Goal: Information Seeking & Learning: Learn about a topic

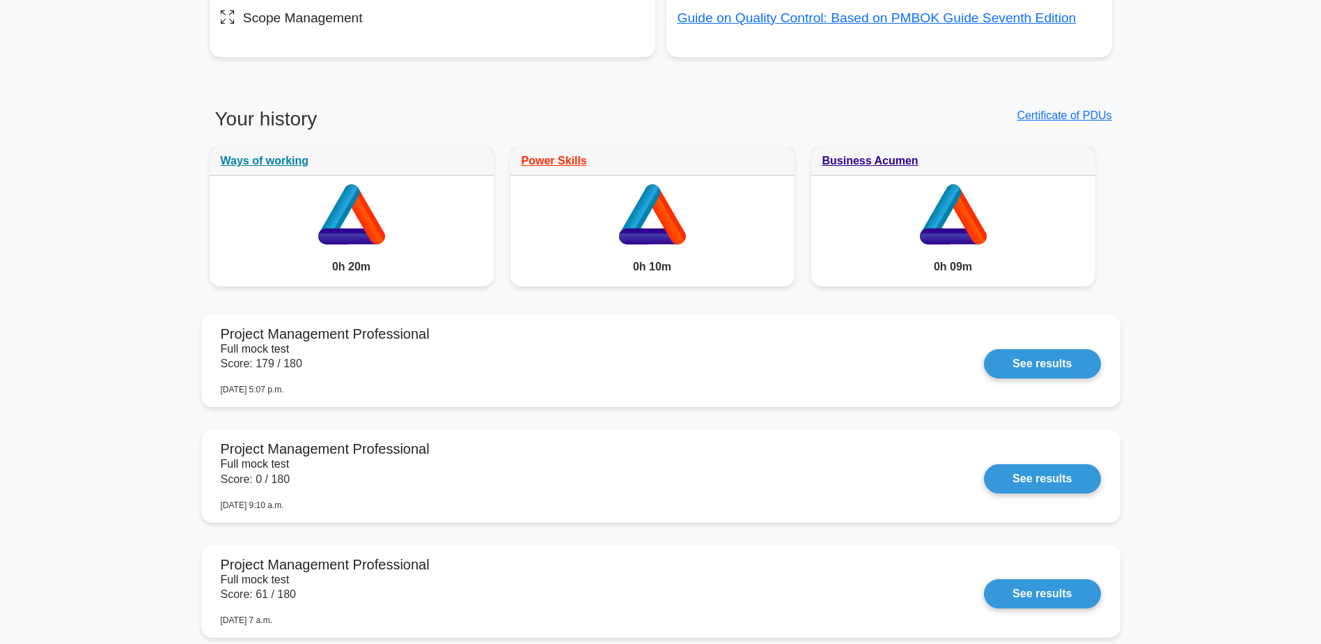
scroll to position [1096, 0]
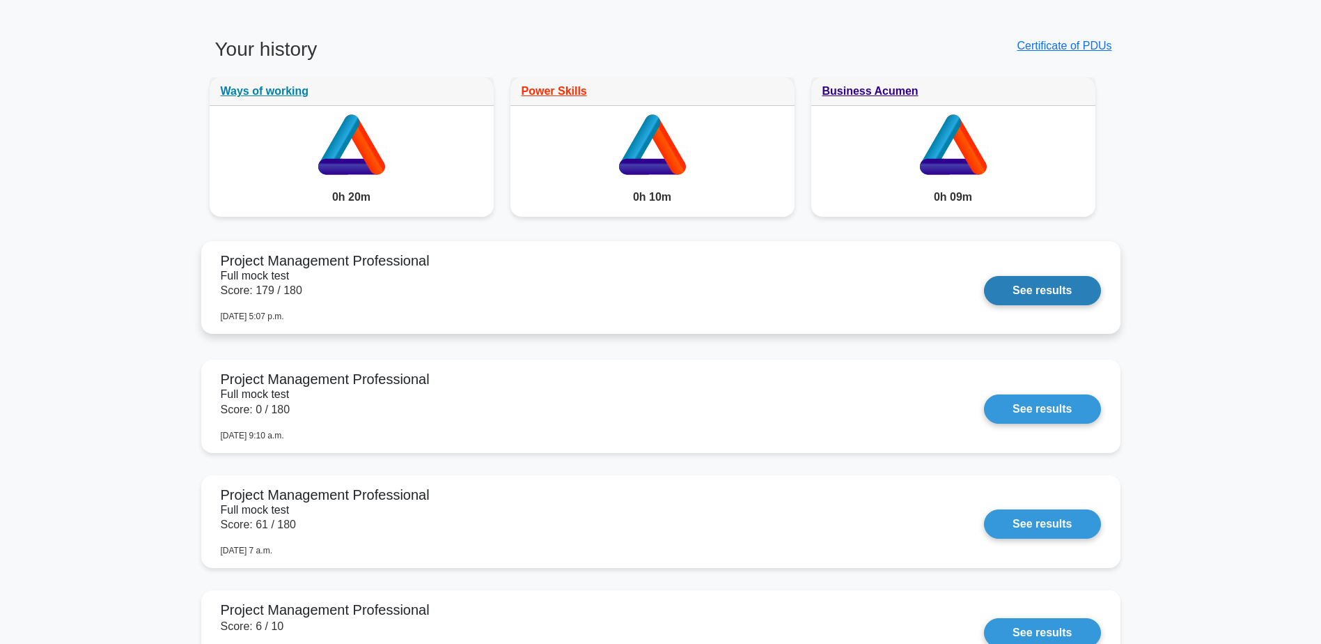
click at [1048, 286] on link "See results" at bounding box center [1042, 290] width 116 height 29
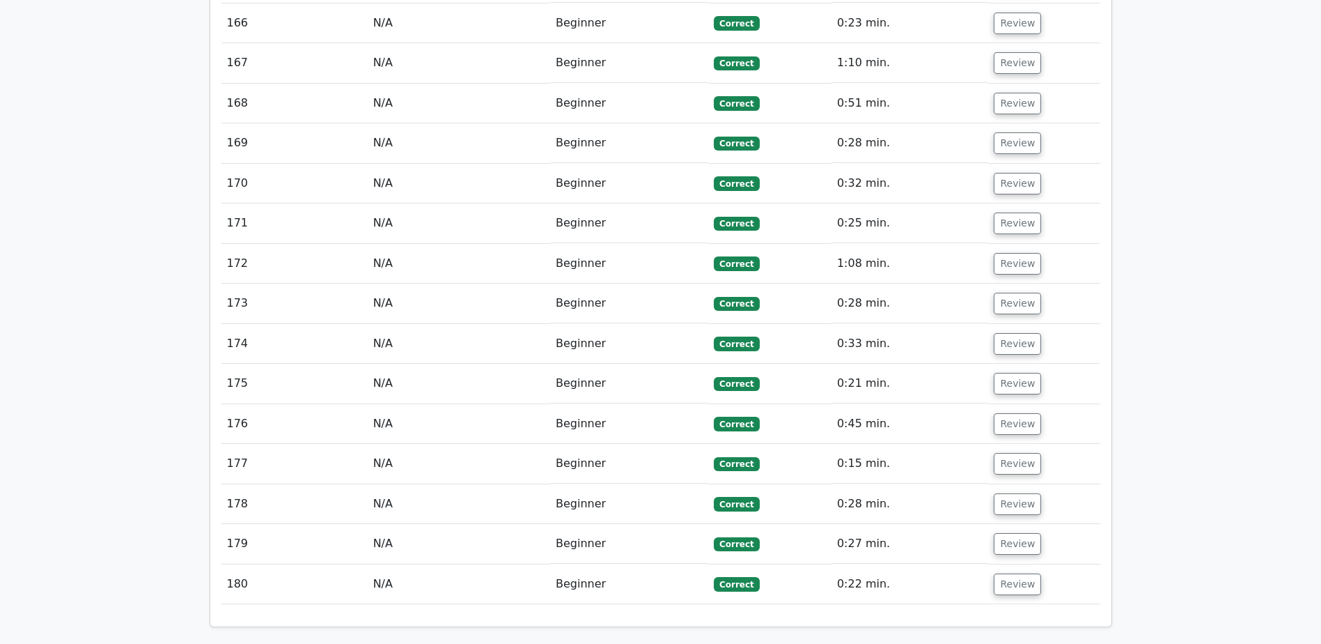
scroll to position [9284, 0]
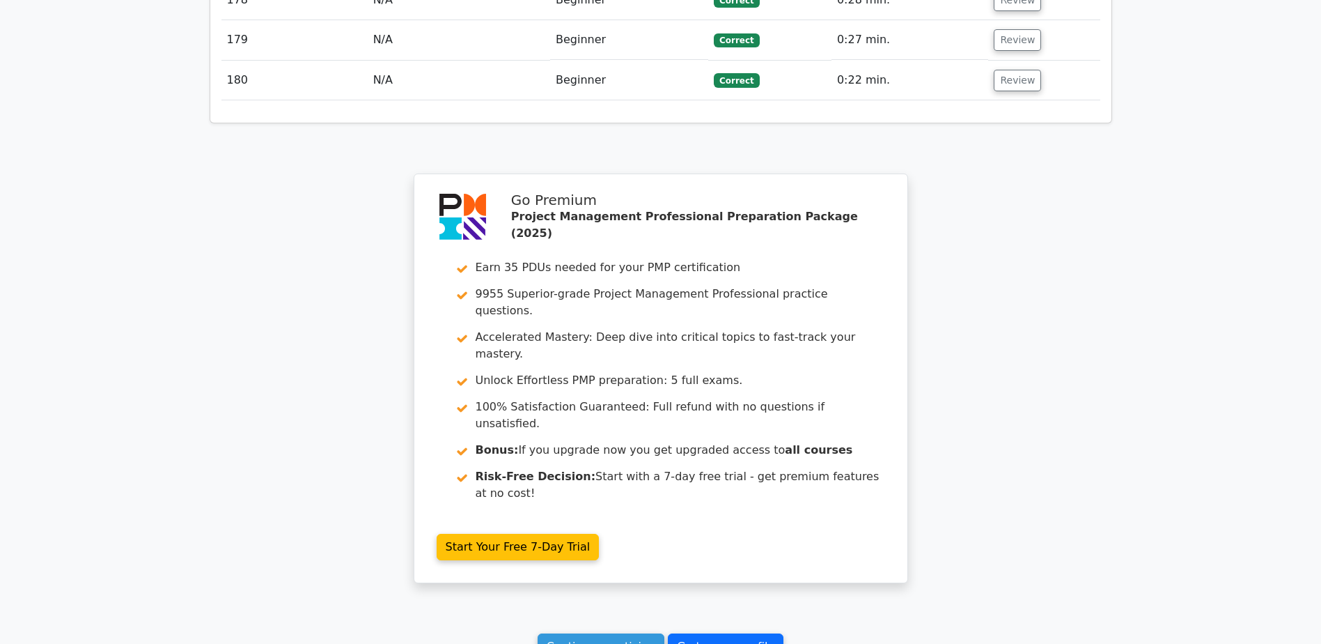
click at [738, 633] on link "Go to your profile" at bounding box center [726, 646] width 116 height 26
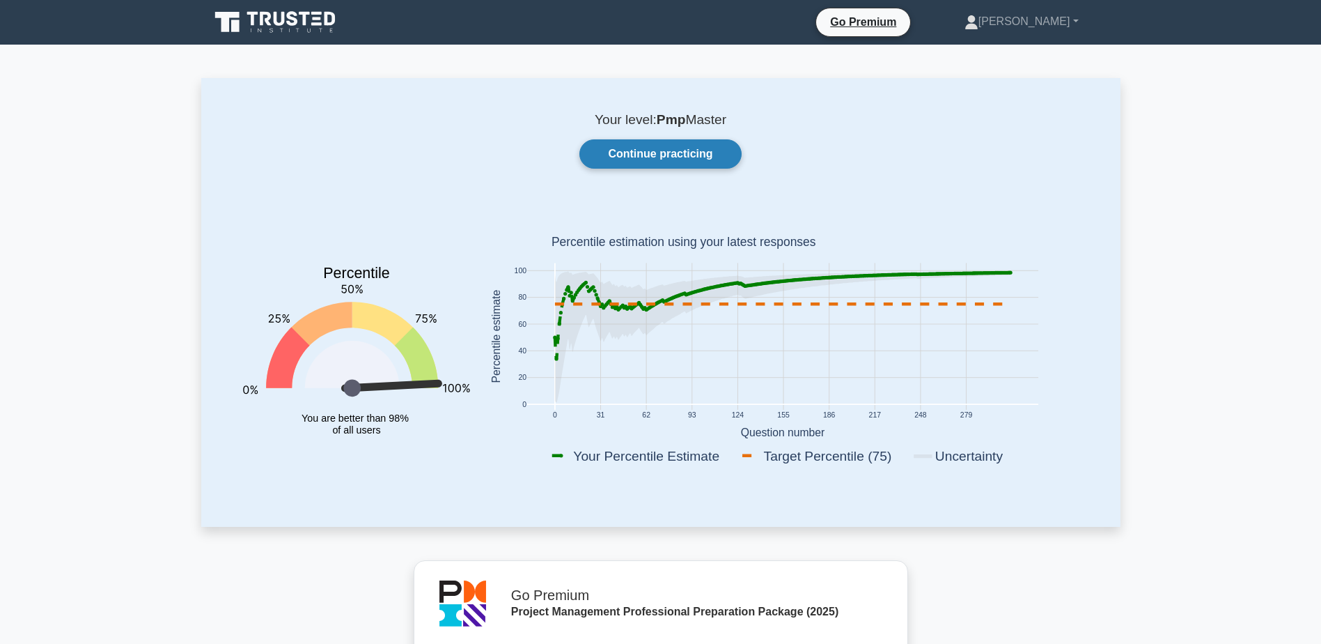
click at [652, 146] on link "Continue practicing" at bounding box center [661, 153] width 162 height 29
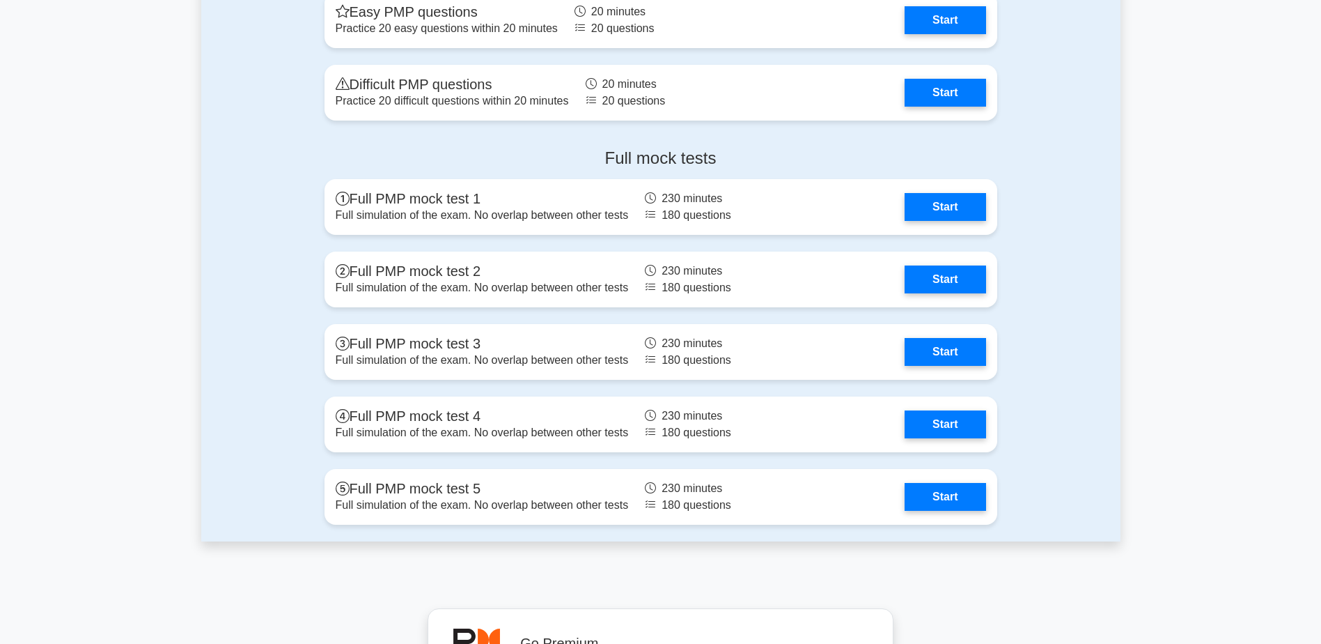
scroll to position [4876, 0]
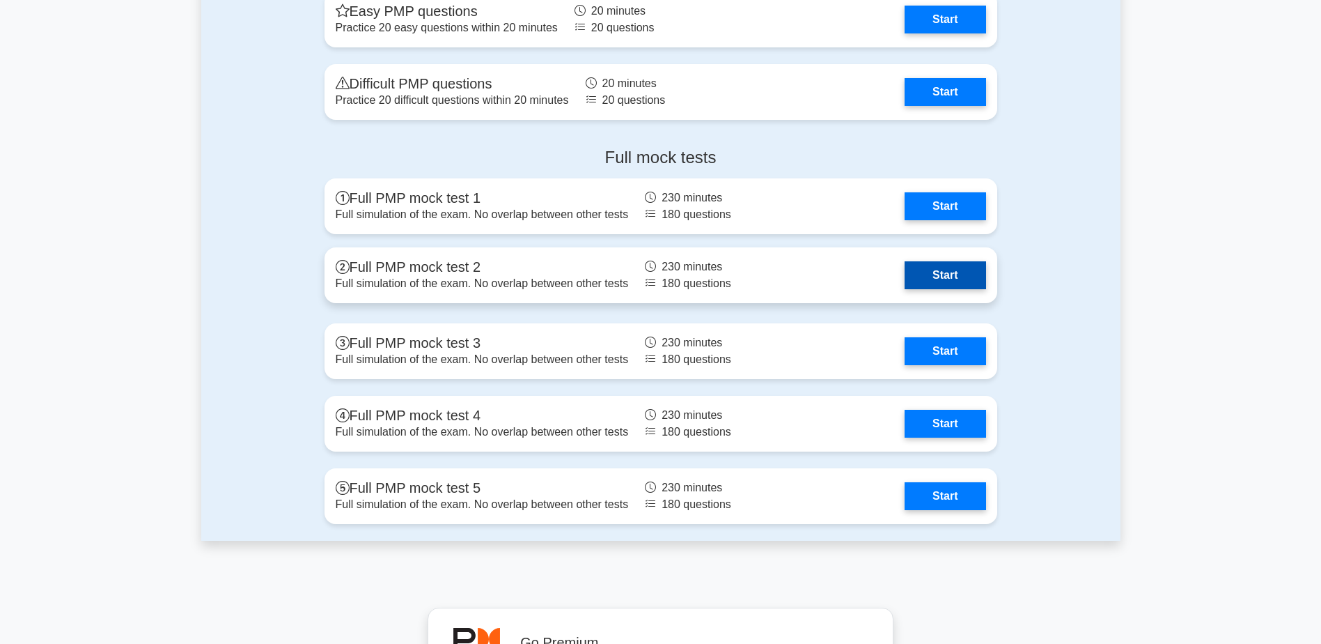
click at [957, 274] on link "Start" at bounding box center [945, 275] width 81 height 28
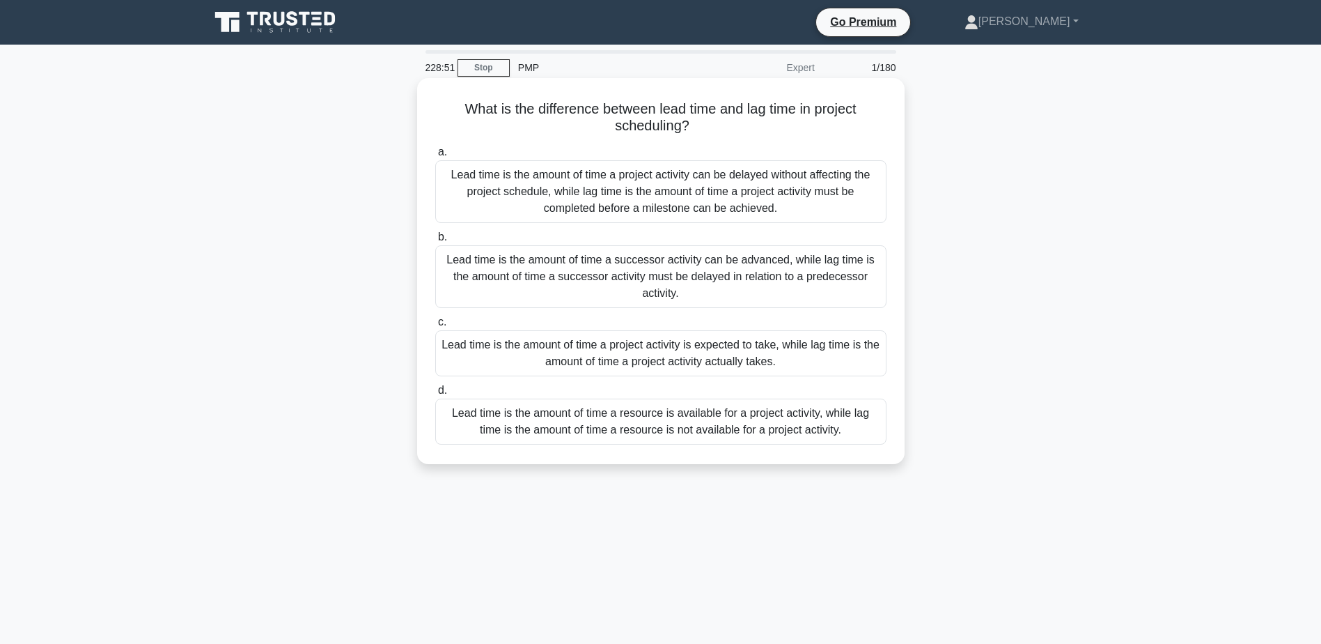
click at [681, 186] on div "Lead time is the amount of time a project activity can be delayed without affec…" at bounding box center [660, 191] width 451 height 63
click at [435, 157] on input "a. Lead time is the amount of time a project activity can be delayed without af…" at bounding box center [435, 152] width 0 height 9
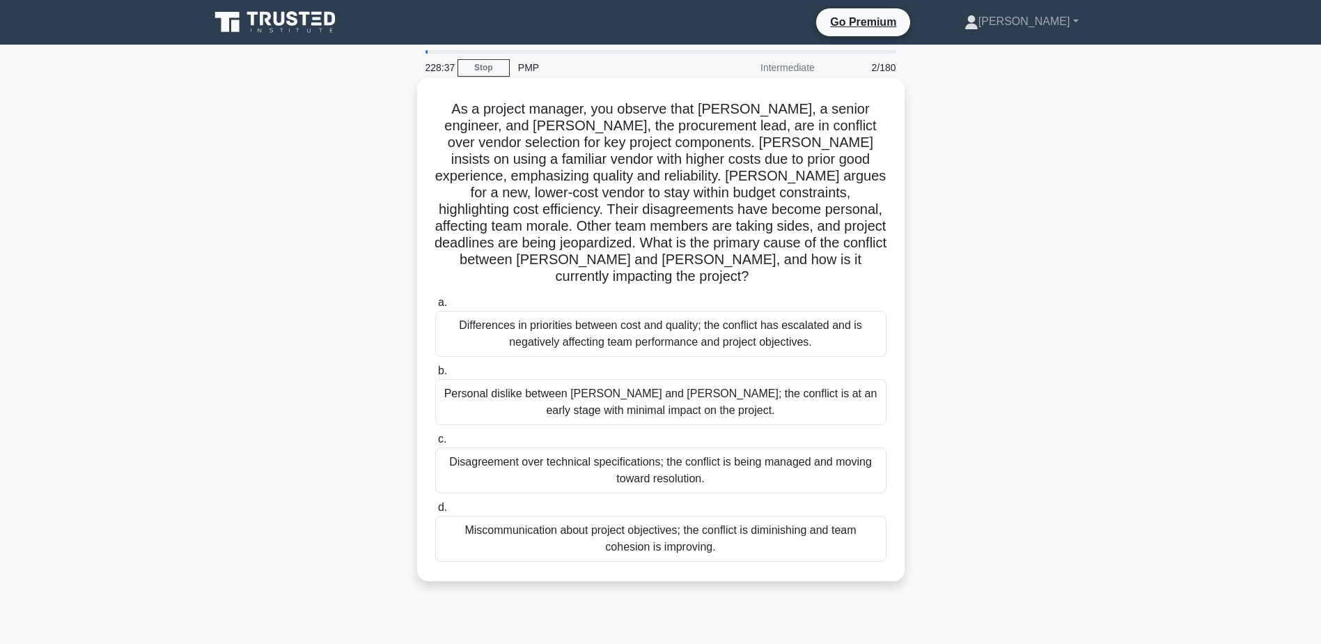
drag, startPoint x: 784, startPoint y: 403, endPoint x: 862, endPoint y: 418, distance: 80.2
click at [860, 417] on div "a. Differences in priorities between cost and quality; the conflict has escalat…" at bounding box center [661, 427] width 468 height 273
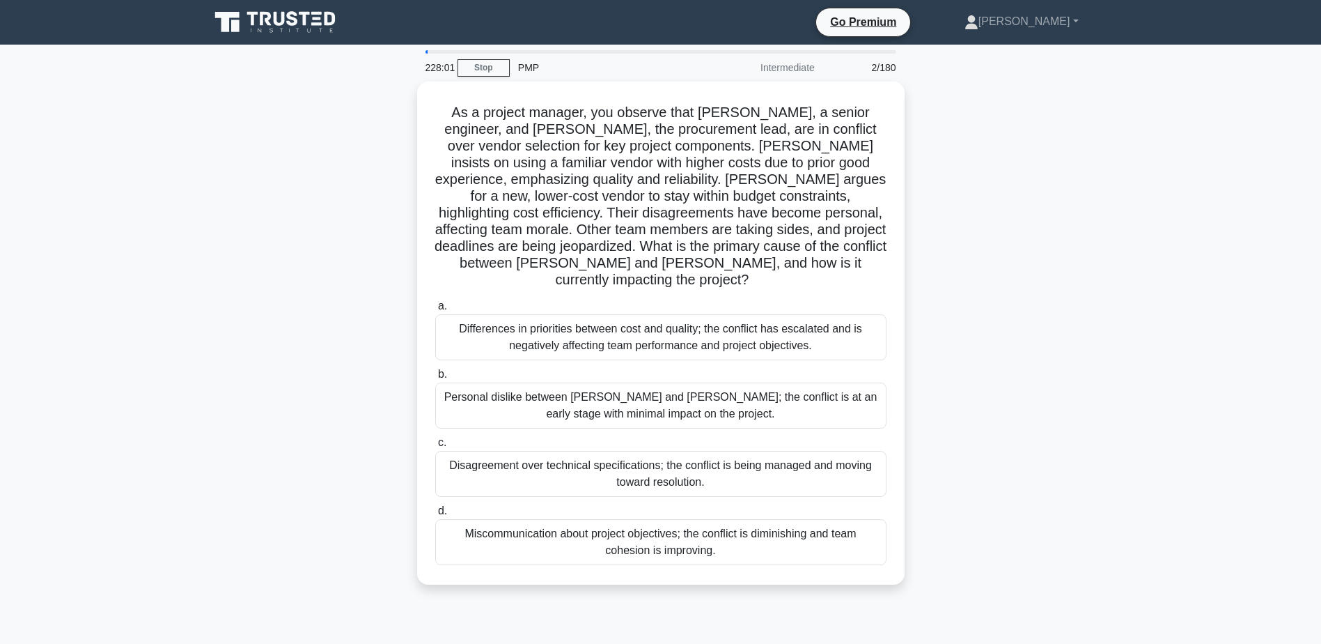
click at [1019, 382] on div "As a project manager, you observe that Michael, a senior engineer, and Ana, the…" at bounding box center [661, 342] width 920 height 520
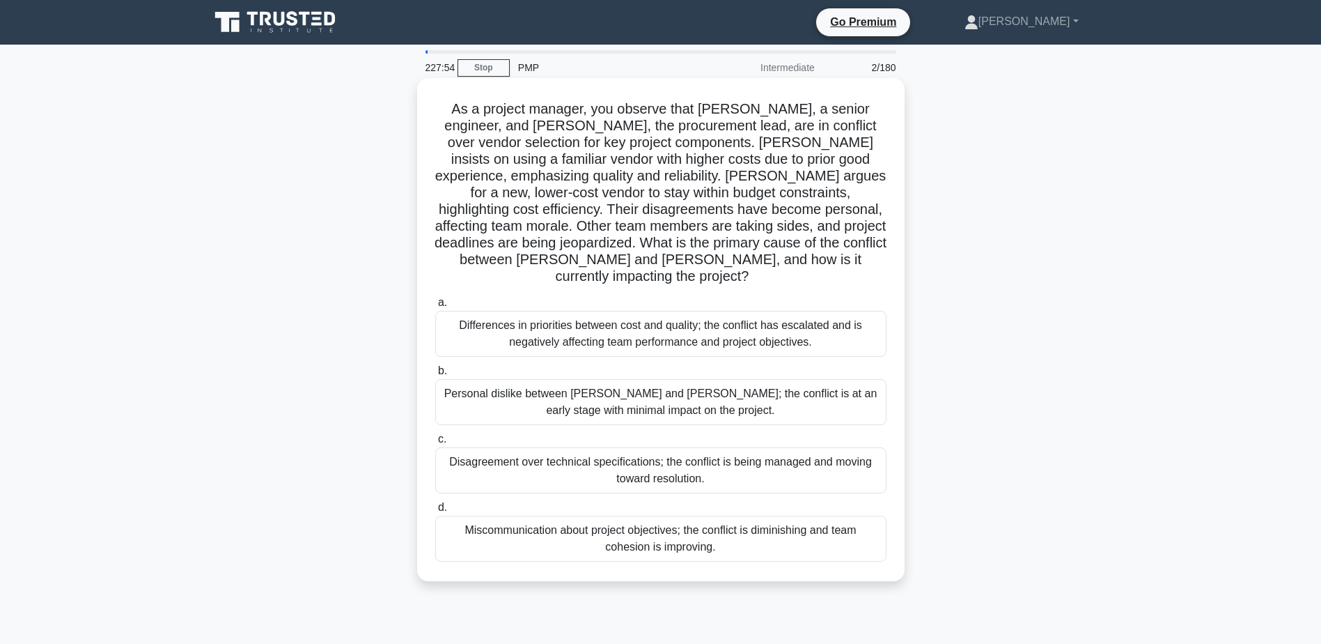
click at [595, 311] on div "Differences in priorities between cost and quality; the conflict has escalated …" at bounding box center [660, 334] width 451 height 46
click at [435, 307] on input "a. Differences in priorities between cost and quality; the conflict has escalat…" at bounding box center [435, 302] width 0 height 9
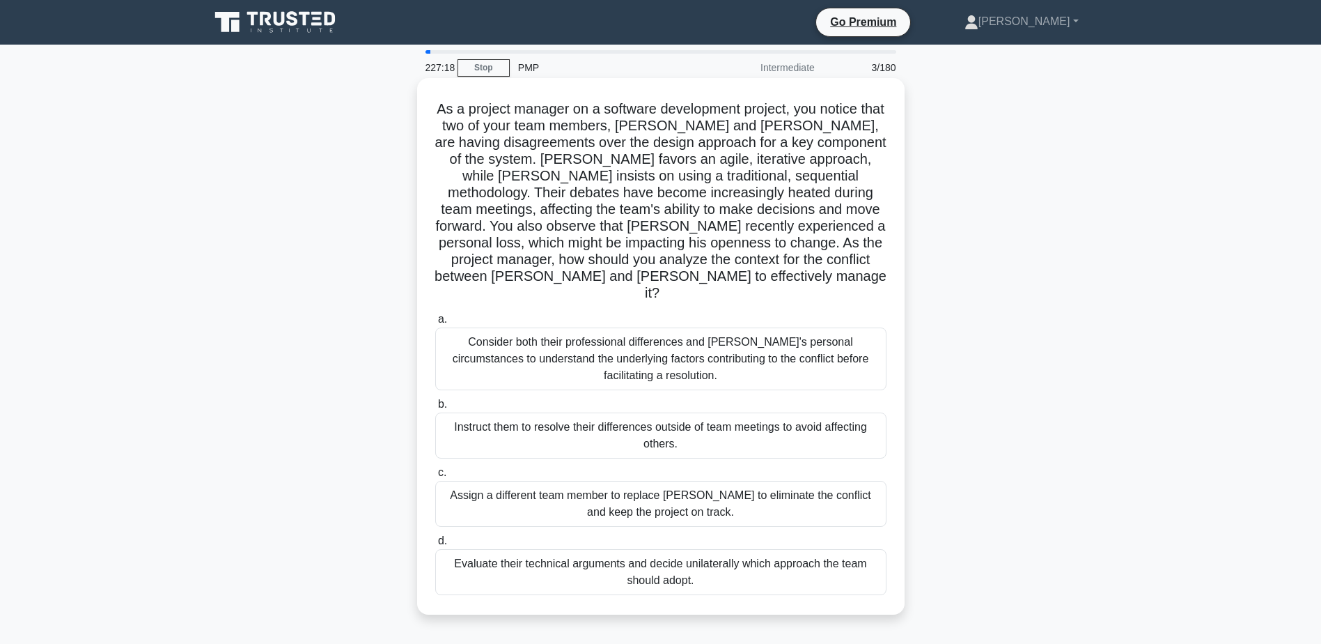
click at [660, 338] on div "Consider both their professional differences and Tom's personal circumstances t…" at bounding box center [660, 358] width 451 height 63
click at [435, 324] on input "a. Consider both their professional differences and Tom's personal circumstance…" at bounding box center [435, 319] width 0 height 9
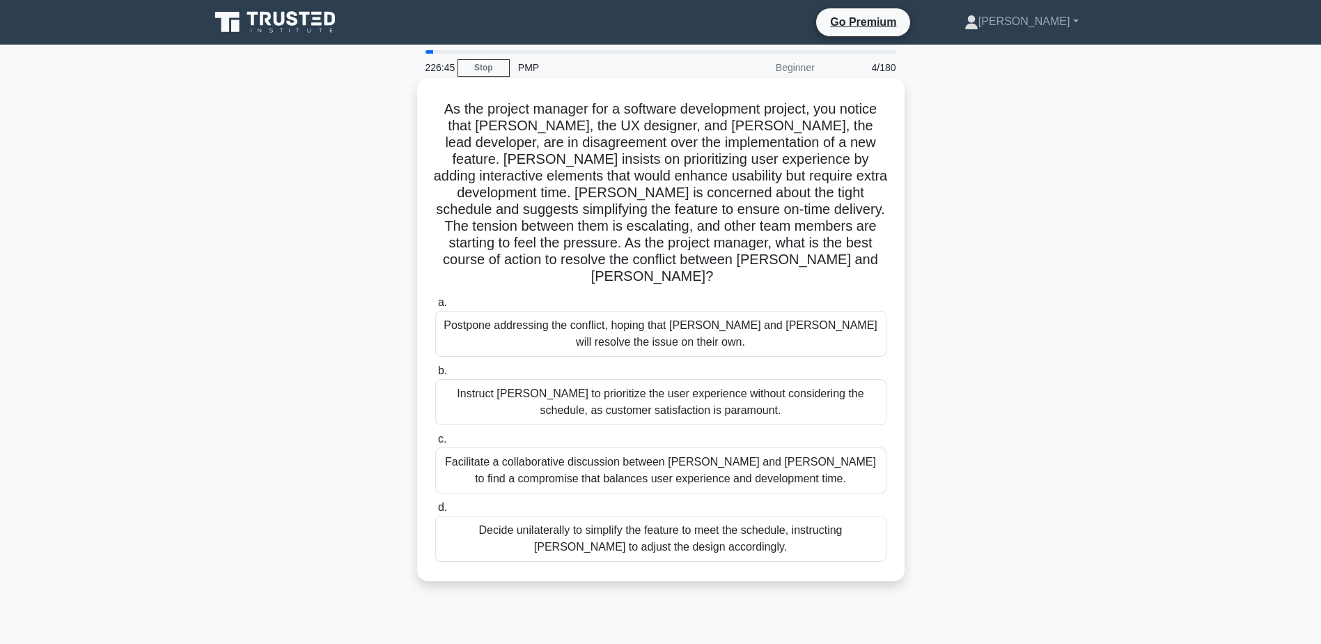
click at [488, 453] on div "Facilitate a collaborative discussion between Alex and Jamie to find a compromi…" at bounding box center [660, 470] width 451 height 46
click at [435, 444] on input "c. Facilitate a collaborative discussion between Alex and Jamie to find a compr…" at bounding box center [435, 439] width 0 height 9
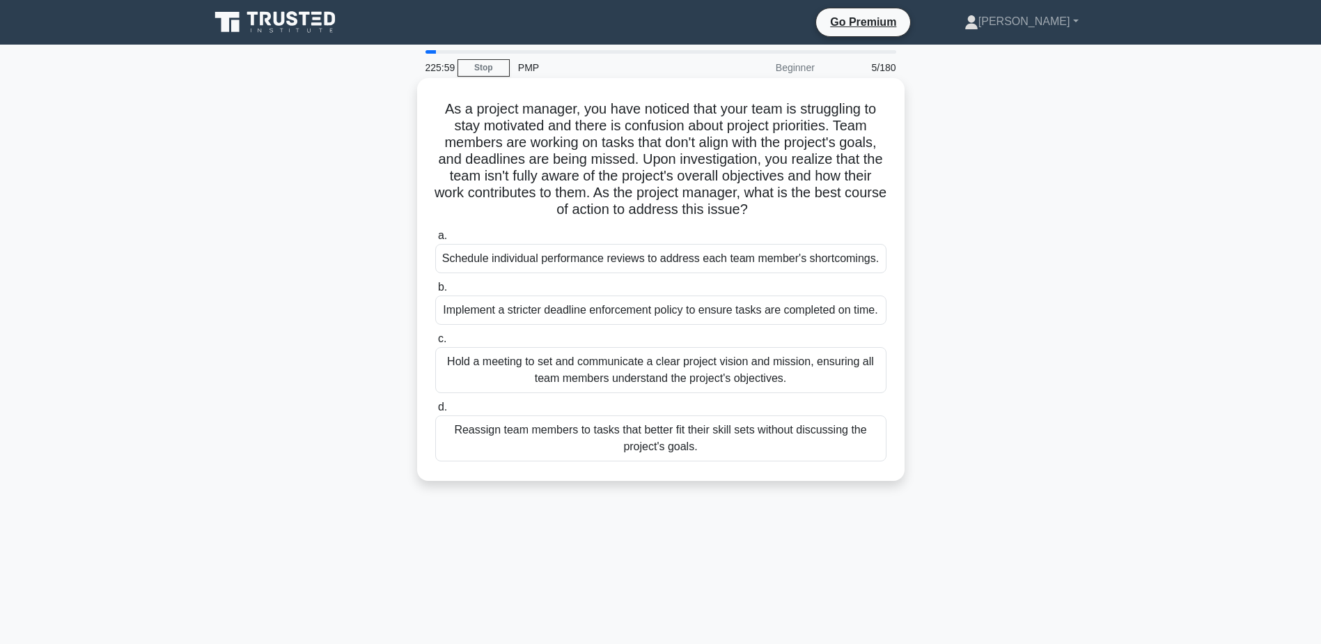
click at [505, 364] on div "Hold a meeting to set and communicate a clear project vision and mission, ensur…" at bounding box center [660, 370] width 451 height 46
click at [435, 343] on input "c. Hold a meeting to set and communicate a clear project vision and mission, en…" at bounding box center [435, 338] width 0 height 9
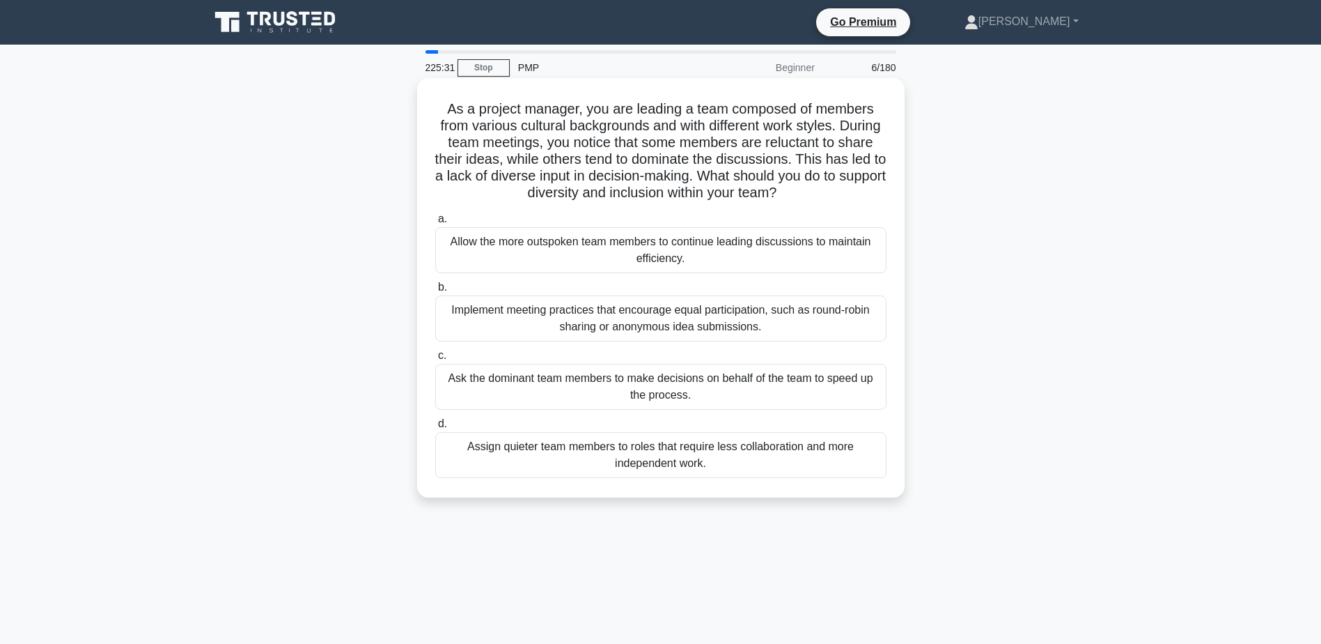
click at [604, 313] on div "Implement meeting practices that encourage equal participation, such as round-r…" at bounding box center [660, 318] width 451 height 46
click at [435, 292] on input "b. Implement meeting practices that encourage equal participation, such as roun…" at bounding box center [435, 287] width 0 height 9
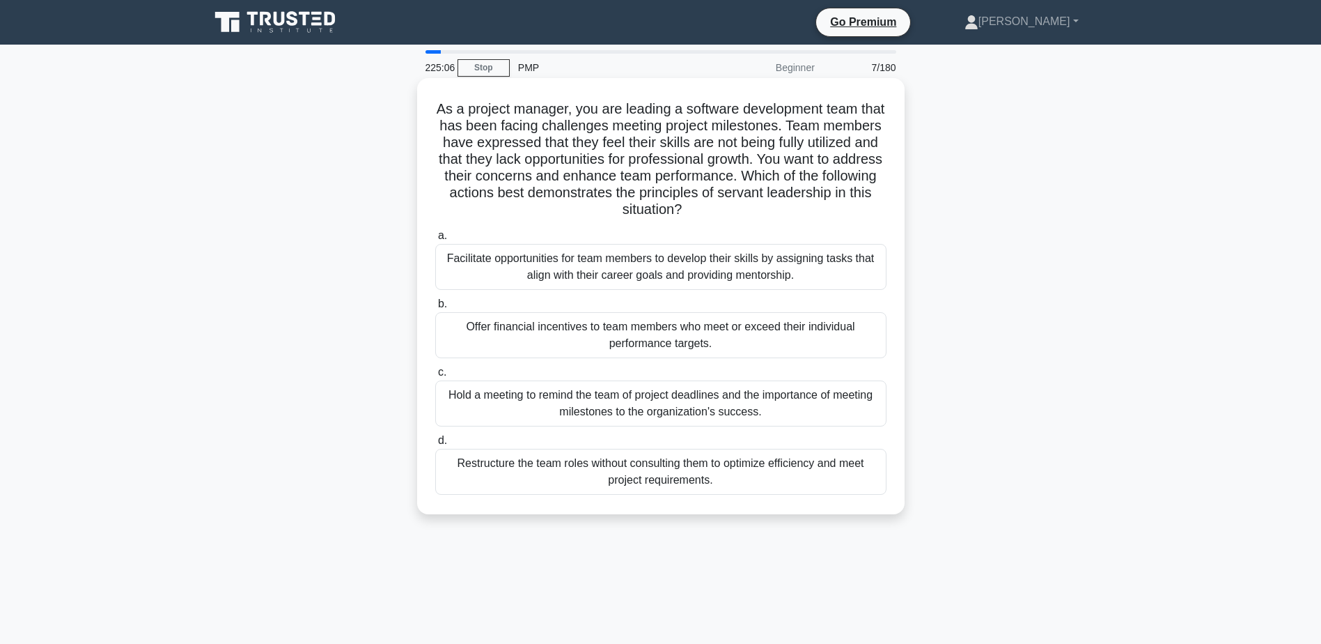
click at [487, 265] on div "Facilitate opportunities for team members to develop their skills by assigning …" at bounding box center [660, 267] width 451 height 46
click at [435, 240] on input "a. Facilitate opportunities for team members to develop their skills by assigni…" at bounding box center [435, 235] width 0 height 9
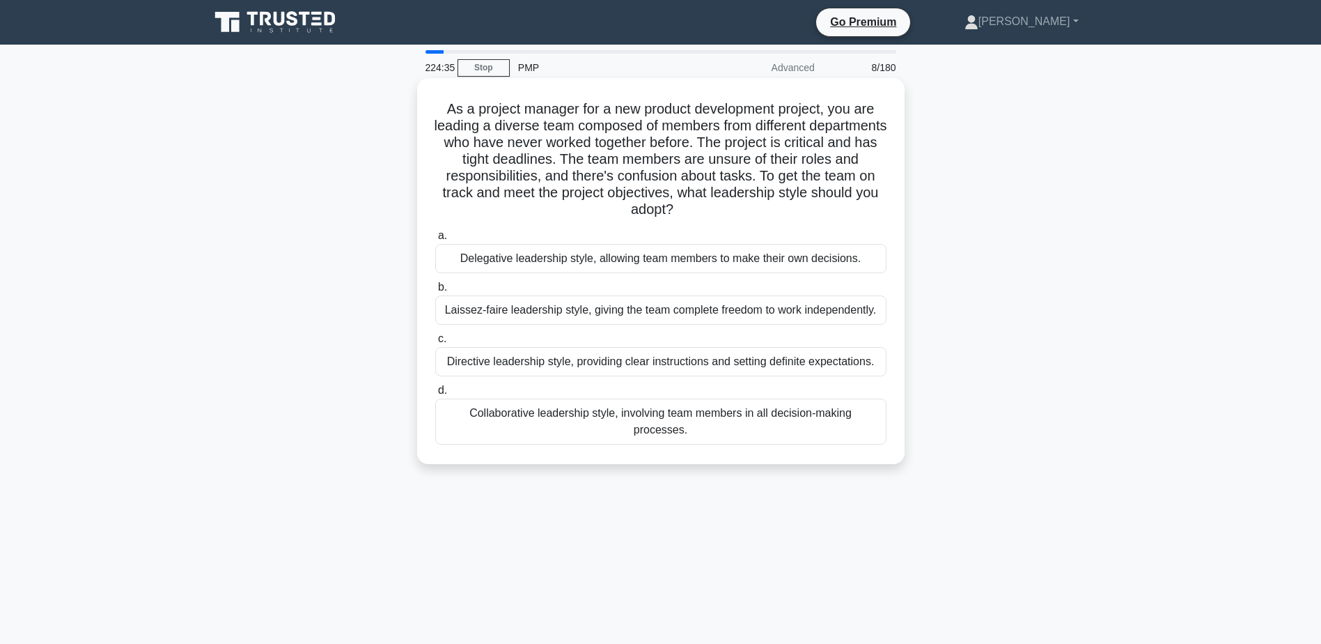
click at [493, 369] on div "Directive leadership style, providing clear instructions and setting definite e…" at bounding box center [660, 361] width 451 height 29
click at [435, 343] on input "c. Directive leadership style, providing clear instructions and setting definit…" at bounding box center [435, 338] width 0 height 9
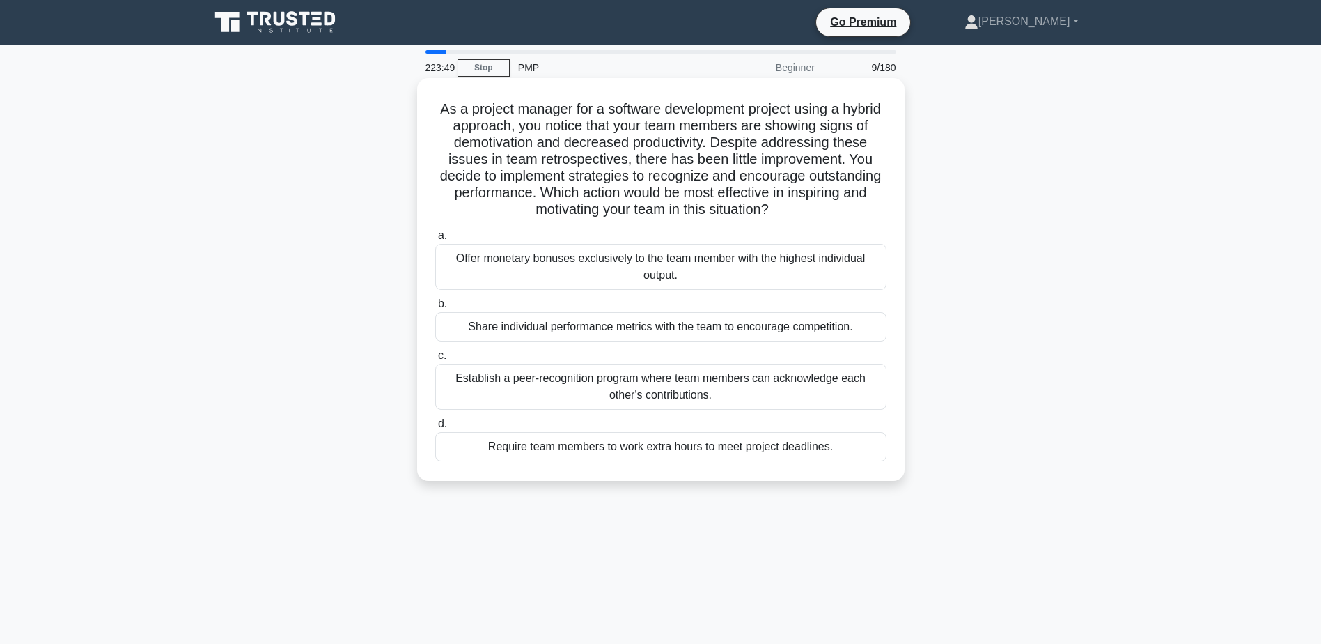
click at [554, 384] on div "Establish a peer-recognition program where team members can acknowledge each ot…" at bounding box center [660, 387] width 451 height 46
click at [435, 360] on input "c. Establish a peer-recognition program where team members can acknowledge each…" at bounding box center [435, 355] width 0 height 9
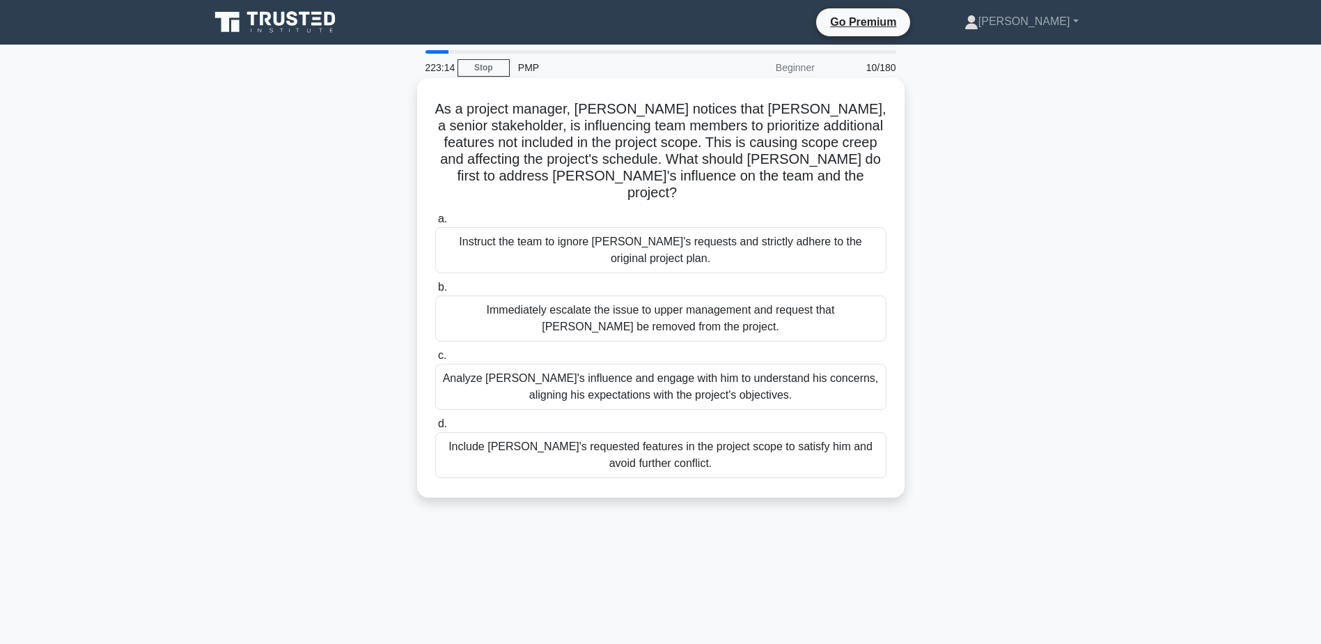
click at [493, 364] on div "Analyze John's influence and engage with him to understand his concerns, aligni…" at bounding box center [660, 387] width 451 height 46
click at [435, 360] on input "c. Analyze John's influence and engage with him to understand his concerns, ali…" at bounding box center [435, 355] width 0 height 9
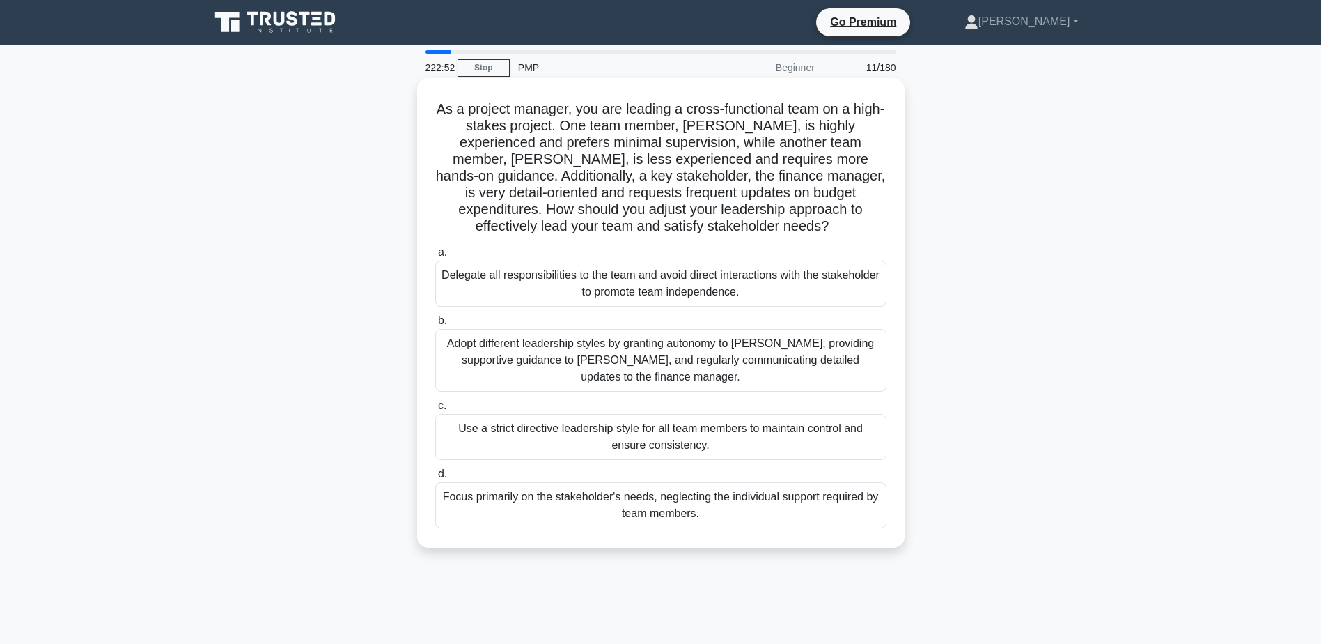
click at [488, 362] on div "Adopt different leadership styles by granting autonomy to Alex, providing suppo…" at bounding box center [660, 360] width 451 height 63
click at [435, 325] on input "b. Adopt different leadership styles by granting autonomy to Alex, providing su…" at bounding box center [435, 320] width 0 height 9
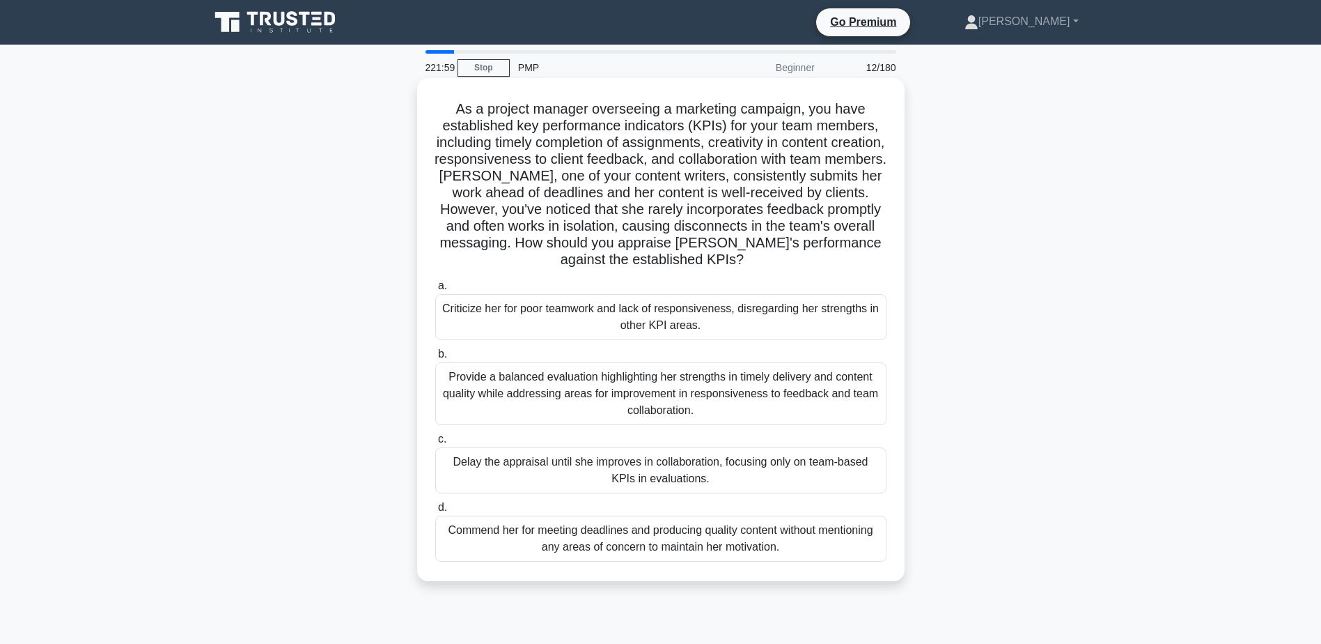
click at [748, 380] on div "Provide a balanced evaluation highlighting her strengths in timely delivery and…" at bounding box center [660, 393] width 451 height 63
click at [435, 359] on input "b. Provide a balanced evaluation highlighting her strengths in timely delivery …" at bounding box center [435, 354] width 0 height 9
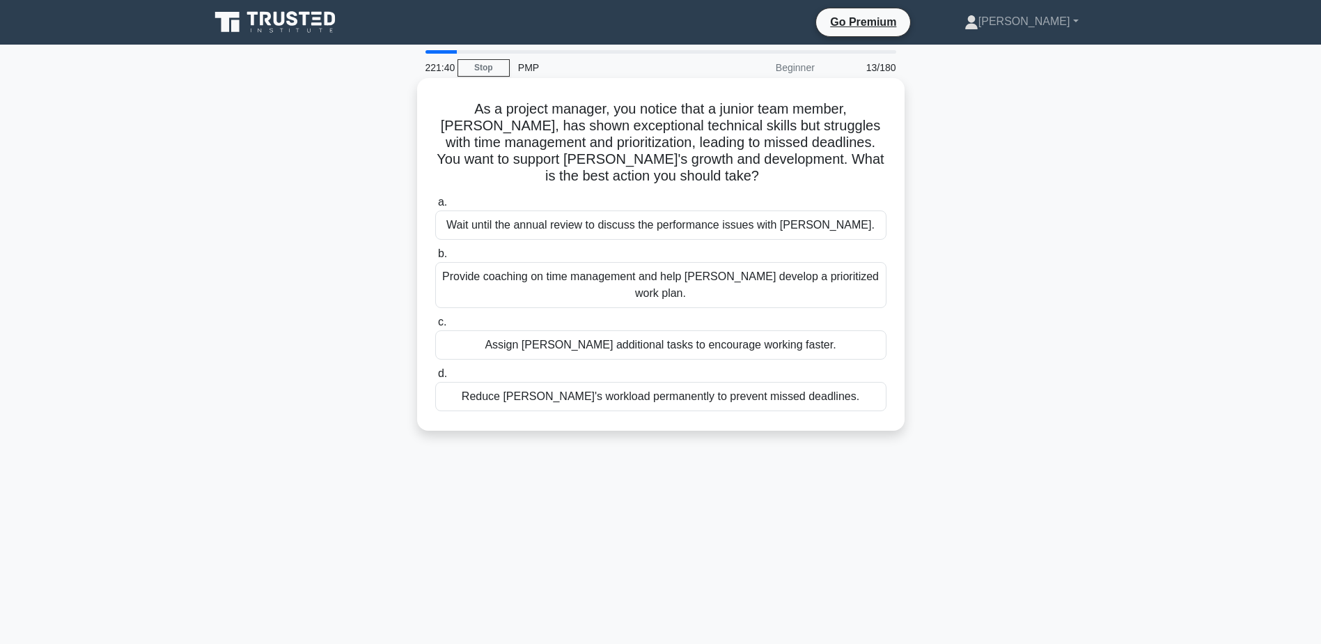
click at [823, 280] on div "Provide coaching on time management and help Alex develop a prioritized work pl…" at bounding box center [660, 285] width 451 height 46
click at [435, 258] on input "b. Provide coaching on time management and help Alex develop a prioritized work…" at bounding box center [435, 253] width 0 height 9
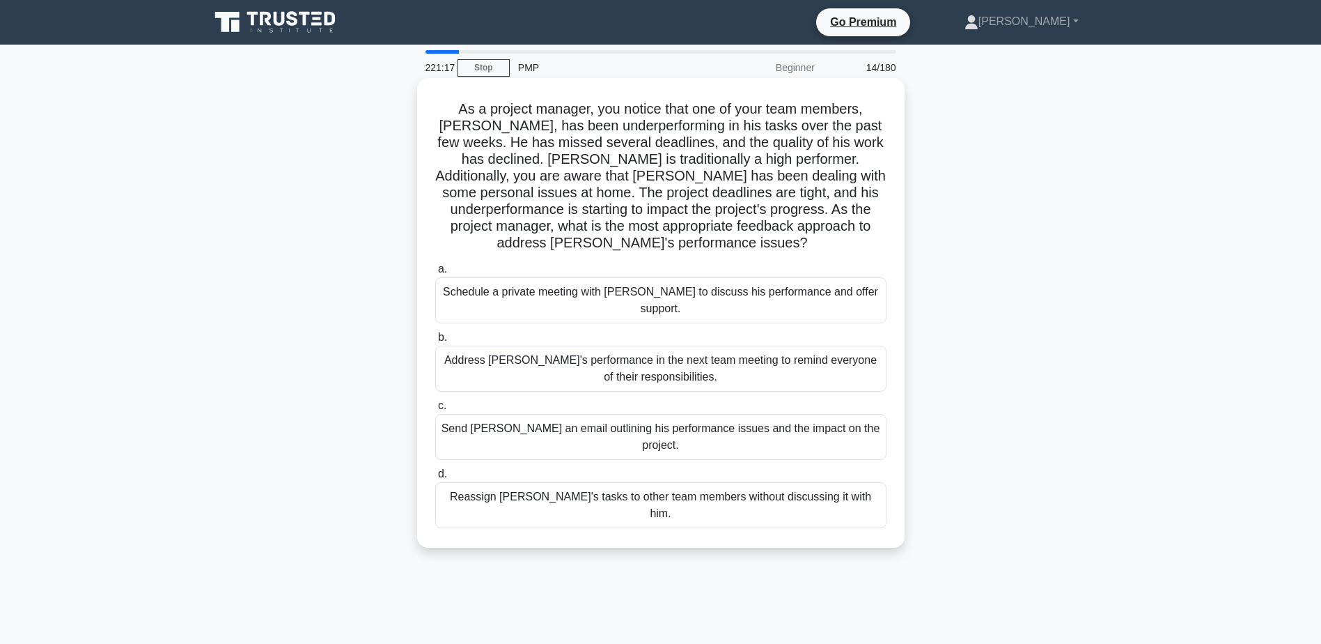
click at [651, 293] on div "Schedule a private meeting with Carlos to discuss his performance and offer sup…" at bounding box center [660, 300] width 451 height 46
click at [435, 274] on input "a. Schedule a private meeting with Carlos to discuss his performance and offer …" at bounding box center [435, 269] width 0 height 9
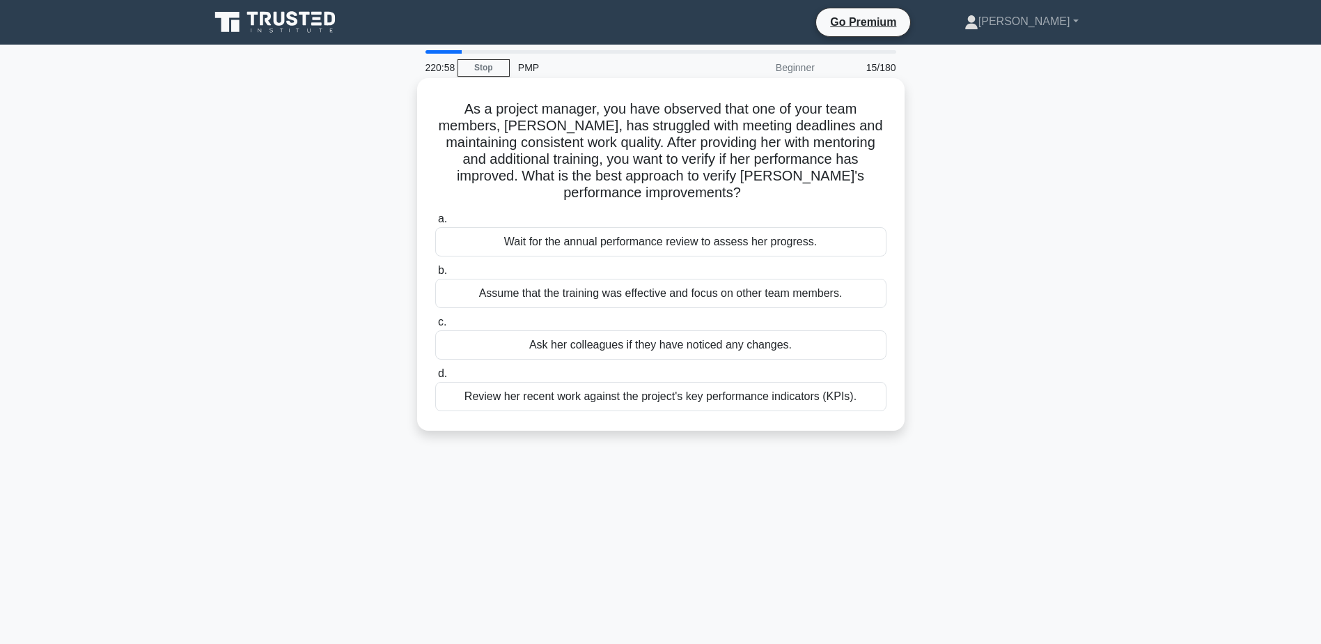
click at [793, 396] on div "Review her recent work against the project's key performance indicators (KPIs)." at bounding box center [660, 396] width 451 height 29
click at [435, 378] on input "d. Review her recent work against the project's key performance indicators (KPI…" at bounding box center [435, 373] width 0 height 9
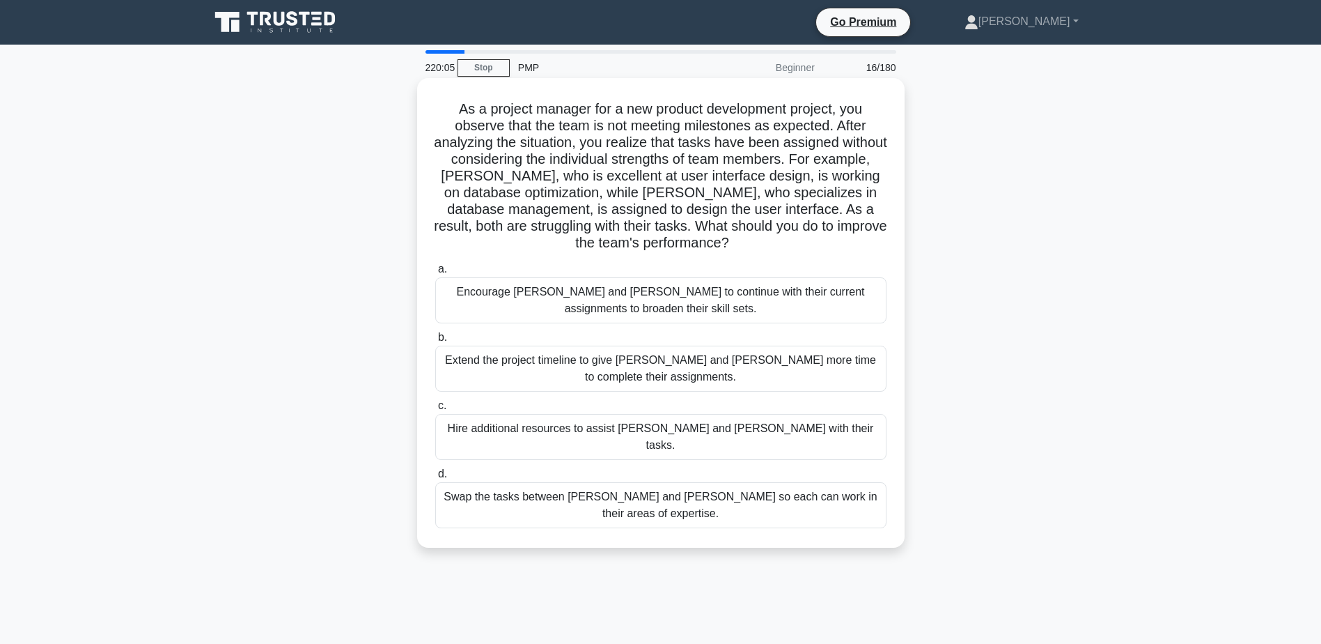
click at [630, 482] on div "Swap the tasks between Alex and Sam so each can work in their areas of expertis…" at bounding box center [660, 505] width 451 height 46
click at [435, 479] on input "d. Swap the tasks between Alex and Sam so each can work in their areas of exper…" at bounding box center [435, 474] width 0 height 9
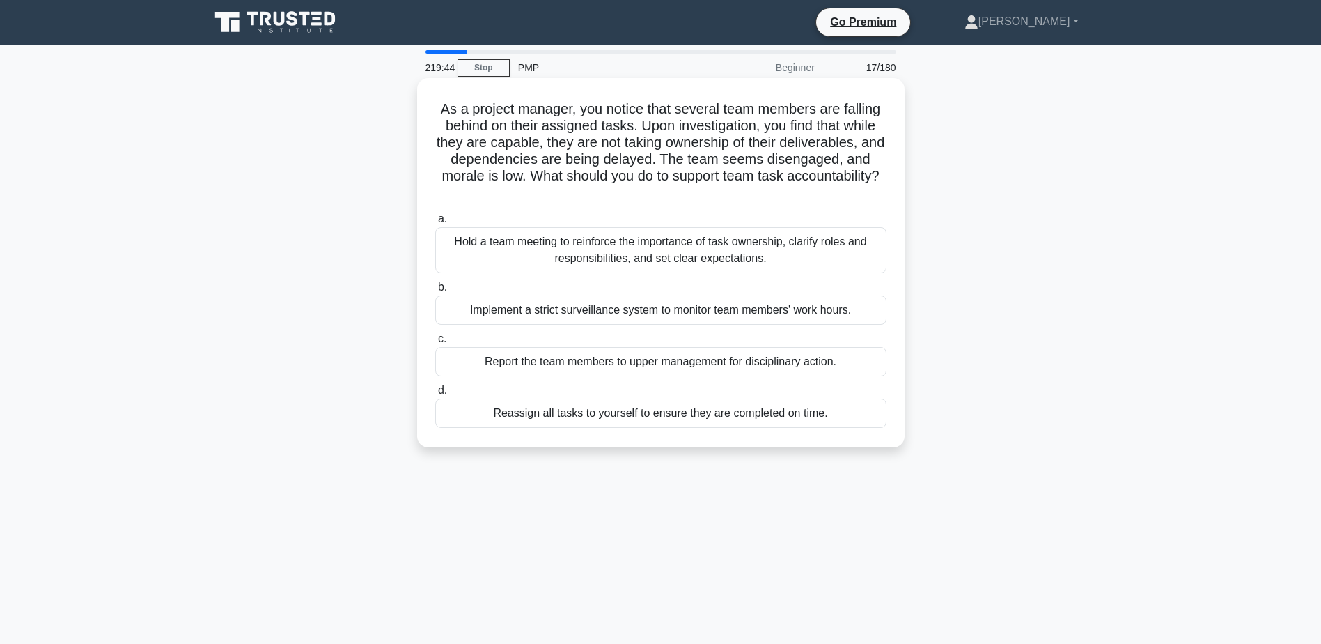
click at [596, 246] on div "Hold a team meeting to reinforce the importance of task ownership, clarify role…" at bounding box center [660, 250] width 451 height 46
click at [435, 224] on input "a. Hold a team meeting to reinforce the importance of task ownership, clarify r…" at bounding box center [435, 219] width 0 height 9
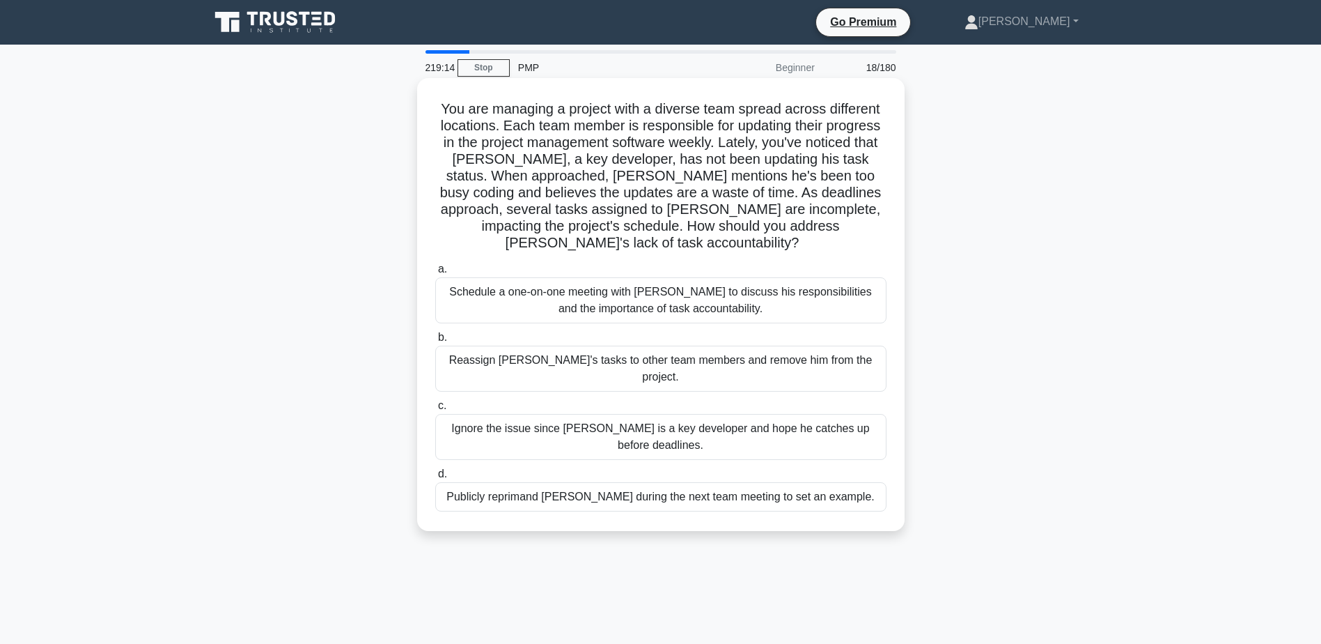
click at [530, 277] on div "Schedule a one-on-one meeting with Alex to discuss his responsibilities and the…" at bounding box center [660, 300] width 451 height 46
click at [435, 274] on input "a. Schedule a one-on-one meeting with Alex to discuss his responsibilities and …" at bounding box center [435, 269] width 0 height 9
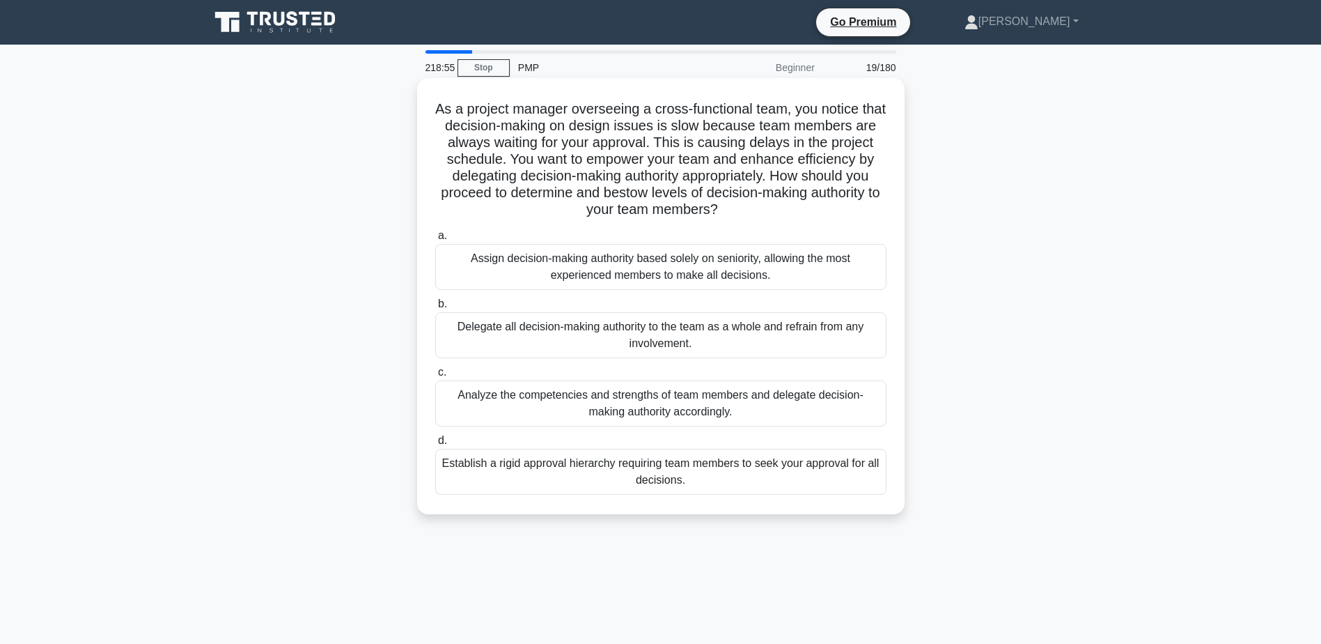
click at [607, 396] on div "Analyze the competencies and strengths of team members and delegate decision-ma…" at bounding box center [660, 403] width 451 height 46
click at [435, 377] on input "c. Analyze the competencies and strengths of team members and delegate decision…" at bounding box center [435, 372] width 0 height 9
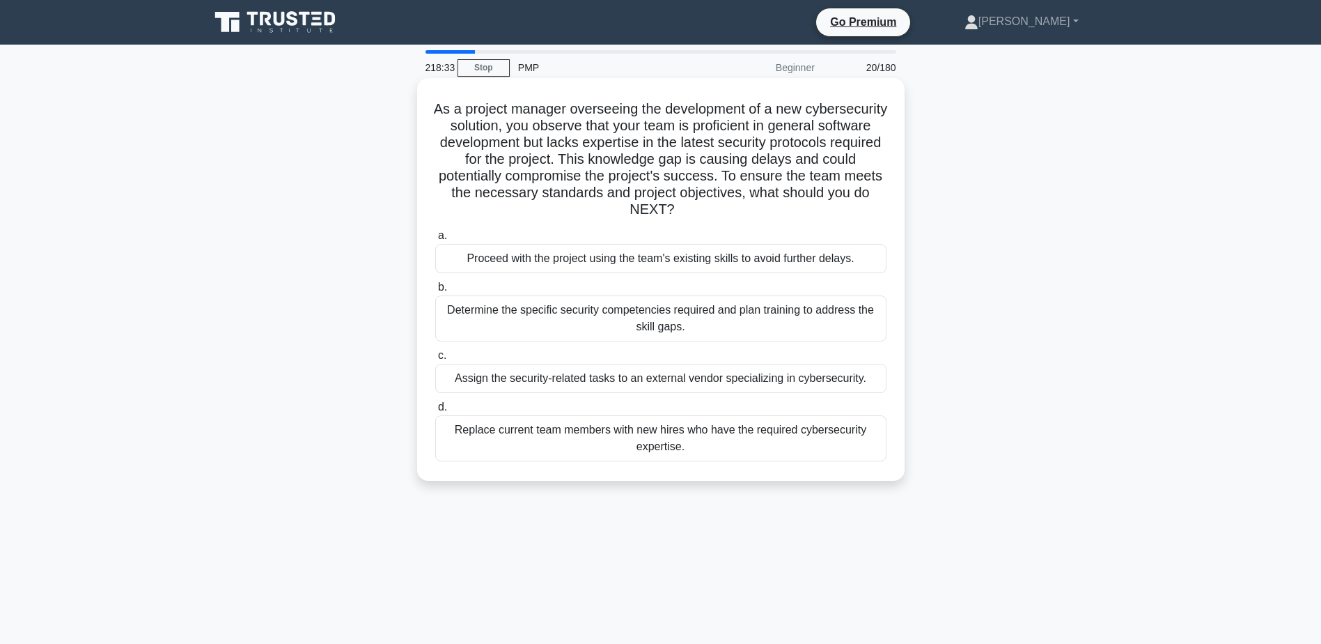
click at [804, 323] on div "Determine the specific security competencies required and plan training to addr…" at bounding box center [660, 318] width 451 height 46
click at [435, 292] on input "b. Determine the specific security competencies required and plan training to a…" at bounding box center [435, 287] width 0 height 9
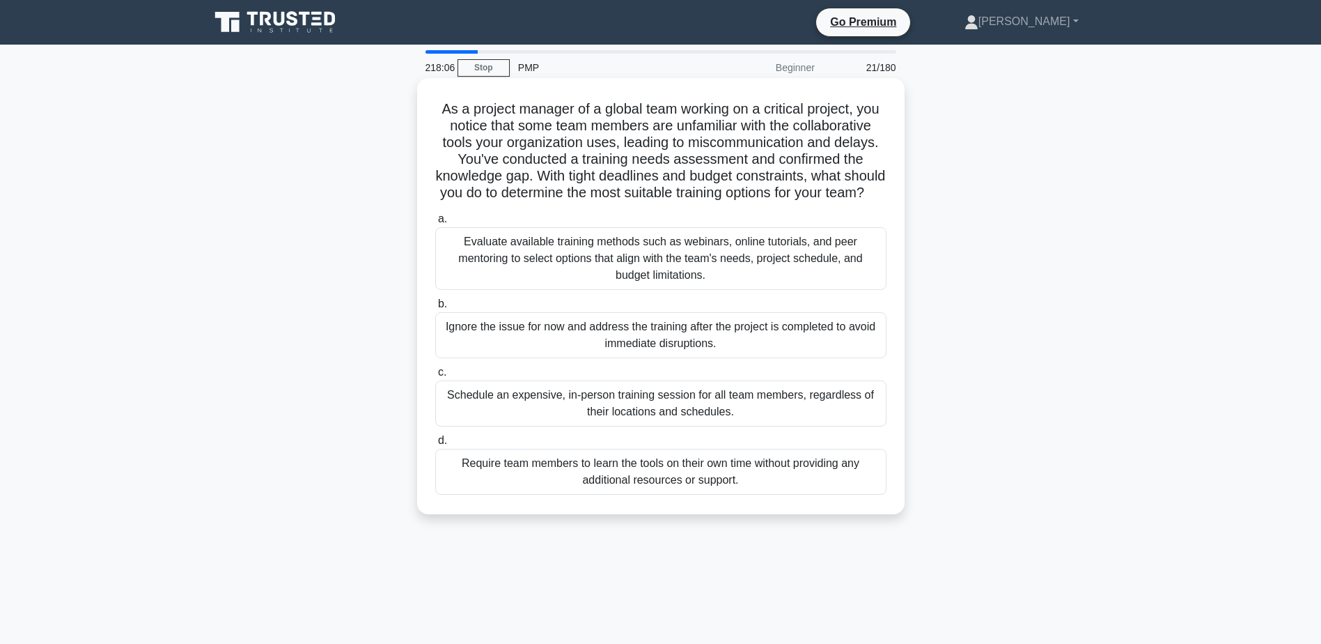
click at [522, 284] on div "Evaluate available training methods such as webinars, online tutorials, and pee…" at bounding box center [660, 258] width 451 height 63
click at [435, 224] on input "a. Evaluate available training methods such as webinars, online tutorials, and …" at bounding box center [435, 219] width 0 height 9
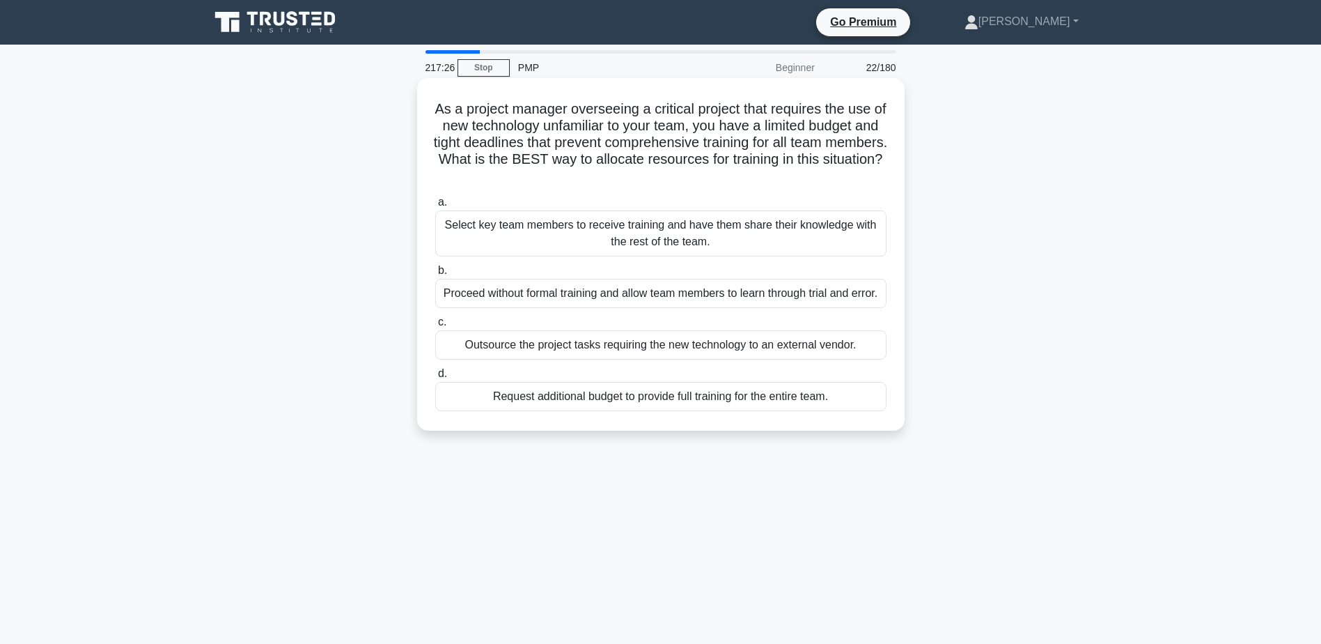
click at [508, 226] on div "Select key team members to receive training and have them share their knowledge…" at bounding box center [660, 233] width 451 height 46
click at [435, 207] on input "a. Select key team members to receive training and have them share their knowle…" at bounding box center [435, 202] width 0 height 9
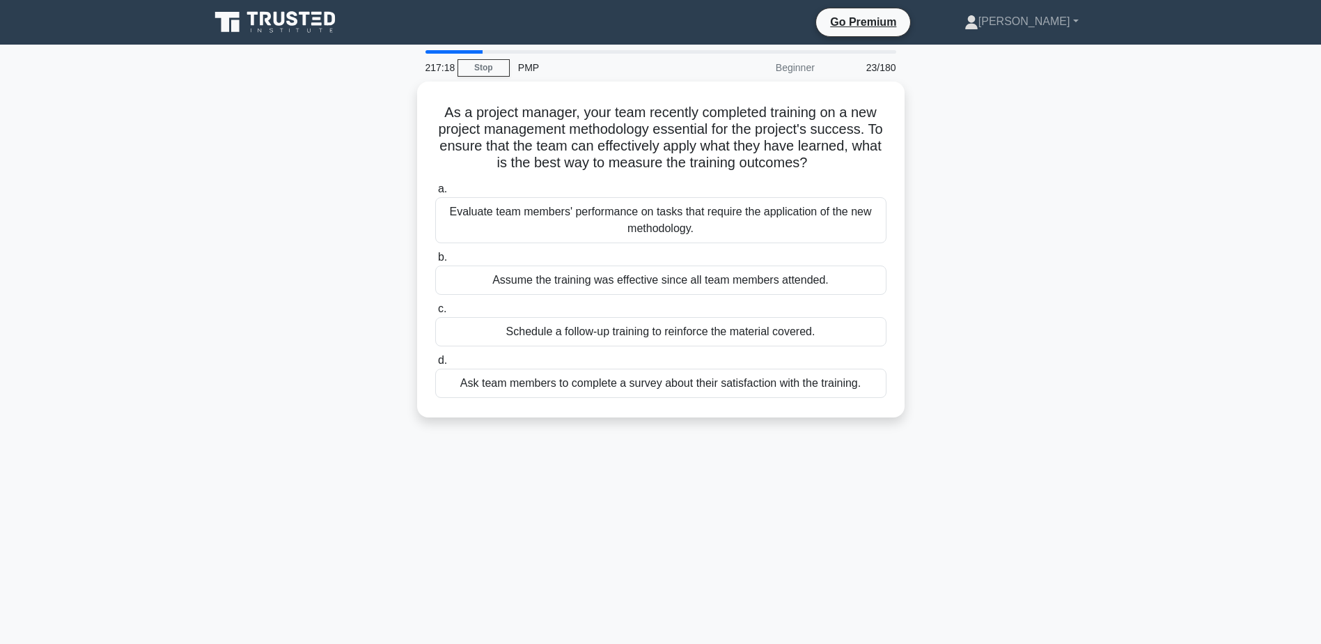
click at [387, 214] on div "As a project manager, your team recently completed training on a new project ma…" at bounding box center [661, 258] width 920 height 352
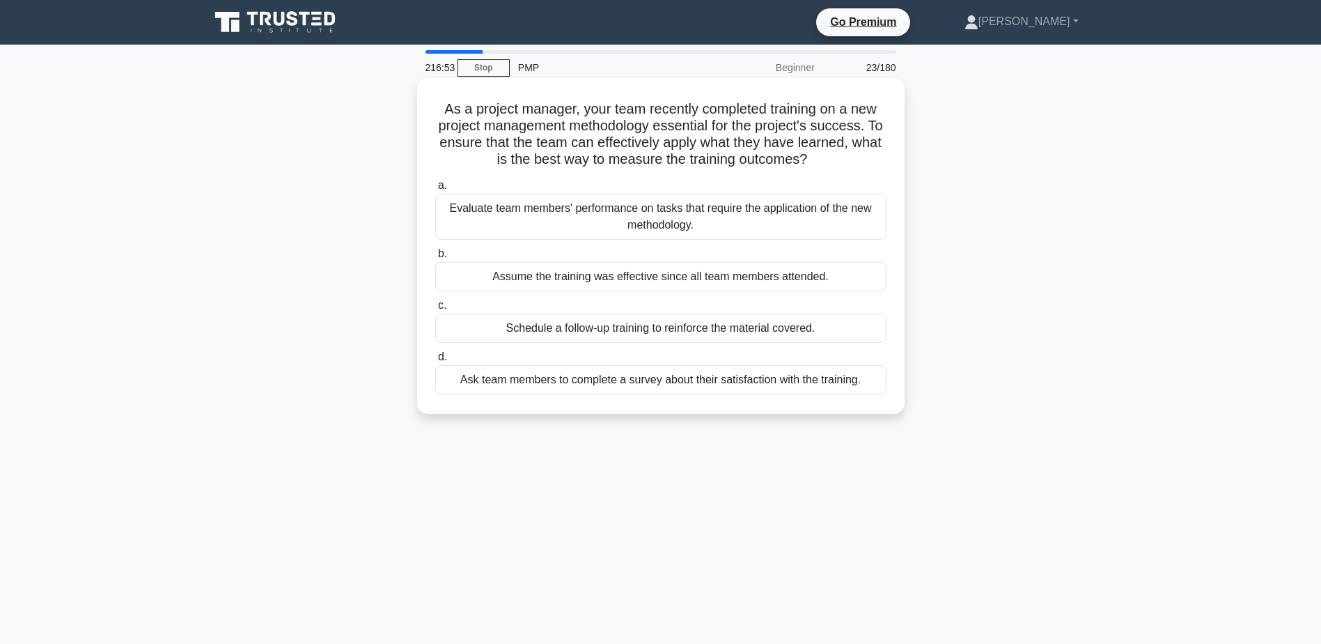
click at [566, 210] on div "Evaluate team members' performance on tasks that require the application of the…" at bounding box center [660, 217] width 451 height 46
click at [435, 190] on input "a. Evaluate team members' performance on tasks that require the application of …" at bounding box center [435, 185] width 0 height 9
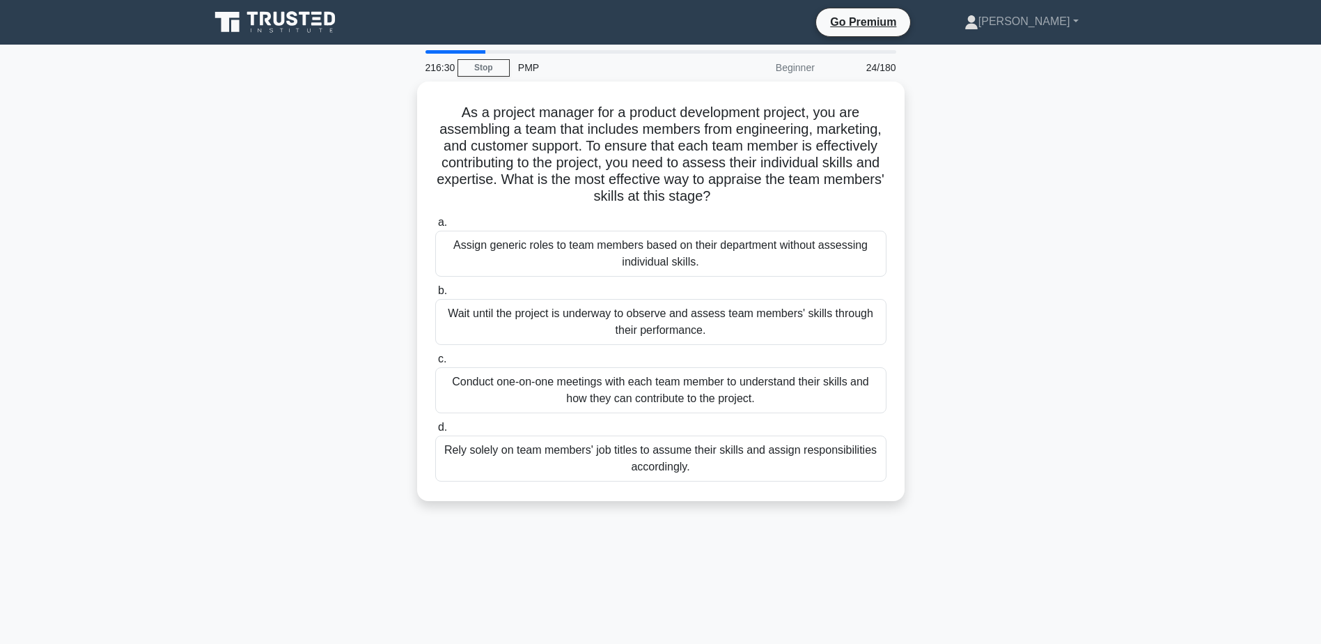
click at [1165, 187] on main "216:30 Stop PMP Beginner 24/180 As a project manager for a product development …" at bounding box center [660, 399] width 1321 height 708
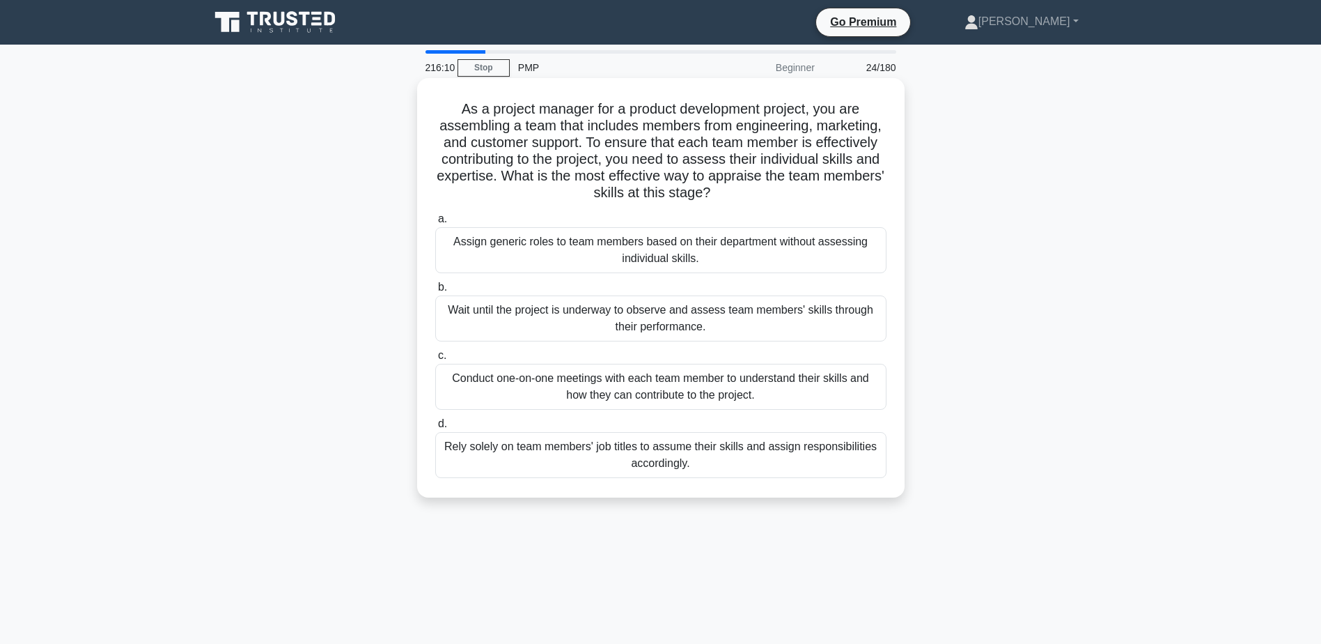
click at [778, 382] on div "Conduct one-on-one meetings with each team member to understand their skills an…" at bounding box center [660, 387] width 451 height 46
click at [435, 360] on input "c. Conduct one-on-one meetings with each team member to understand their skills…" at bounding box center [435, 355] width 0 height 9
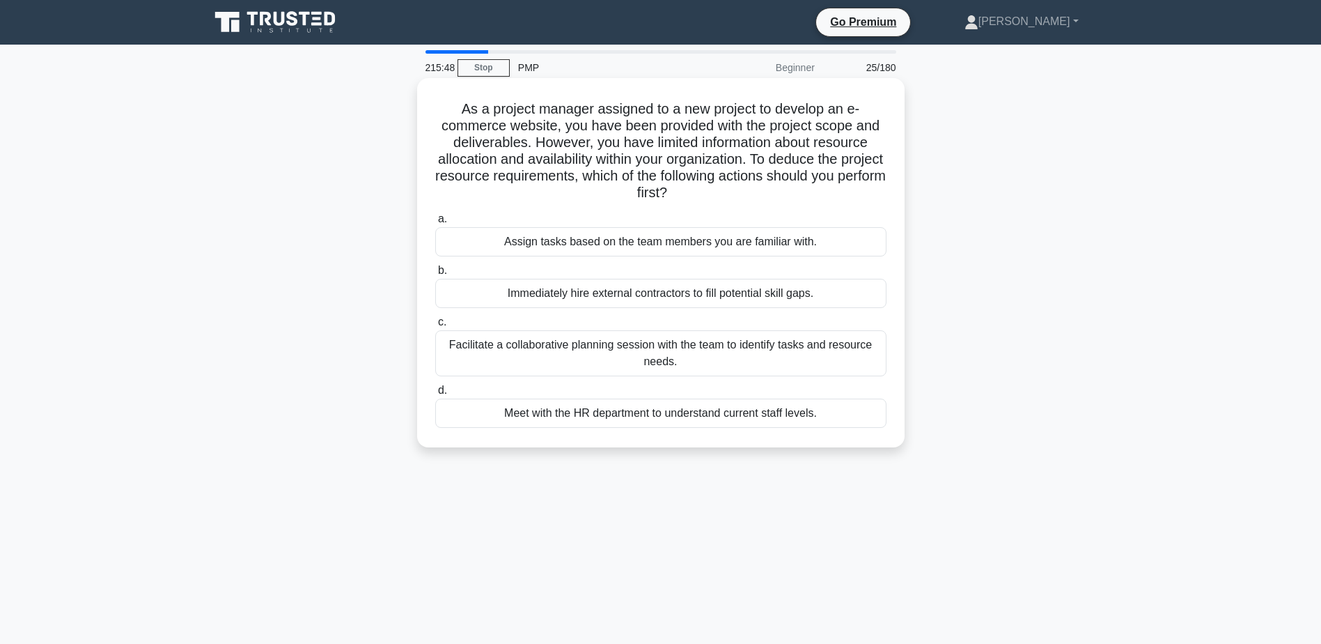
click at [496, 350] on div "Facilitate a collaborative planning session with the team to identify tasks and…" at bounding box center [660, 353] width 451 height 46
click at [435, 327] on input "c. Facilitate a collaborative planning session with the team to identify tasks …" at bounding box center [435, 322] width 0 height 9
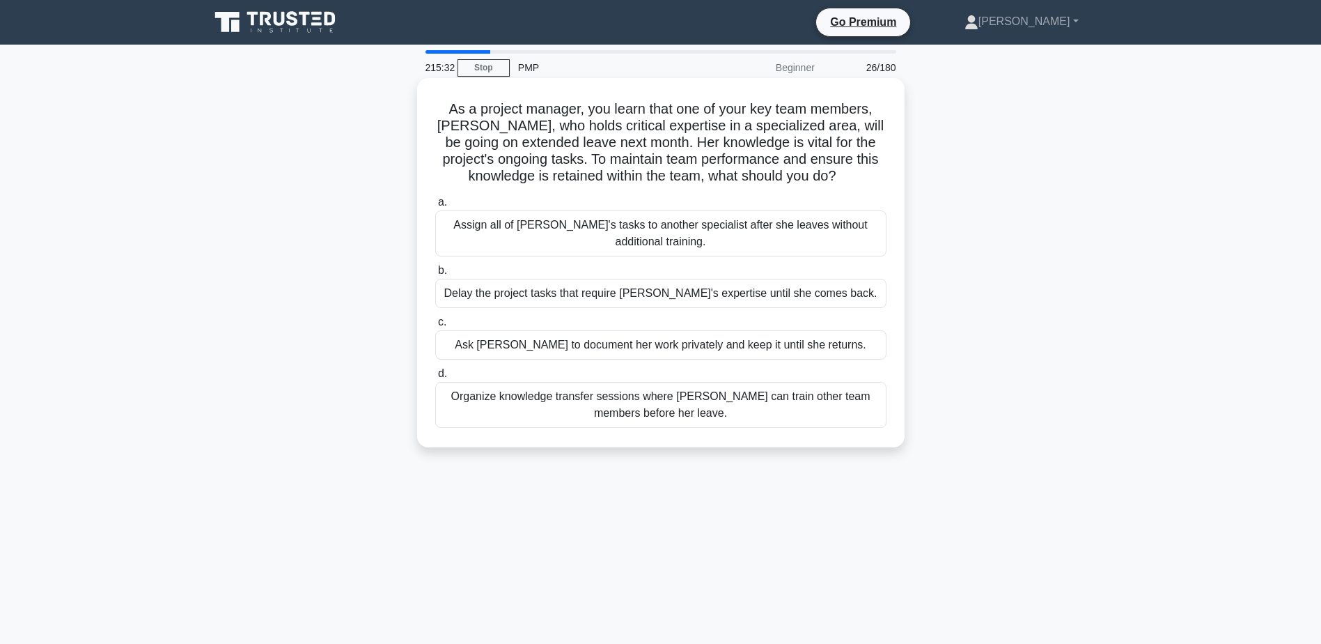
click at [692, 412] on div "Organize knowledge transfer sessions where [PERSON_NAME] can train other team m…" at bounding box center [660, 405] width 451 height 46
click at [435, 378] on input "d. Organize knowledge transfer sessions where [PERSON_NAME] can train other tea…" at bounding box center [435, 373] width 0 height 9
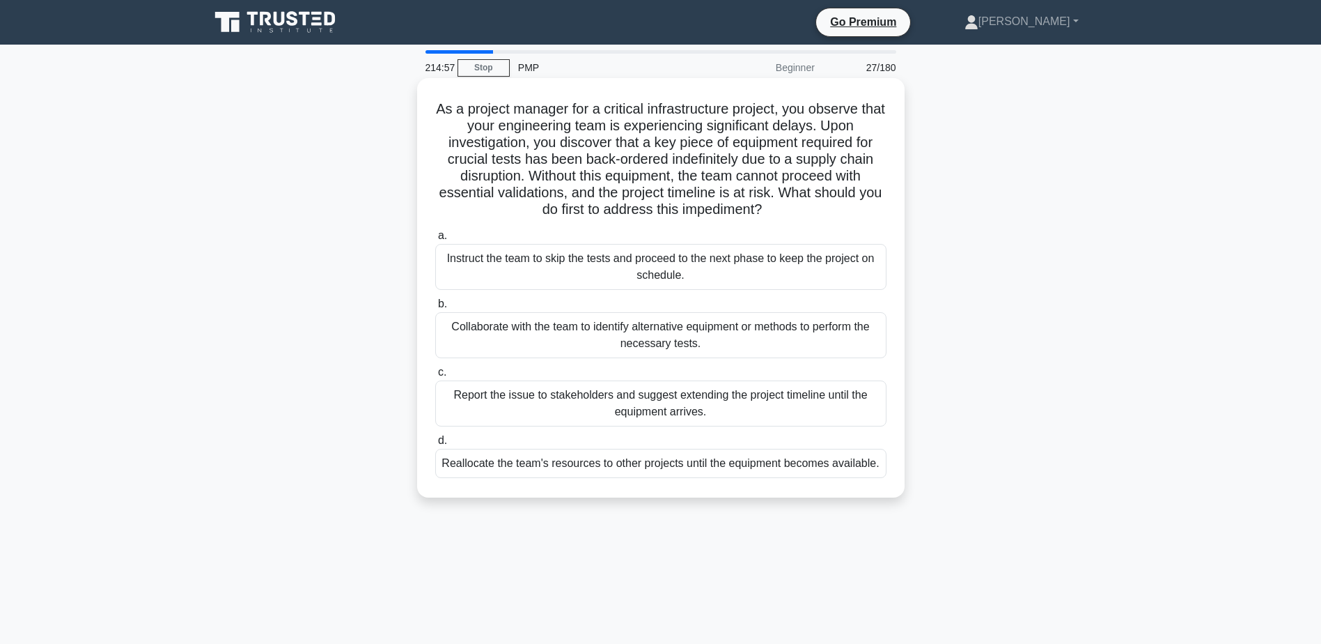
click at [561, 333] on div "Collaborate with the team to identify alternative equipment or methods to perfo…" at bounding box center [660, 335] width 451 height 46
click at [435, 309] on input "b. Collaborate with the team to identify alternative equipment or methods to pe…" at bounding box center [435, 304] width 0 height 9
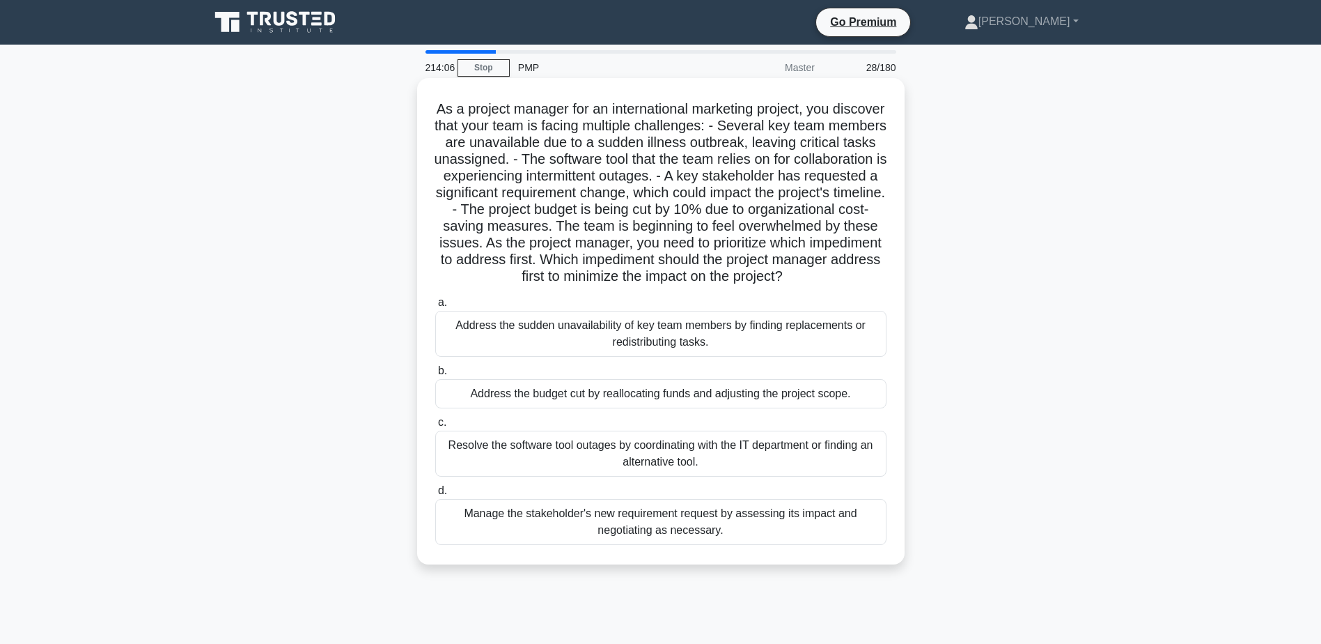
click at [614, 536] on div "Manage the stakeholder's new requirement request by assessing its impact and ne…" at bounding box center [660, 522] width 451 height 46
click at [435, 495] on input "d. Manage the stakeholder's new requirement request by assessing its impact and…" at bounding box center [435, 490] width 0 height 9
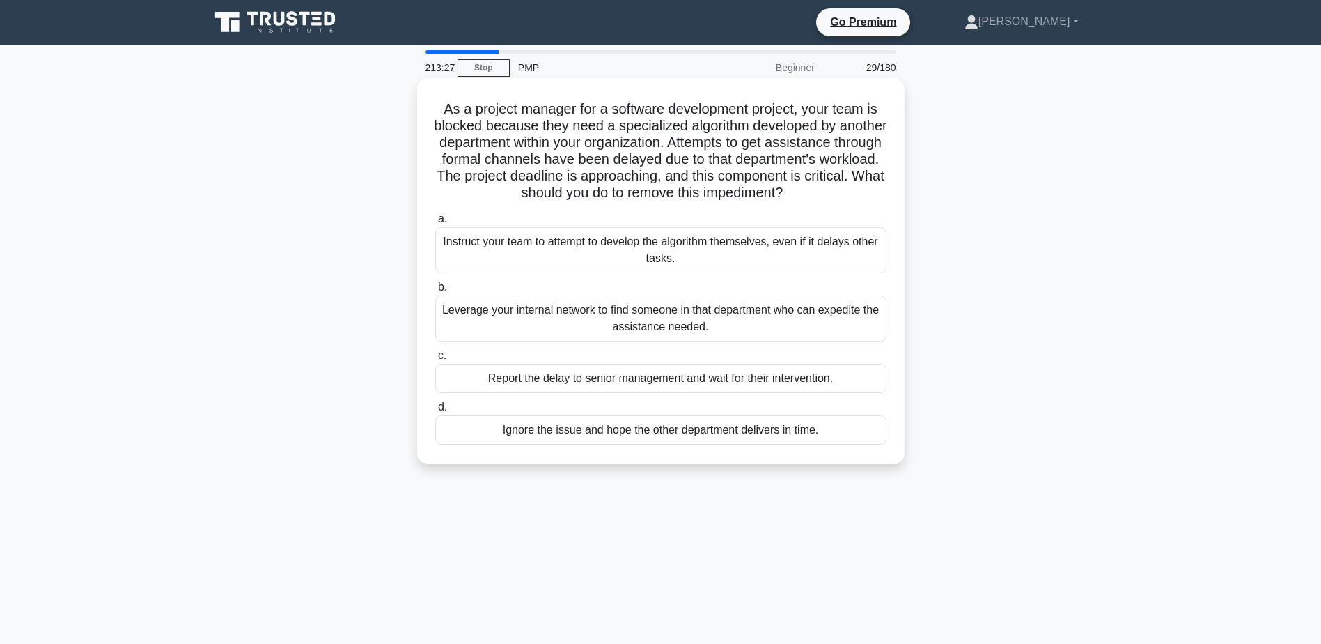
click at [619, 329] on div "Leverage your internal network to find someone in that department who can exped…" at bounding box center [660, 318] width 451 height 46
click at [435, 292] on input "b. Leverage your internal network to find someone in that department who can ex…" at bounding box center [435, 287] width 0 height 9
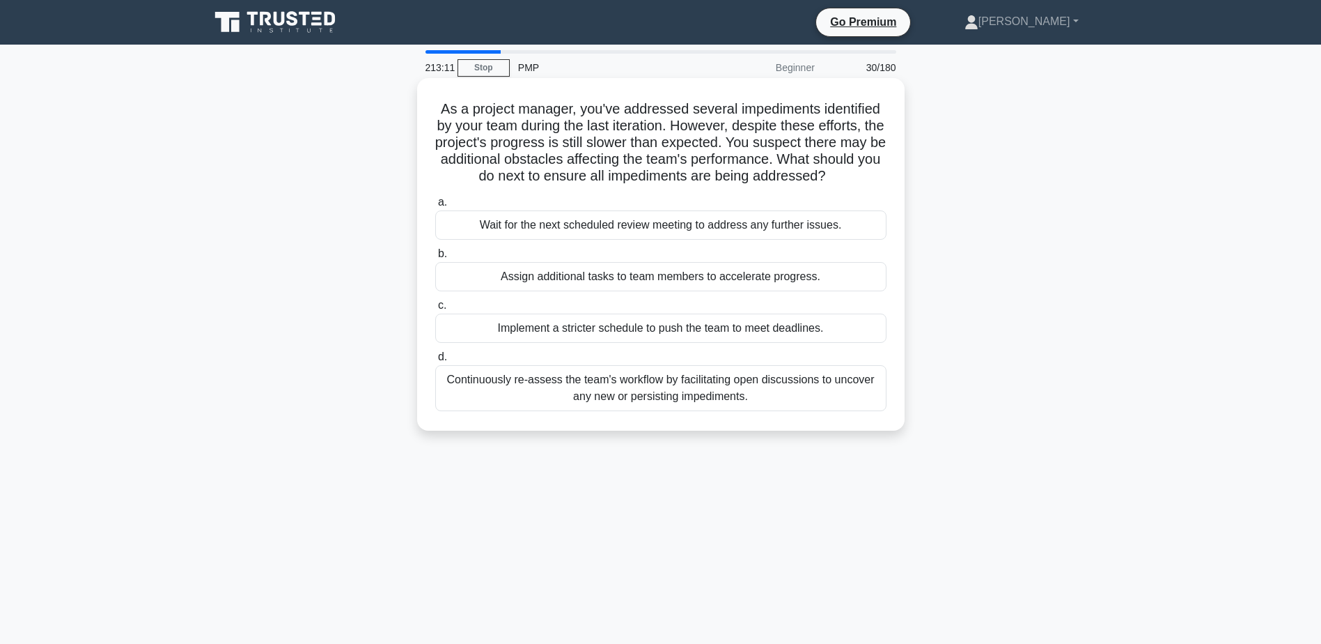
click at [722, 382] on div "Continuously re-assess the team's workflow by facilitating open discussions to …" at bounding box center [660, 388] width 451 height 46
click at [435, 362] on input "d. Continuously re-assess the team's workflow by facilitating open discussions …" at bounding box center [435, 356] width 0 height 9
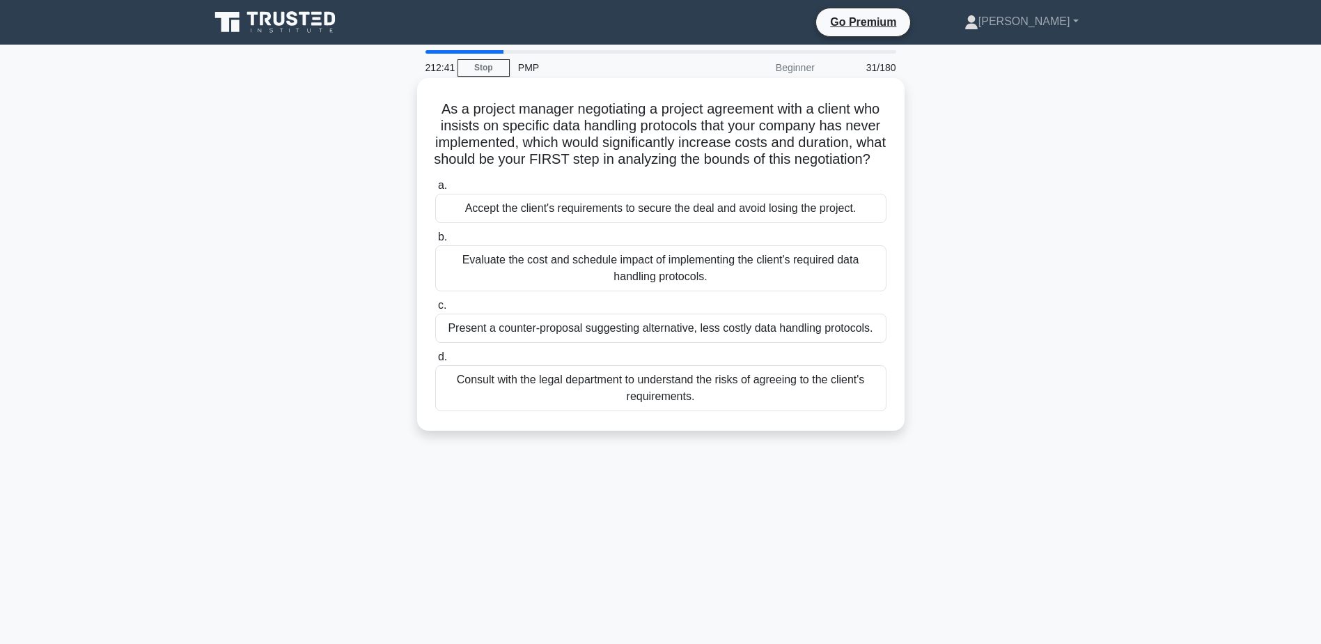
click at [675, 290] on div "Evaluate the cost and schedule impact of implementing the client's required dat…" at bounding box center [660, 268] width 451 height 46
click at [435, 242] on input "b. Evaluate the cost and schedule impact of implementing the client's required …" at bounding box center [435, 237] width 0 height 9
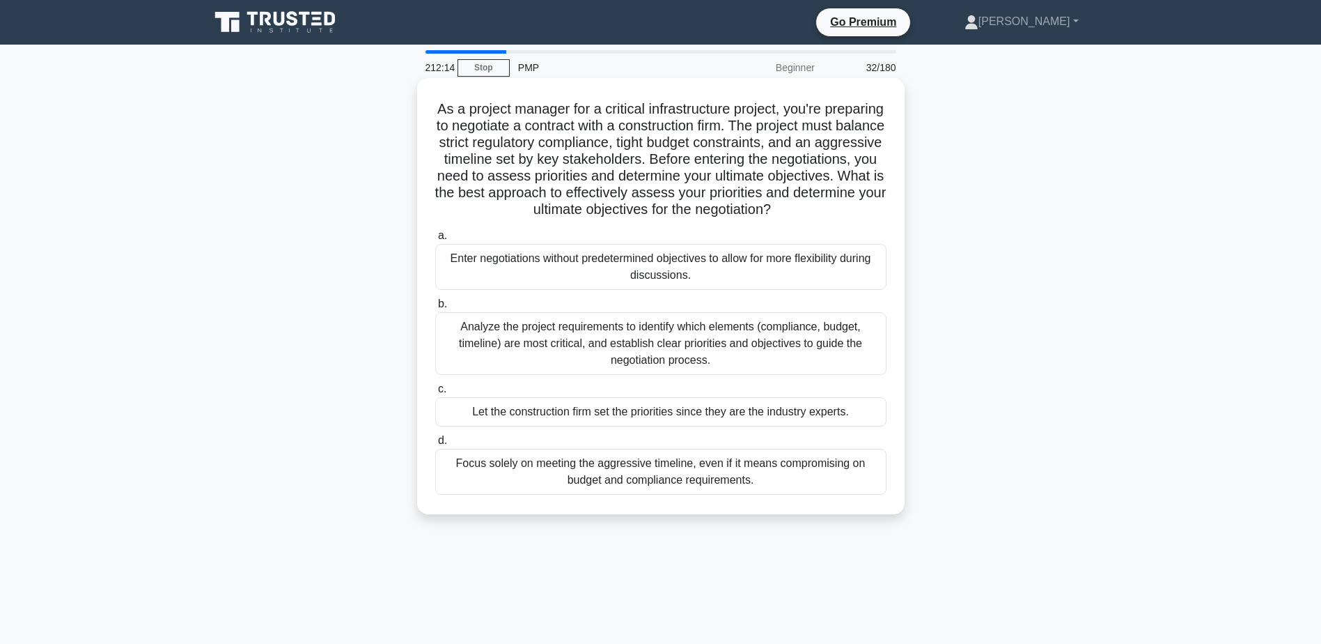
click at [493, 359] on div "Analyze the project requirements to identify which elements (compliance, budget…" at bounding box center [660, 343] width 451 height 63
click at [435, 309] on input "b. Analyze the project requirements to identify which elements (compliance, bud…" at bounding box center [435, 304] width 0 height 9
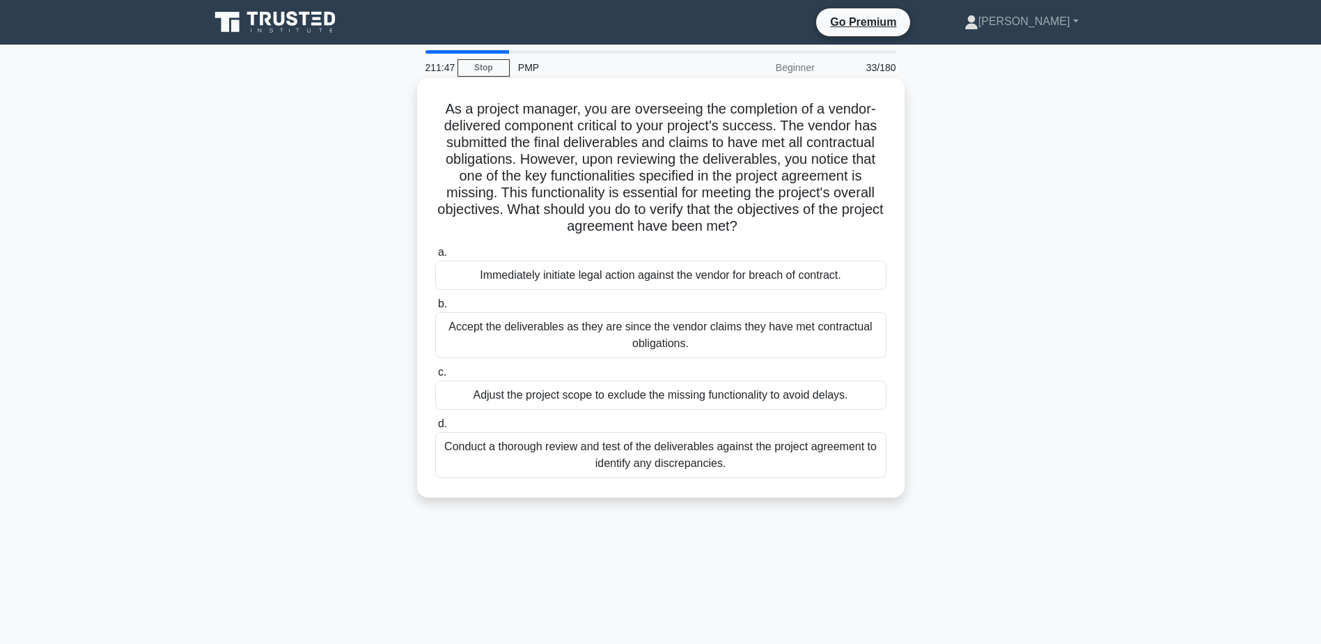
click at [685, 464] on div "Conduct a thorough review and test of the deliverables against the project agre…" at bounding box center [660, 455] width 451 height 46
click at [435, 428] on input "d. Conduct a thorough review and test of the deliverables against the project a…" at bounding box center [435, 423] width 0 height 9
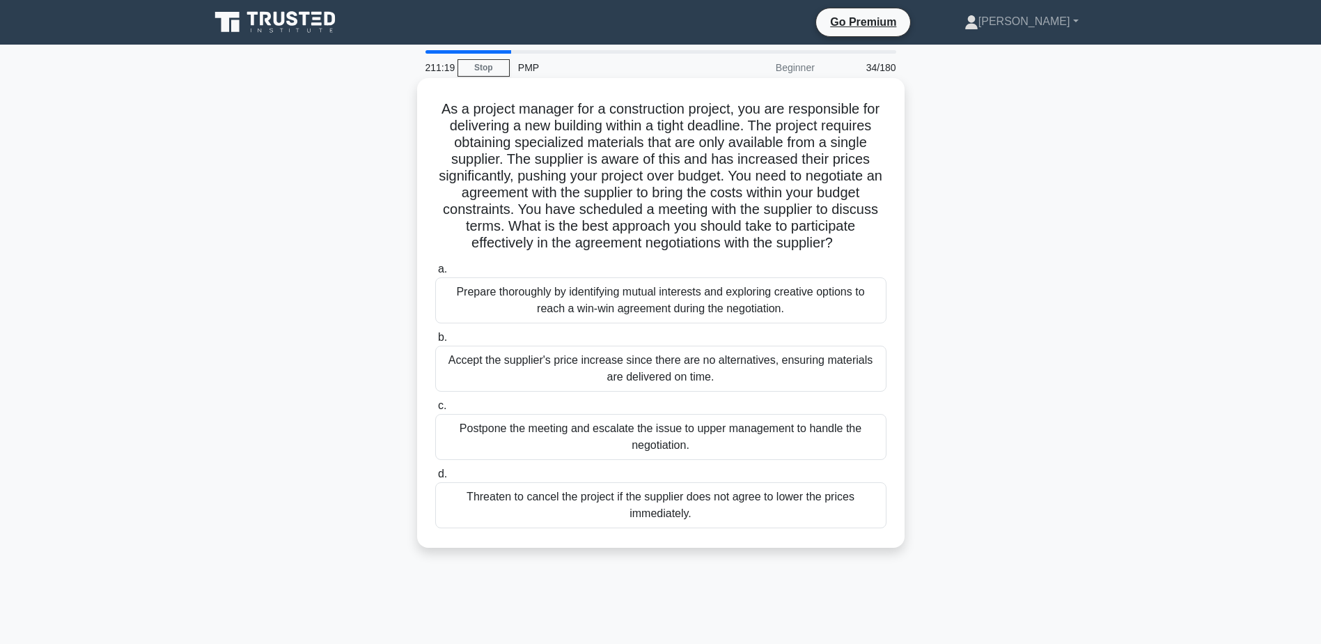
click at [731, 301] on div "Prepare thoroughly by identifying mutual interests and exploring creative optio…" at bounding box center [660, 300] width 451 height 46
click at [435, 274] on input "a. Prepare thoroughly by identifying mutual interests and exploring creative op…" at bounding box center [435, 269] width 0 height 9
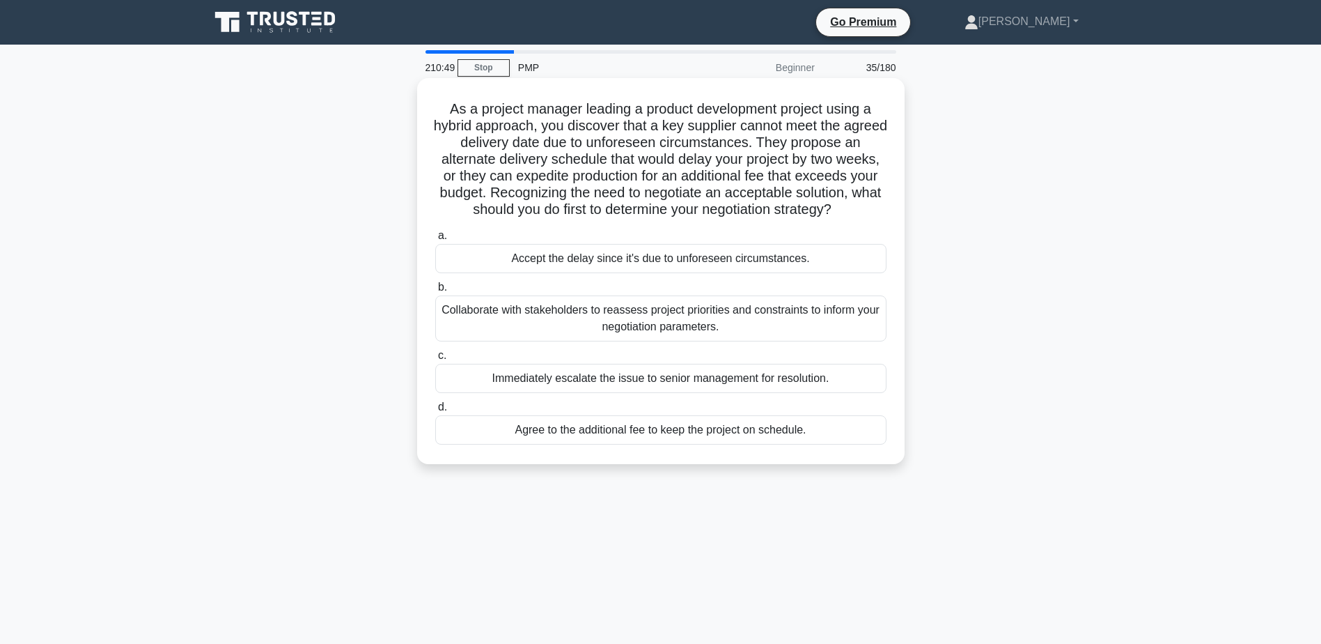
click at [508, 313] on div "Collaborate with stakeholders to reassess project priorities and constraints to…" at bounding box center [660, 318] width 451 height 46
click at [435, 292] on input "b. Collaborate with stakeholders to reassess project priorities and constraints…" at bounding box center [435, 287] width 0 height 9
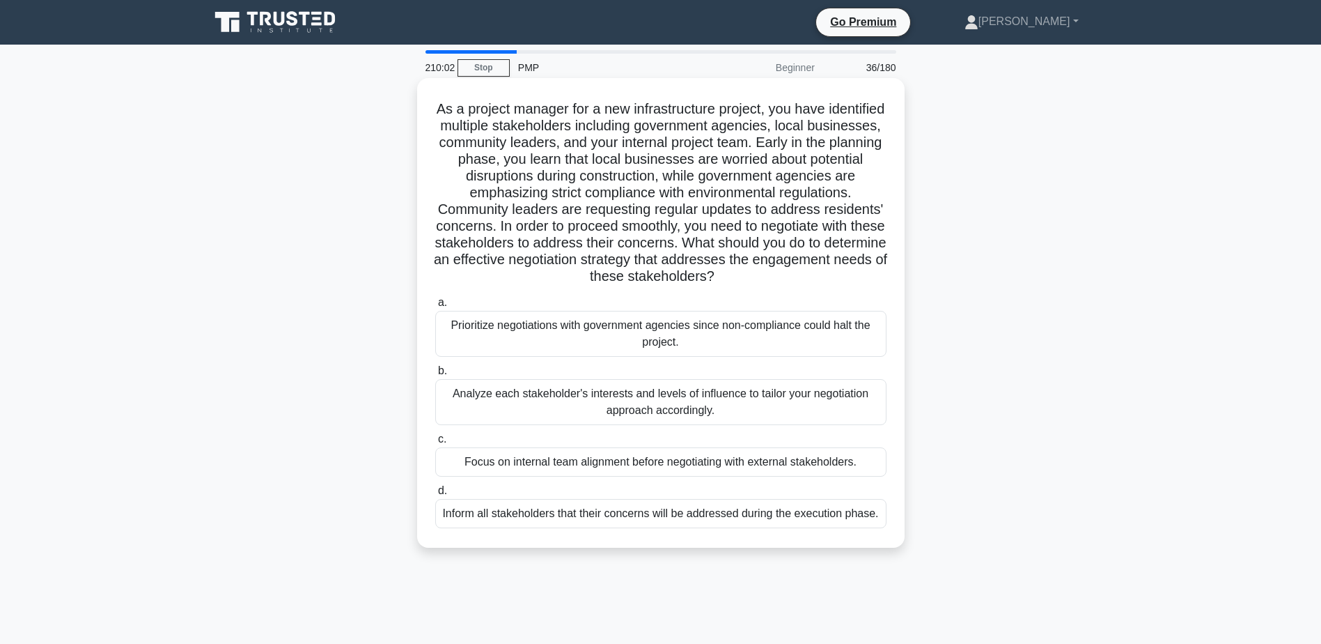
click at [566, 392] on div "Analyze each stakeholder's interests and levels of influence to tailor your neg…" at bounding box center [660, 402] width 451 height 46
click at [435, 375] on input "b. Analyze each stakeholder's interests and levels of influence to tailor your …" at bounding box center [435, 370] width 0 height 9
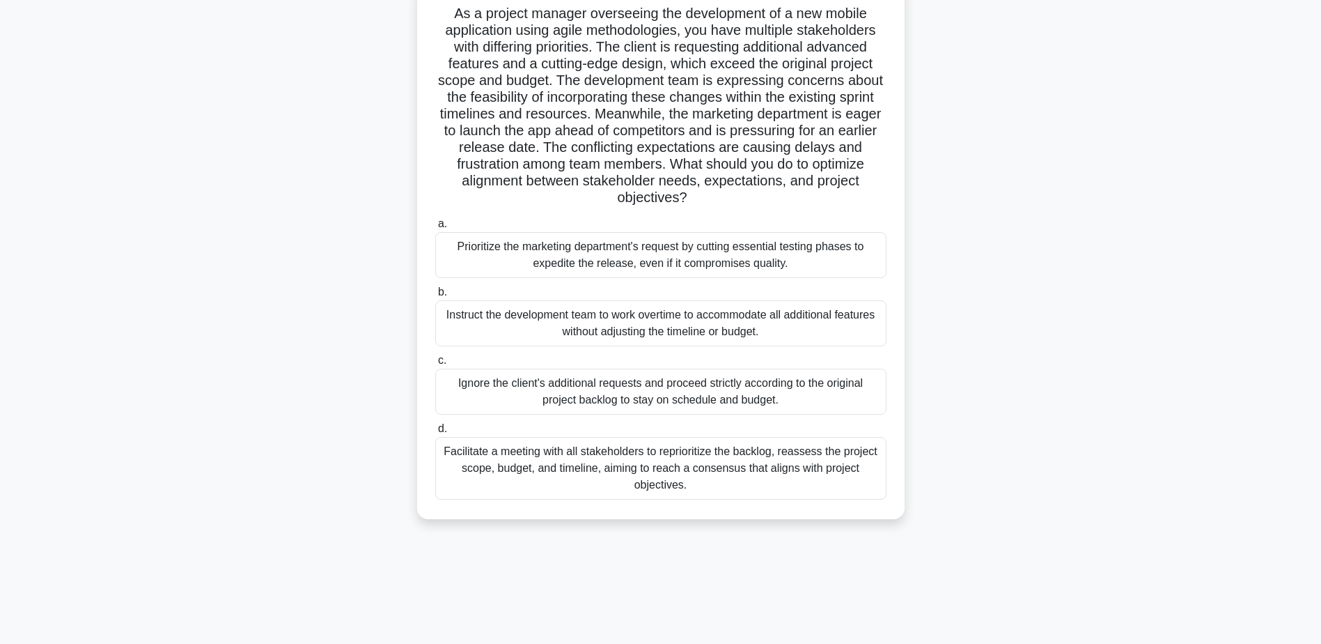
scroll to position [109, 0]
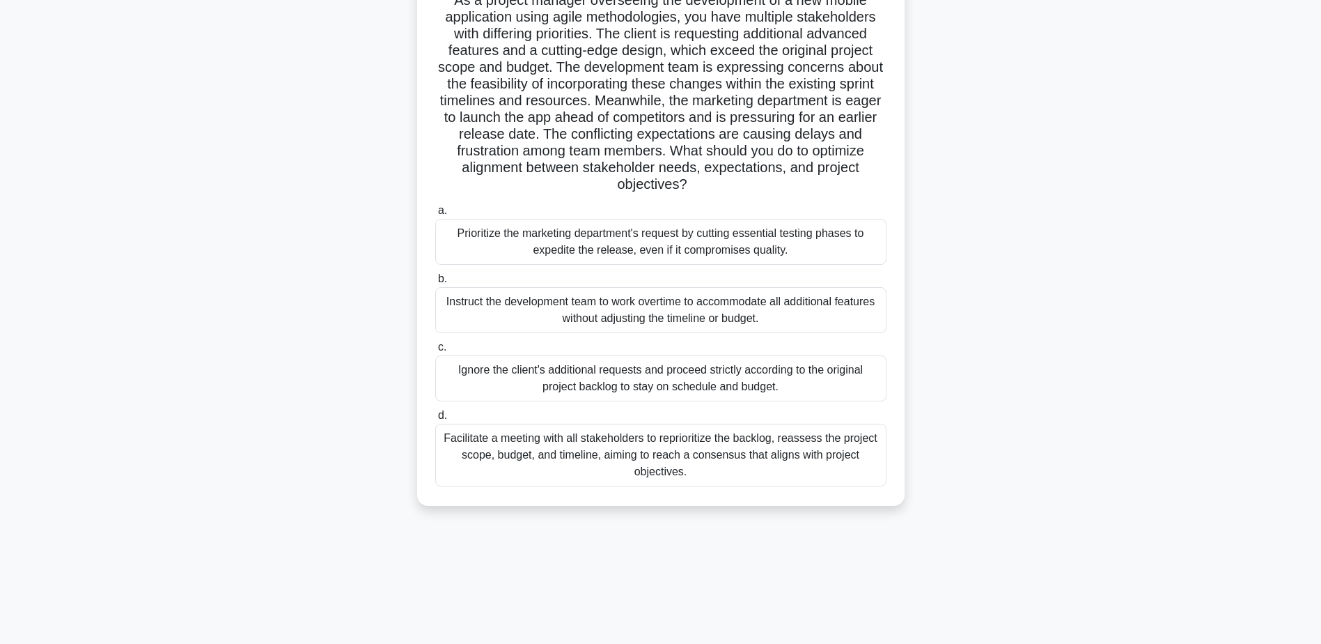
click at [716, 461] on div "Facilitate a meeting with all stakeholders to reprioritize the backlog, reasses…" at bounding box center [660, 455] width 451 height 63
click at [435, 420] on input "d. Facilitate a meeting with all stakeholders to reprioritize the backlog, reas…" at bounding box center [435, 415] width 0 height 9
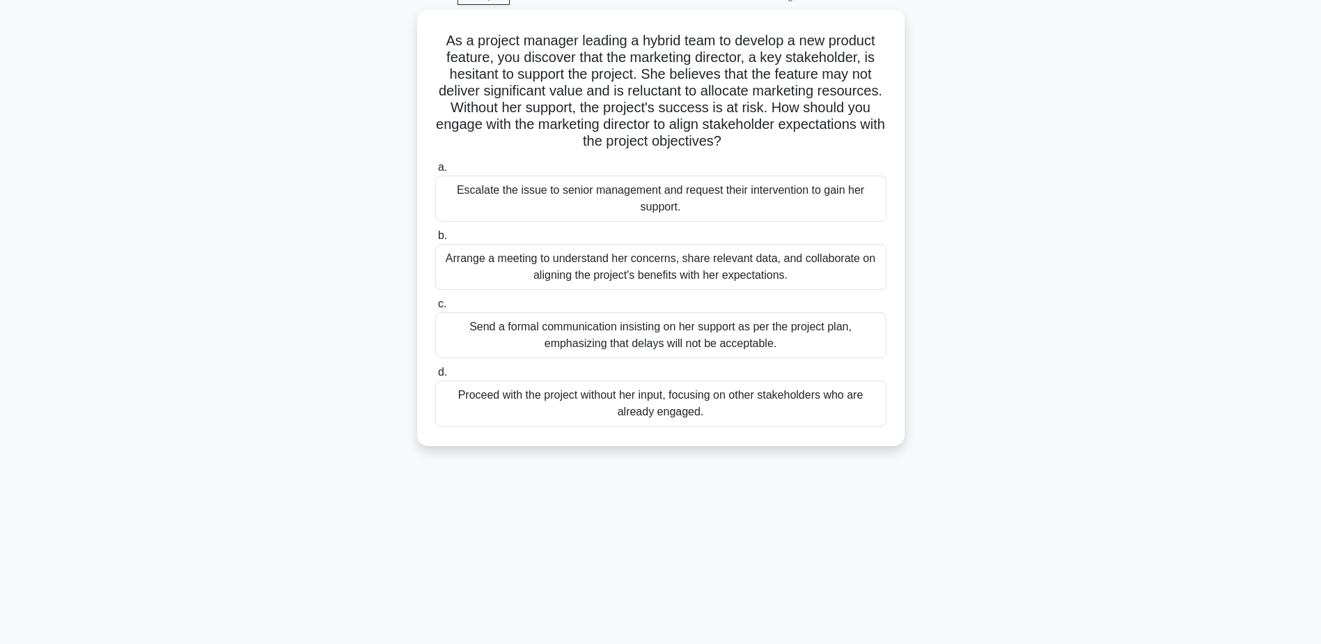
scroll to position [0, 0]
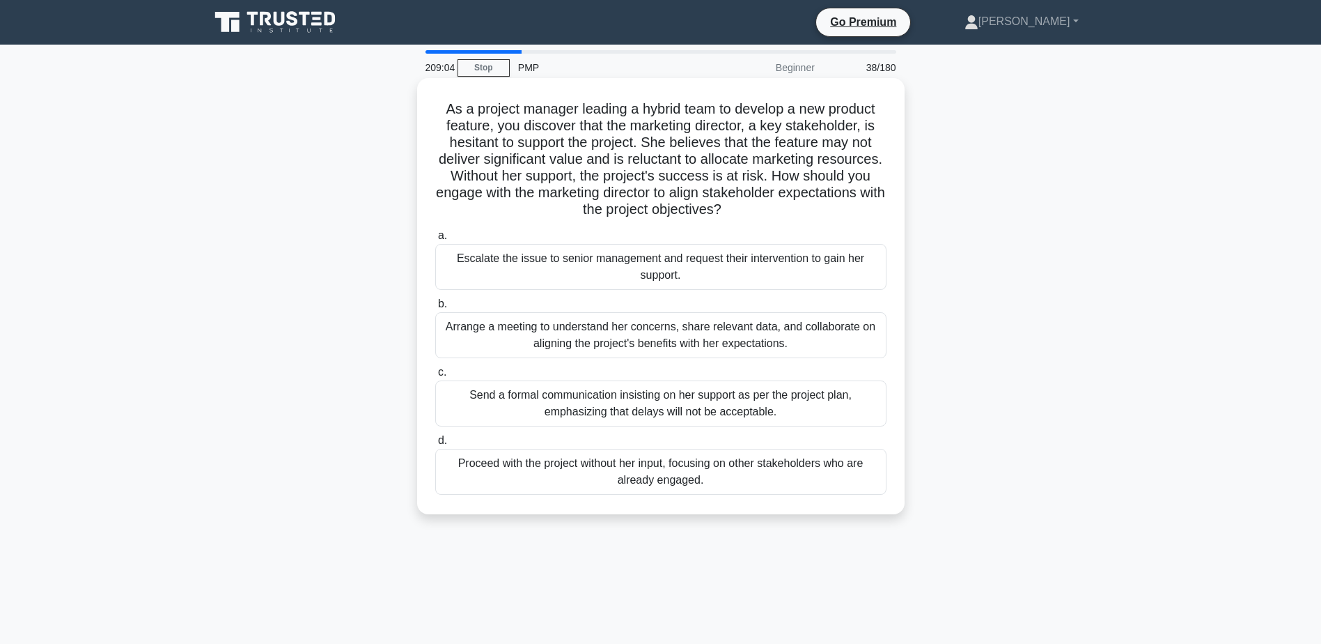
click at [857, 346] on div "Arrange a meeting to understand her concerns, share relevant data, and collabor…" at bounding box center [660, 335] width 451 height 46
click at [435, 309] on input "b. Arrange a meeting to understand her concerns, share relevant data, and colla…" at bounding box center [435, 304] width 0 height 9
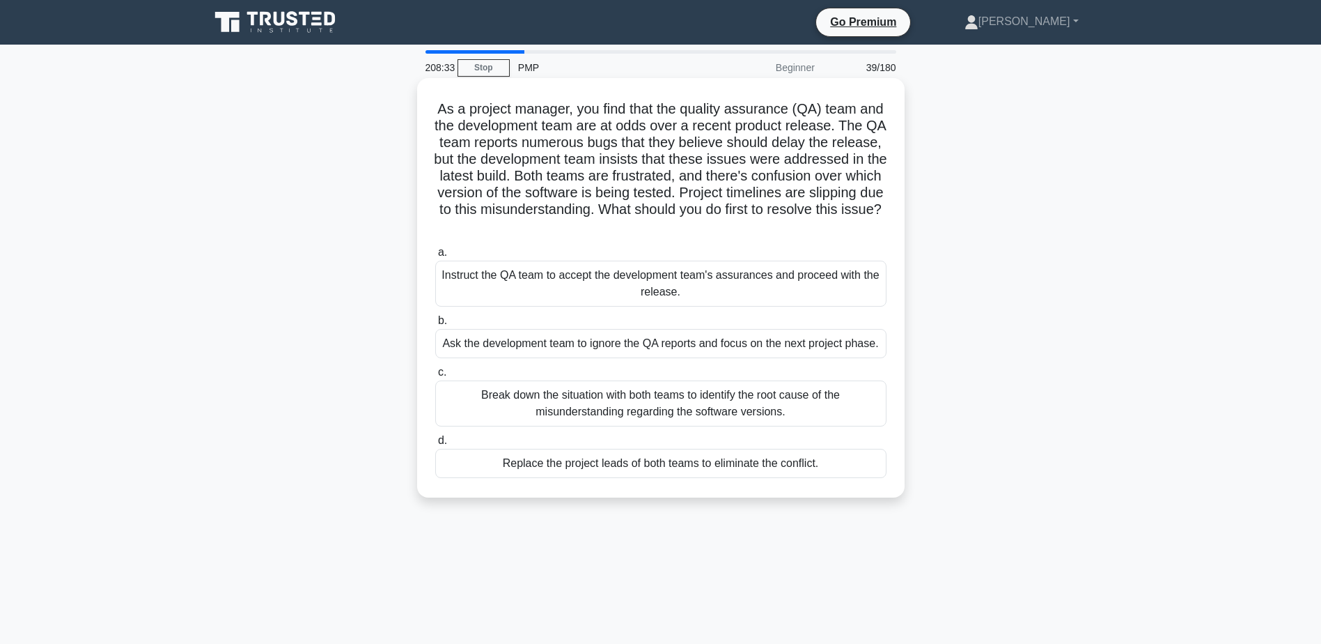
click at [714, 401] on div "Break down the situation with both teams to identify the root cause of the misu…" at bounding box center [660, 403] width 451 height 46
click at [435, 377] on input "c. Break down the situation with both teams to identify the root cause of the m…" at bounding box center [435, 372] width 0 height 9
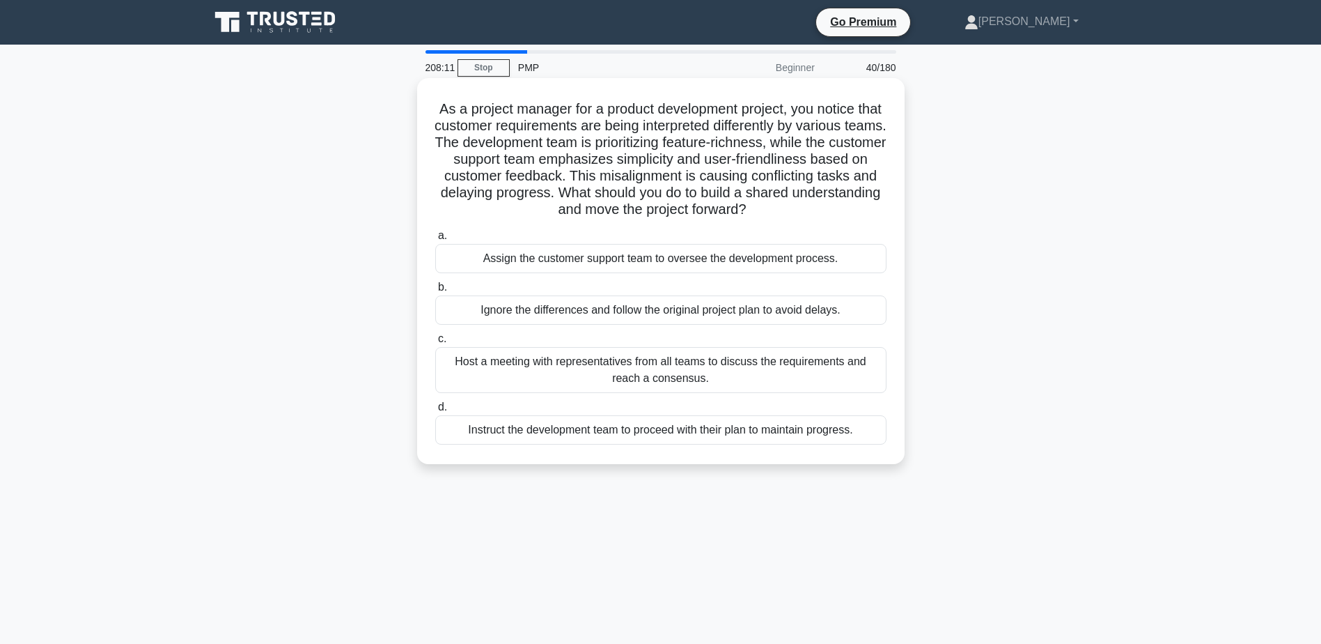
click at [513, 368] on div "Host a meeting with representatives from all teams to discuss the requirements …" at bounding box center [660, 370] width 451 height 46
click at [435, 343] on input "c. Host a meeting with representatives from all teams to discuss the requiremen…" at bounding box center [435, 338] width 0 height 9
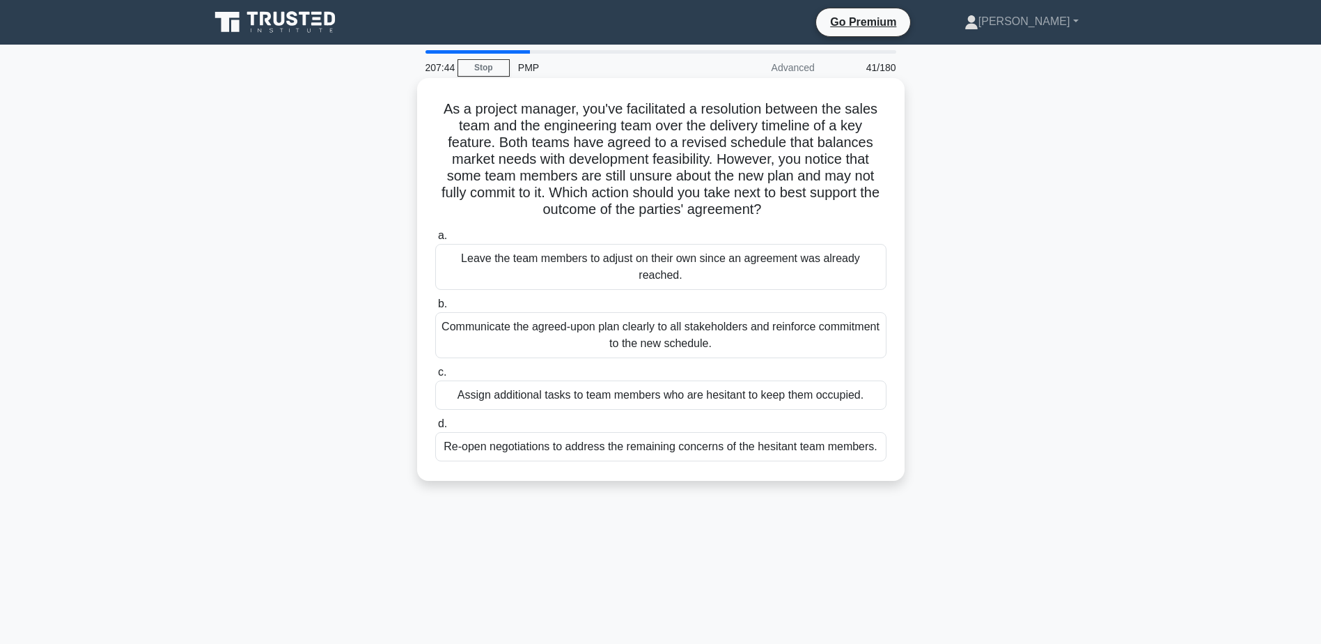
click at [723, 329] on div "Communicate the agreed-upon plan clearly to all stakeholders and reinforce comm…" at bounding box center [660, 335] width 451 height 46
click at [435, 309] on input "b. Communicate the agreed-upon plan clearly to all stakeholders and reinforce c…" at bounding box center [435, 304] width 0 height 9
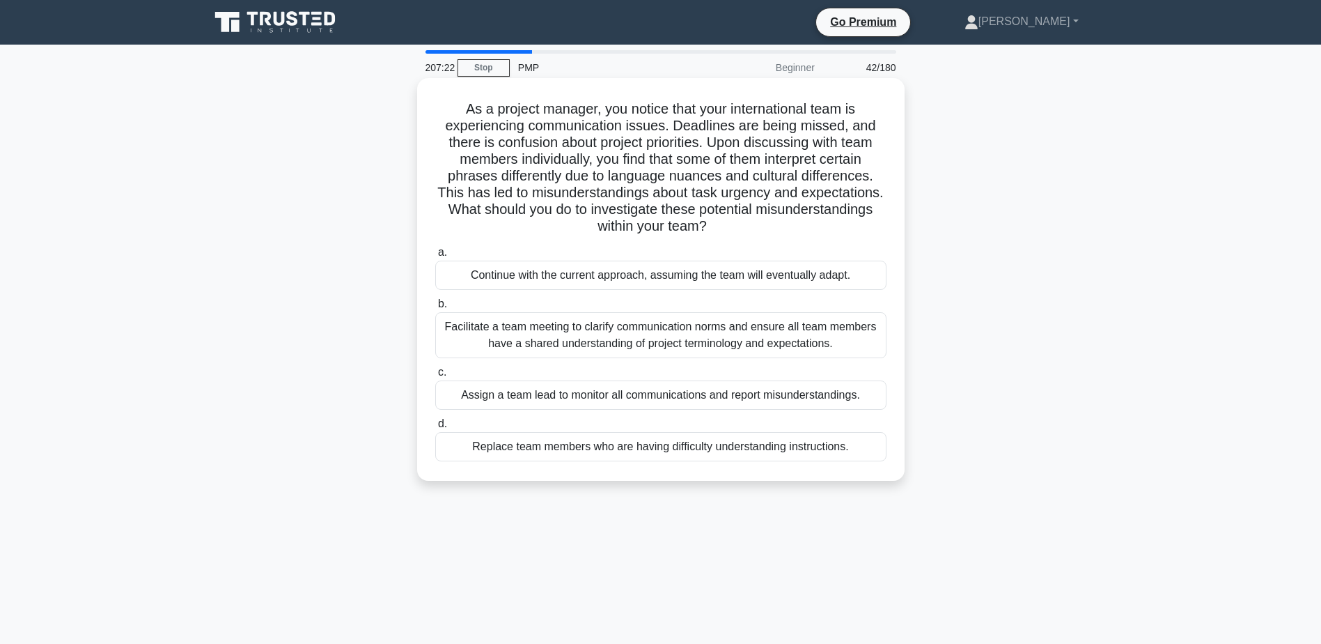
click at [502, 336] on div "Facilitate a team meeting to clarify communication norms and ensure all team me…" at bounding box center [660, 335] width 451 height 46
click at [435, 309] on input "b. Facilitate a team meeting to clarify communication norms and ensure all team…" at bounding box center [435, 304] width 0 height 9
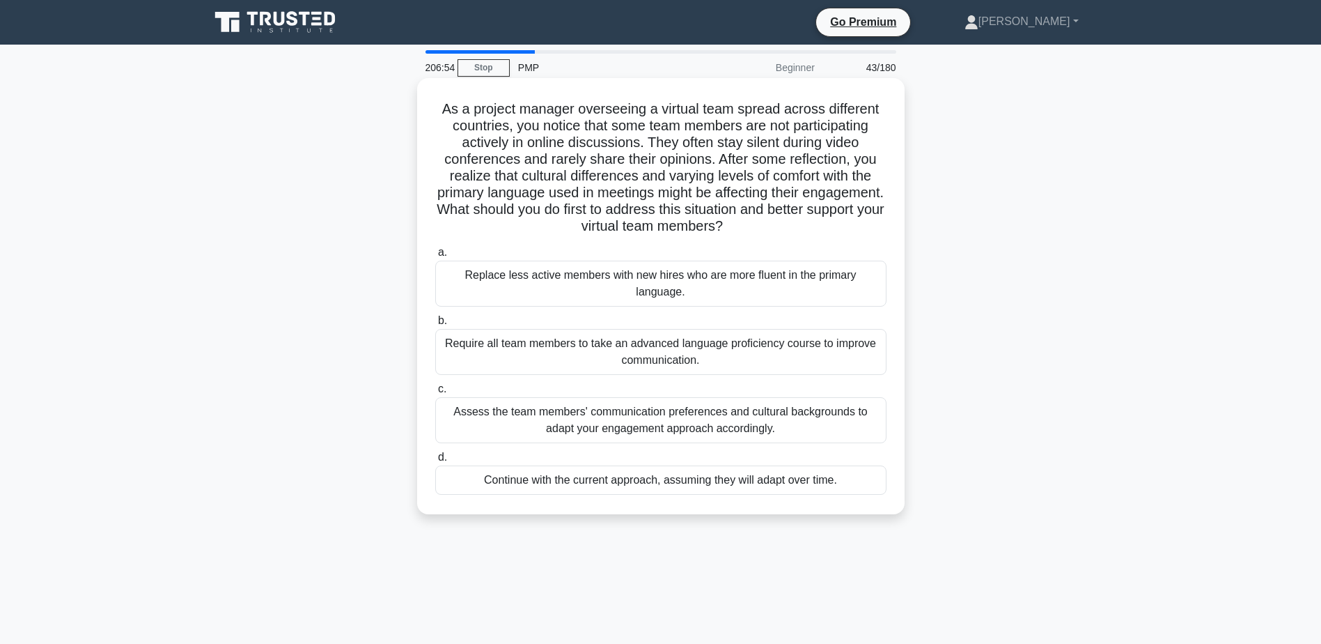
click at [673, 401] on div "Assess the team members' communication preferences and cultural backgrounds to …" at bounding box center [660, 420] width 451 height 46
click at [435, 394] on input "c. Assess the team members' communication preferences and cultural backgrounds …" at bounding box center [435, 389] width 0 height 9
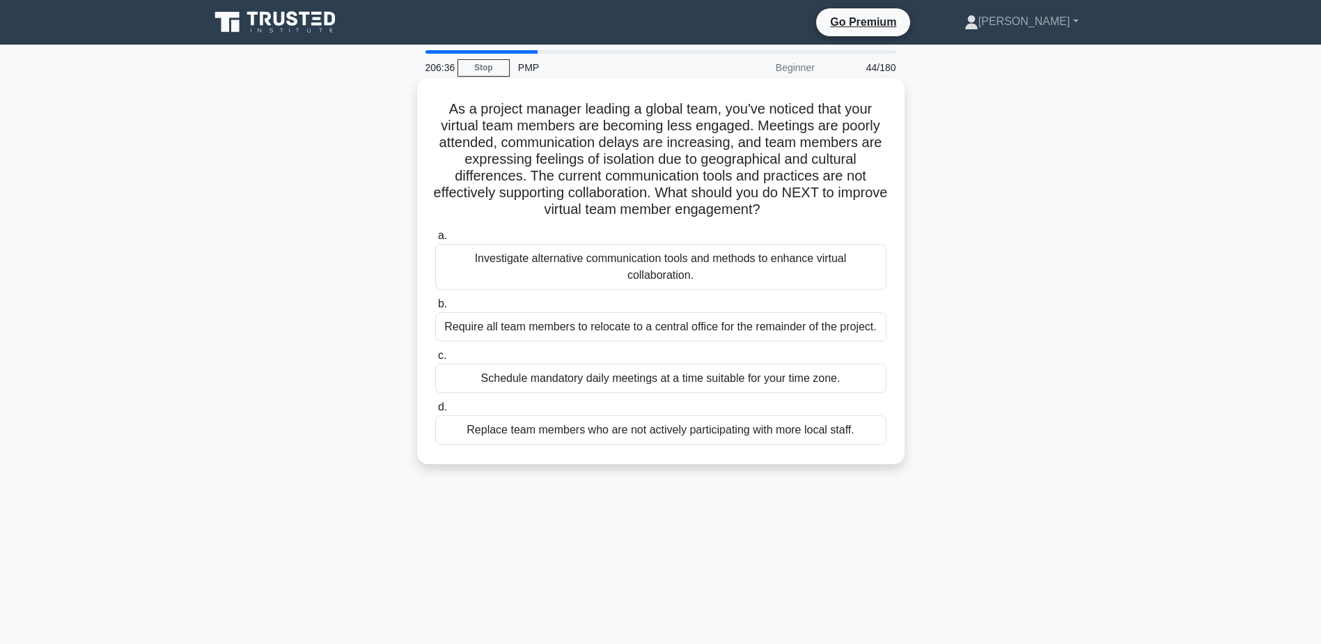
click at [491, 258] on div "Investigate alternative communication tools and methods to enhance virtual coll…" at bounding box center [660, 267] width 451 height 46
click at [435, 240] on input "a. Investigate alternative communication tools and methods to enhance virtual c…" at bounding box center [435, 235] width 0 height 9
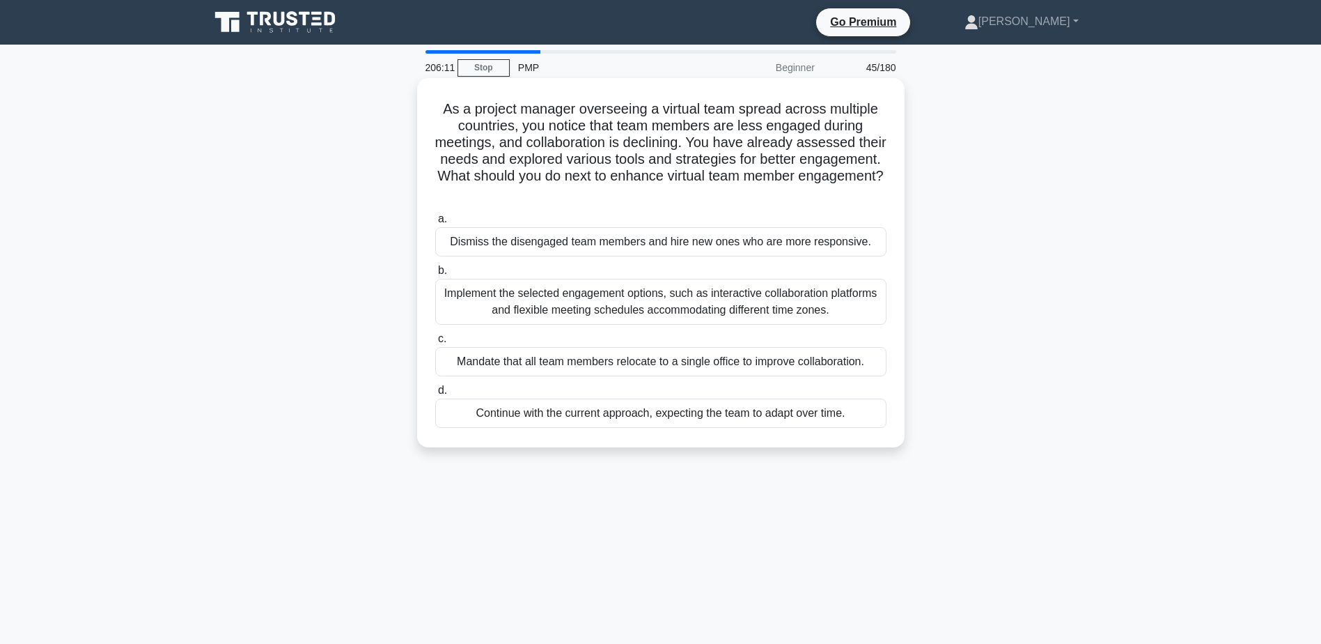
click at [470, 311] on div "Implement the selected engagement options, such as interactive collaboration pl…" at bounding box center [660, 302] width 451 height 46
click at [435, 275] on input "b. Implement the selected engagement options, such as interactive collaboration…" at bounding box center [435, 270] width 0 height 9
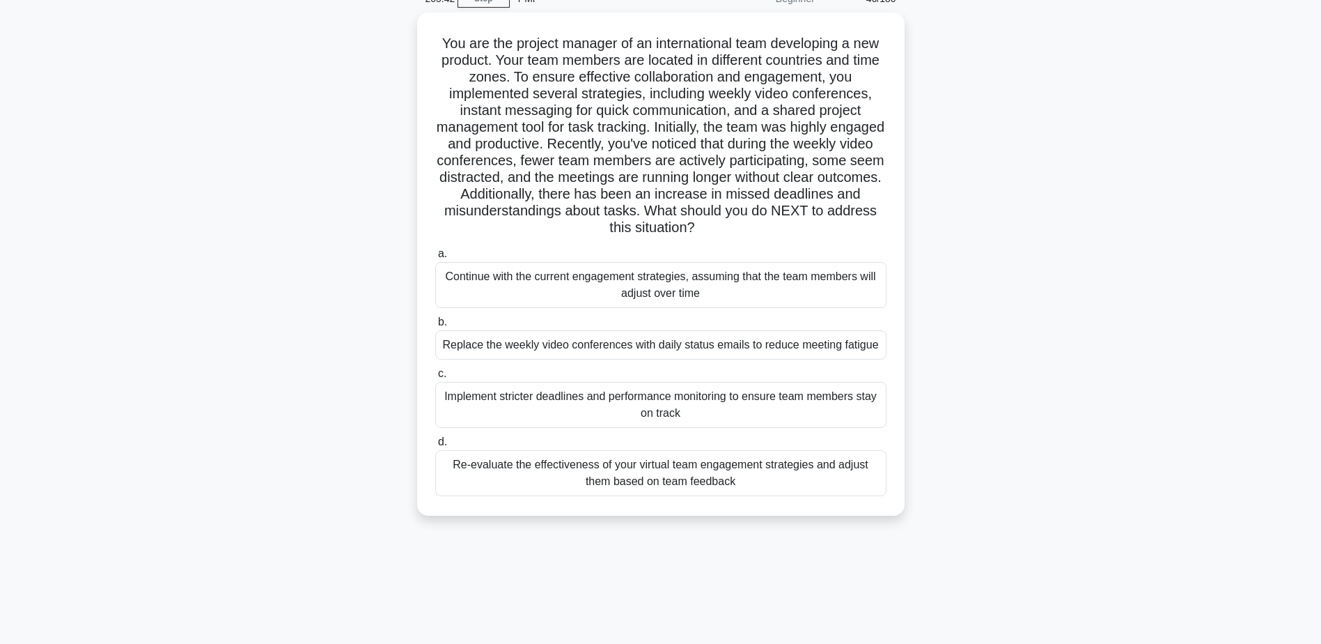
scroll to position [70, 0]
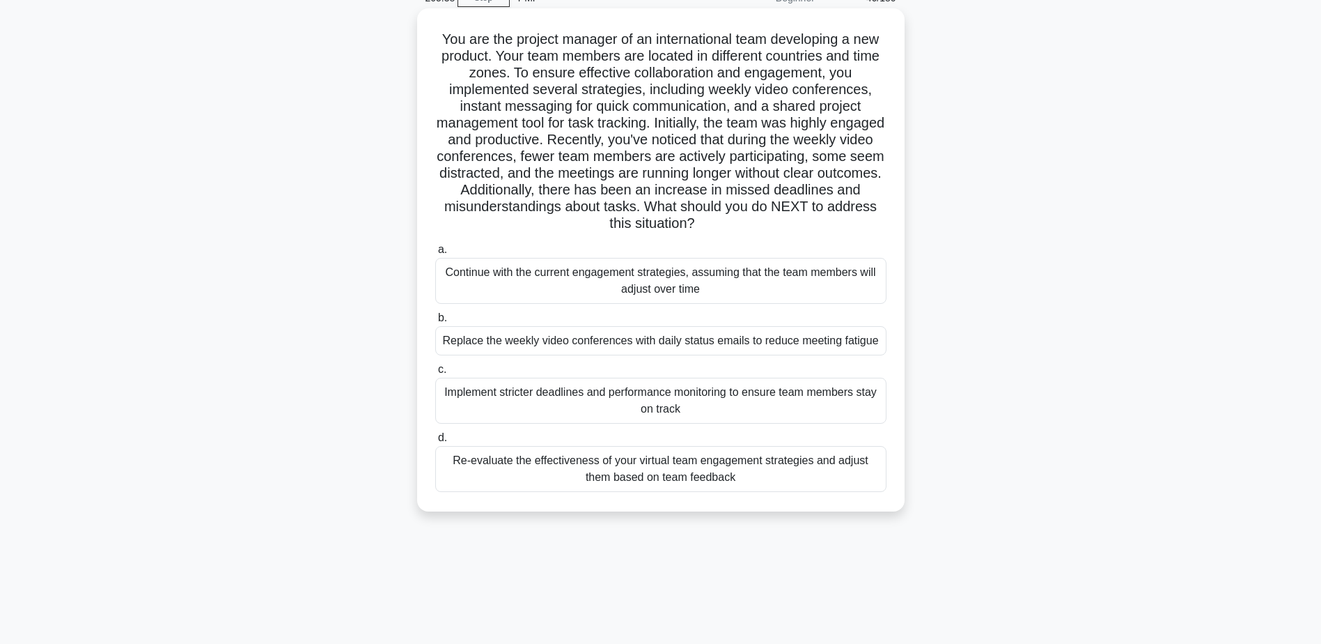
click at [494, 470] on div "Re-evaluate the effectiveness of your virtual team engagement strategies and ad…" at bounding box center [660, 469] width 451 height 46
click at [435, 442] on input "d. Re-evaluate the effectiveness of your virtual team engagement strategies and…" at bounding box center [435, 437] width 0 height 9
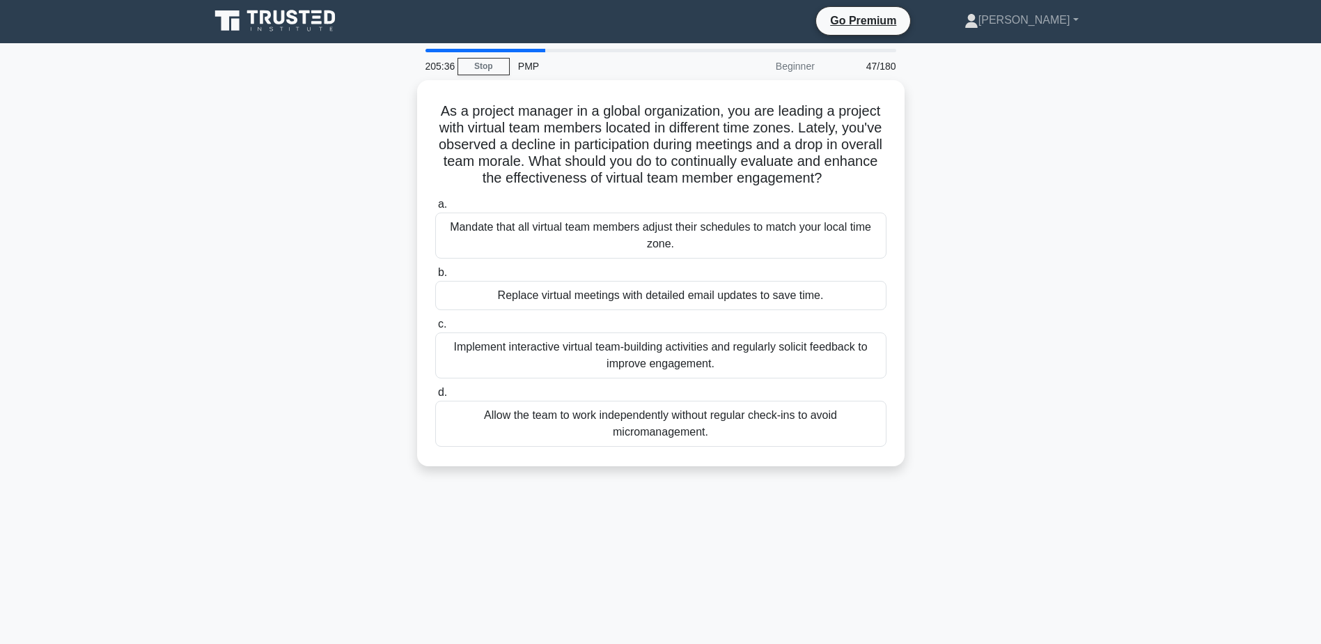
scroll to position [0, 0]
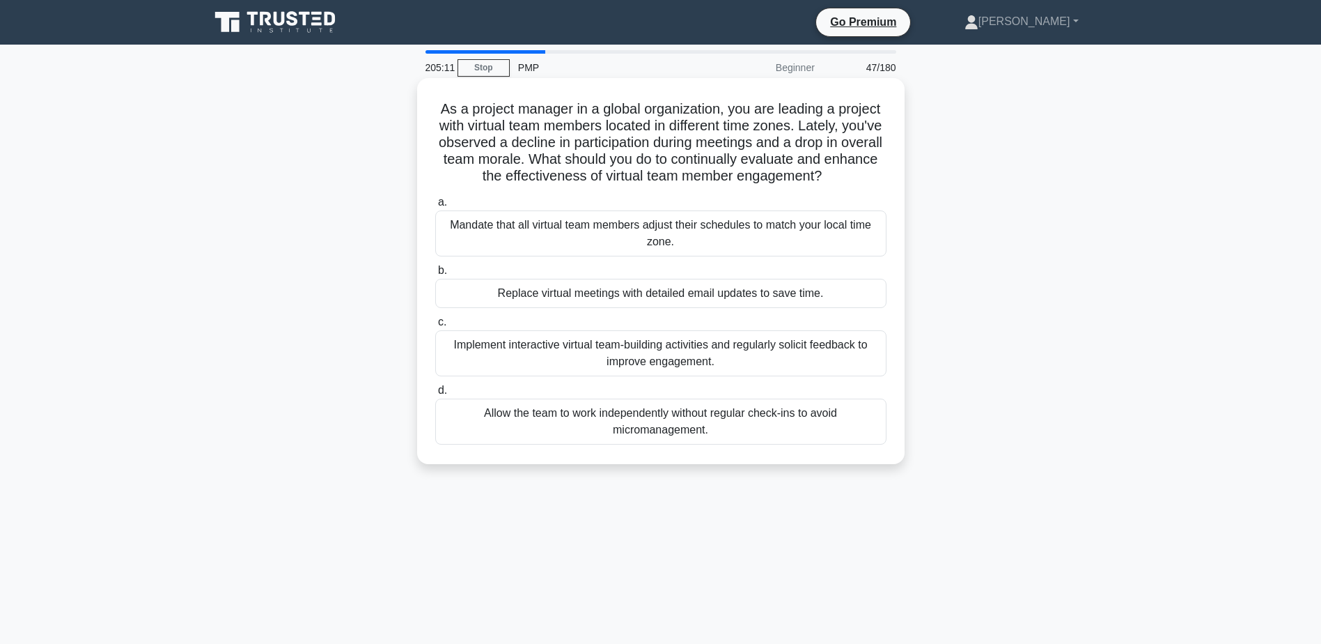
click at [716, 351] on div "Implement interactive virtual team-building activities and regularly solicit fe…" at bounding box center [660, 353] width 451 height 46
click at [435, 327] on input "c. Implement interactive virtual team-building activities and regularly solicit…" at bounding box center [435, 322] width 0 height 9
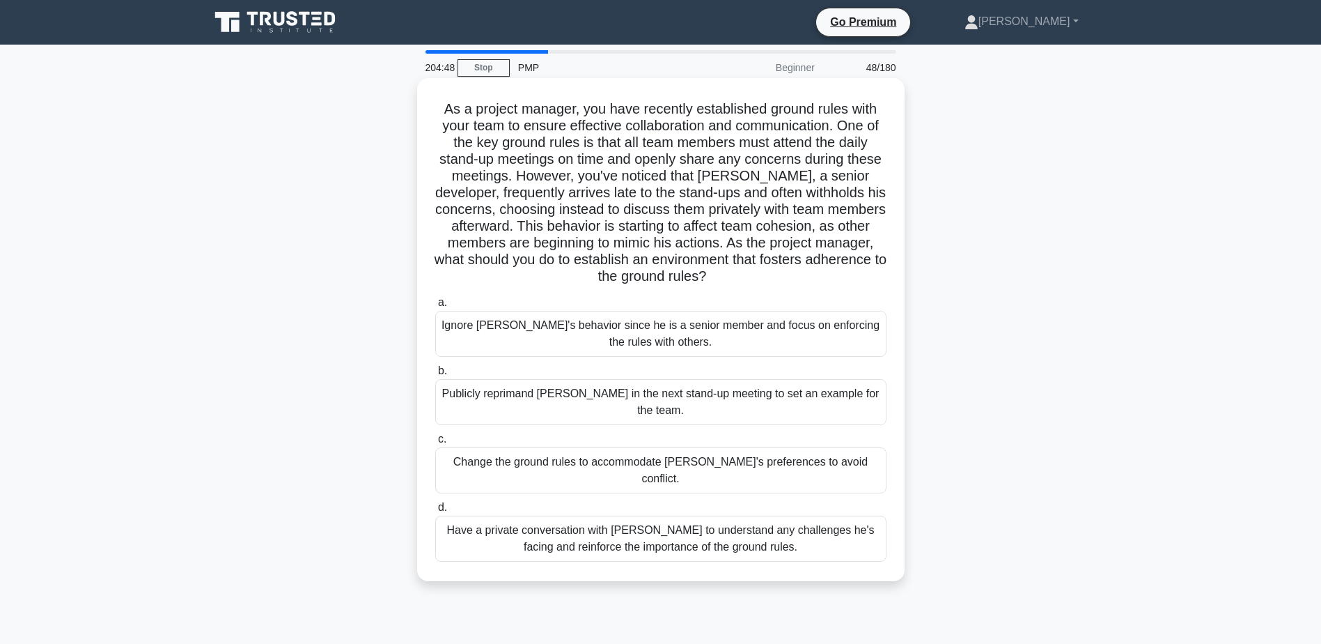
click at [491, 515] on div "Have a private conversation with [PERSON_NAME] to understand any challenges he'…" at bounding box center [660, 538] width 451 height 46
click at [435, 506] on input "d. Have a private conversation with [PERSON_NAME] to understand any challenges …" at bounding box center [435, 507] width 0 height 9
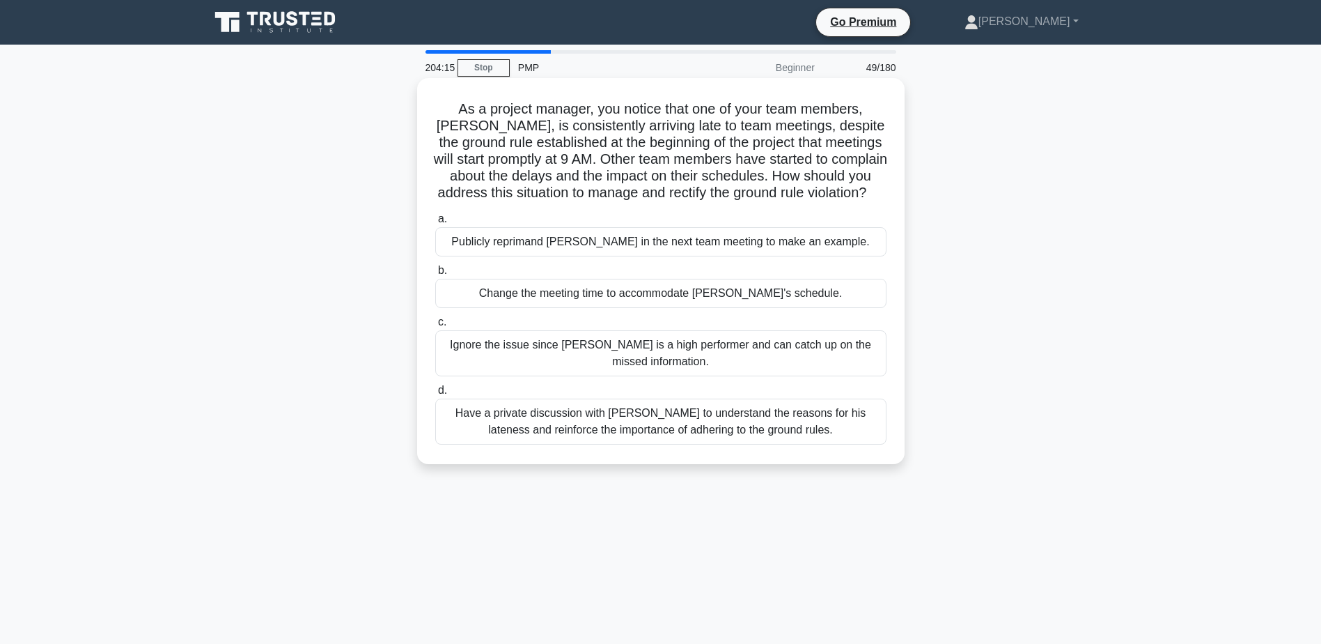
click at [749, 444] on div "Have a private discussion with [PERSON_NAME] to understand the reasons for his …" at bounding box center [660, 421] width 451 height 46
click at [435, 395] on input "d. Have a private discussion with [PERSON_NAME] to understand the reasons for h…" at bounding box center [435, 390] width 0 height 9
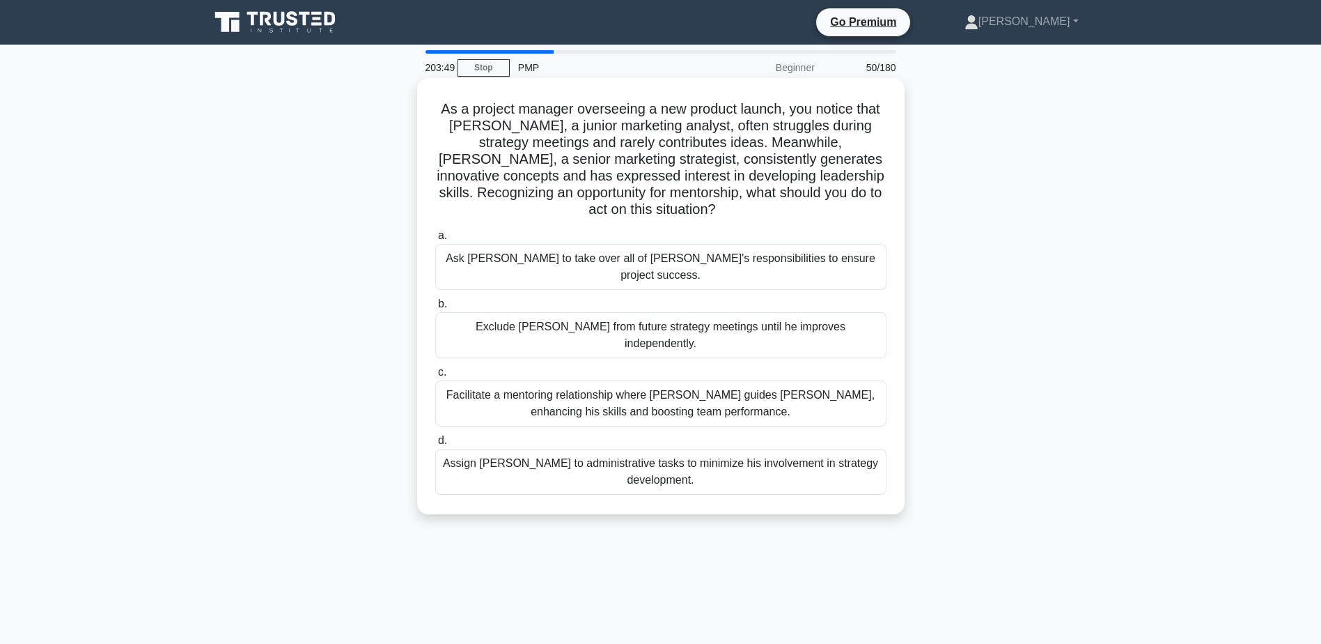
click at [493, 380] on div "Facilitate a mentoring relationship where [PERSON_NAME] guides [PERSON_NAME], e…" at bounding box center [660, 403] width 451 height 46
click at [435, 373] on input "c. Facilitate a mentoring relationship where [PERSON_NAME] guides [PERSON_NAME]…" at bounding box center [435, 372] width 0 height 9
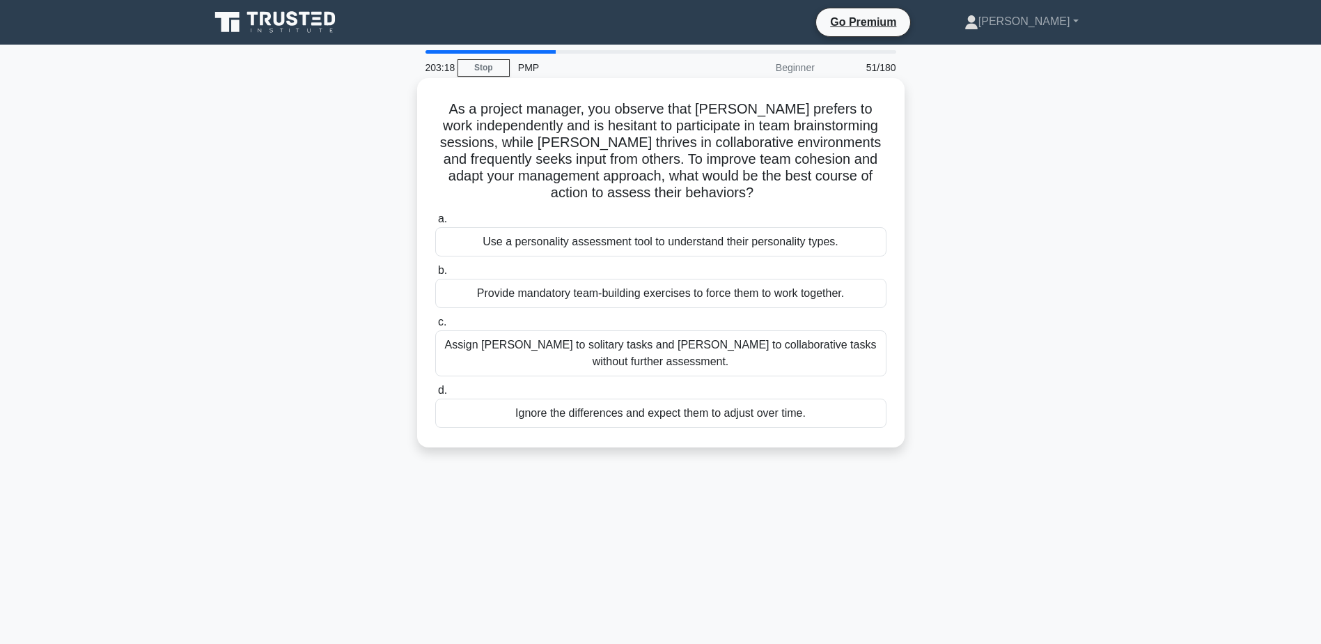
click at [596, 242] on div "Use a personality assessment tool to understand their personality types." at bounding box center [660, 241] width 451 height 29
click at [435, 224] on input "a. Use a personality assessment tool to understand their personality types." at bounding box center [435, 219] width 0 height 9
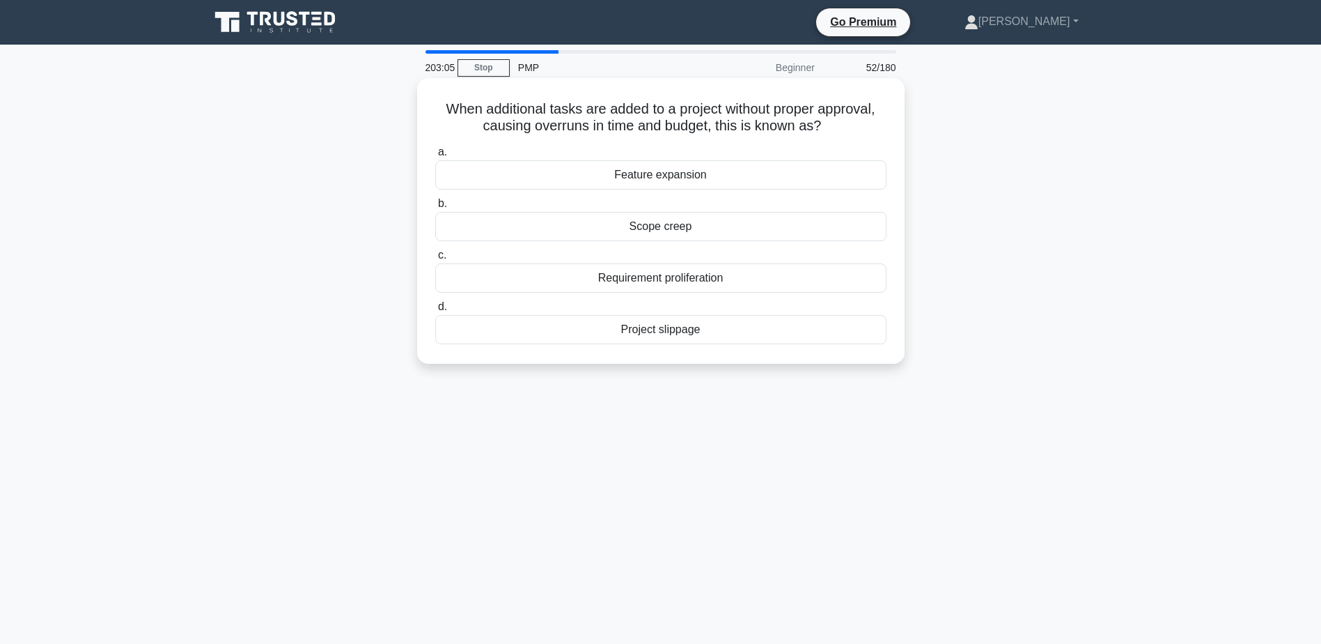
click at [662, 231] on div "Scope creep" at bounding box center [660, 226] width 451 height 29
click at [435, 208] on input "b. Scope creep" at bounding box center [435, 203] width 0 height 9
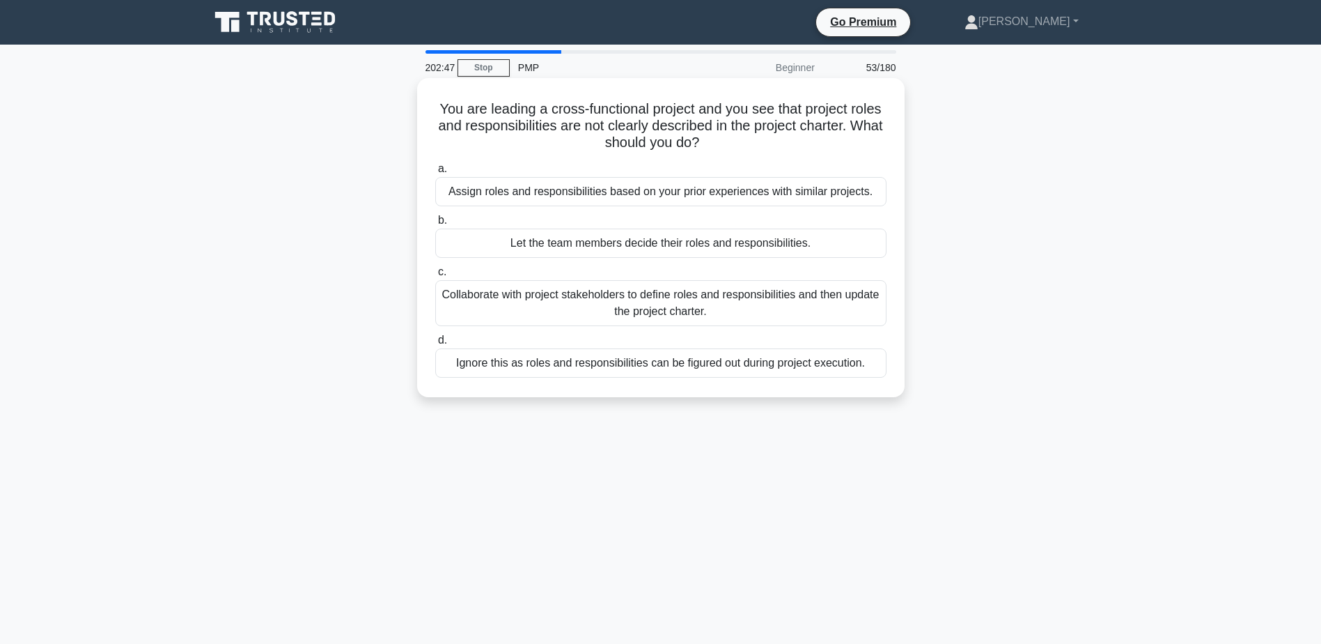
click at [620, 296] on div "Collaborate with project stakeholders to define roles and responsibilities and …" at bounding box center [660, 303] width 451 height 46
click at [435, 277] on input "c. Collaborate with project stakeholders to define roles and responsibilities a…" at bounding box center [435, 272] width 0 height 9
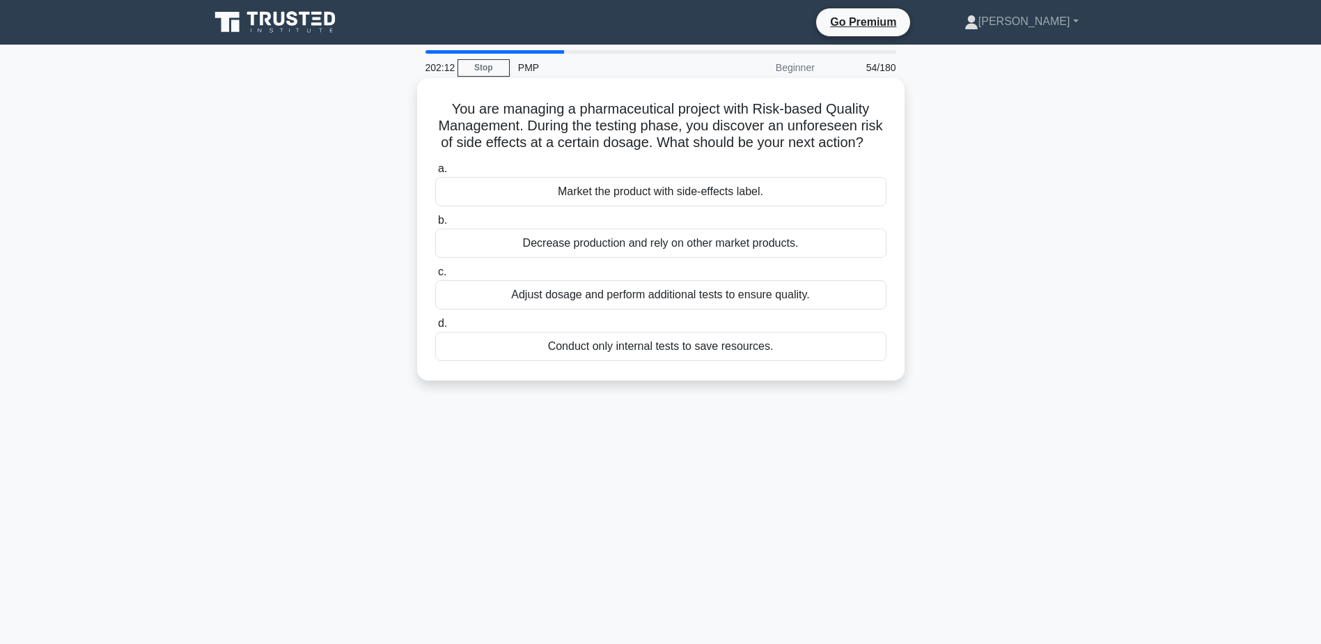
click at [786, 309] on div "Adjust dosage and perform additional tests to ensure quality." at bounding box center [660, 294] width 451 height 29
click at [435, 277] on input "c. Adjust dosage and perform additional tests to ensure quality." at bounding box center [435, 272] width 0 height 9
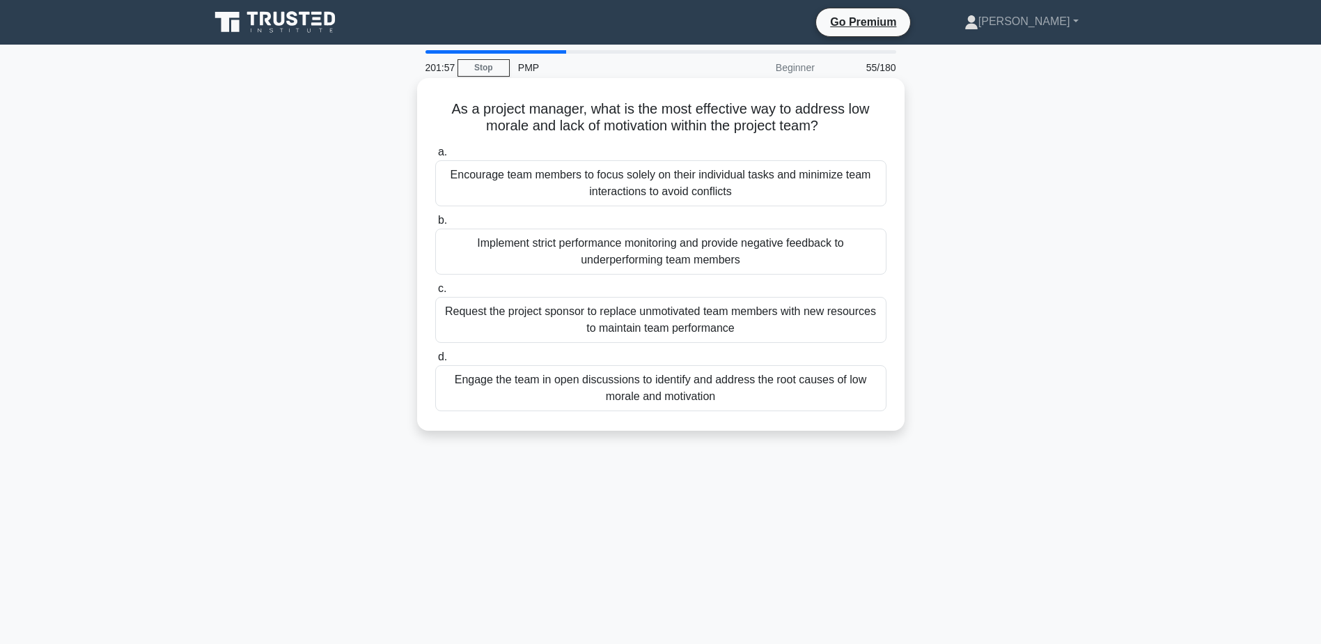
click at [719, 389] on div "Engage the team in open discussions to identify and address the root causes of …" at bounding box center [660, 388] width 451 height 46
click at [435, 362] on input "d. Engage the team in open discussions to identify and address the root causes …" at bounding box center [435, 356] width 0 height 9
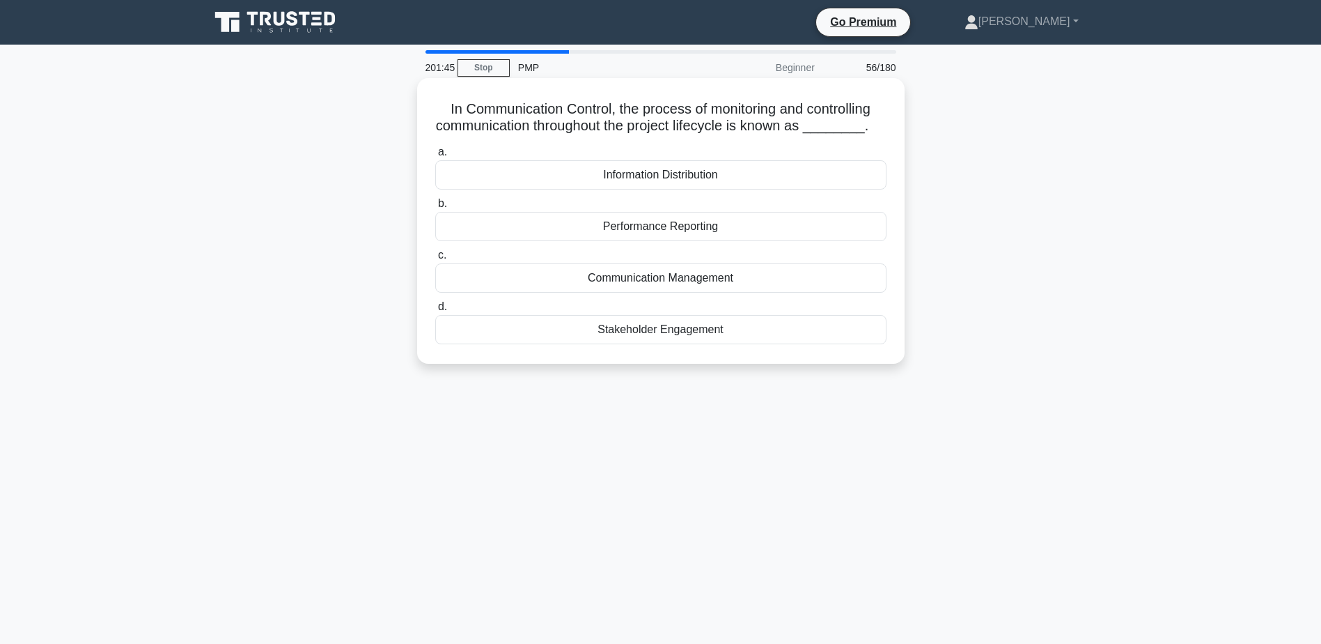
click at [713, 281] on div "Communication Management" at bounding box center [660, 277] width 451 height 29
click at [435, 260] on input "c. Communication Management" at bounding box center [435, 255] width 0 height 9
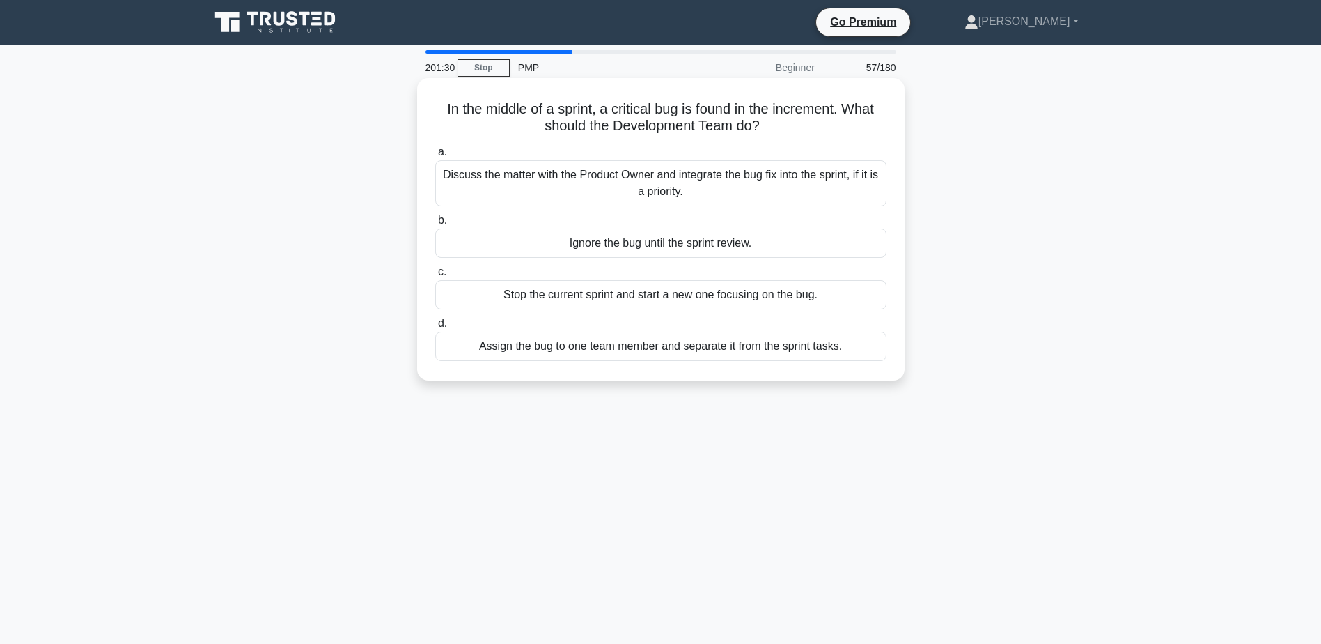
click at [591, 179] on div "Discuss the matter with the Product Owner and integrate the bug fix into the sp…" at bounding box center [660, 183] width 451 height 46
click at [435, 157] on input "a. Discuss the matter with the Product Owner and integrate the bug fix into the…" at bounding box center [435, 152] width 0 height 9
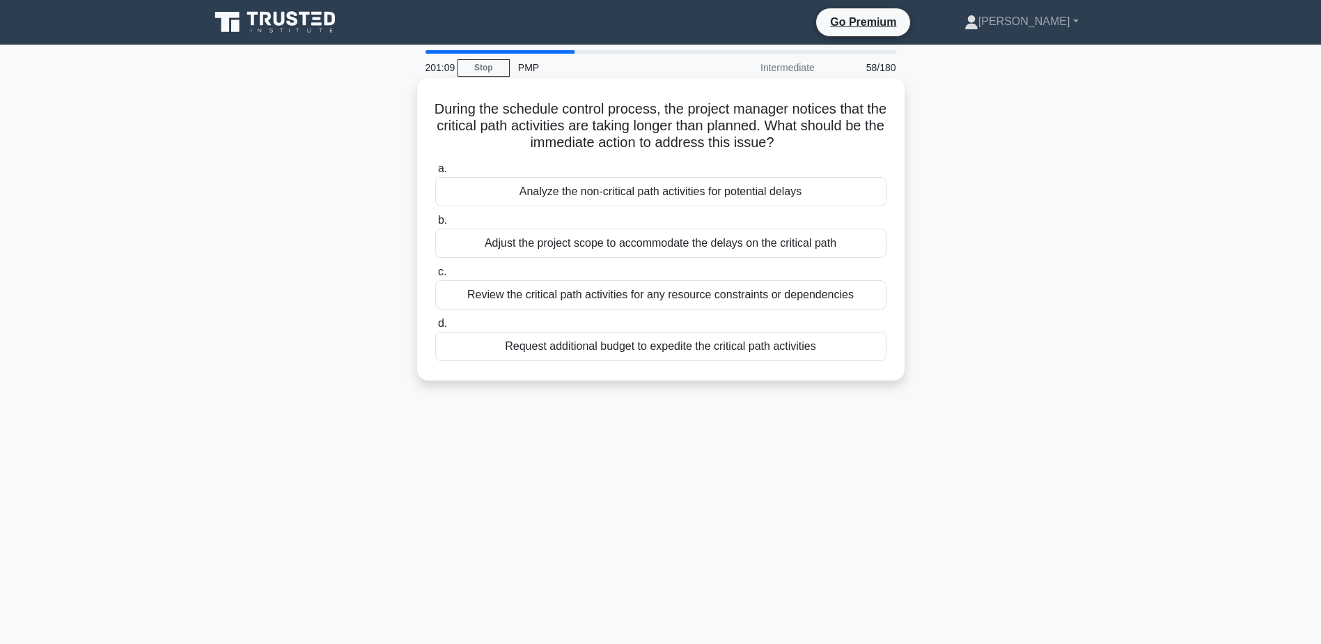
click at [712, 295] on div "Review the critical path activities for any resource constraints or dependencies" at bounding box center [660, 294] width 451 height 29
click at [435, 277] on input "c. Review the critical path activities for any resource constraints or dependen…" at bounding box center [435, 272] width 0 height 9
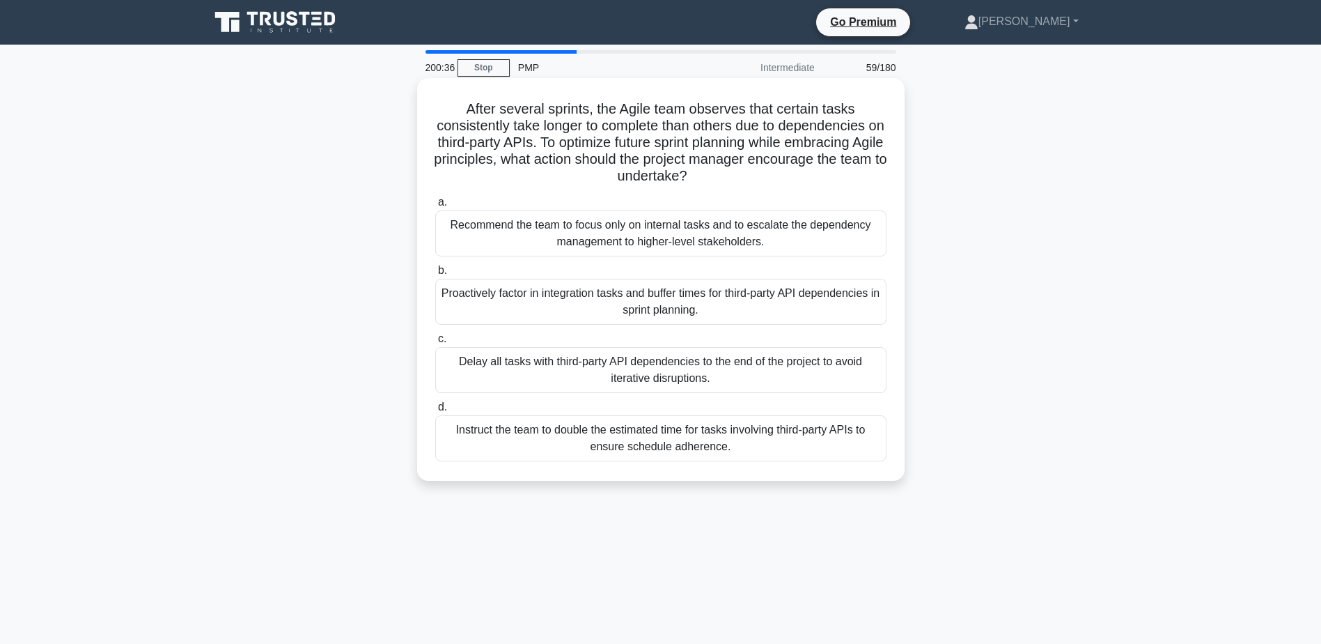
click at [505, 292] on div "Proactively factor in integration tasks and buffer times for third-party API de…" at bounding box center [660, 302] width 451 height 46
click at [435, 275] on input "b. Proactively factor in integration tasks and buffer times for third-party API…" at bounding box center [435, 270] width 0 height 9
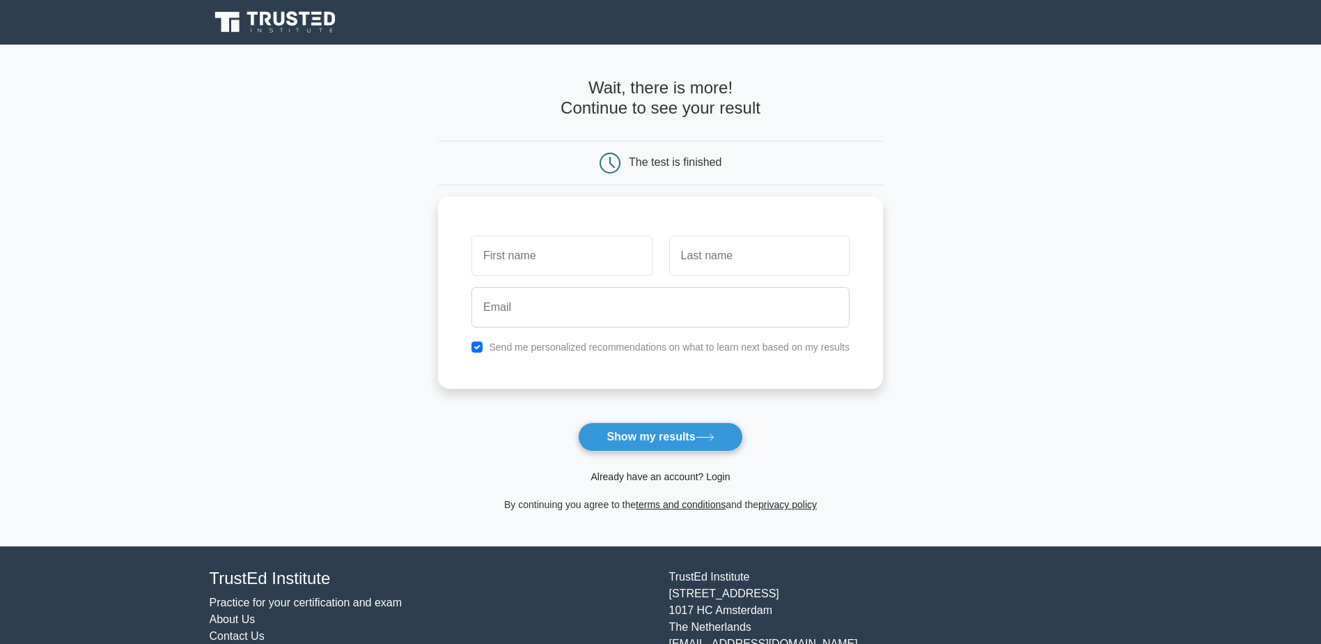
click at [709, 479] on link "Already have an account? Login" at bounding box center [660, 476] width 139 height 11
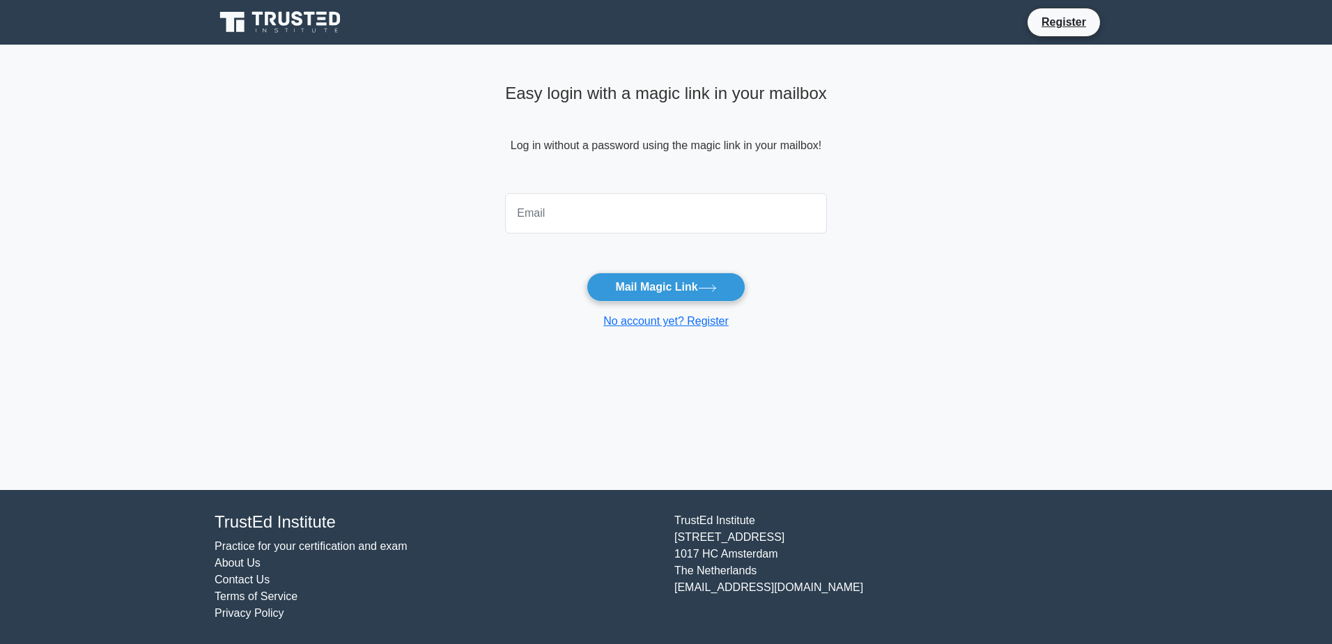
click at [582, 212] on input "email" at bounding box center [666, 213] width 322 height 40
type input "Lquarshie@anglogoldashanti.com"
click at [654, 279] on button "Mail Magic Link" at bounding box center [666, 286] width 158 height 29
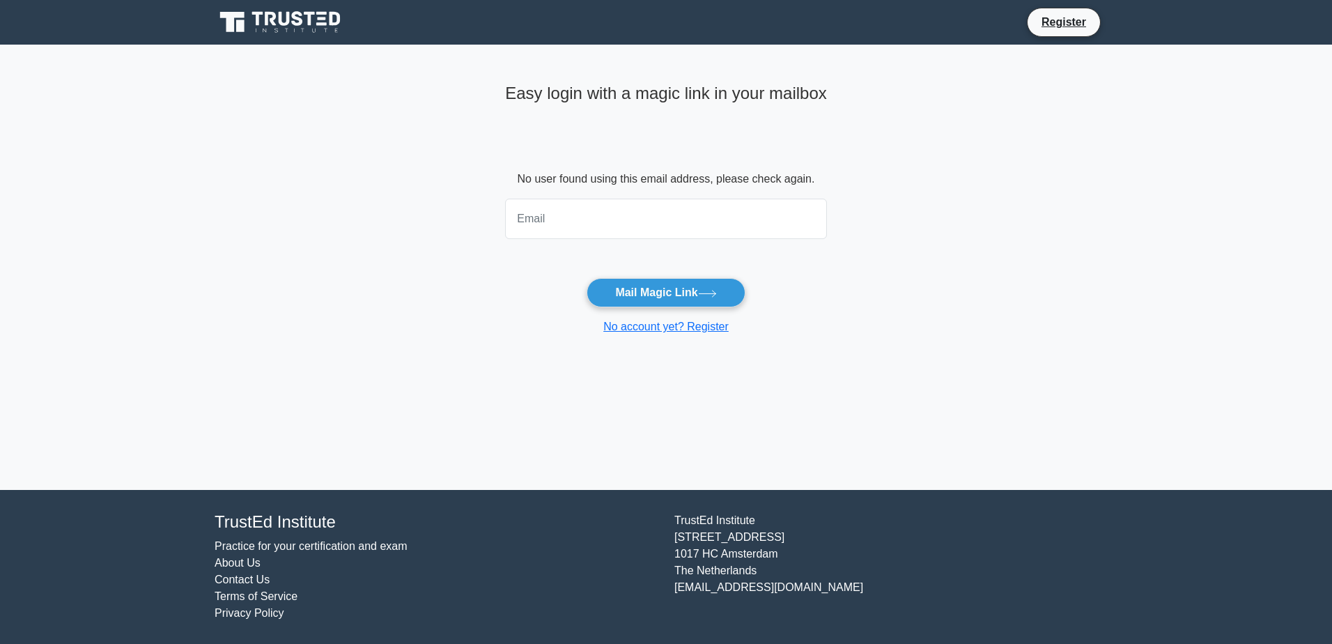
click at [553, 217] on input "email" at bounding box center [666, 219] width 322 height 40
type input "Lquarshie@aga.gold"
click at [682, 290] on button "Mail Magic Link" at bounding box center [666, 292] width 158 height 29
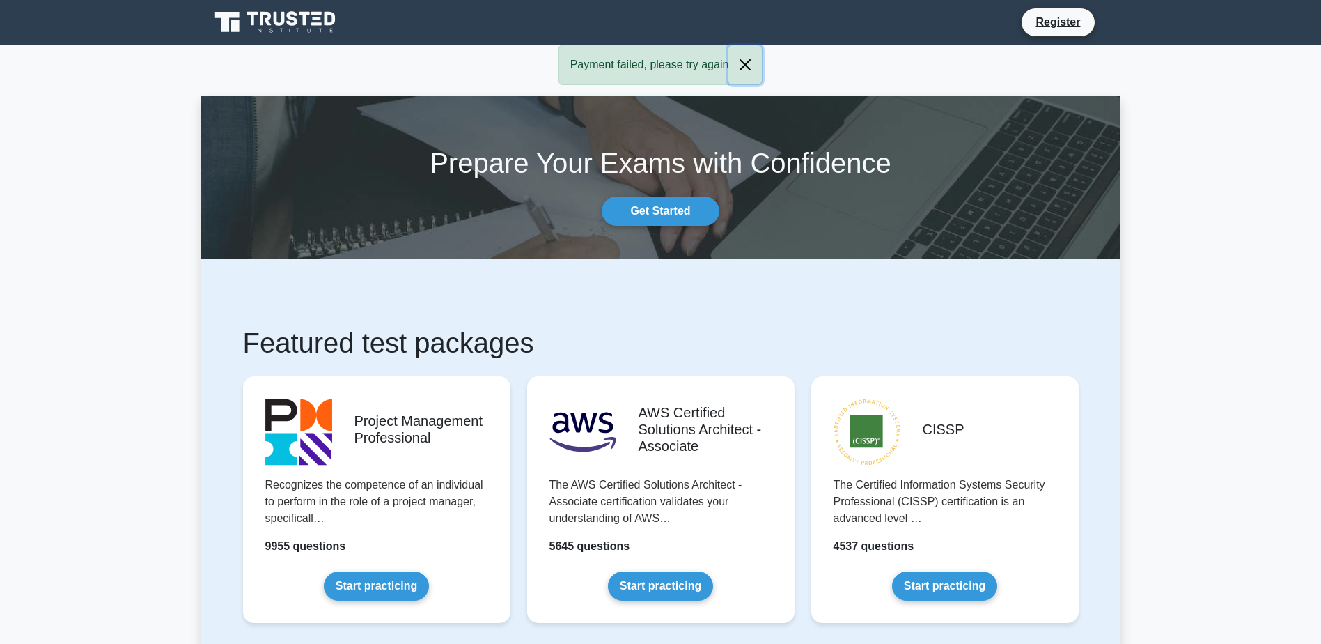
click at [741, 65] on button "Close" at bounding box center [745, 64] width 33 height 39
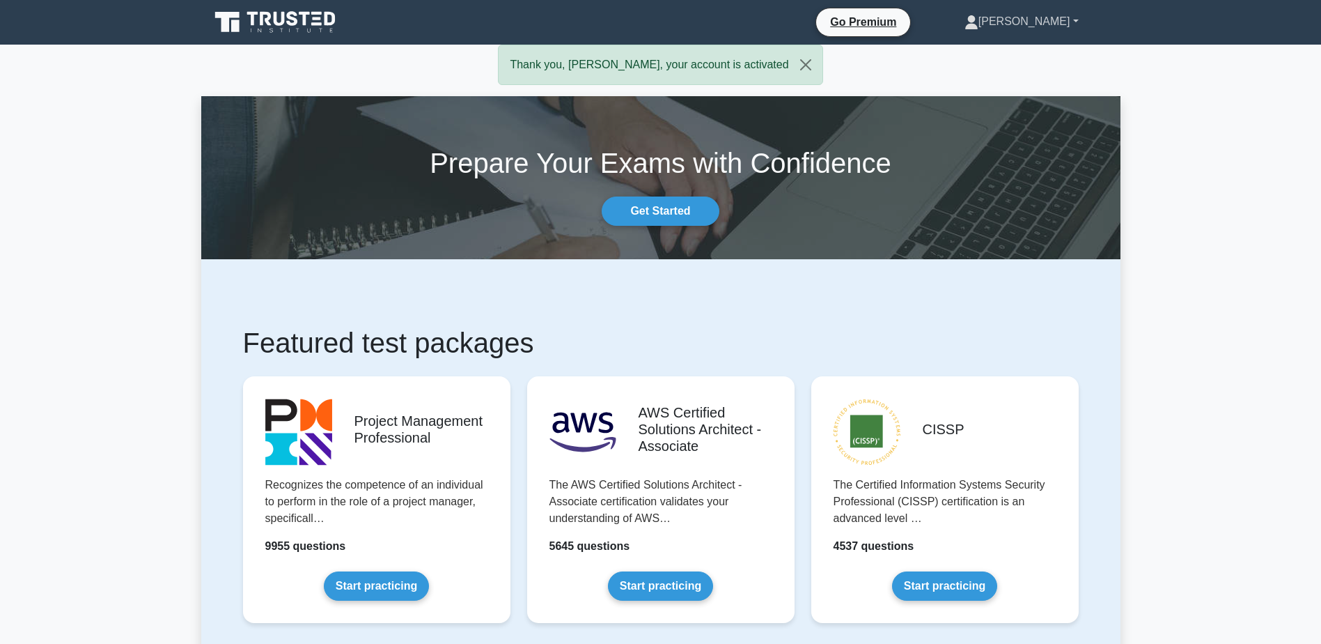
click at [1062, 24] on link "[PERSON_NAME]" at bounding box center [1021, 22] width 181 height 28
click at [1011, 56] on link "Profile" at bounding box center [987, 54] width 110 height 22
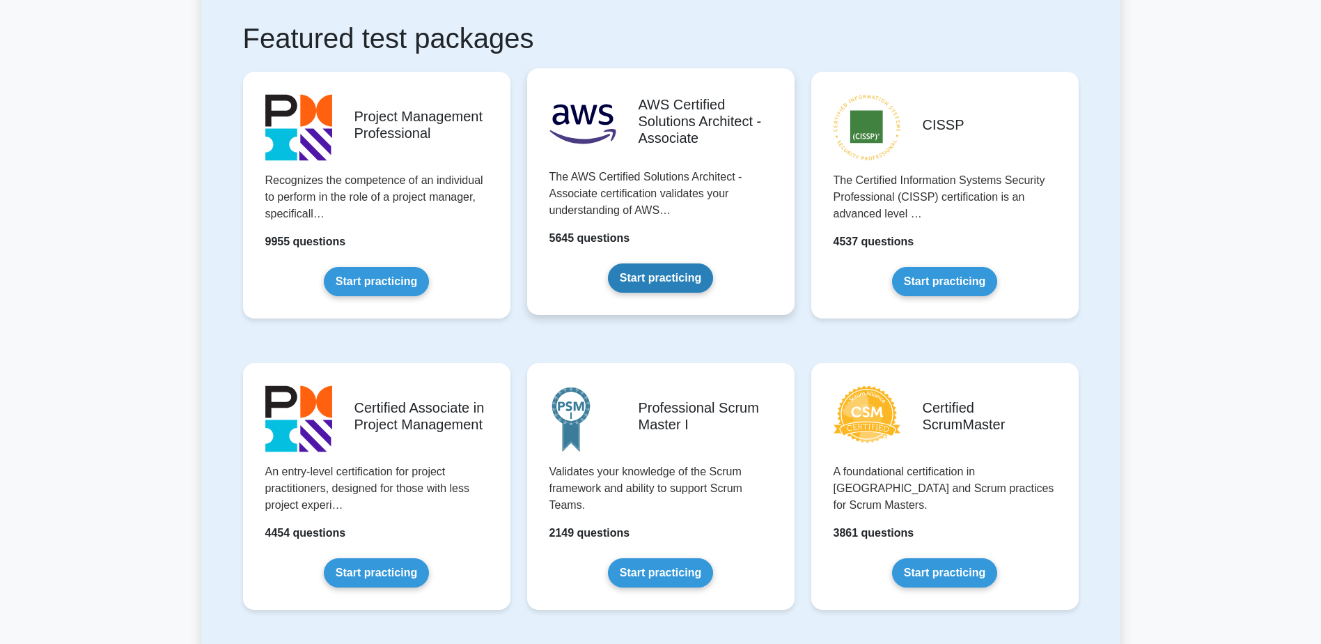
scroll to position [348, 0]
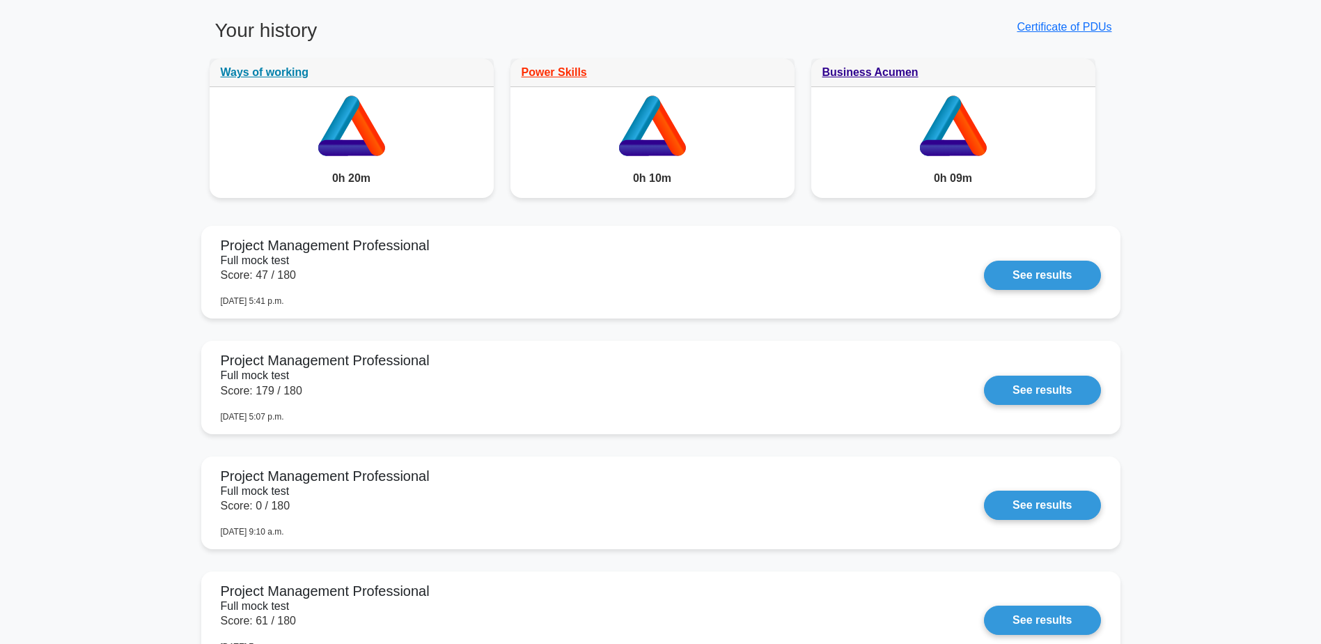
scroll to position [1115, 0]
click at [1034, 270] on link "See results" at bounding box center [1042, 272] width 116 height 29
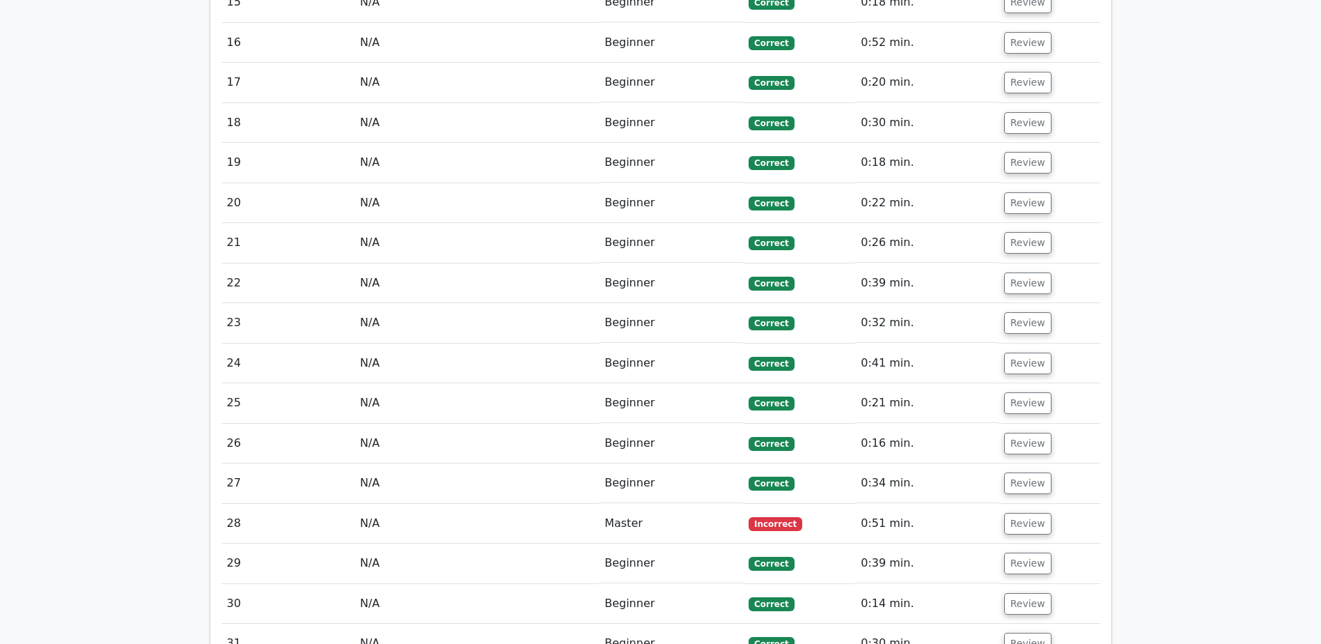
scroll to position [2438, 0]
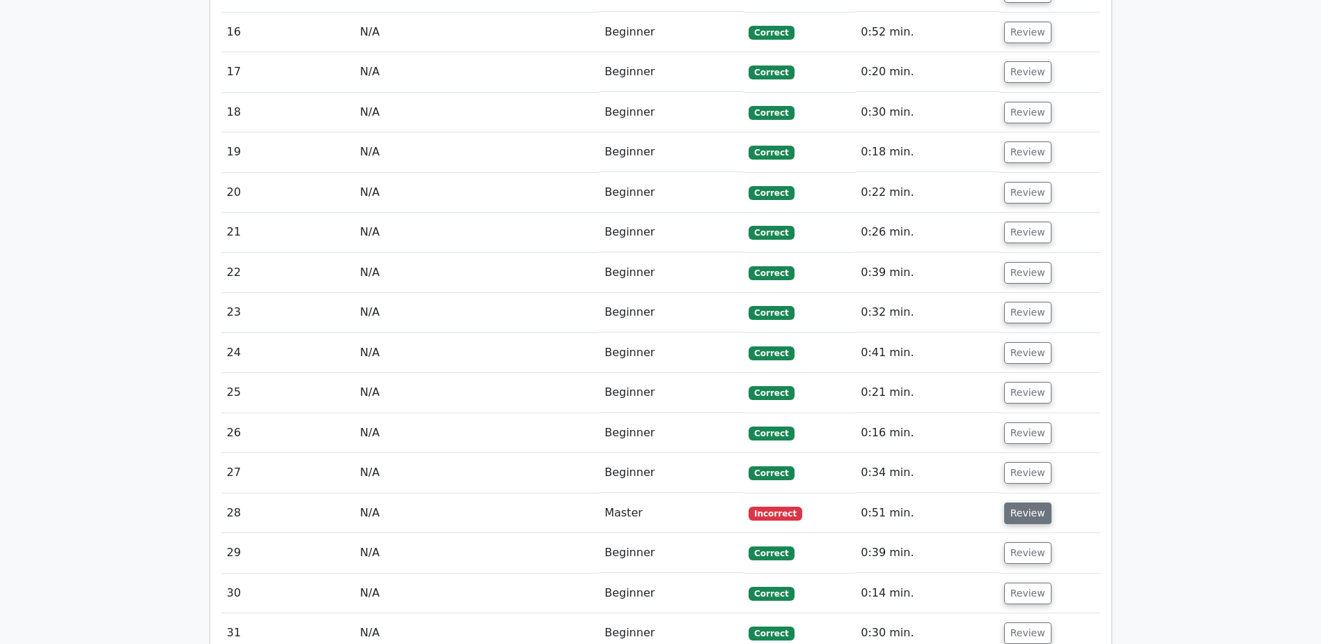
click at [1024, 502] on button "Review" at bounding box center [1028, 513] width 47 height 22
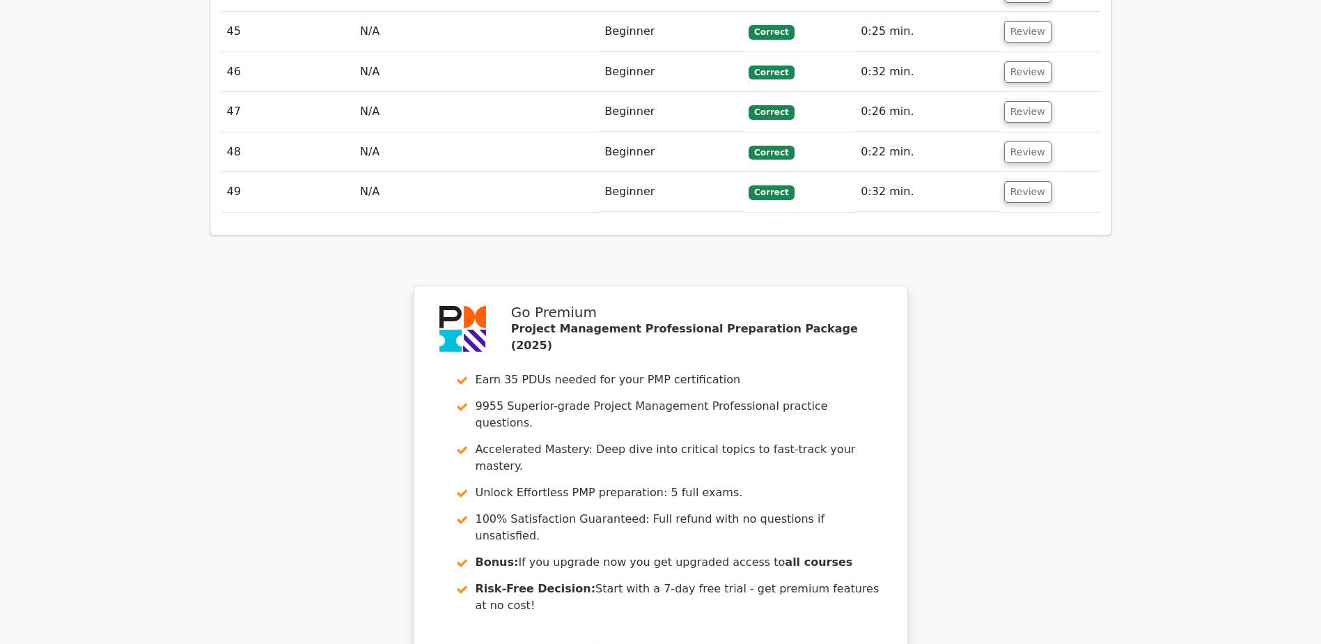
scroll to position [4466, 0]
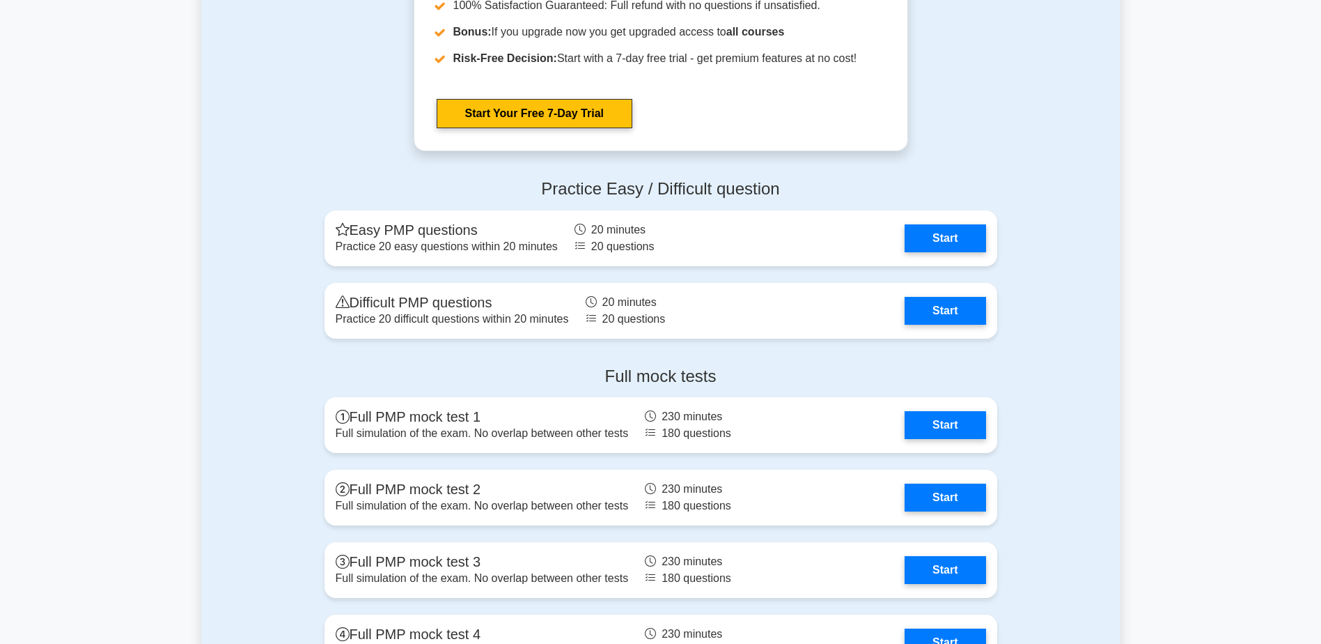
scroll to position [4667, 0]
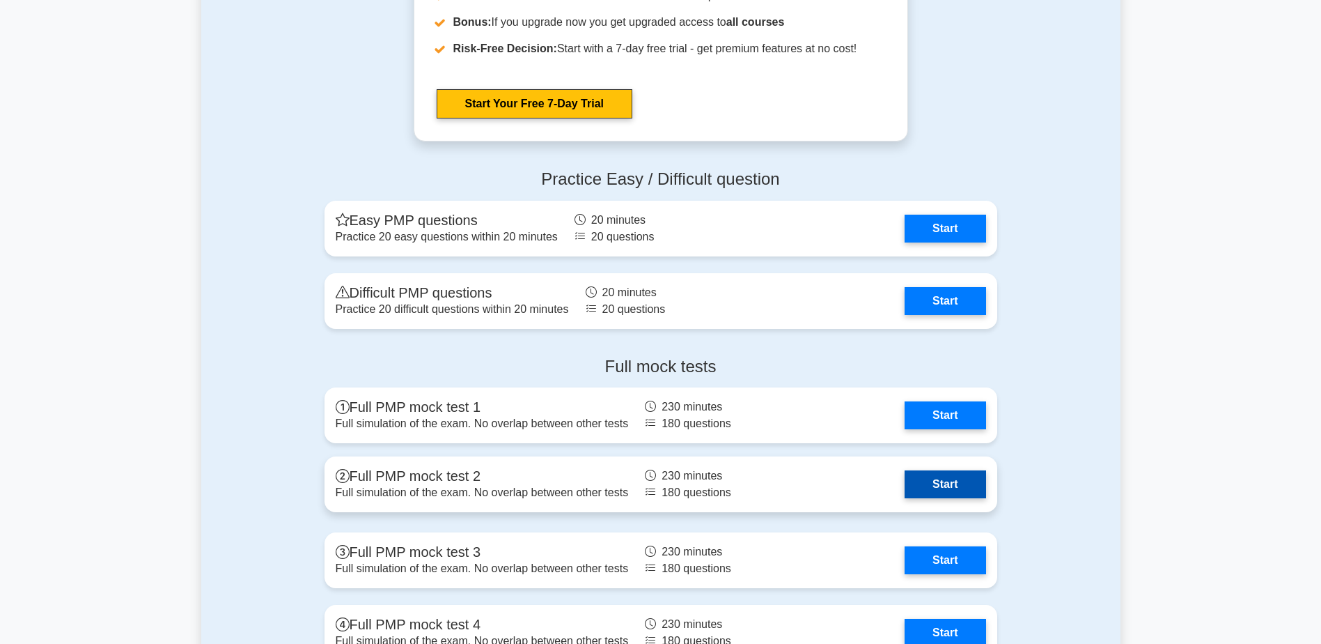
click at [940, 487] on link "Start" at bounding box center [945, 484] width 81 height 28
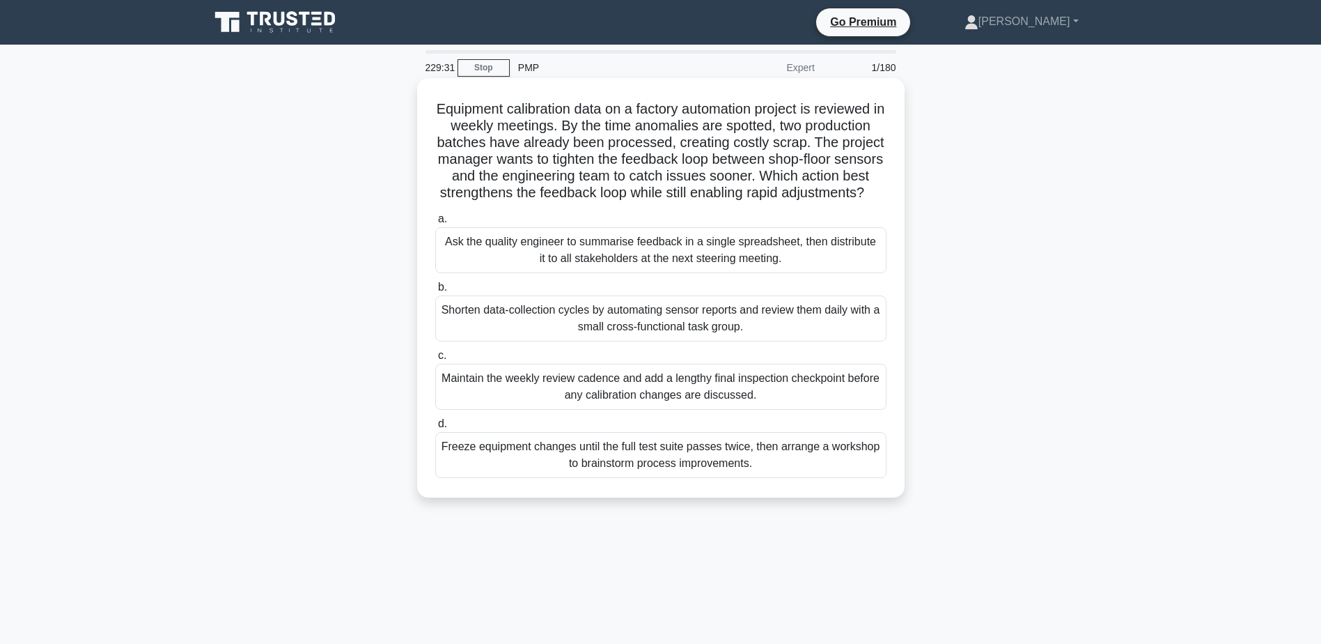
click at [495, 330] on div "Shorten data-collection cycles by automating sensor reports and review them dai…" at bounding box center [660, 318] width 451 height 46
click at [435, 292] on input "b. Shorten data-collection cycles by automating sensor reports and review them …" at bounding box center [435, 287] width 0 height 9
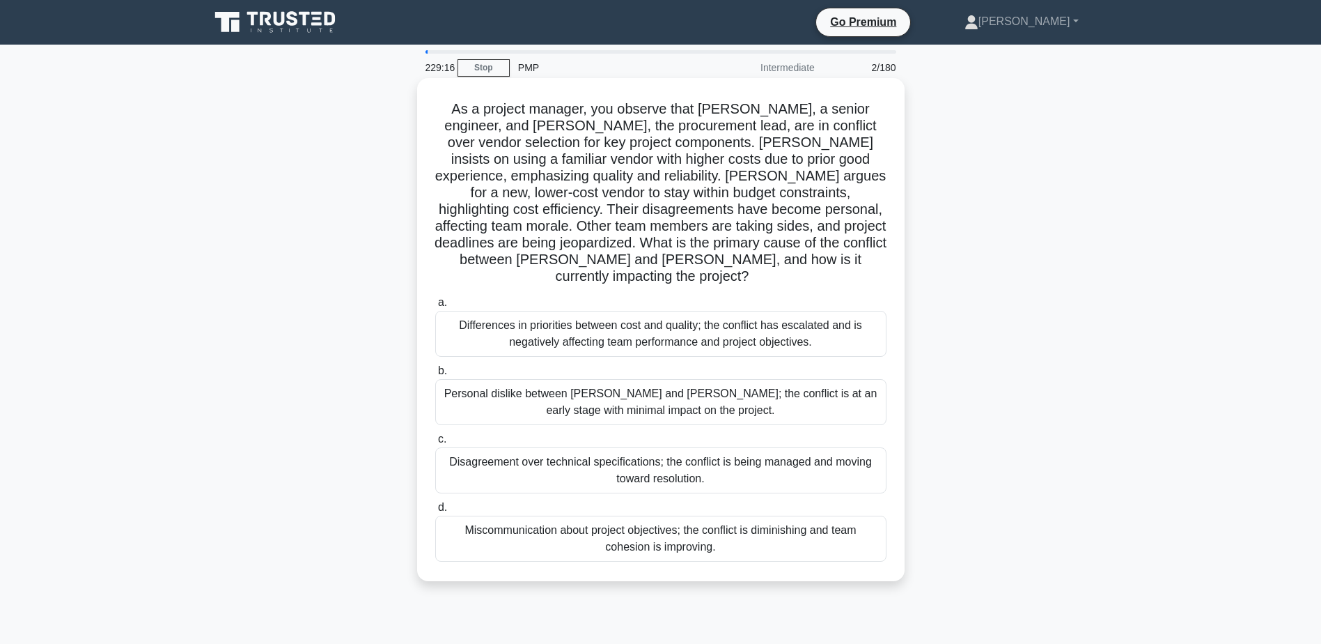
click at [575, 323] on div "Differences in priorities between cost and quality; the conflict has escalated …" at bounding box center [660, 334] width 451 height 46
click at [435, 307] on input "a. Differences in priorities between cost and quality; the conflict has escalat…" at bounding box center [435, 302] width 0 height 9
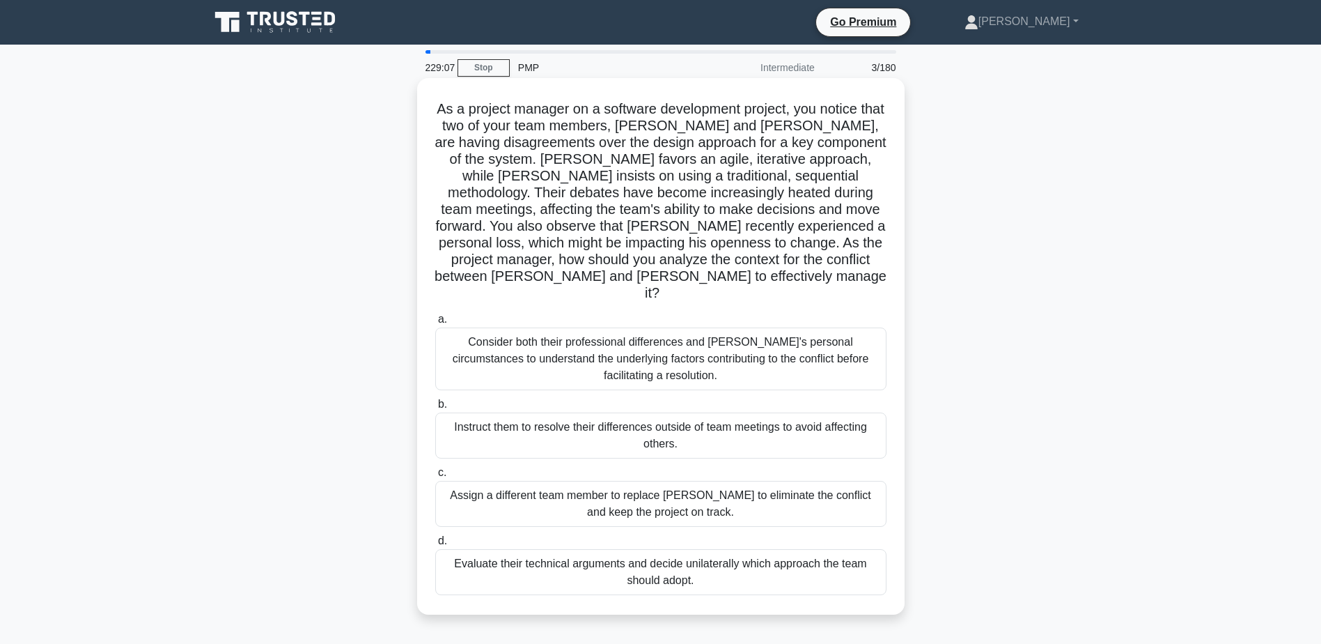
click at [554, 337] on div "Consider both their professional differences and [PERSON_NAME]'s personal circu…" at bounding box center [660, 358] width 451 height 63
click at [435, 324] on input "a. Consider both their professional differences and [PERSON_NAME]'s personal ci…" at bounding box center [435, 319] width 0 height 9
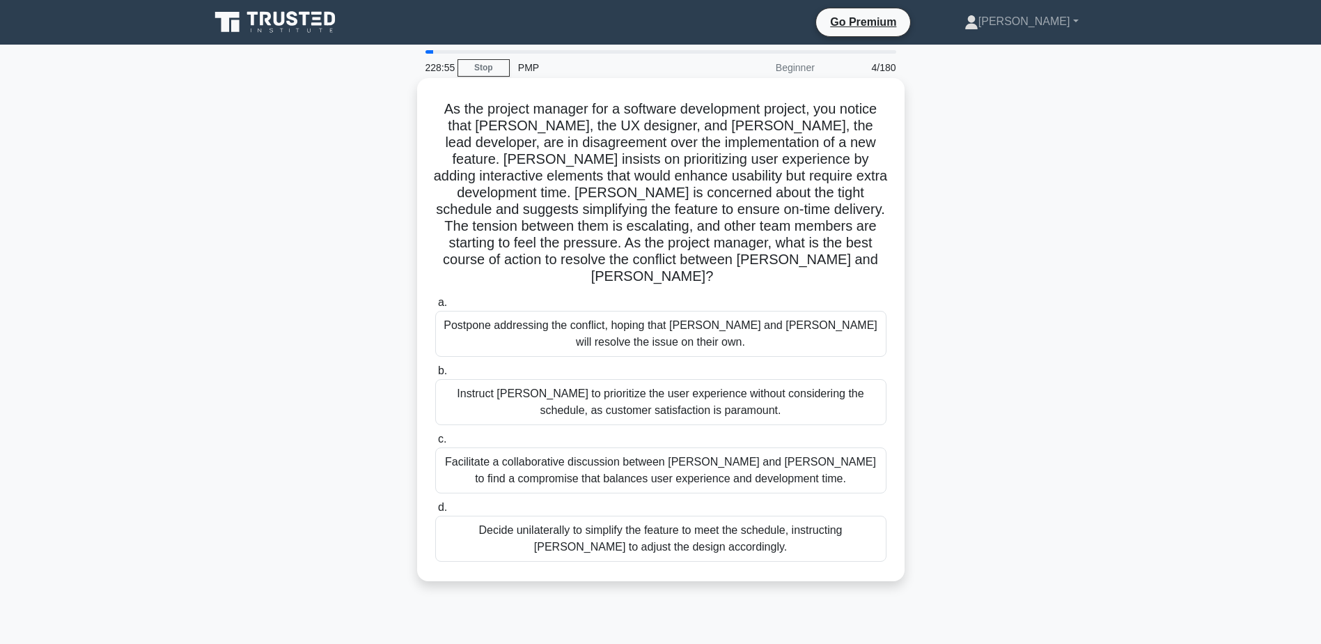
click at [524, 447] on div "Facilitate a collaborative discussion between [PERSON_NAME] and [PERSON_NAME] t…" at bounding box center [660, 470] width 451 height 46
click at [435, 442] on input "c. Facilitate a collaborative discussion between [PERSON_NAME] and [PERSON_NAME…" at bounding box center [435, 439] width 0 height 9
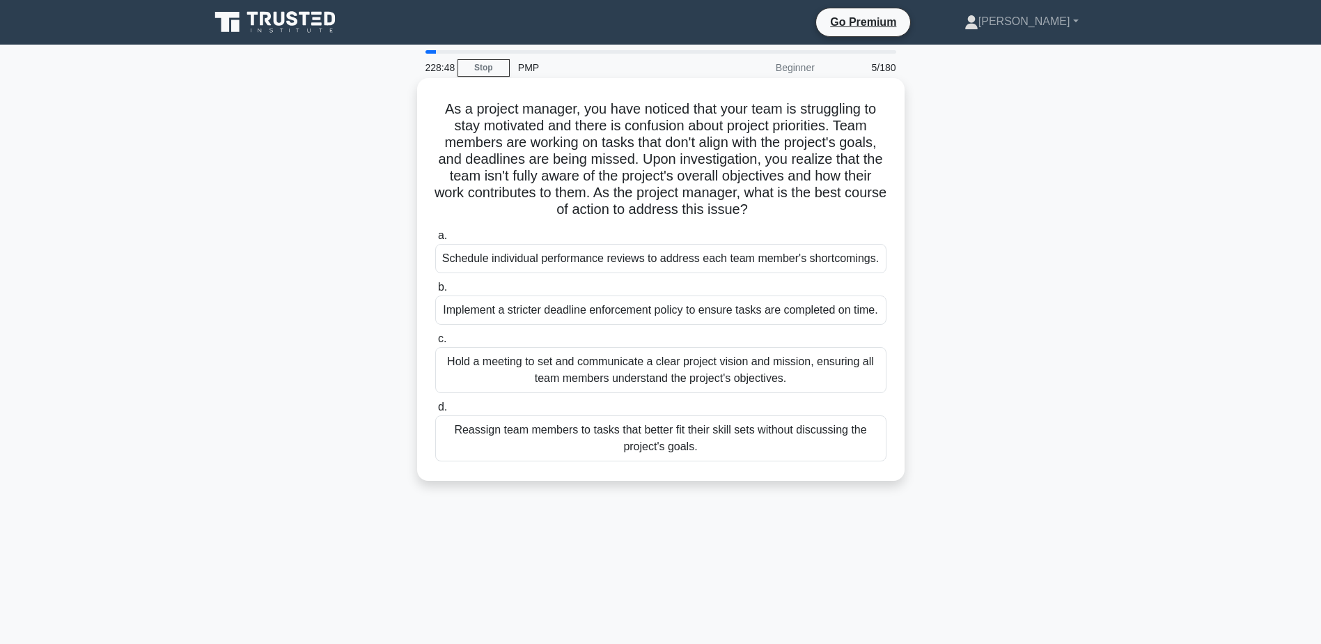
click at [517, 367] on div "Hold a meeting to set and communicate a clear project vision and mission, ensur…" at bounding box center [660, 370] width 451 height 46
click at [435, 343] on input "c. Hold a meeting to set and communicate a clear project vision and mission, en…" at bounding box center [435, 338] width 0 height 9
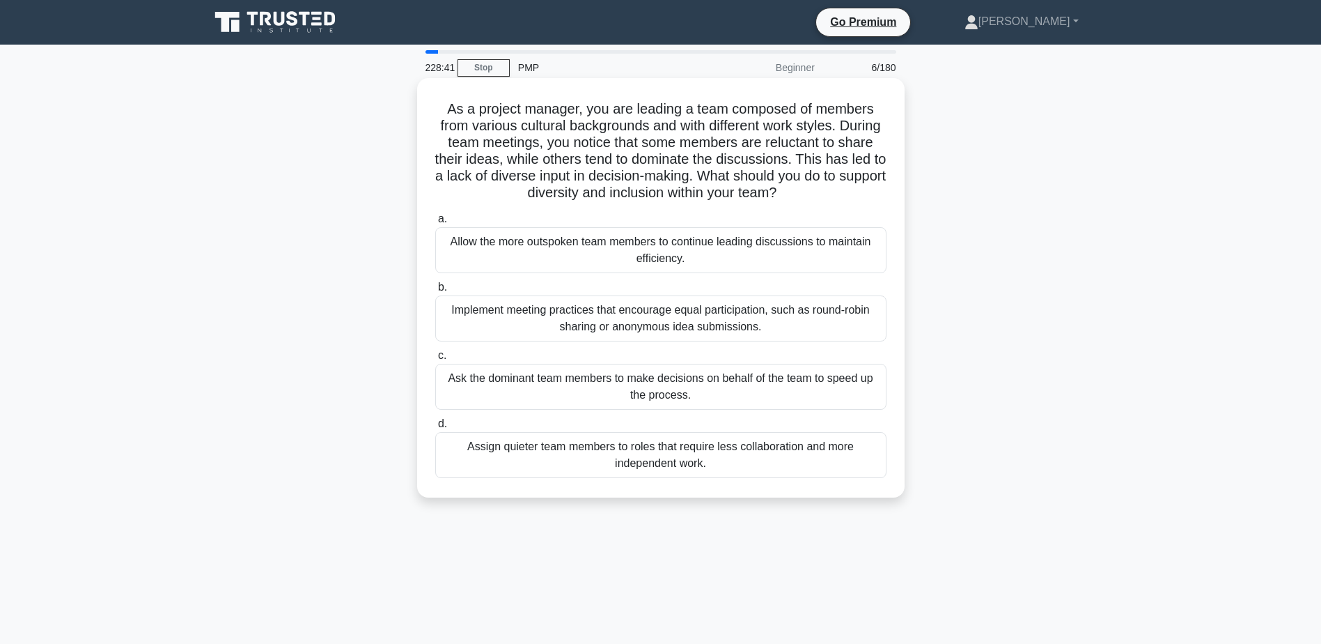
click at [472, 320] on div "Implement meeting practices that encourage equal participation, such as round-r…" at bounding box center [660, 318] width 451 height 46
click at [435, 292] on input "b. Implement meeting practices that encourage equal participation, such as roun…" at bounding box center [435, 287] width 0 height 9
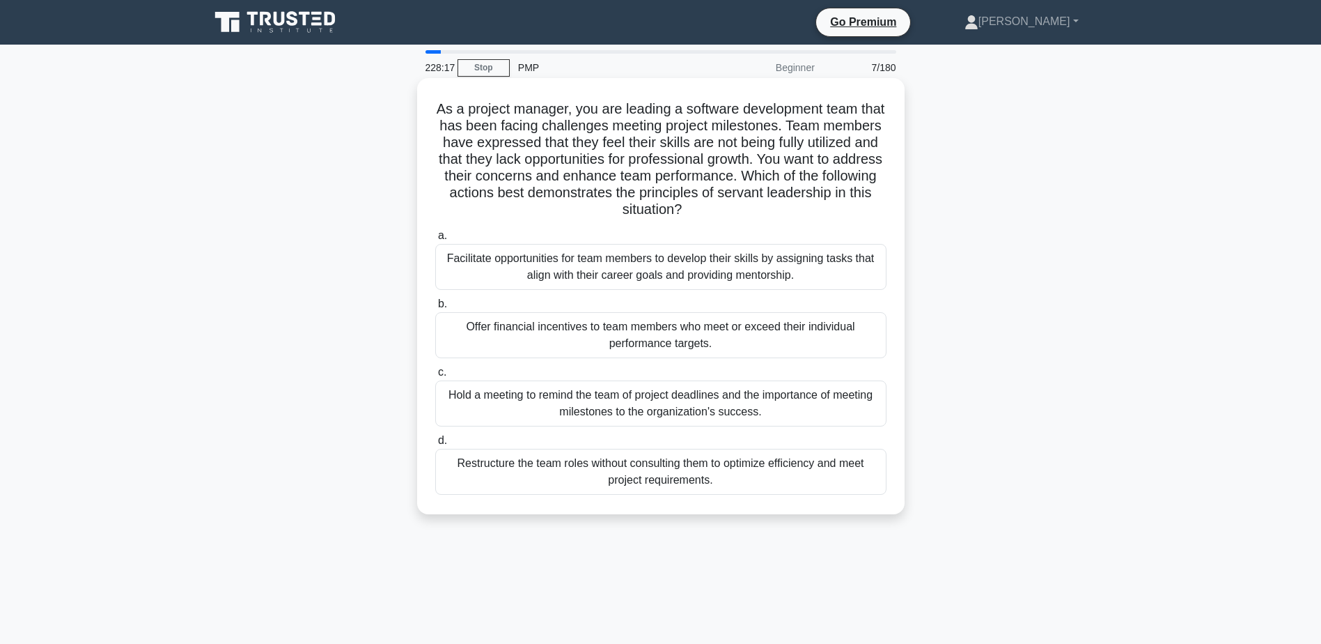
click at [567, 270] on div "Facilitate opportunities for team members to develop their skills by assigning …" at bounding box center [660, 267] width 451 height 46
click at [435, 240] on input "a. Facilitate opportunities for team members to develop their skills by assigni…" at bounding box center [435, 235] width 0 height 9
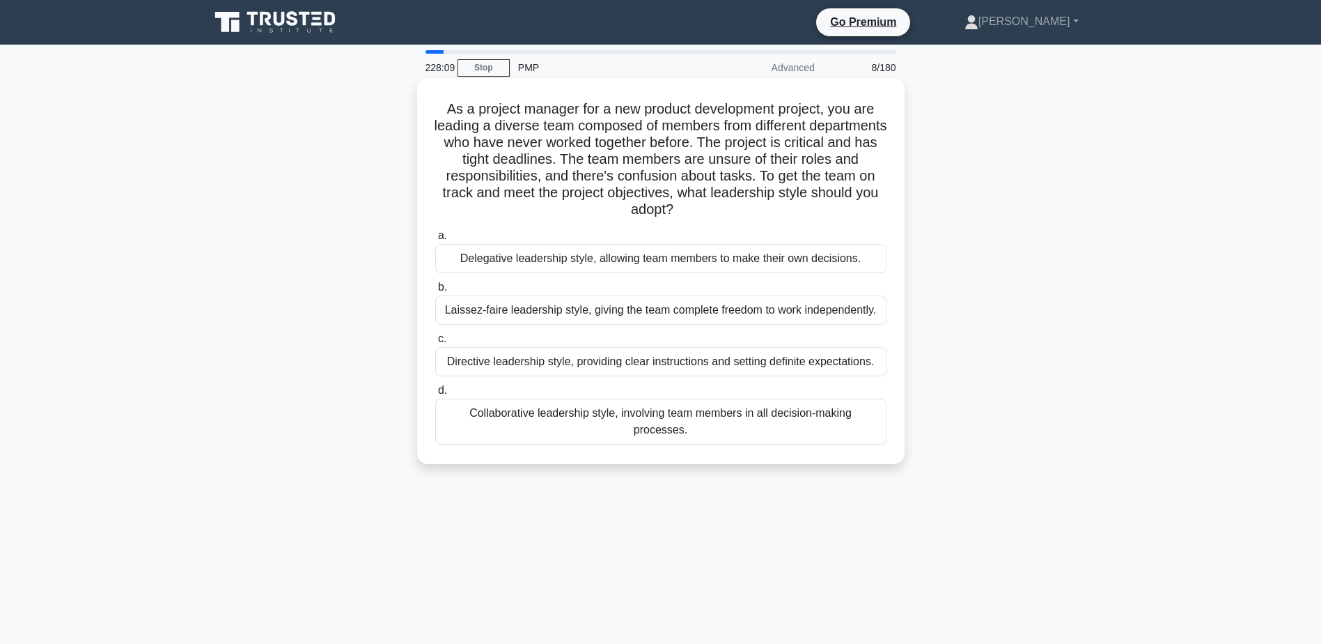
click at [493, 357] on div "Directive leadership style, providing clear instructions and setting definite e…" at bounding box center [660, 361] width 451 height 29
click at [435, 343] on input "c. Directive leadership style, providing clear instructions and setting definit…" at bounding box center [435, 338] width 0 height 9
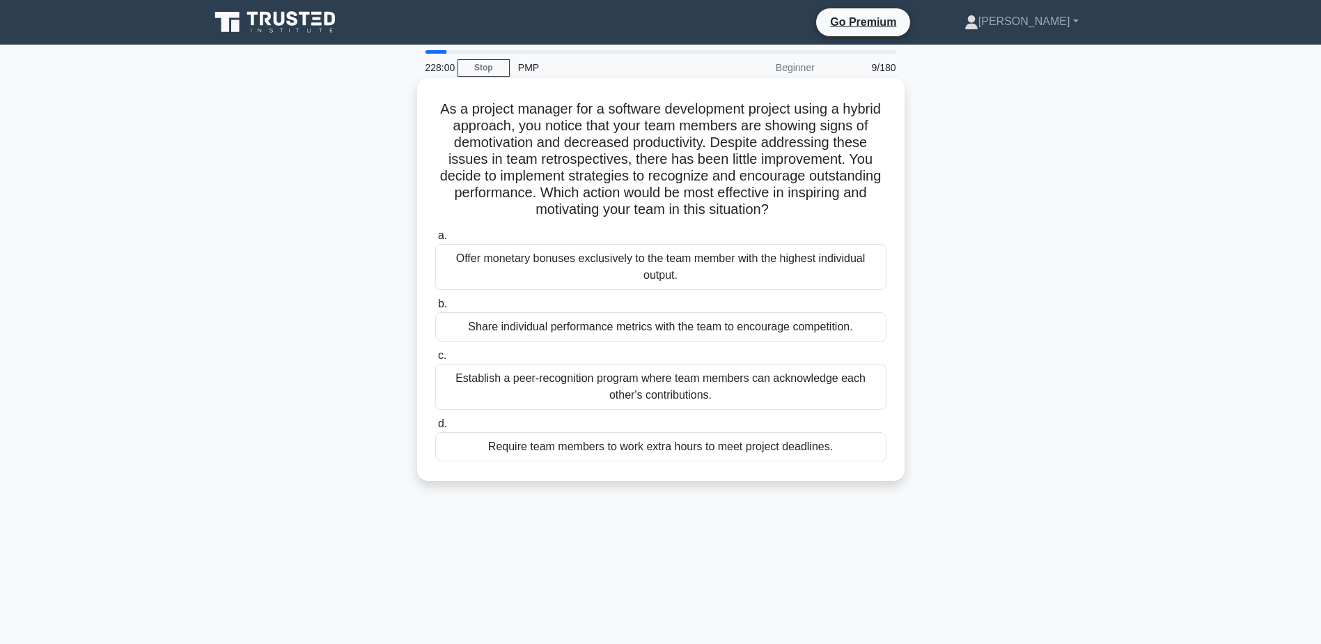
click at [521, 378] on div "Establish a peer-recognition program where team members can acknowledge each ot…" at bounding box center [660, 387] width 451 height 46
click at [435, 360] on input "c. Establish a peer-recognition program where team members can acknowledge each…" at bounding box center [435, 355] width 0 height 9
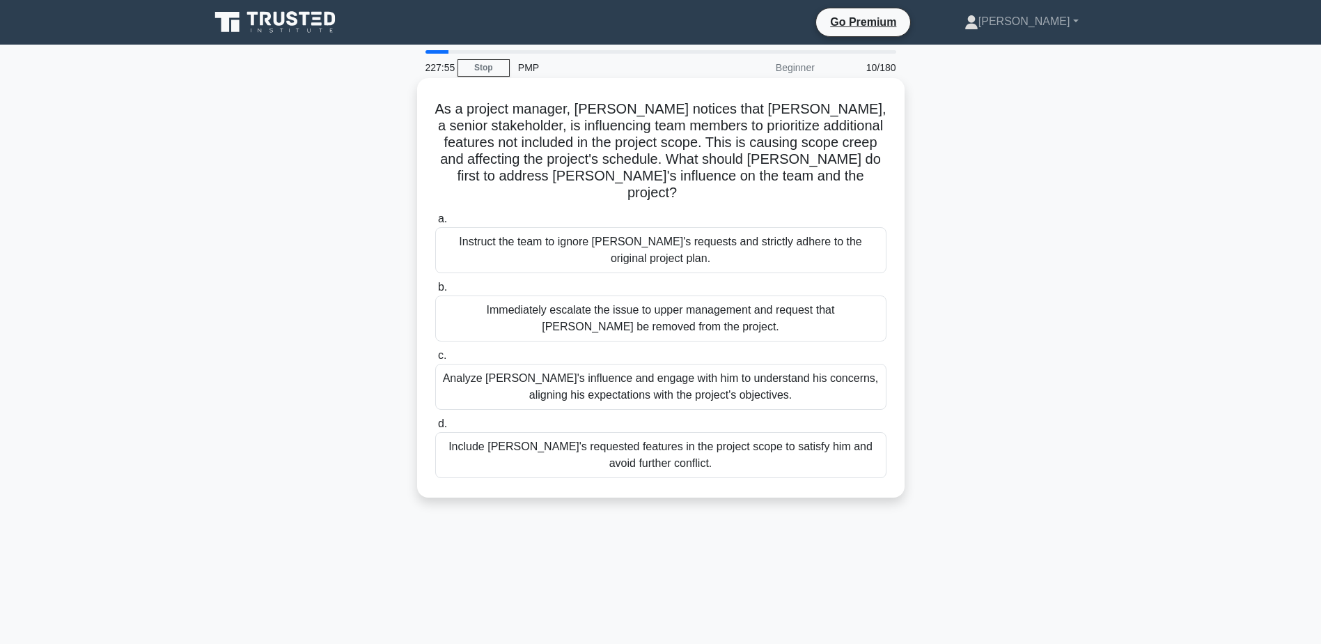
click at [482, 364] on div "Analyze [PERSON_NAME]'s influence and engage with him to understand his concern…" at bounding box center [660, 387] width 451 height 46
click at [435, 357] on input "c. [PERSON_NAME]'s influence and engage with him to understand his concerns, al…" at bounding box center [435, 355] width 0 height 9
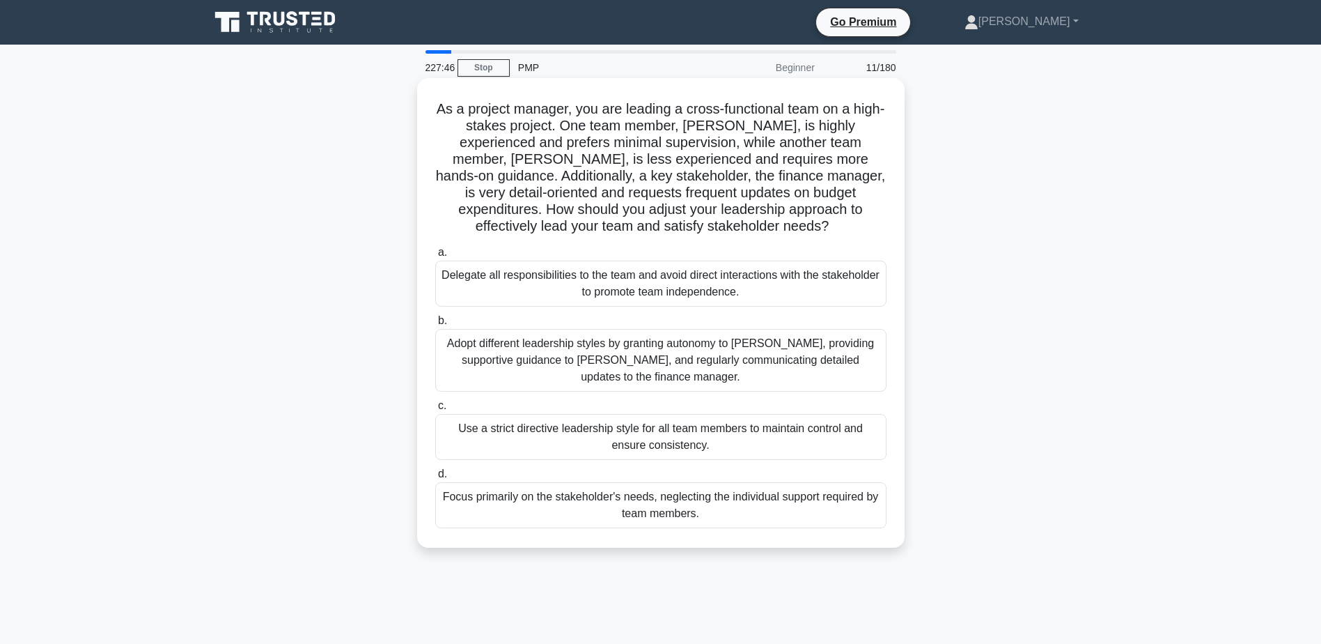
click at [489, 355] on div "Adopt different leadership styles by granting autonomy to [PERSON_NAME], provid…" at bounding box center [660, 360] width 451 height 63
click at [435, 325] on input "b. Adopt different leadership styles by granting autonomy to [PERSON_NAME], pro…" at bounding box center [435, 320] width 0 height 9
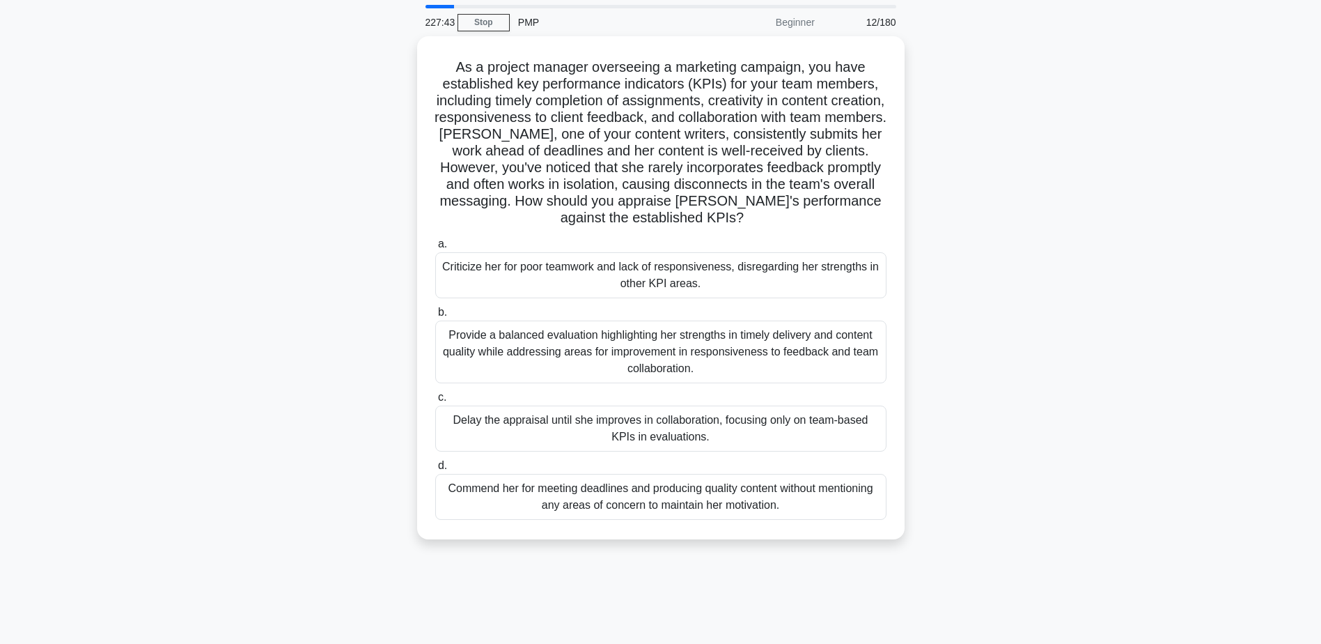
scroll to position [70, 0]
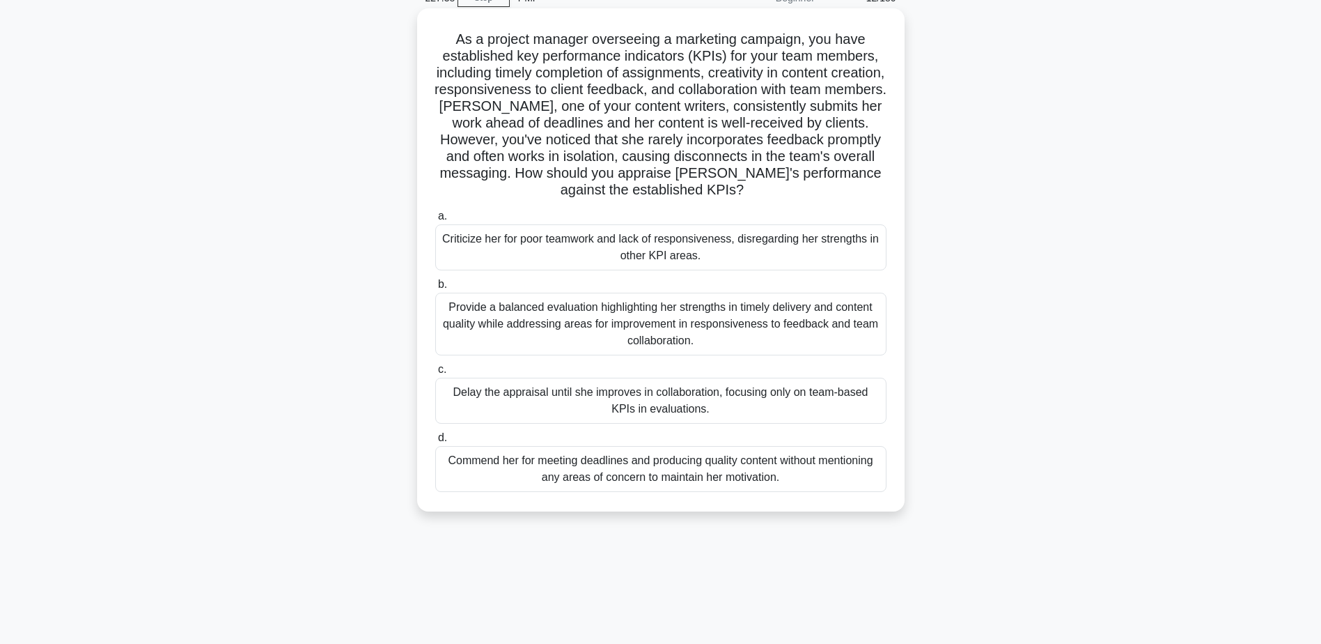
click at [486, 324] on div "Provide a balanced evaluation highlighting her strengths in timely delivery and…" at bounding box center [660, 324] width 451 height 63
click at [435, 289] on input "b. Provide a balanced evaluation highlighting her strengths in timely delivery …" at bounding box center [435, 284] width 0 height 9
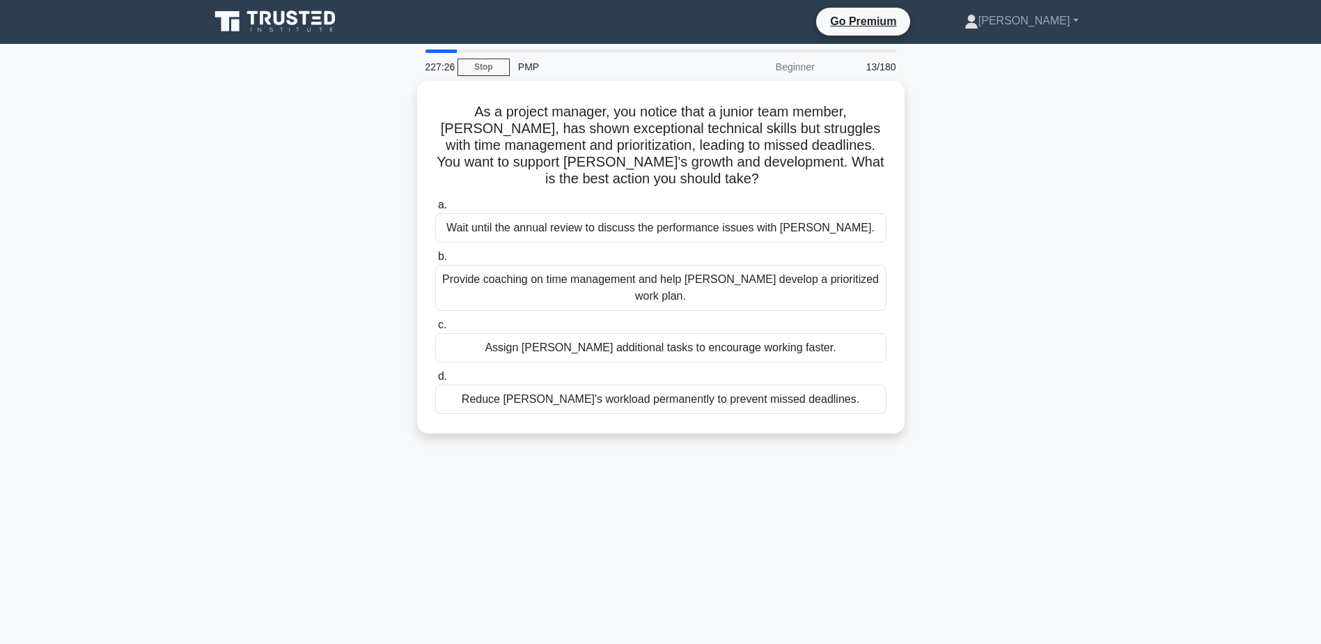
scroll to position [0, 0]
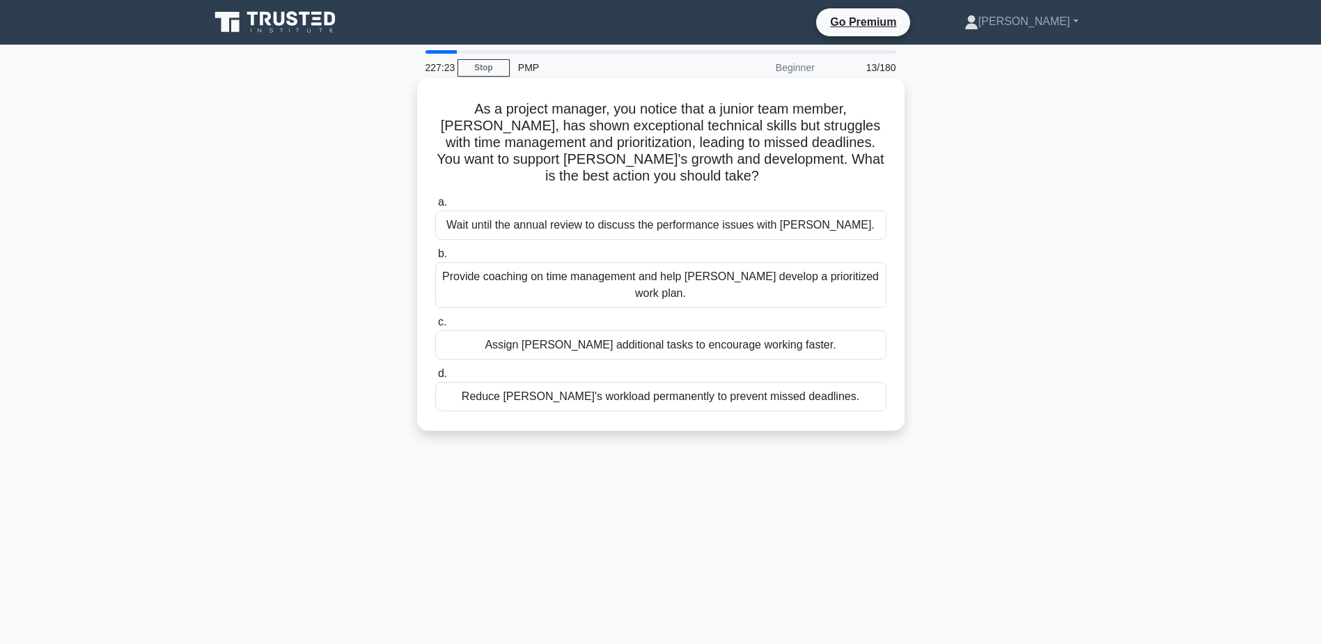
click at [686, 278] on div "Provide coaching on time management and help [PERSON_NAME] develop a prioritize…" at bounding box center [660, 285] width 451 height 46
click at [435, 258] on input "b. Provide coaching on time management and help [PERSON_NAME] develop a priorit…" at bounding box center [435, 253] width 0 height 9
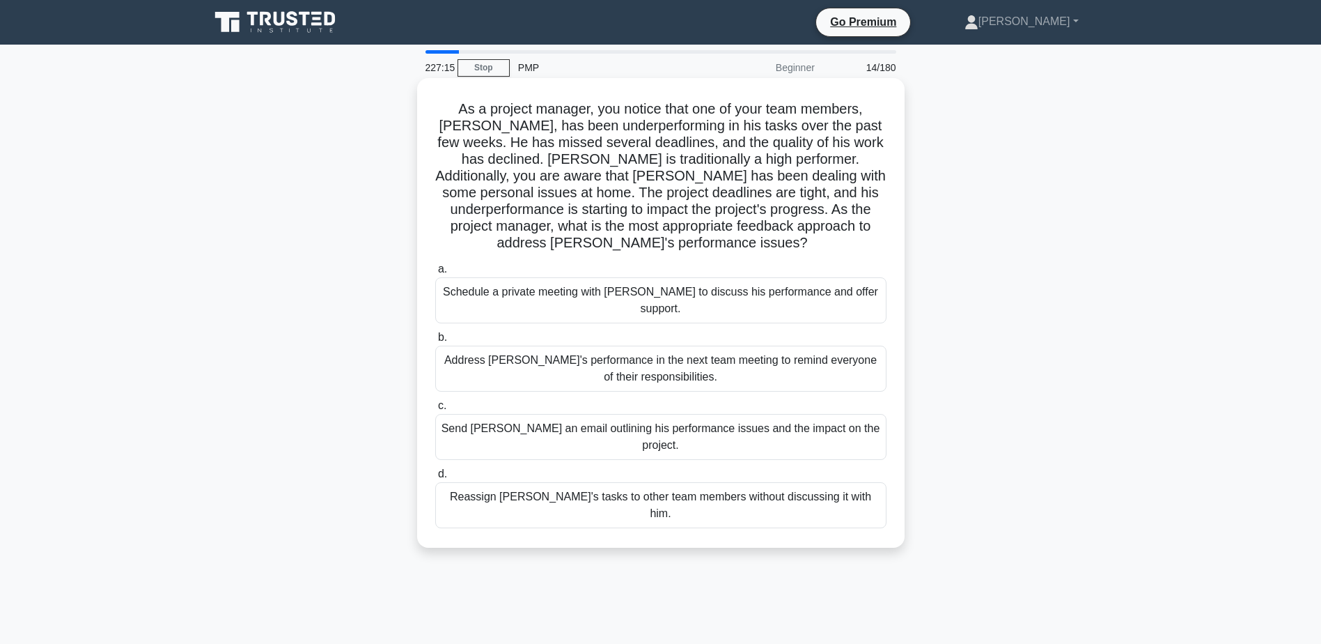
click at [695, 290] on div "Schedule a private meeting with [PERSON_NAME] to discuss his performance and of…" at bounding box center [660, 300] width 451 height 46
click at [435, 274] on input "a. Schedule a private meeting with [PERSON_NAME] to discuss his performance and…" at bounding box center [435, 269] width 0 height 9
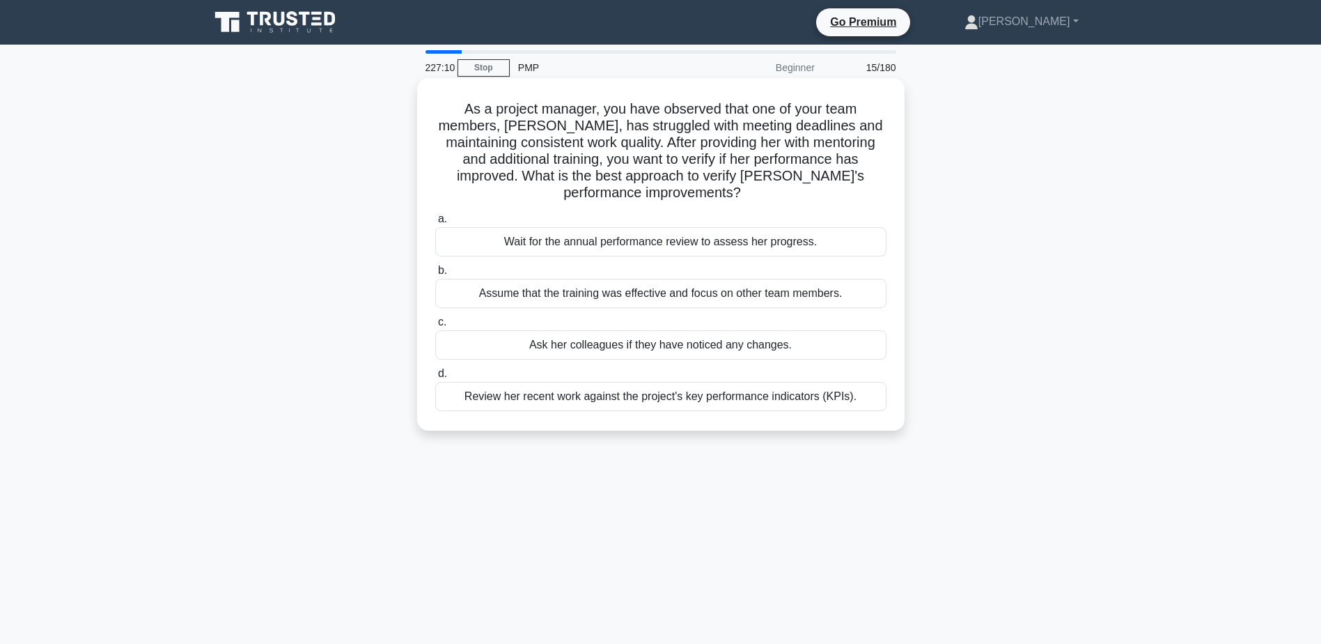
click at [617, 401] on div "Review her recent work against the project's key performance indicators (KPIs)." at bounding box center [660, 396] width 451 height 29
click at [435, 378] on input "d. Review her recent work against the project's key performance indicators (KPI…" at bounding box center [435, 373] width 0 height 9
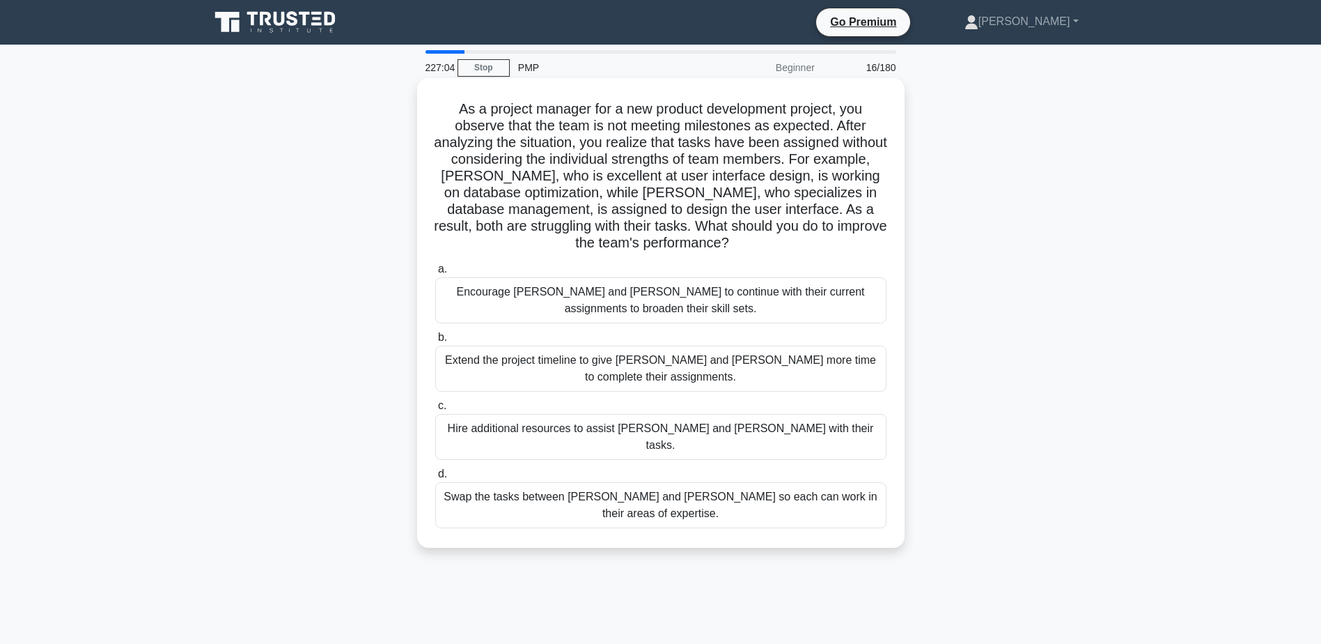
click at [606, 490] on div "Swap the tasks between [PERSON_NAME] and [PERSON_NAME] so each can work in thei…" at bounding box center [660, 505] width 451 height 46
click at [435, 479] on input "d. Swap the tasks between [PERSON_NAME] and [PERSON_NAME] so each can work in t…" at bounding box center [435, 474] width 0 height 9
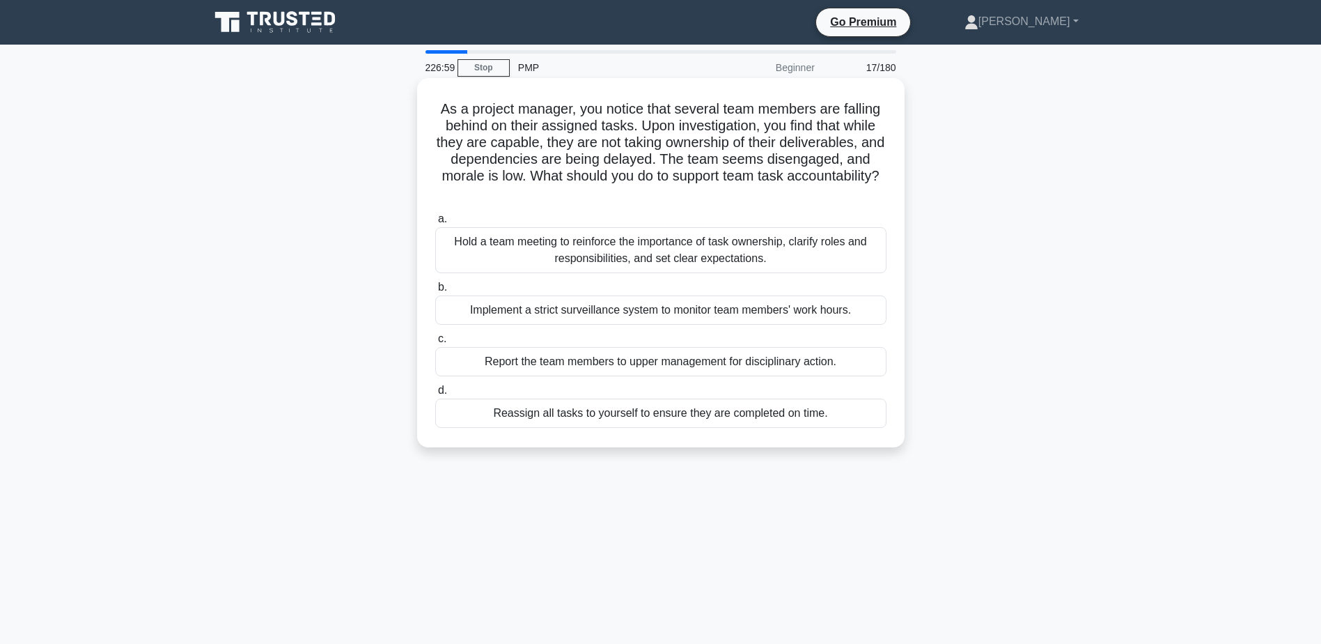
click at [570, 245] on div "Hold a team meeting to reinforce the importance of task ownership, clarify role…" at bounding box center [660, 250] width 451 height 46
click at [435, 224] on input "a. Hold a team meeting to reinforce the importance of task ownership, clarify r…" at bounding box center [435, 219] width 0 height 9
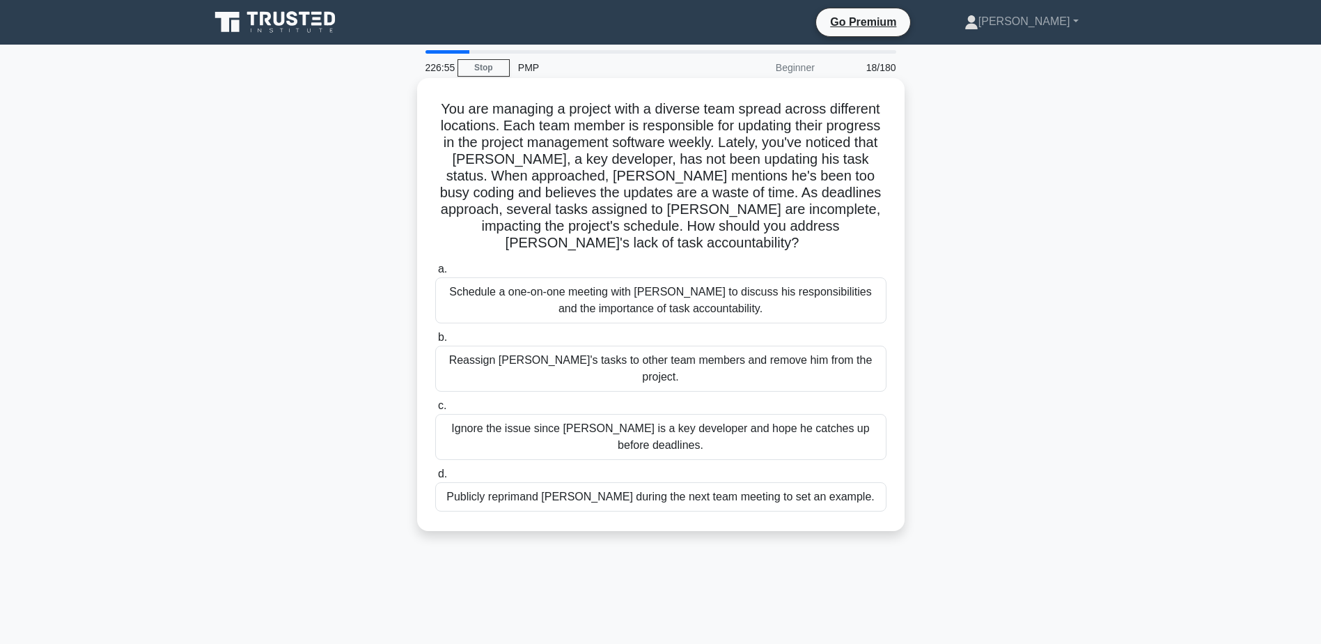
click at [557, 282] on div "Schedule a one-on-one meeting with [PERSON_NAME] to discuss his responsibilitie…" at bounding box center [660, 300] width 451 height 46
click at [435, 274] on input "a. Schedule a one-on-one meeting with [PERSON_NAME] to discuss his responsibili…" at bounding box center [435, 269] width 0 height 9
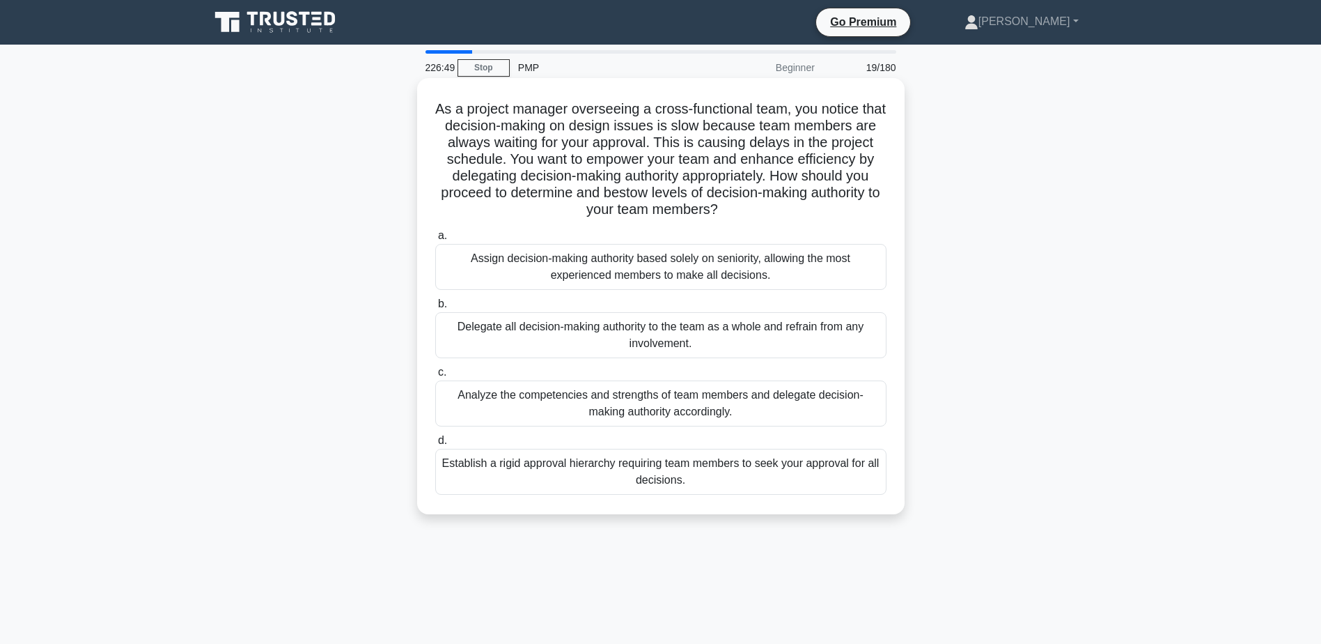
click at [499, 398] on div "Analyze the competencies and strengths of team members and delegate decision-ma…" at bounding box center [660, 403] width 451 height 46
click at [435, 377] on input "c. Analyze the competencies and strengths of team members and delegate decision…" at bounding box center [435, 372] width 0 height 9
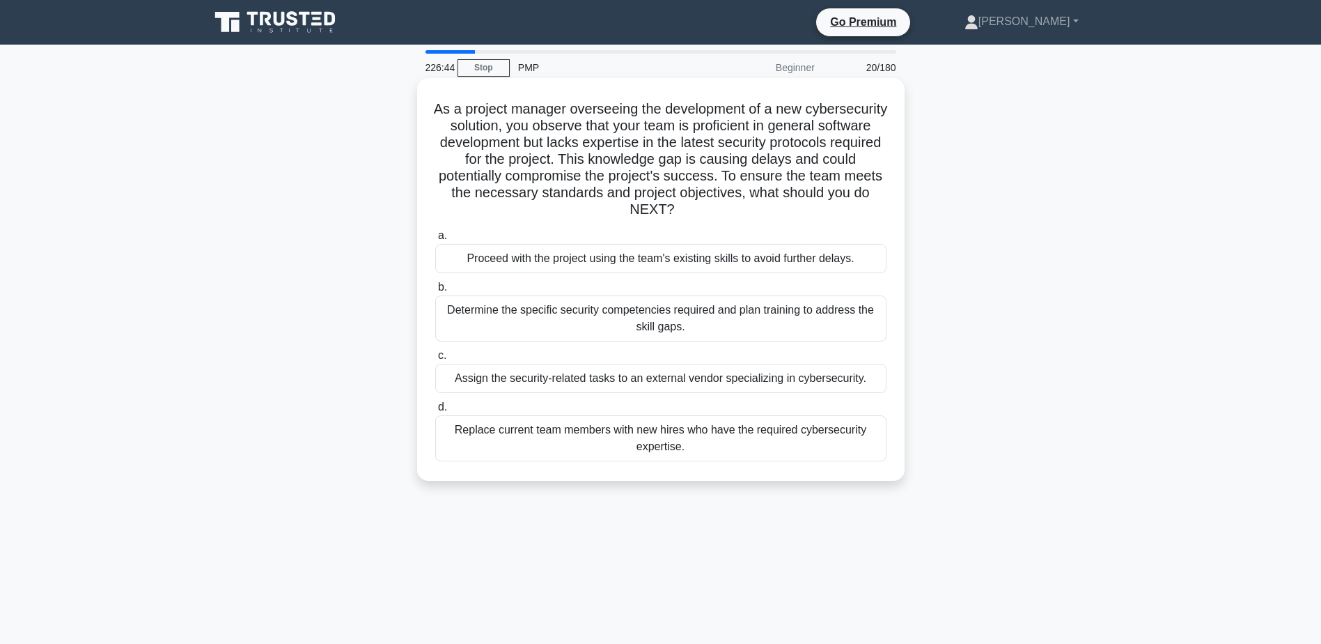
click at [476, 325] on div "Determine the specific security competencies required and plan training to addr…" at bounding box center [660, 318] width 451 height 46
click at [435, 292] on input "b. Determine the specific security competencies required and plan training to a…" at bounding box center [435, 287] width 0 height 9
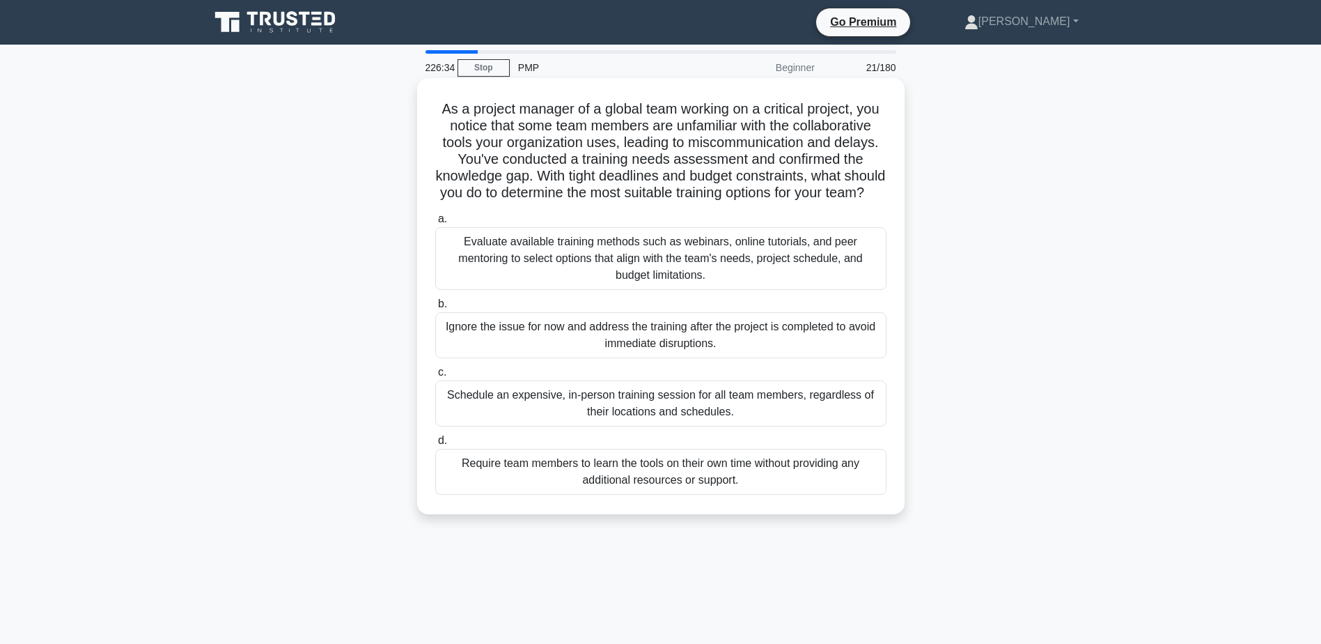
click at [447, 282] on div "Evaluate available training methods such as webinars, online tutorials, and pee…" at bounding box center [660, 258] width 451 height 63
click at [435, 224] on input "a. Evaluate available training methods such as webinars, online tutorials, and …" at bounding box center [435, 219] width 0 height 9
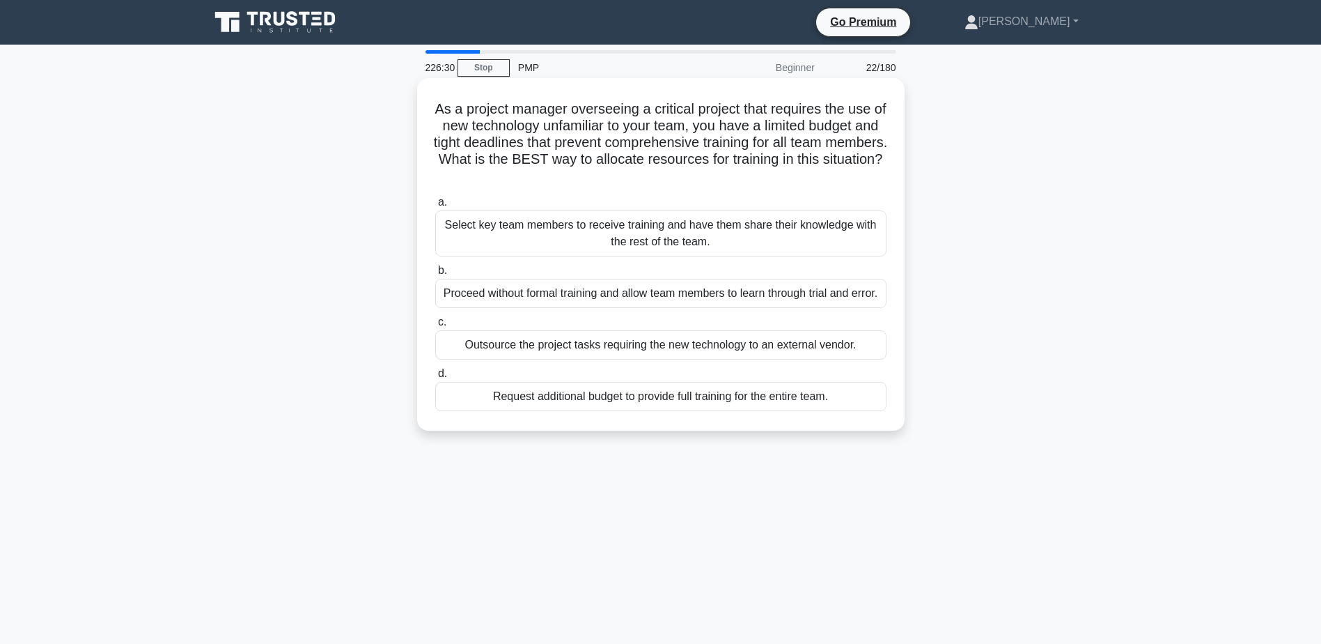
click at [474, 230] on div "Select key team members to receive training and have them share their knowledge…" at bounding box center [660, 233] width 451 height 46
click at [435, 207] on input "a. Select key team members to receive training and have them share their knowle…" at bounding box center [435, 202] width 0 height 9
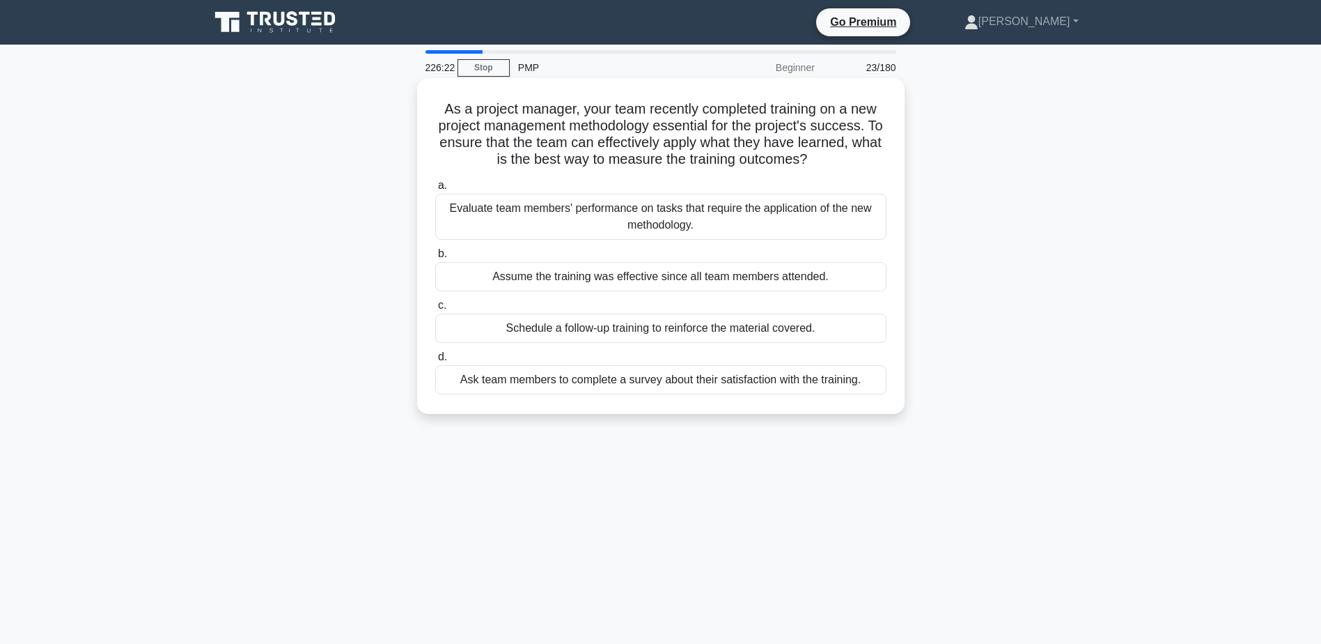
click at [489, 222] on div "Evaluate team members' performance on tasks that require the application of the…" at bounding box center [660, 217] width 451 height 46
click at [435, 190] on input "a. Evaluate team members' performance on tasks that require the application of …" at bounding box center [435, 185] width 0 height 9
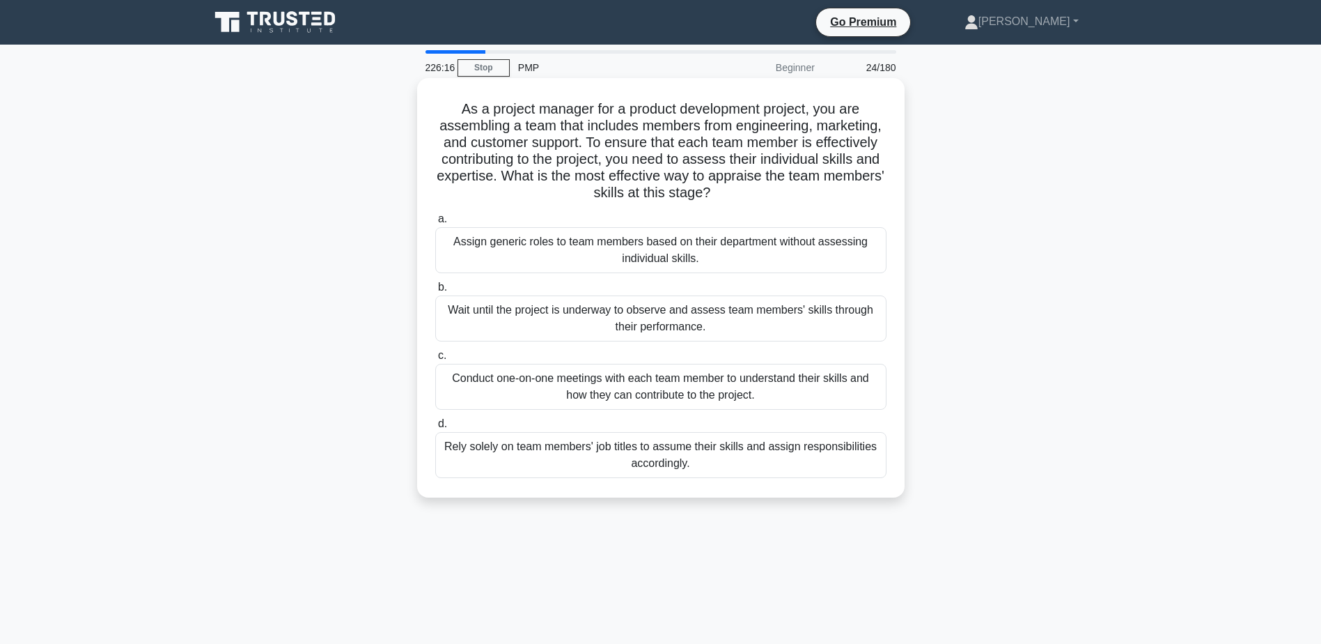
click at [475, 388] on div "Conduct one-on-one meetings with each team member to understand their skills an…" at bounding box center [660, 387] width 451 height 46
click at [435, 360] on input "c. Conduct one-on-one meetings with each team member to understand their skills…" at bounding box center [435, 355] width 0 height 9
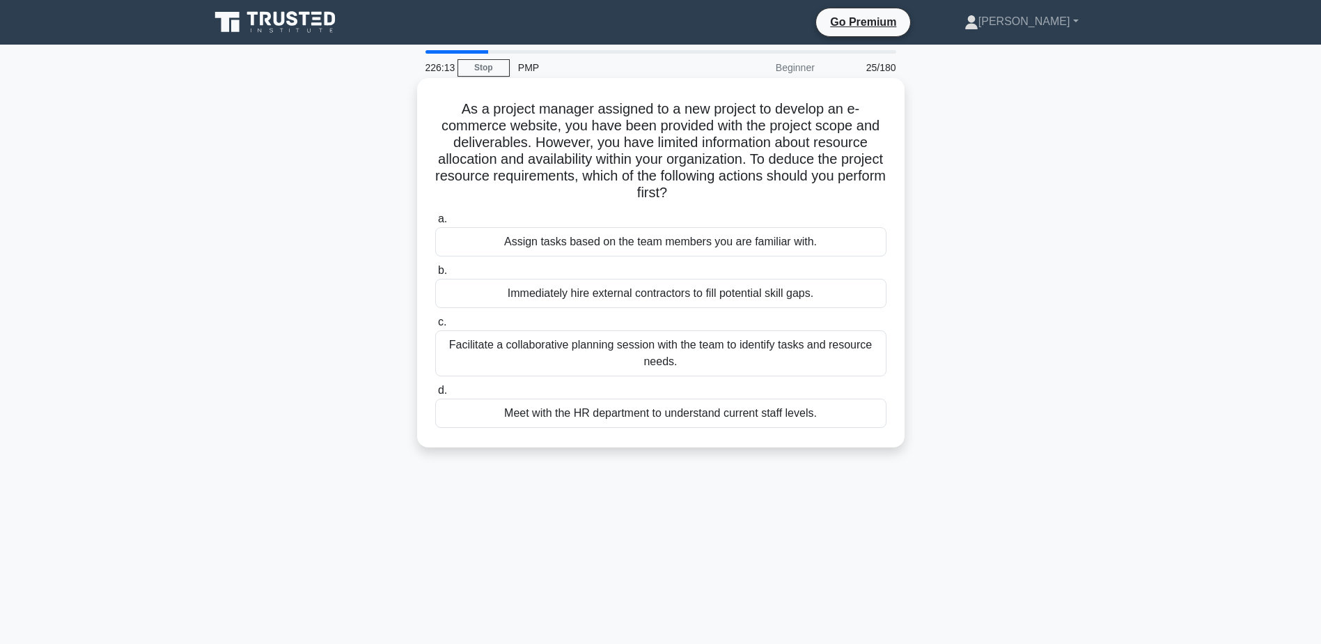
click at [473, 358] on div "Facilitate a collaborative planning session with the team to identify tasks and…" at bounding box center [660, 353] width 451 height 46
click at [435, 327] on input "c. Facilitate a collaborative planning session with the team to identify tasks …" at bounding box center [435, 322] width 0 height 9
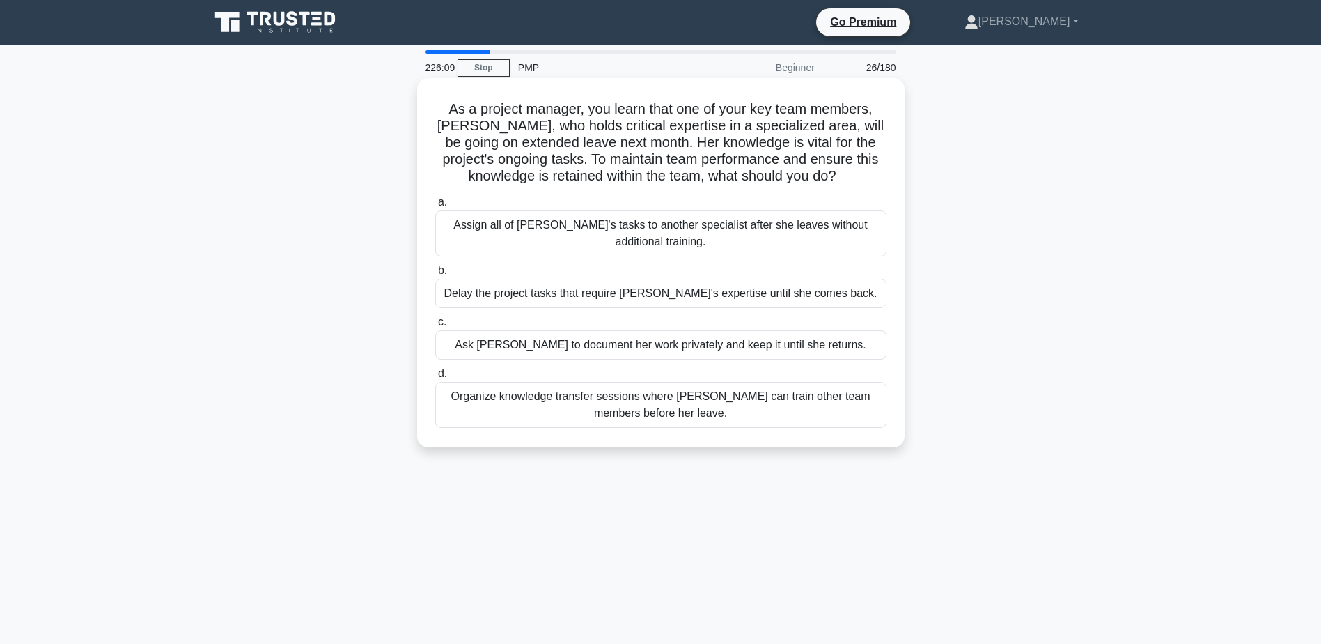
click at [484, 401] on div "Organize knowledge transfer sessions where [PERSON_NAME] can train other team m…" at bounding box center [660, 405] width 451 height 46
click at [435, 378] on input "d. Organize knowledge transfer sessions where [PERSON_NAME] can train other tea…" at bounding box center [435, 373] width 0 height 9
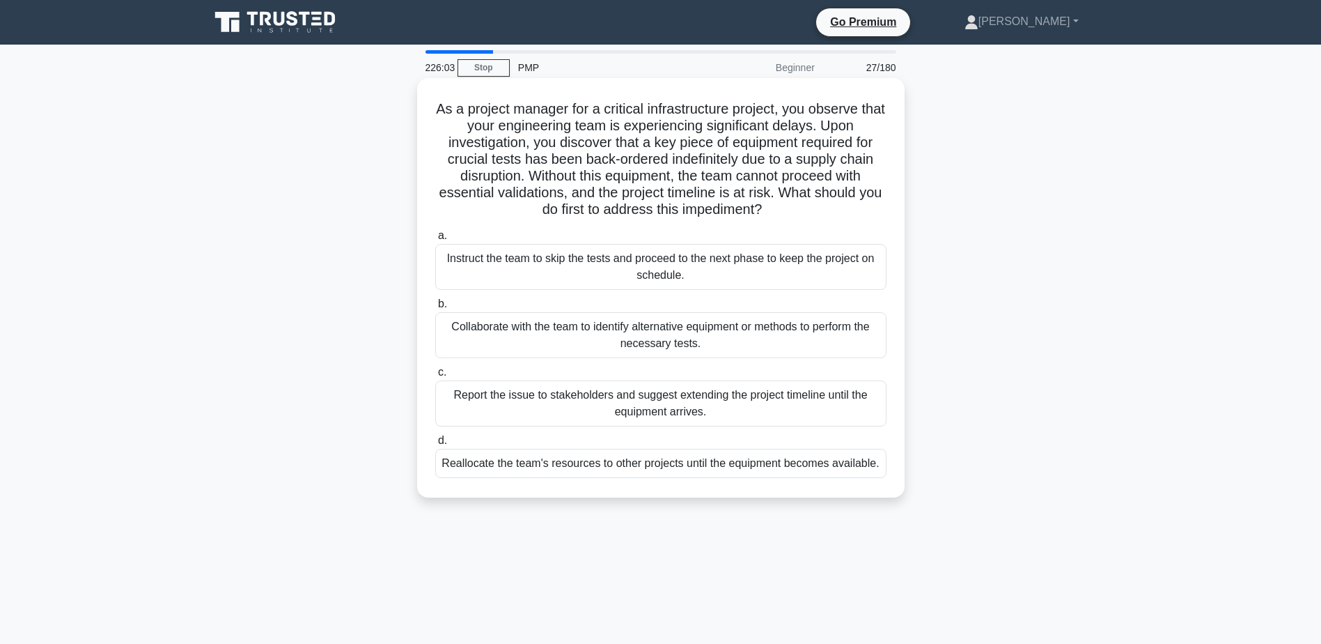
click at [472, 342] on div "Collaborate with the team to identify alternative equipment or methods to perfo…" at bounding box center [660, 335] width 451 height 46
click at [435, 309] on input "b. Collaborate with the team to identify alternative equipment or methods to pe…" at bounding box center [435, 304] width 0 height 9
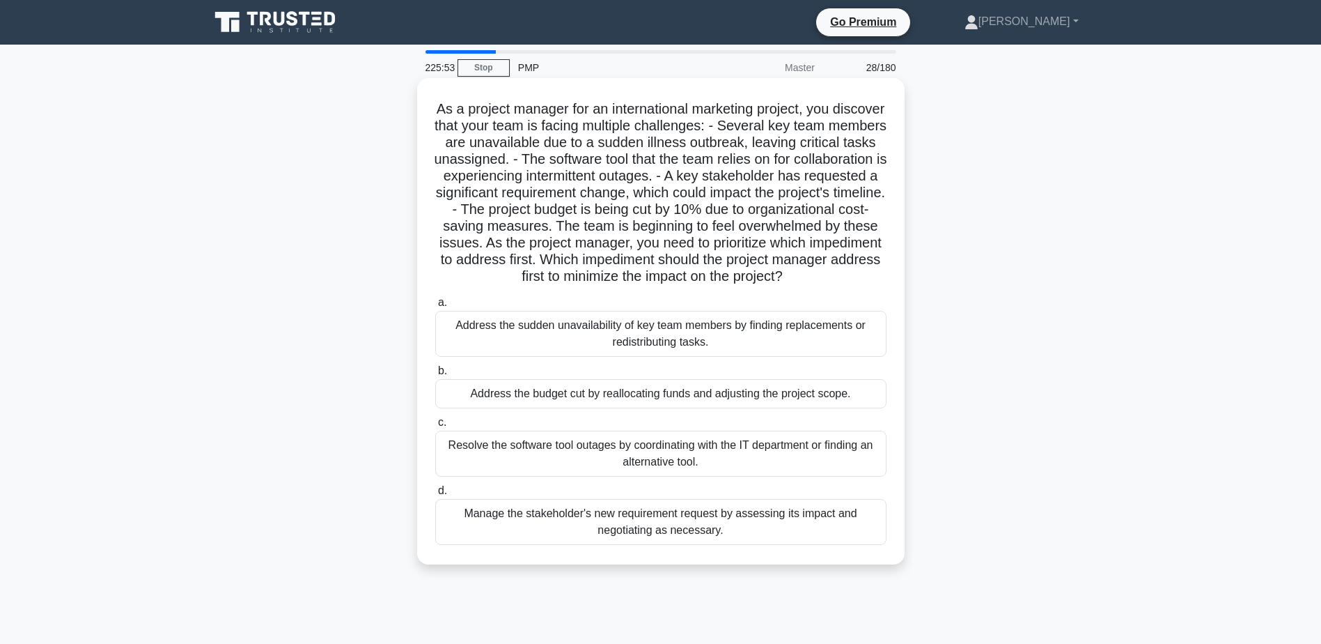
click at [513, 352] on div "Address the sudden unavailability of key team members by finding replacements o…" at bounding box center [660, 334] width 451 height 46
click at [435, 307] on input "a. Address the sudden unavailability of key team members by finding replacement…" at bounding box center [435, 302] width 0 height 9
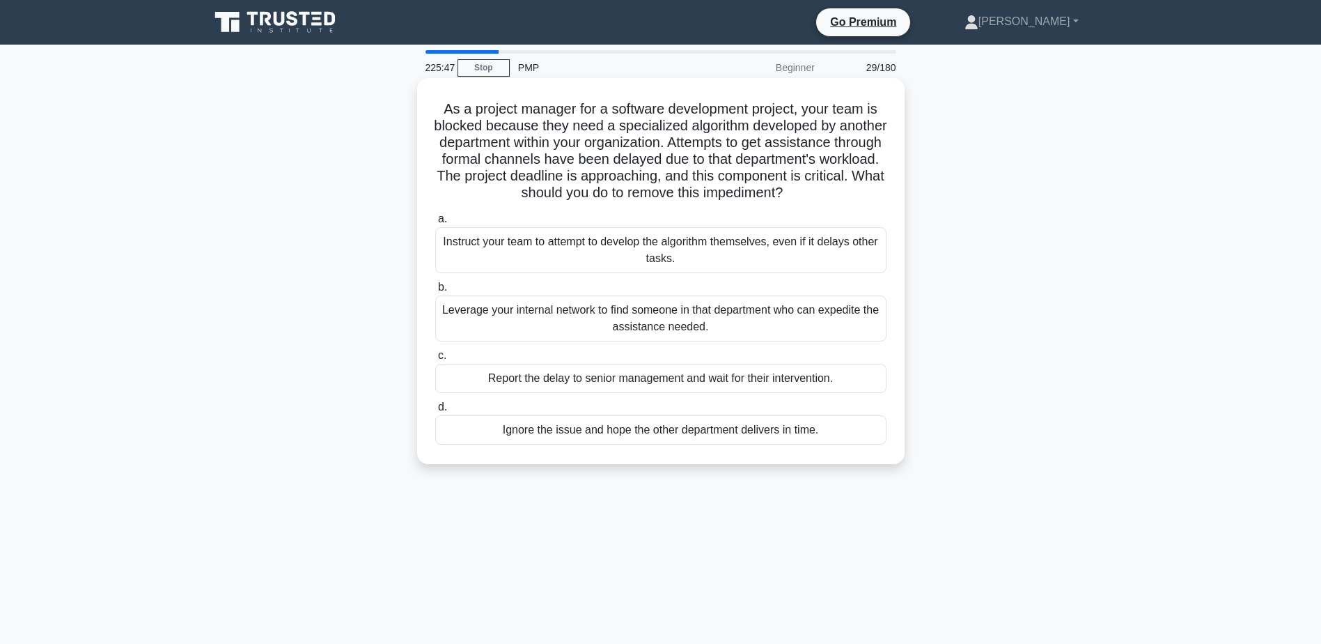
click at [530, 334] on div "Leverage your internal network to find someone in that department who can exped…" at bounding box center [660, 318] width 451 height 46
click at [435, 292] on input "b. Leverage your internal network to find someone in that department who can ex…" at bounding box center [435, 287] width 0 height 9
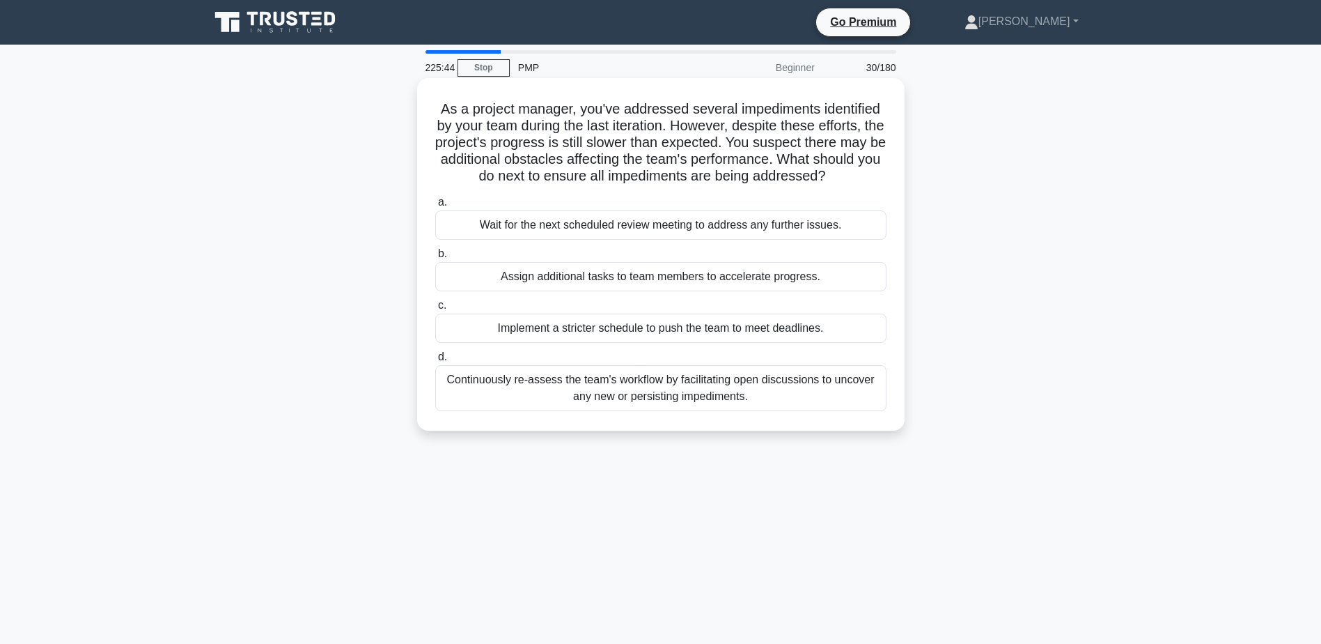
click at [497, 385] on div "Continuously re-assess the team's workflow by facilitating open discussions to …" at bounding box center [660, 388] width 451 height 46
click at [435, 362] on input "d. Continuously re-assess the team's workflow by facilitating open discussions …" at bounding box center [435, 356] width 0 height 9
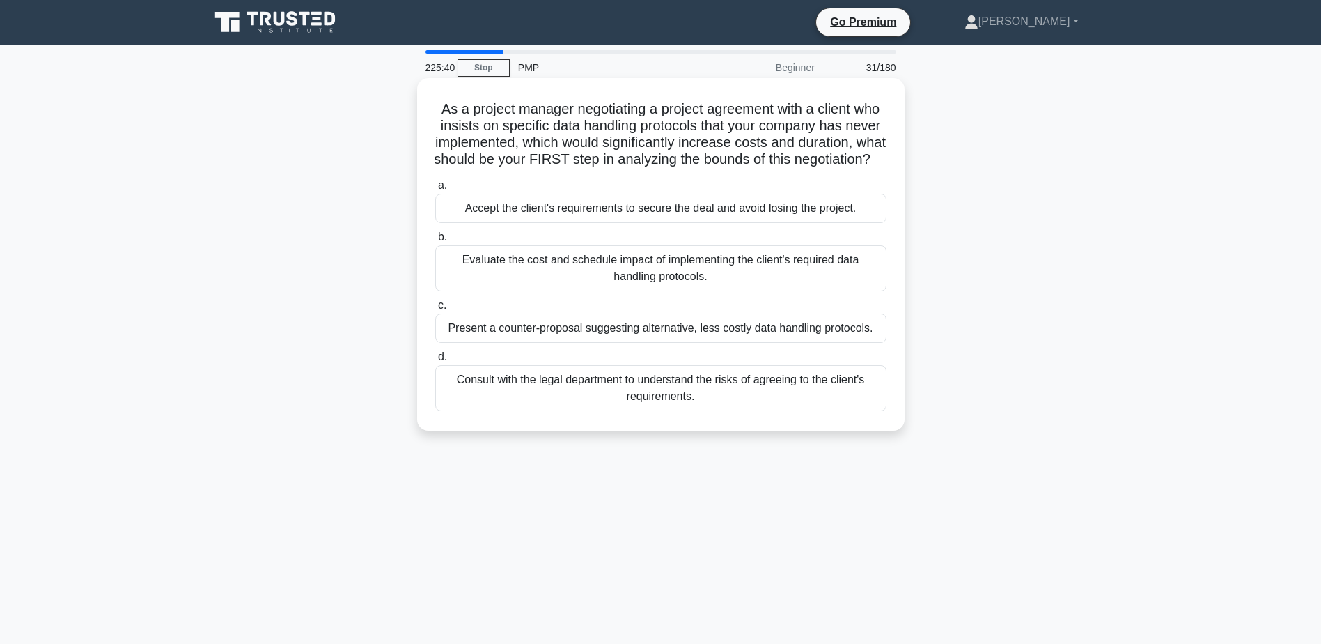
click at [472, 291] on div "Evaluate the cost and schedule impact of implementing the client's required dat…" at bounding box center [660, 268] width 451 height 46
click at [435, 242] on input "b. Evaluate the cost and schedule impact of implementing the client's required …" at bounding box center [435, 237] width 0 height 9
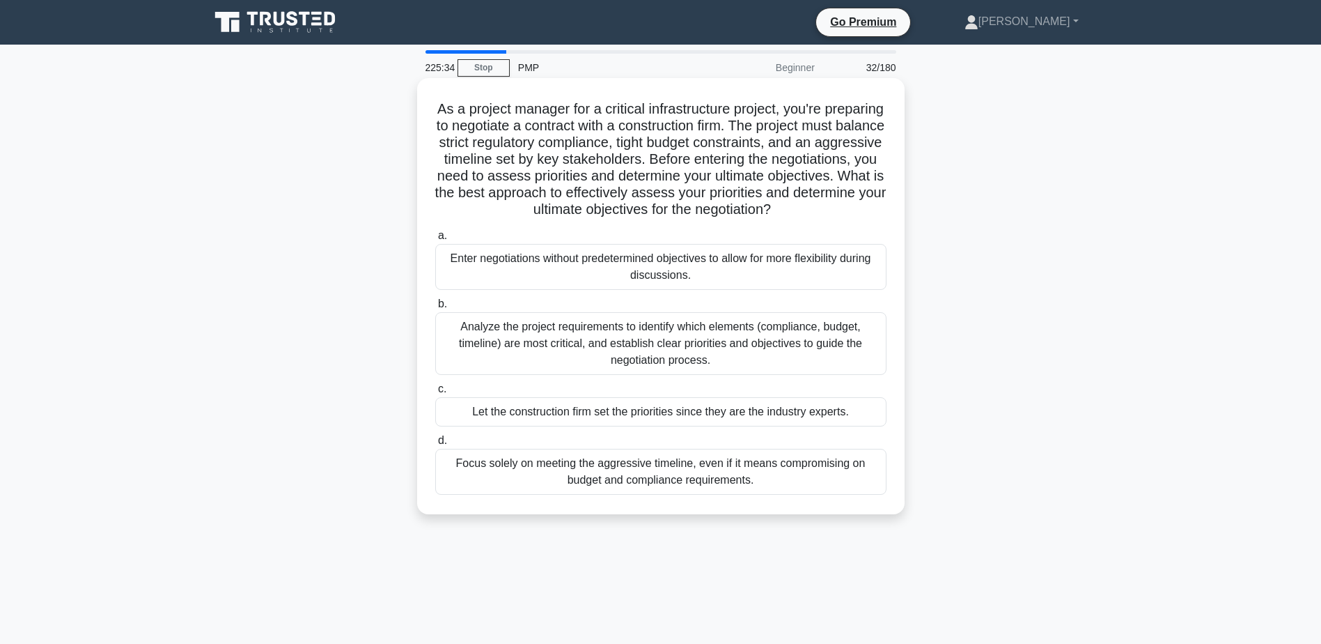
click at [470, 364] on div "Analyze the project requirements to identify which elements (compliance, budget…" at bounding box center [660, 343] width 451 height 63
click at [435, 309] on input "b. Analyze the project requirements to identify which elements (compliance, bud…" at bounding box center [435, 304] width 0 height 9
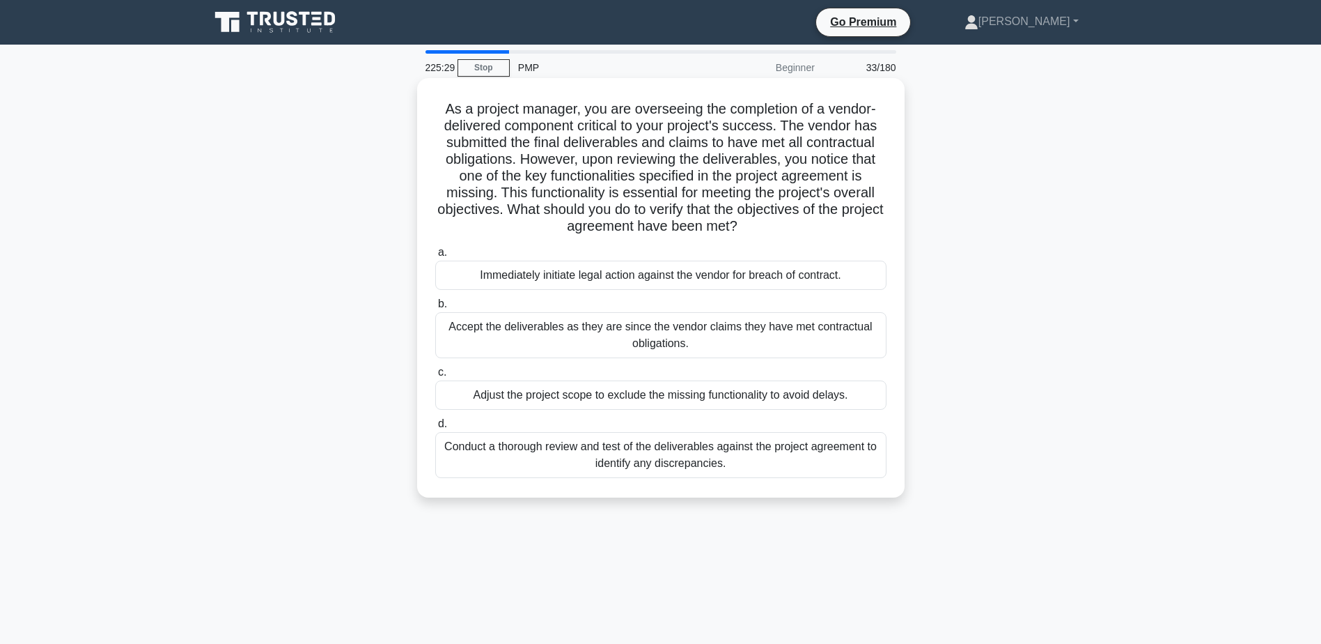
click at [480, 456] on div "Conduct a thorough review and test of the deliverables against the project agre…" at bounding box center [660, 455] width 451 height 46
click at [435, 428] on input "d. Conduct a thorough review and test of the deliverables against the project a…" at bounding box center [435, 423] width 0 height 9
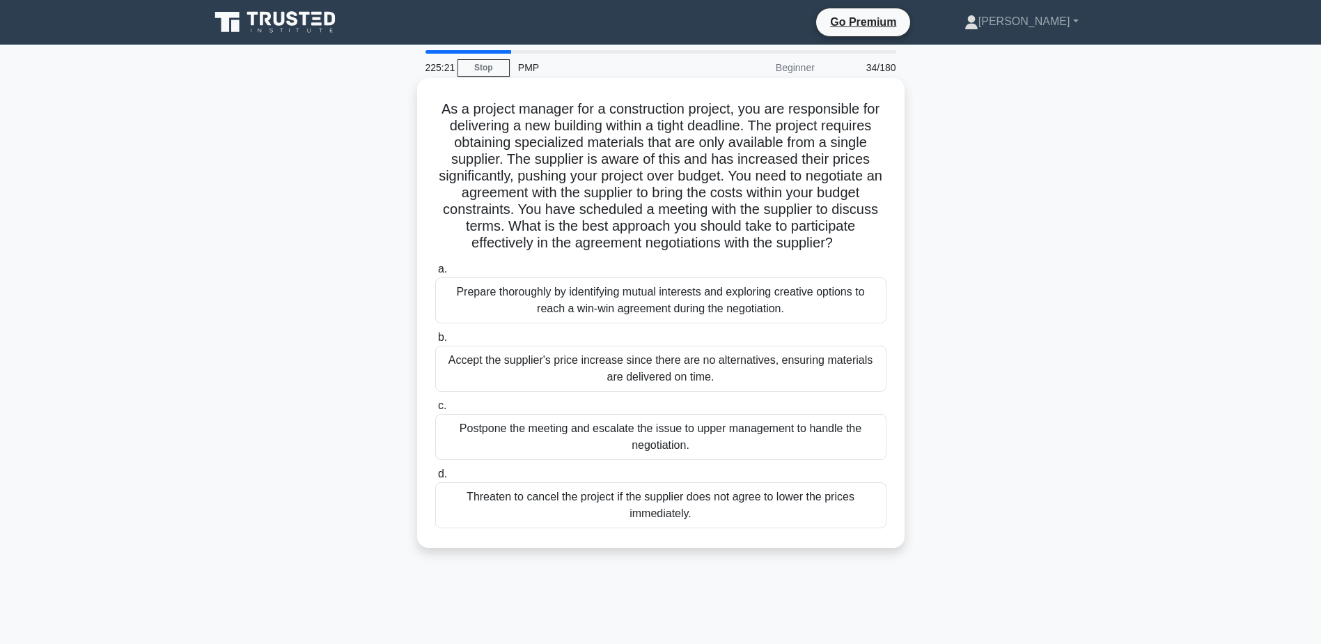
click at [497, 303] on div "Prepare thoroughly by identifying mutual interests and exploring creative optio…" at bounding box center [660, 300] width 451 height 46
click at [435, 274] on input "a. Prepare thoroughly by identifying mutual interests and exploring creative op…" at bounding box center [435, 269] width 0 height 9
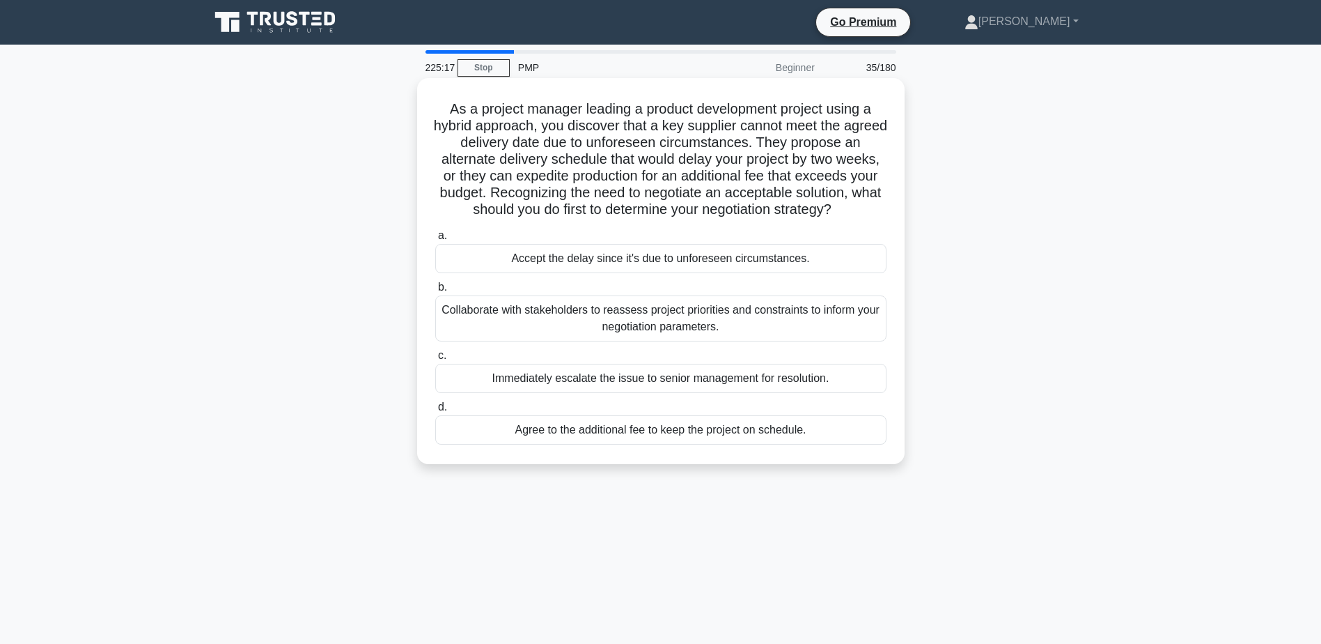
click at [468, 316] on div "Collaborate with stakeholders to reassess project priorities and constraints to…" at bounding box center [660, 318] width 451 height 46
click at [435, 292] on input "b. Collaborate with stakeholders to reassess project priorities and constraints…" at bounding box center [435, 287] width 0 height 9
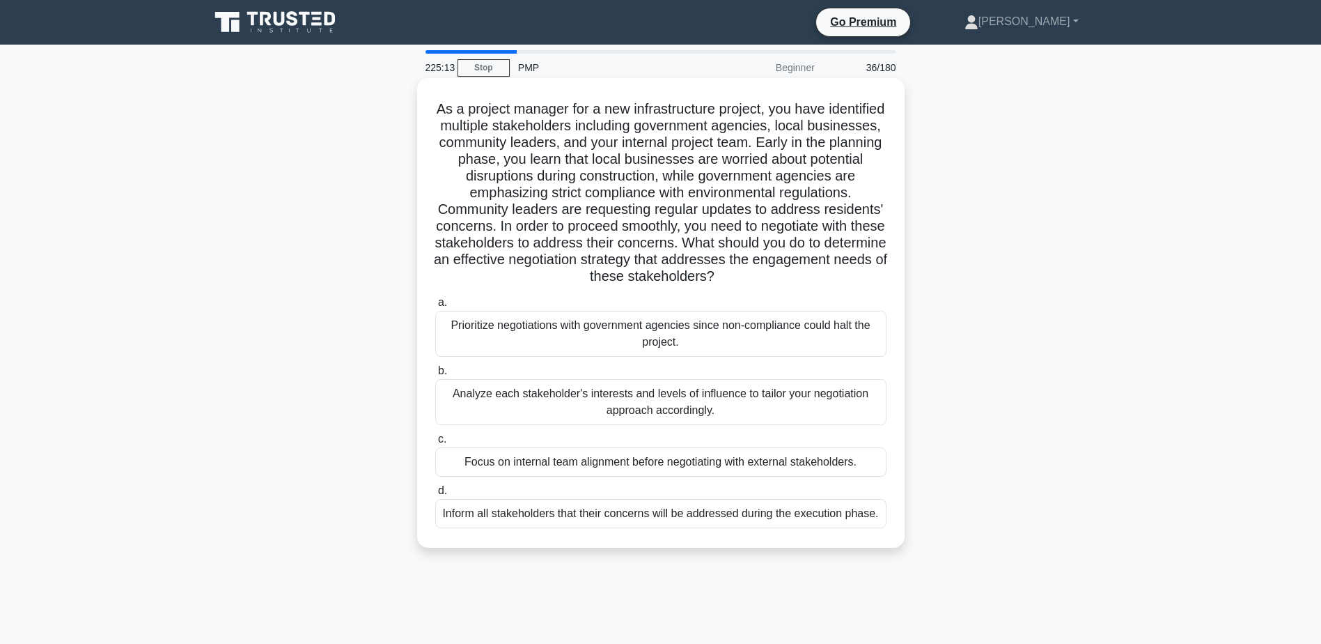
click at [475, 402] on div "Analyze each stakeholder's interests and levels of influence to tailor your neg…" at bounding box center [660, 402] width 451 height 46
click at [435, 375] on input "b. Analyze each stakeholder's interests and levels of influence to tailor your …" at bounding box center [435, 370] width 0 height 9
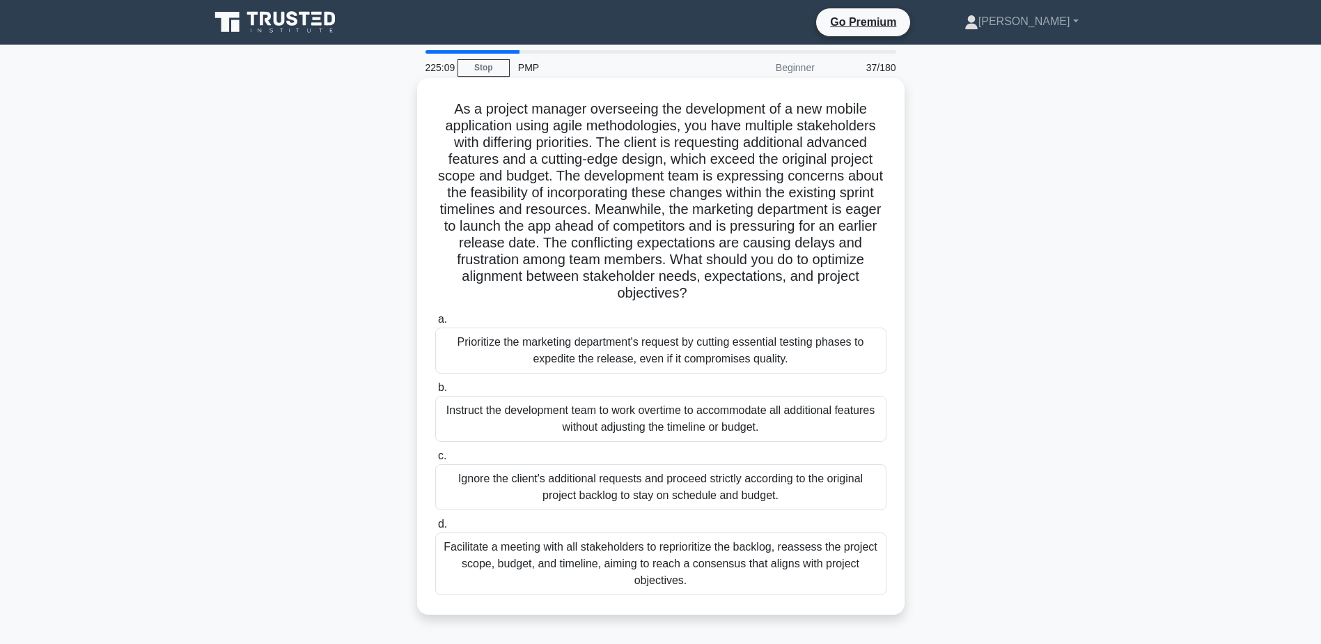
click at [494, 566] on div "Facilitate a meeting with all stakeholders to reprioritize the backlog, reasses…" at bounding box center [660, 563] width 451 height 63
click at [435, 529] on input "d. Facilitate a meeting with all stakeholders to reprioritize the backlog, reas…" at bounding box center [435, 524] width 0 height 9
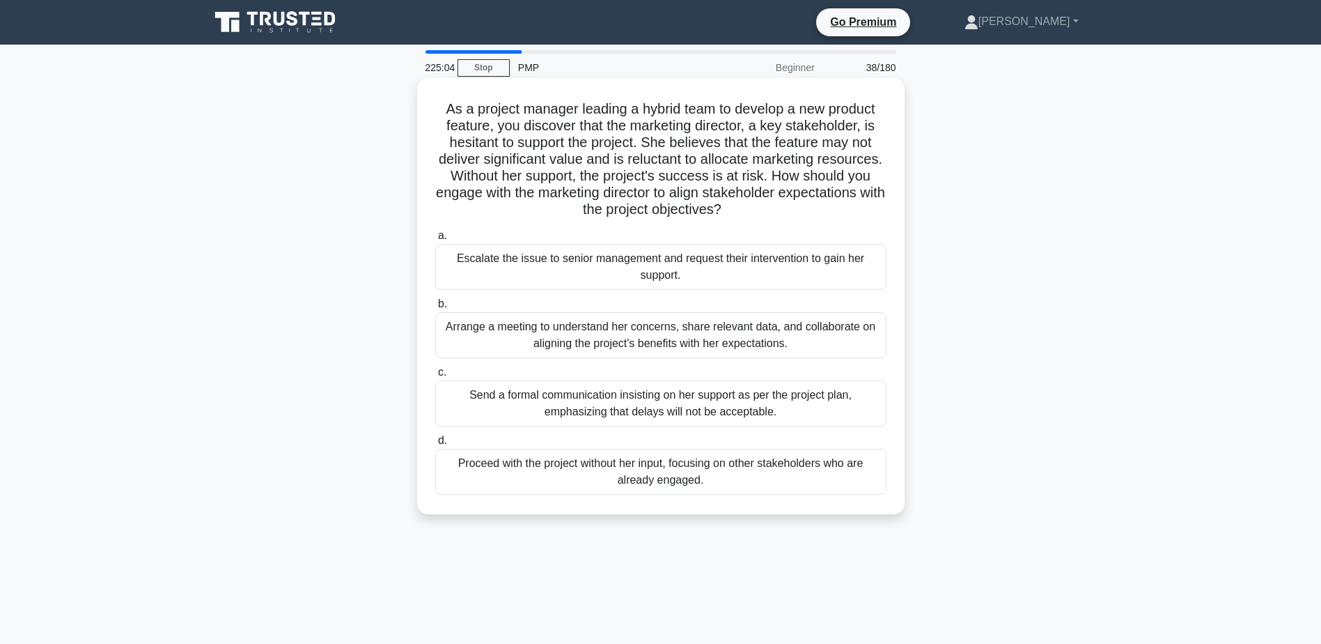
click at [483, 351] on div "Arrange a meeting to understand her concerns, share relevant data, and collabor…" at bounding box center [660, 335] width 451 height 46
click at [435, 309] on input "b. Arrange a meeting to understand her concerns, share relevant data, and colla…" at bounding box center [435, 304] width 0 height 9
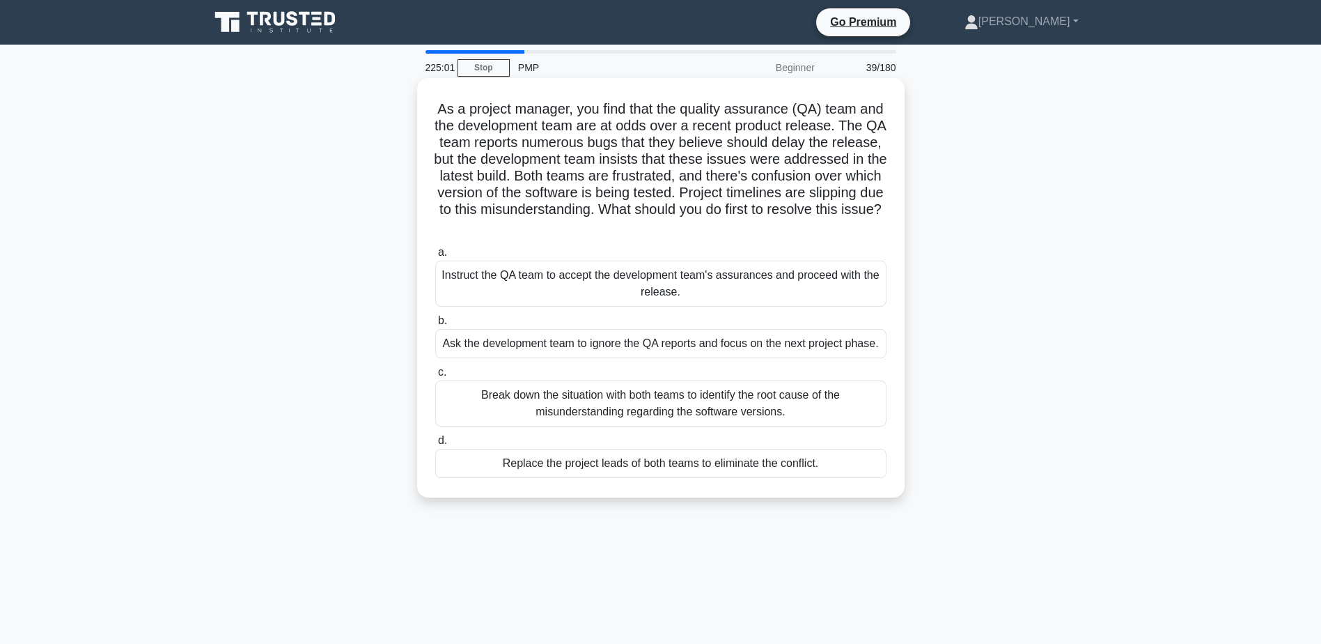
click at [523, 406] on div "Break down the situation with both teams to identify the root cause of the misu…" at bounding box center [660, 403] width 451 height 46
click at [435, 377] on input "c. Break down the situation with both teams to identify the root cause of the m…" at bounding box center [435, 372] width 0 height 9
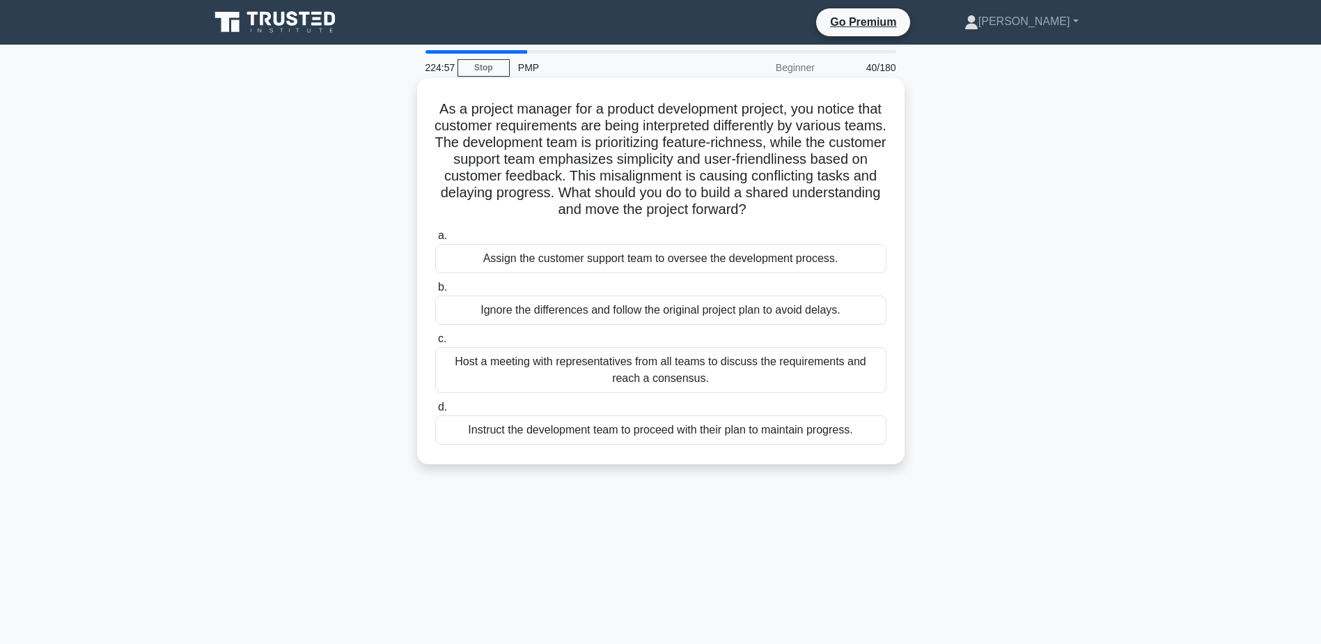
click at [483, 369] on div "Host a meeting with representatives from all teams to discuss the requirements …" at bounding box center [660, 370] width 451 height 46
click at [435, 343] on input "c. Host a meeting with representatives from all teams to discuss the requiremen…" at bounding box center [435, 338] width 0 height 9
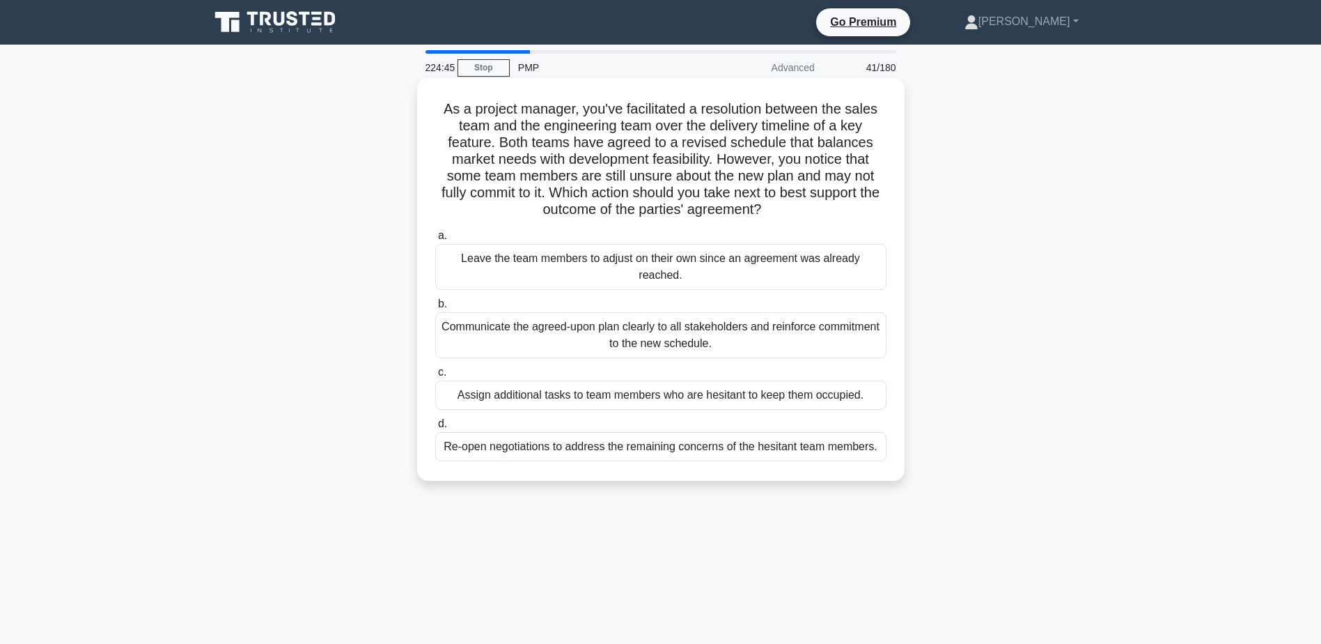
click at [471, 335] on div "Communicate the agreed-upon plan clearly to all stakeholders and reinforce comm…" at bounding box center [660, 335] width 451 height 46
click at [435, 309] on input "b. Communicate the agreed-upon plan clearly to all stakeholders and reinforce c…" at bounding box center [435, 304] width 0 height 9
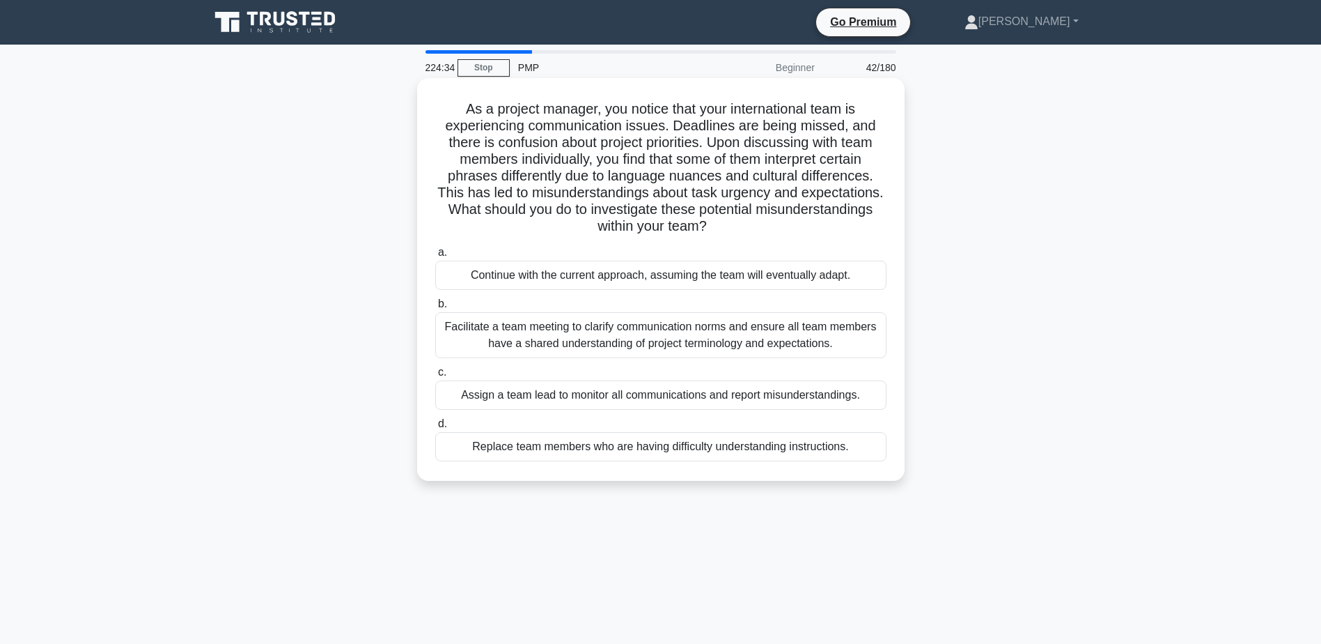
click at [492, 328] on div "Facilitate a team meeting to clarify communication norms and ensure all team me…" at bounding box center [660, 335] width 451 height 46
click at [435, 309] on input "b. Facilitate a team meeting to clarify communication norms and ensure all team…" at bounding box center [435, 304] width 0 height 9
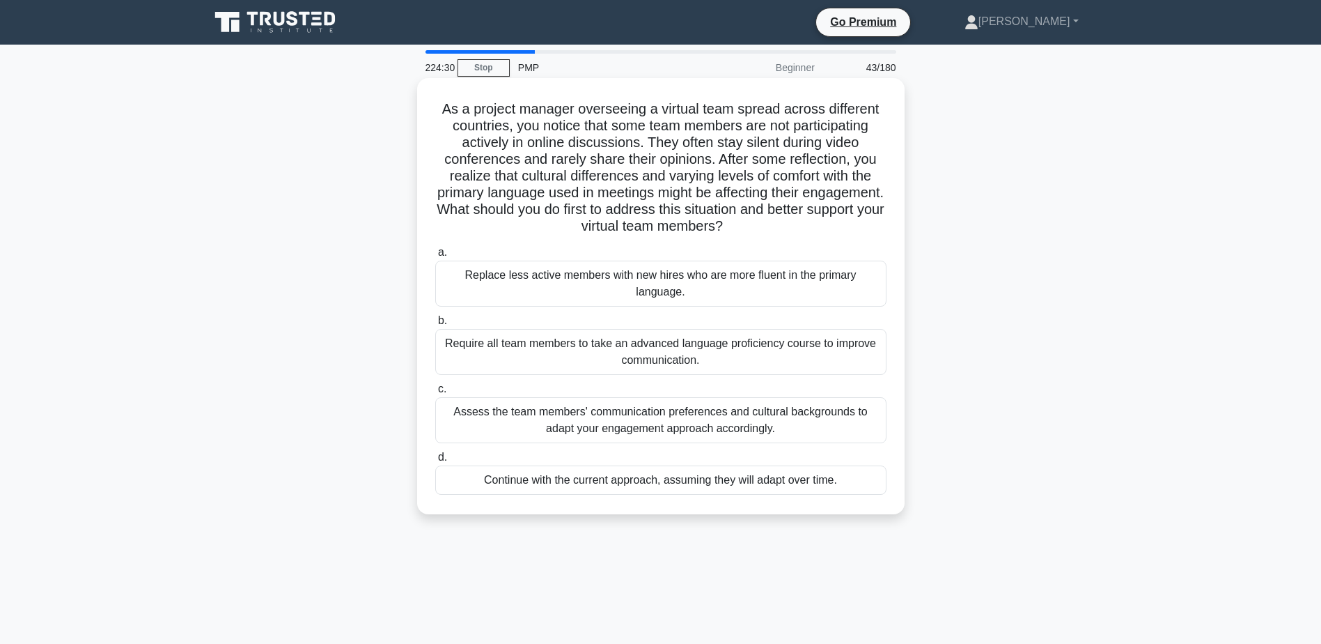
click at [509, 401] on div "Assess the team members' communication preferences and cultural backgrounds to …" at bounding box center [660, 420] width 451 height 46
click at [435, 394] on input "c. Assess the team members' communication preferences and cultural backgrounds …" at bounding box center [435, 389] width 0 height 9
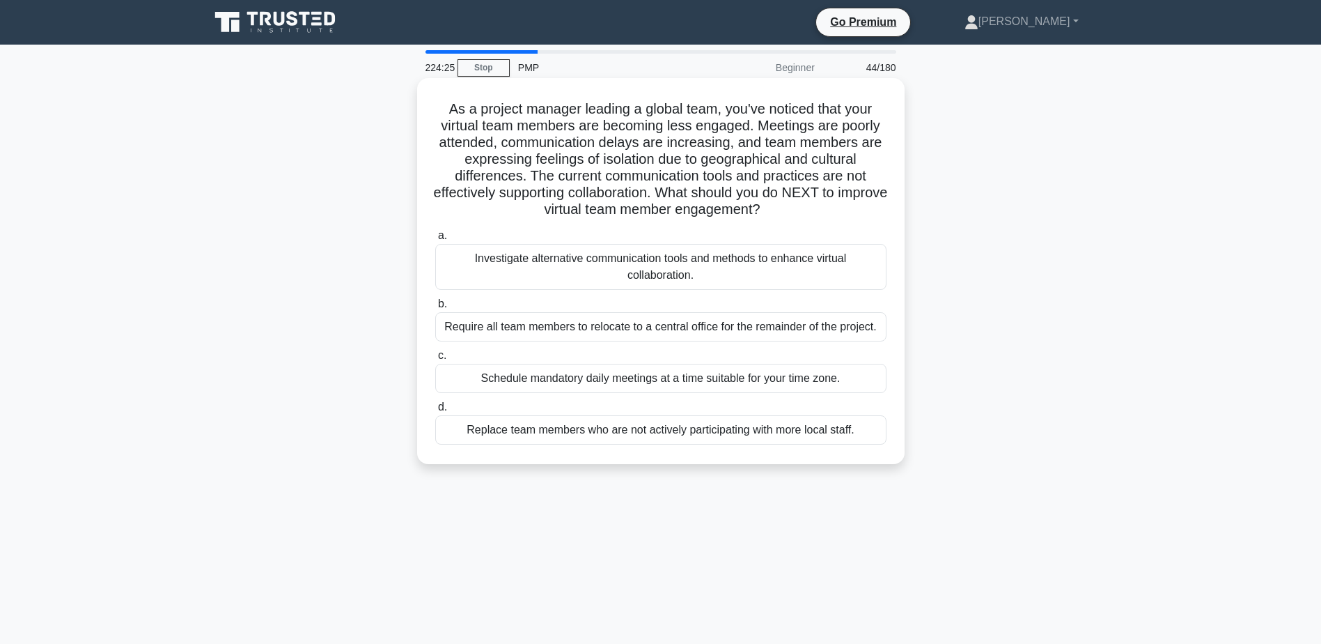
click at [502, 263] on div "Investigate alternative communication tools and methods to enhance virtual coll…" at bounding box center [660, 267] width 451 height 46
click at [435, 240] on input "a. Investigate alternative communication tools and methods to enhance virtual c…" at bounding box center [435, 235] width 0 height 9
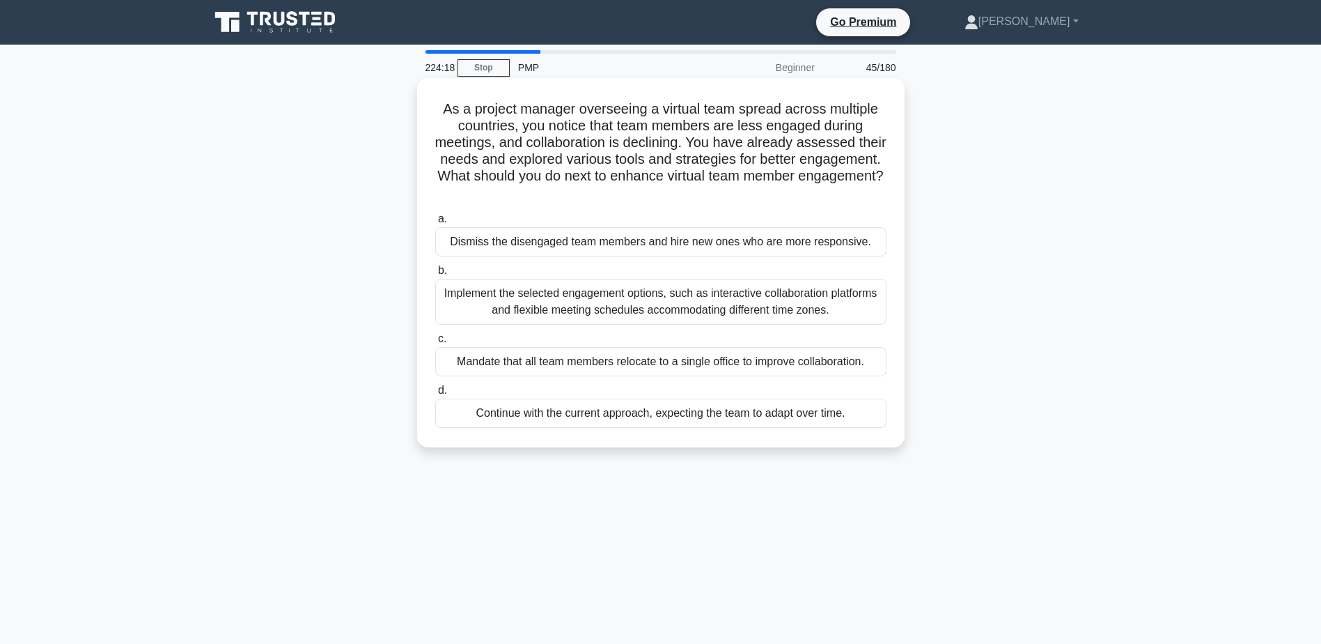
click at [532, 310] on div "Implement the selected engagement options, such as interactive collaboration pl…" at bounding box center [660, 302] width 451 height 46
click at [435, 275] on input "b. Implement the selected engagement options, such as interactive collaboration…" at bounding box center [435, 270] width 0 height 9
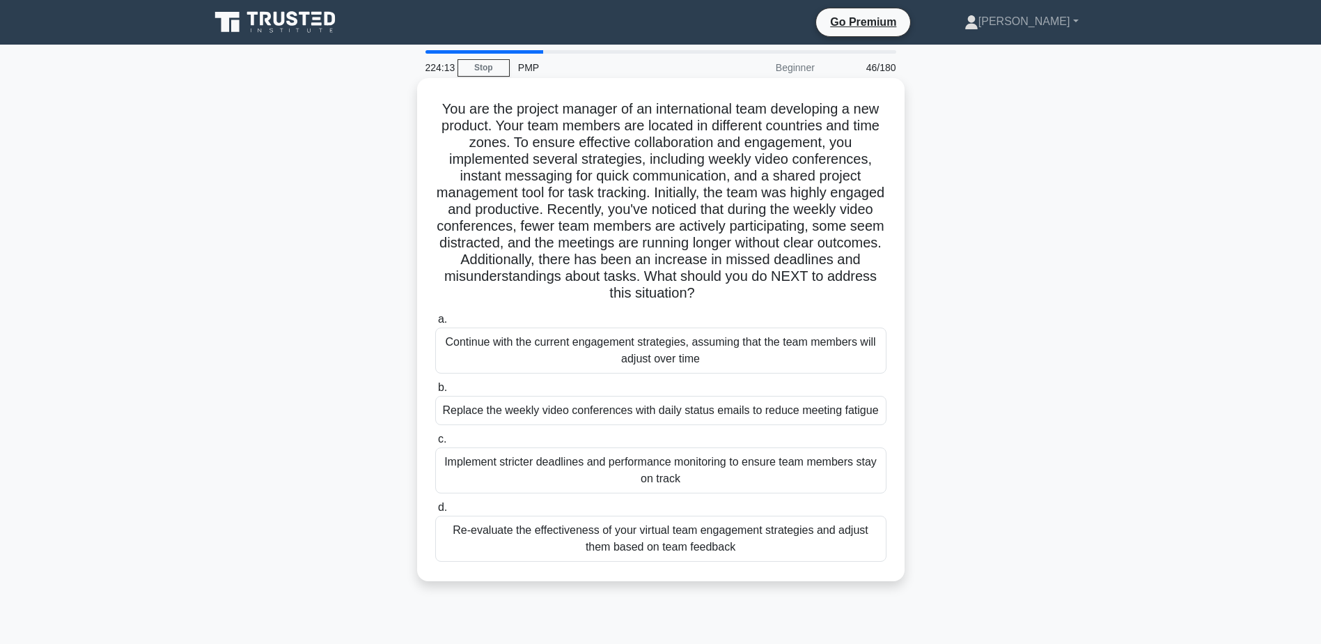
click at [534, 536] on div "Re-evaluate the effectiveness of your virtual team engagement strategies and ad…" at bounding box center [660, 538] width 451 height 46
click at [435, 512] on input "d. Re-evaluate the effectiveness of your virtual team engagement strategies and…" at bounding box center [435, 507] width 0 height 9
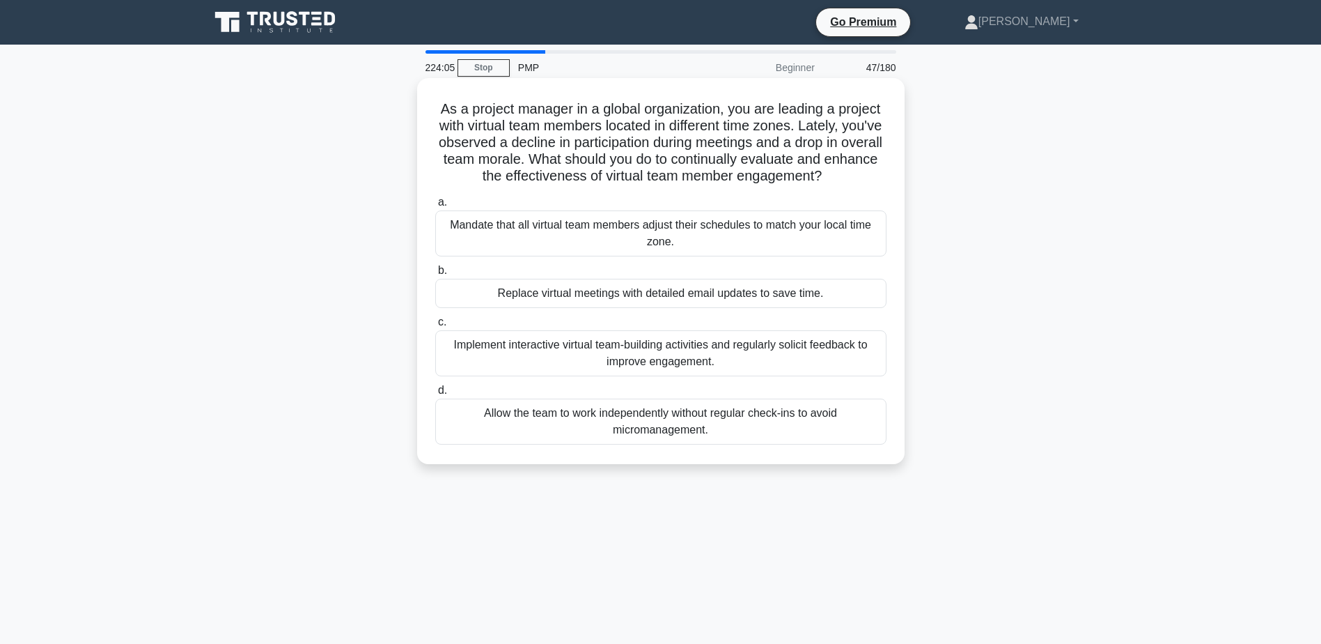
click at [505, 355] on div "Implement interactive virtual team-building activities and regularly solicit fe…" at bounding box center [660, 353] width 451 height 46
click at [435, 327] on input "c. Implement interactive virtual team-building activities and regularly solicit…" at bounding box center [435, 322] width 0 height 9
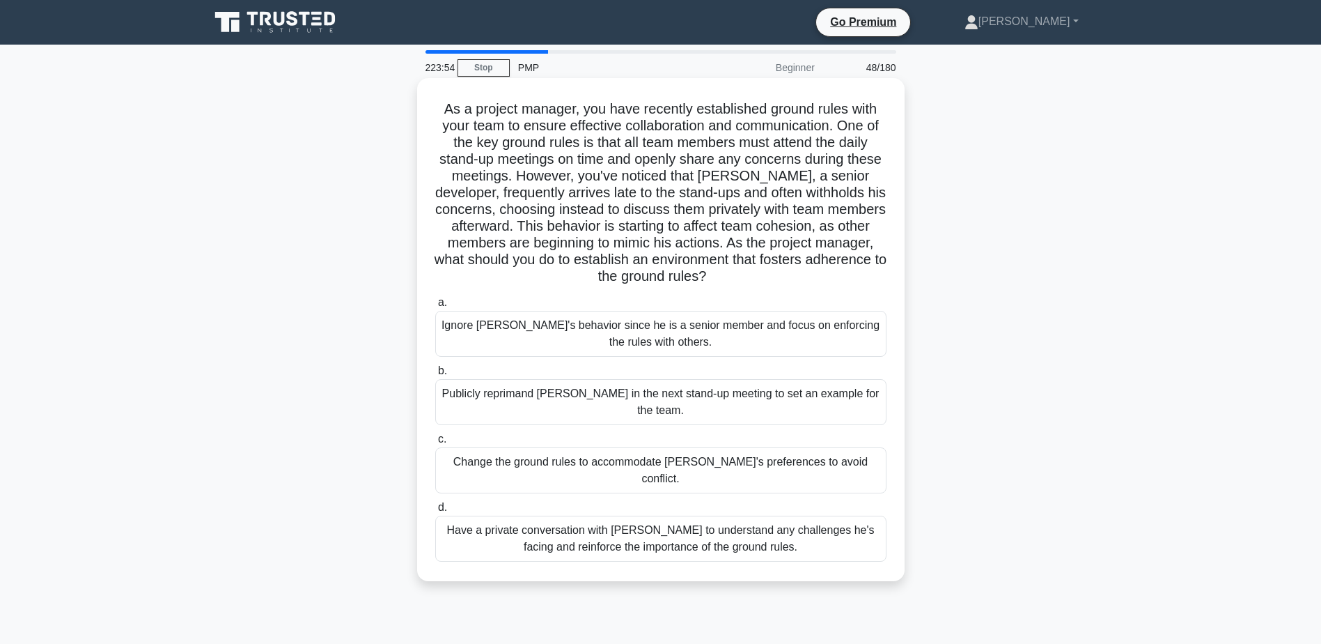
click at [502, 515] on div "Have a private conversation with [PERSON_NAME] to understand any challenges he'…" at bounding box center [660, 538] width 451 height 46
click at [435, 504] on input "d. Have a private conversation with [PERSON_NAME] to understand any challenges …" at bounding box center [435, 507] width 0 height 9
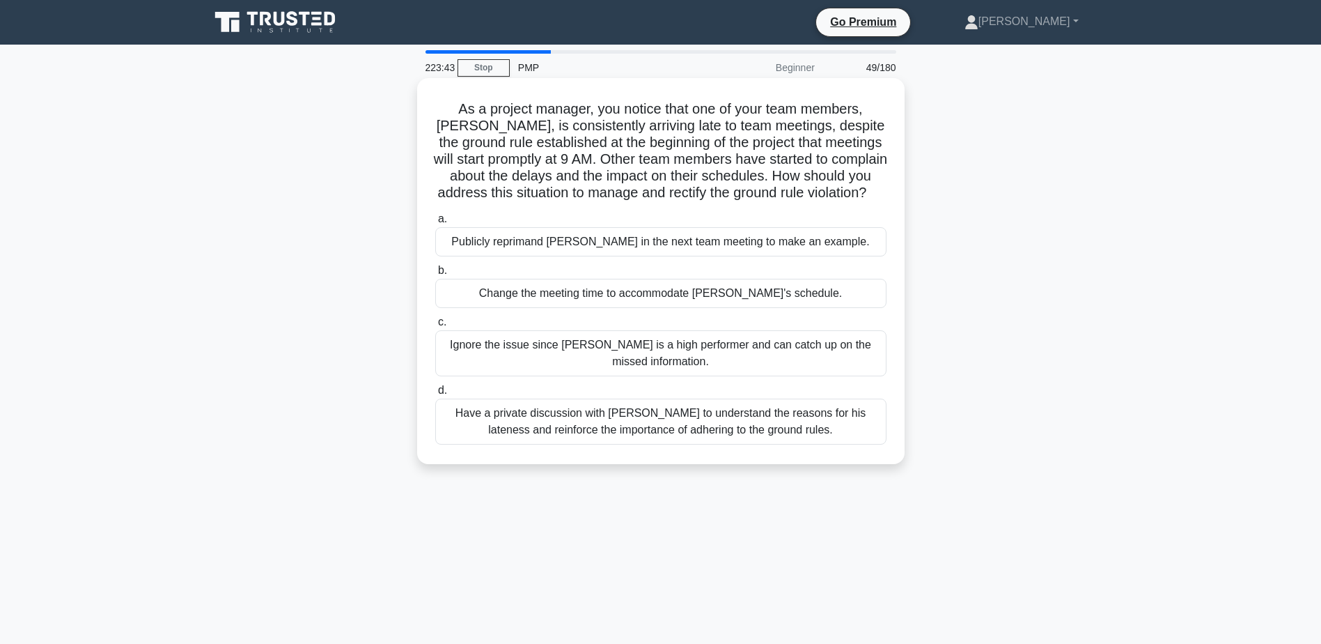
click at [518, 444] on div "Have a private discussion with [PERSON_NAME] to understand the reasons for his …" at bounding box center [660, 421] width 451 height 46
click at [435, 395] on input "d. Have a private discussion with [PERSON_NAME] to understand the reasons for h…" at bounding box center [435, 390] width 0 height 9
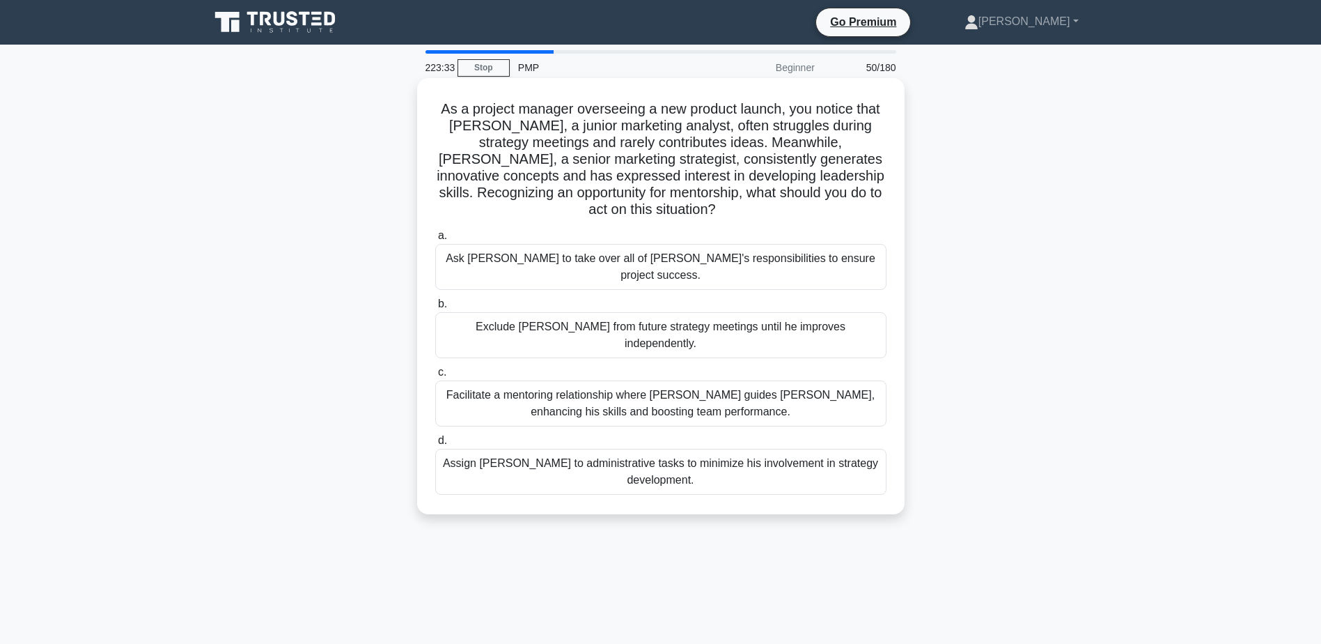
click at [500, 380] on div "Facilitate a mentoring relationship where [PERSON_NAME] guides [PERSON_NAME], e…" at bounding box center [660, 403] width 451 height 46
click at [435, 376] on input "c. Facilitate a mentoring relationship where [PERSON_NAME] guides [PERSON_NAME]…" at bounding box center [435, 372] width 0 height 9
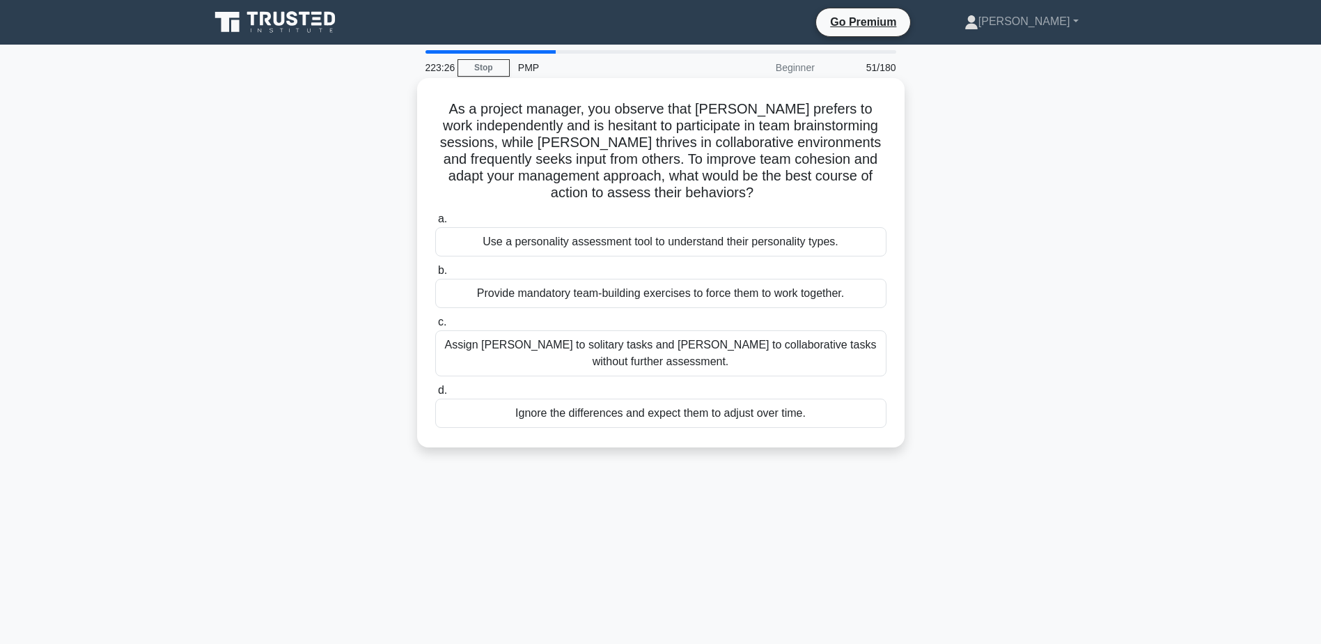
click at [506, 242] on div "Use a personality assessment tool to understand their personality types." at bounding box center [660, 241] width 451 height 29
click at [435, 224] on input "a. Use a personality assessment tool to understand their personality types." at bounding box center [435, 219] width 0 height 9
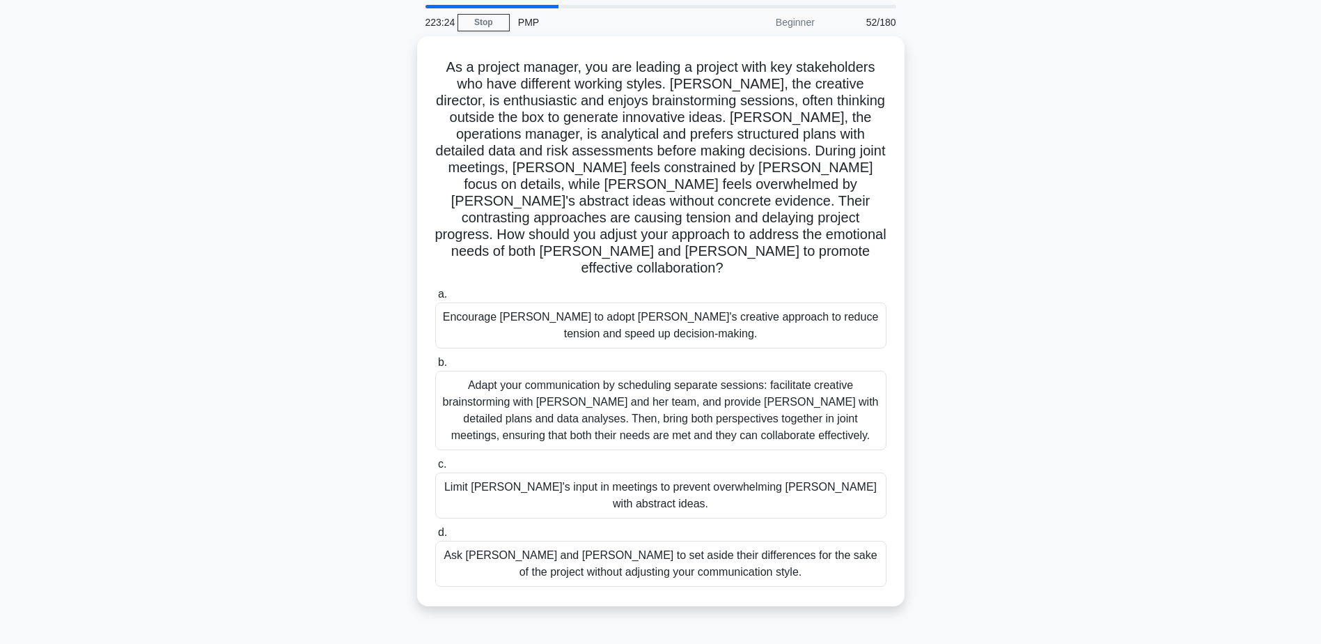
scroll to position [70, 0]
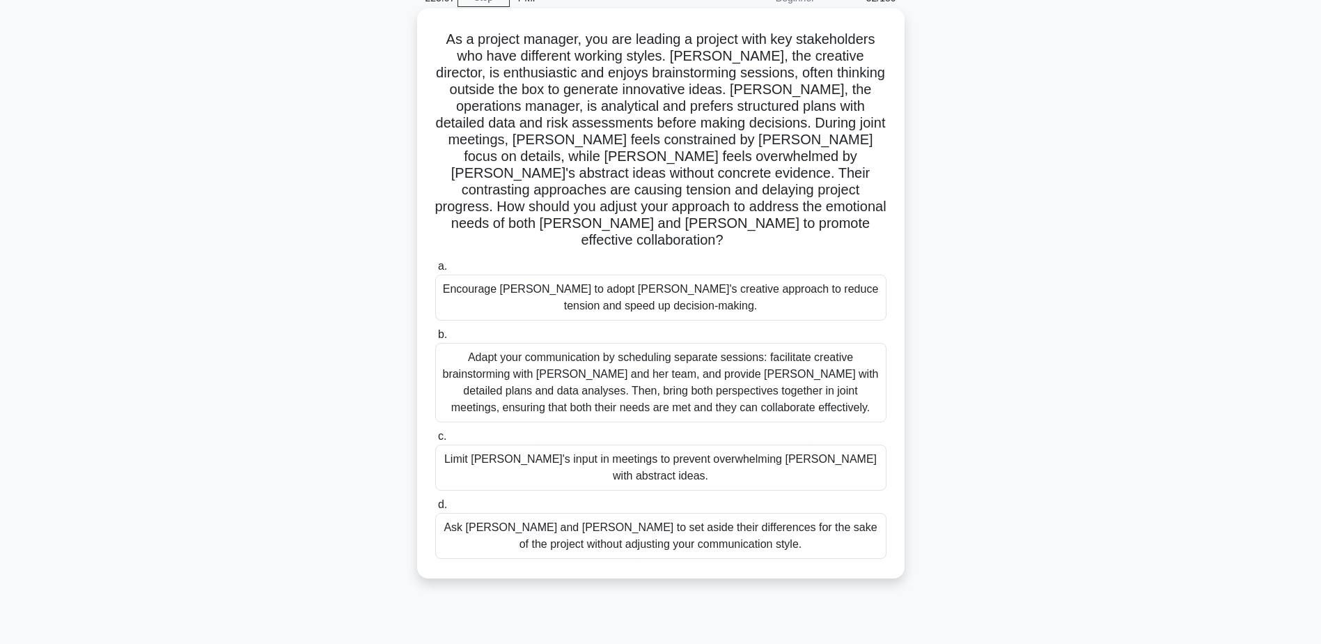
click at [481, 375] on div "Adapt your communication by scheduling separate sessions: facilitate creative b…" at bounding box center [660, 382] width 451 height 79
click at [435, 339] on input "b. Adapt your communication by scheduling separate sessions: facilitate creativ…" at bounding box center [435, 334] width 0 height 9
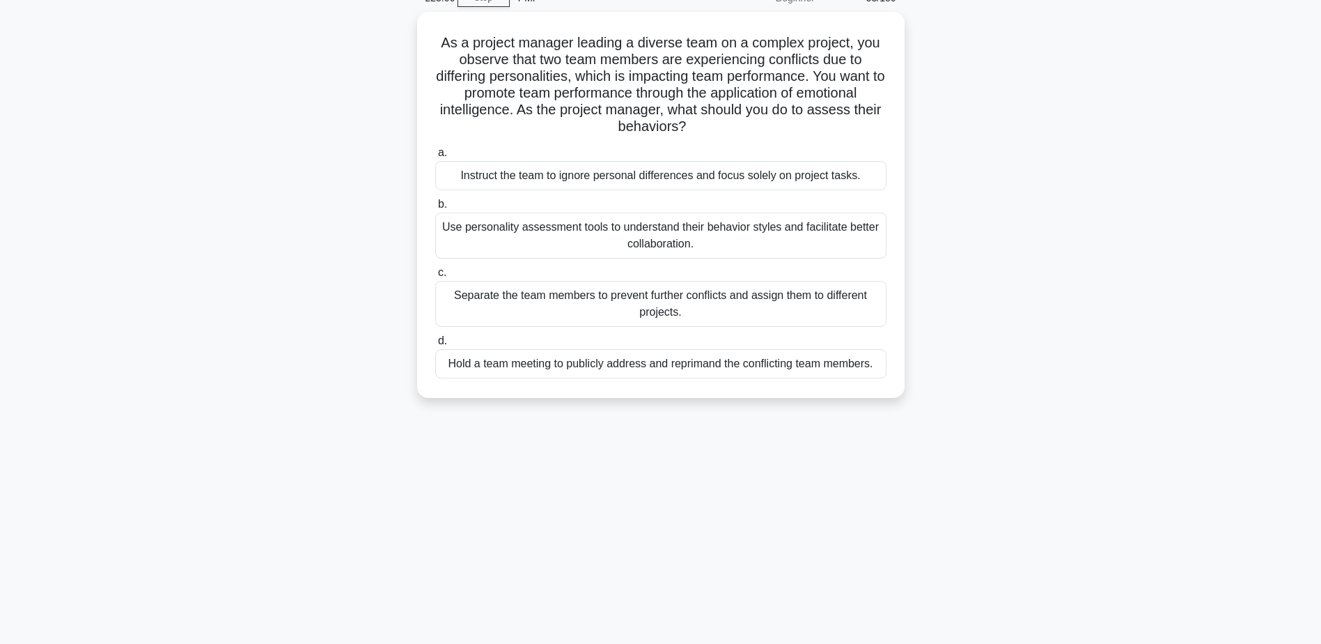
scroll to position [0, 0]
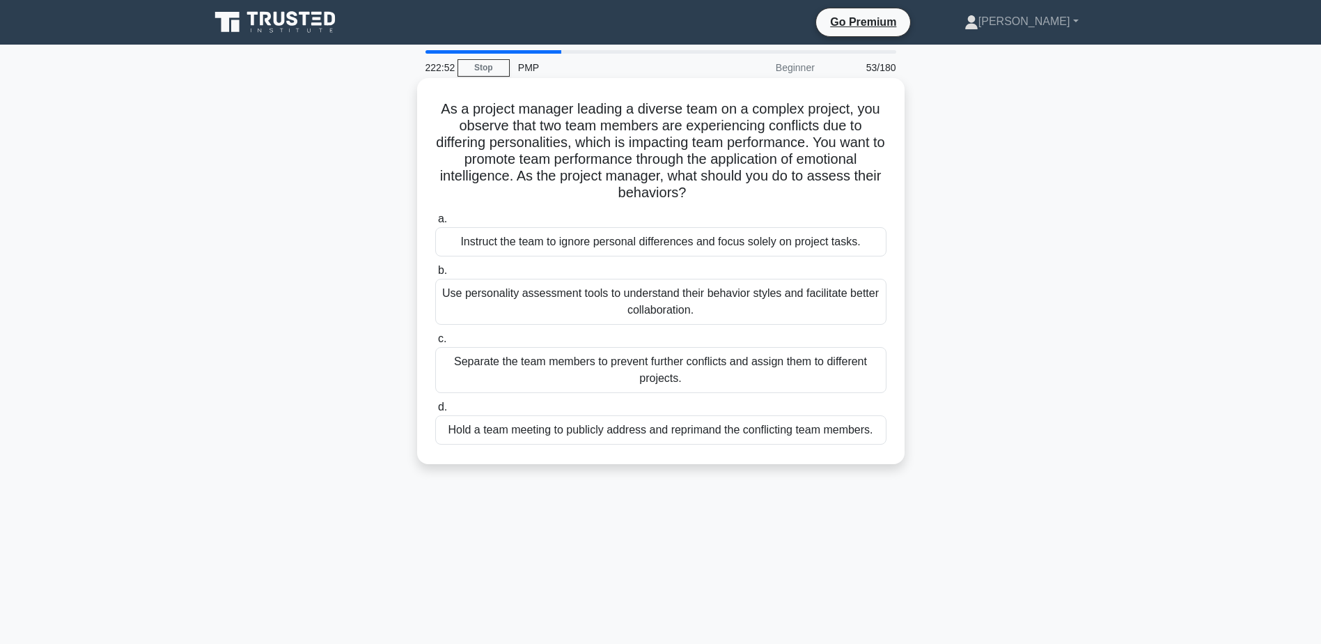
click at [502, 301] on div "Use personality assessment tools to understand their behavior styles and facili…" at bounding box center [660, 302] width 451 height 46
click at [435, 275] on input "b. Use personality assessment tools to understand their behavior styles and fac…" at bounding box center [435, 270] width 0 height 9
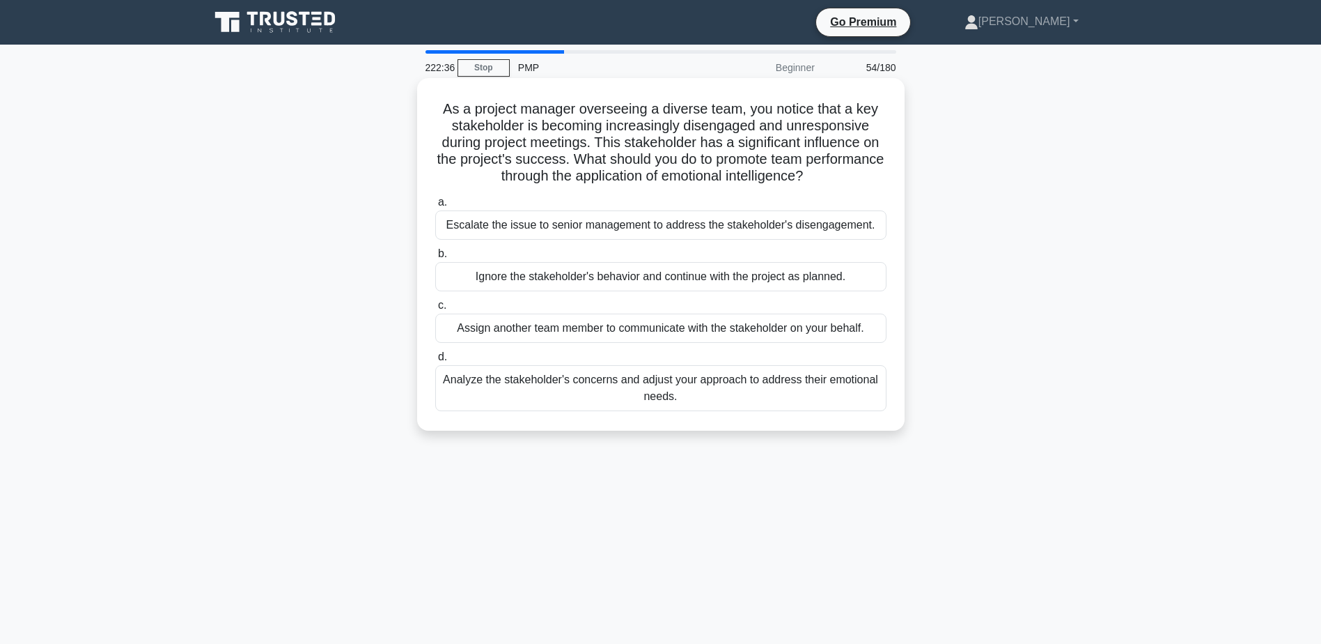
click at [539, 386] on div "Analyze the stakeholder's concerns and adjust your approach to address their em…" at bounding box center [660, 388] width 451 height 46
click at [435, 362] on input "d. Analyze the stakeholder's concerns and adjust your approach to address their…" at bounding box center [435, 356] width 0 height 9
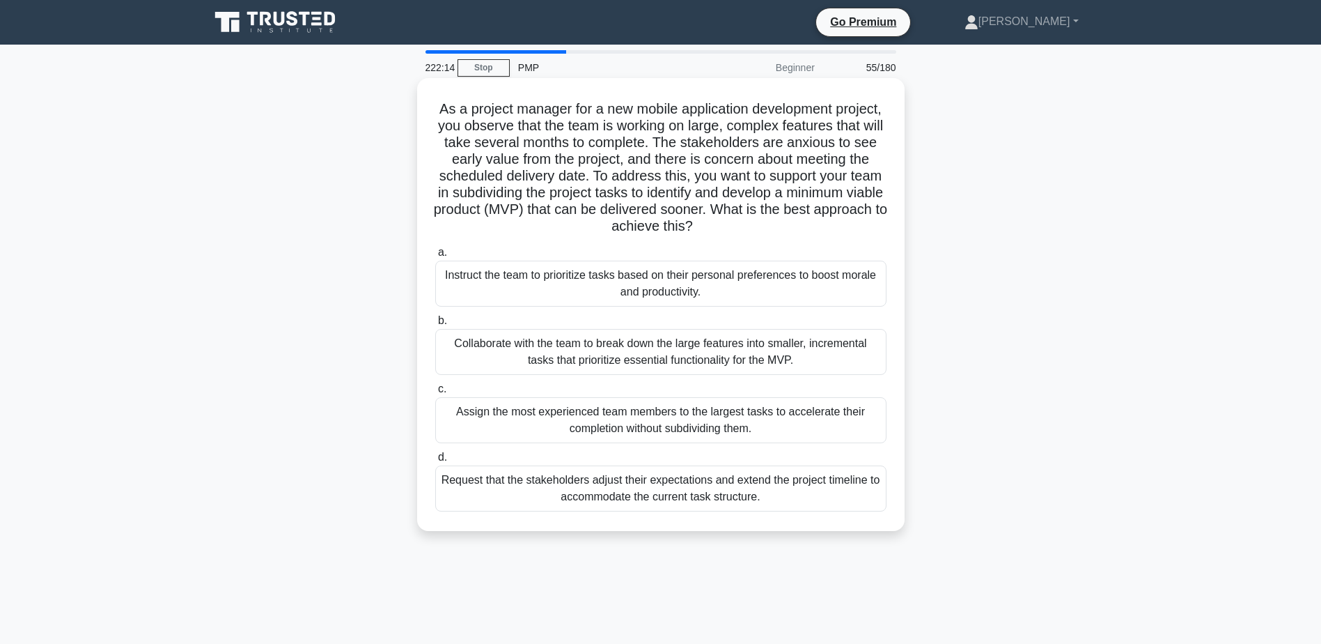
click at [452, 352] on div "Collaborate with the team to break down the large features into smaller, increm…" at bounding box center [660, 352] width 451 height 46
click at [435, 325] on input "b. Collaborate with the team to break down the large features into smaller, inc…" at bounding box center [435, 320] width 0 height 9
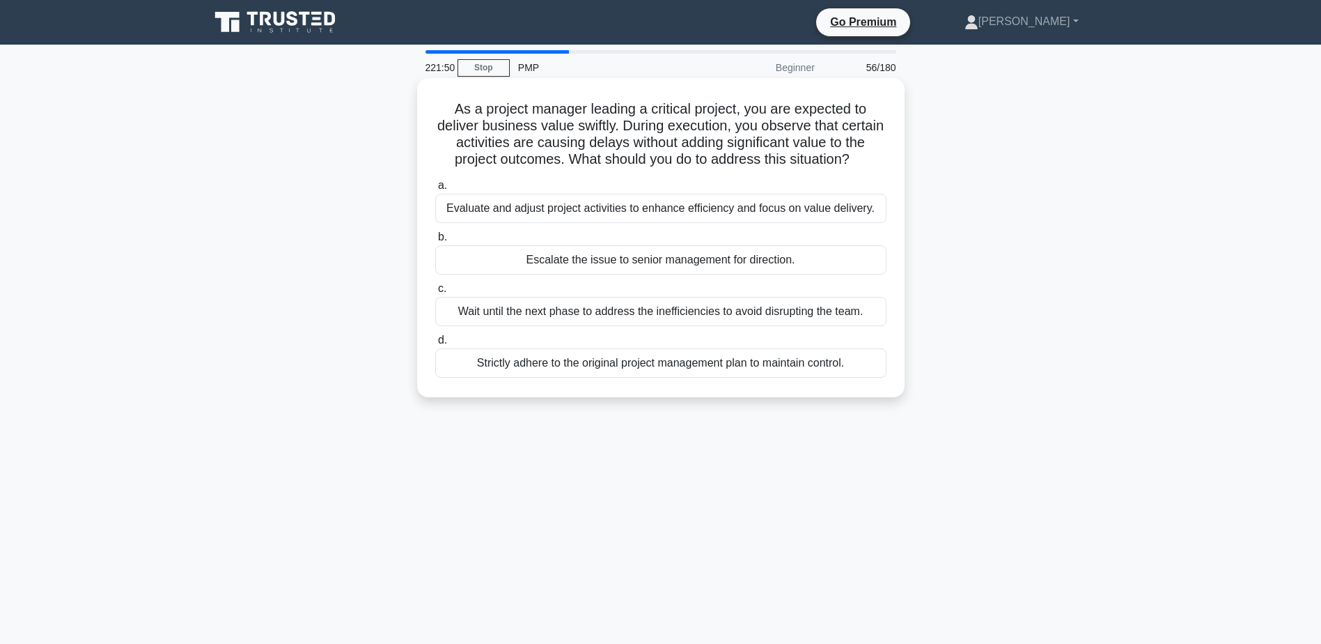
click at [481, 208] on div "Evaluate and adjust project activities to enhance efficiency and focus on value…" at bounding box center [660, 208] width 451 height 29
click at [435, 190] on input "a. Evaluate and adjust project activities to enhance efficiency and focus on va…" at bounding box center [435, 185] width 0 height 9
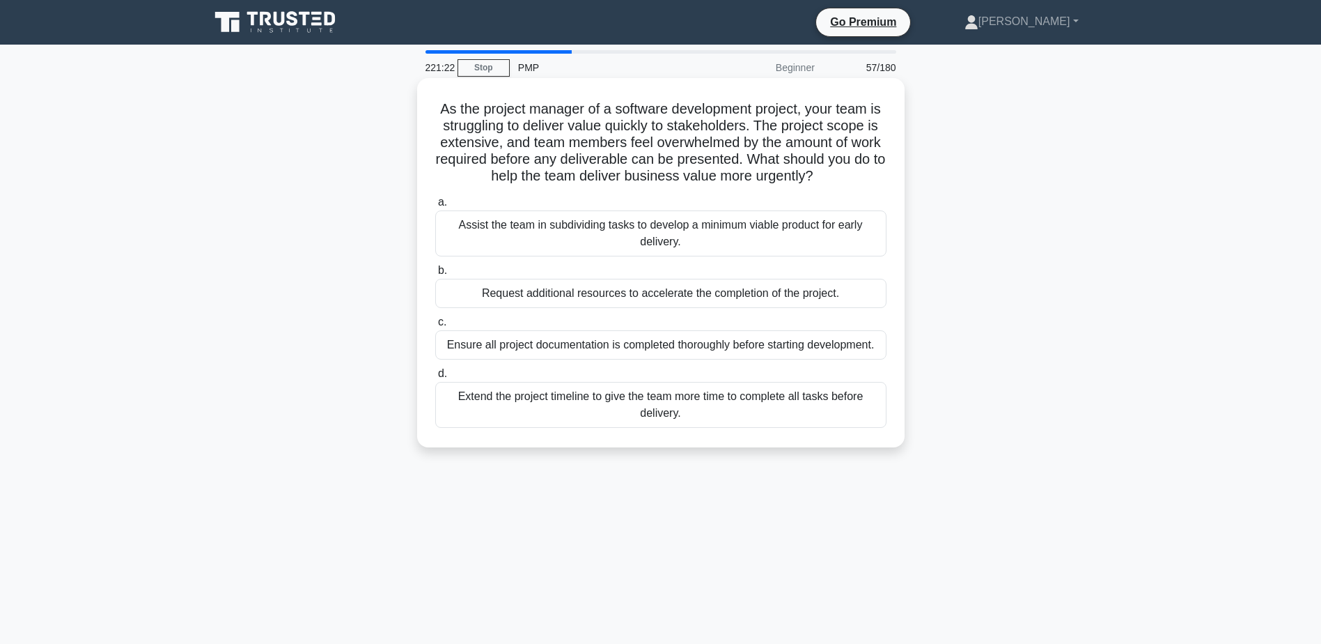
click at [543, 226] on div "Assist the team in subdividing tasks to develop a minimum viable product for ea…" at bounding box center [660, 233] width 451 height 46
click at [435, 207] on input "a. Assist the team in subdividing tasks to develop a minimum viable product for…" at bounding box center [435, 202] width 0 height 9
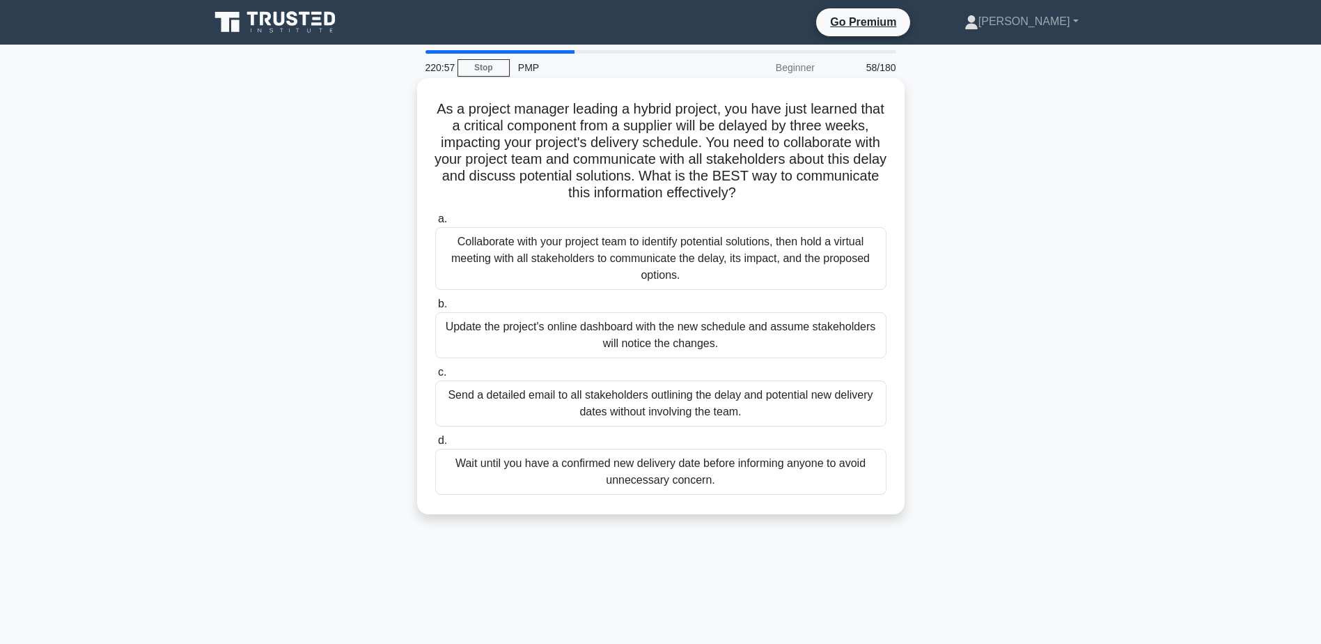
click at [525, 251] on div "Collaborate with your project team to identify potential solutions, then hold a…" at bounding box center [660, 258] width 451 height 63
click at [435, 224] on input "a. Collaborate with your project team to identify potential solutions, then hol…" at bounding box center [435, 219] width 0 height 9
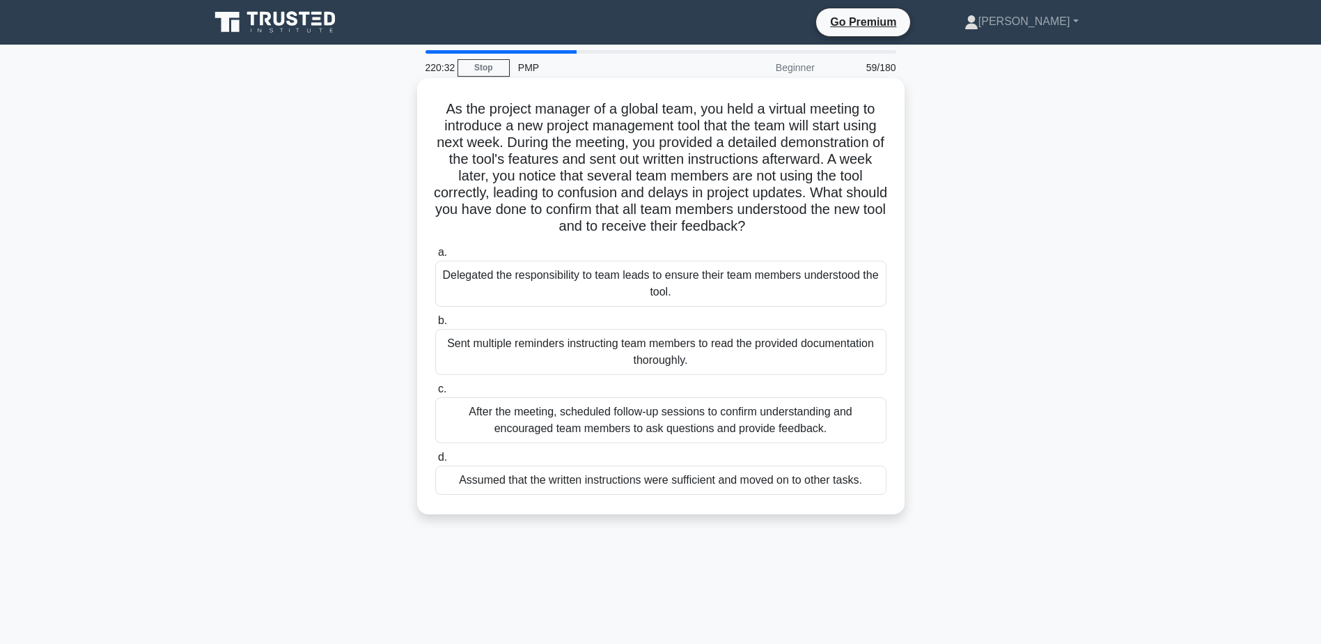
click at [521, 412] on div "After the meeting, scheduled follow-up sessions to confirm understanding and en…" at bounding box center [660, 420] width 451 height 46
click at [435, 394] on input "c. After the meeting, scheduled follow-up sessions to confirm understanding and…" at bounding box center [435, 389] width 0 height 9
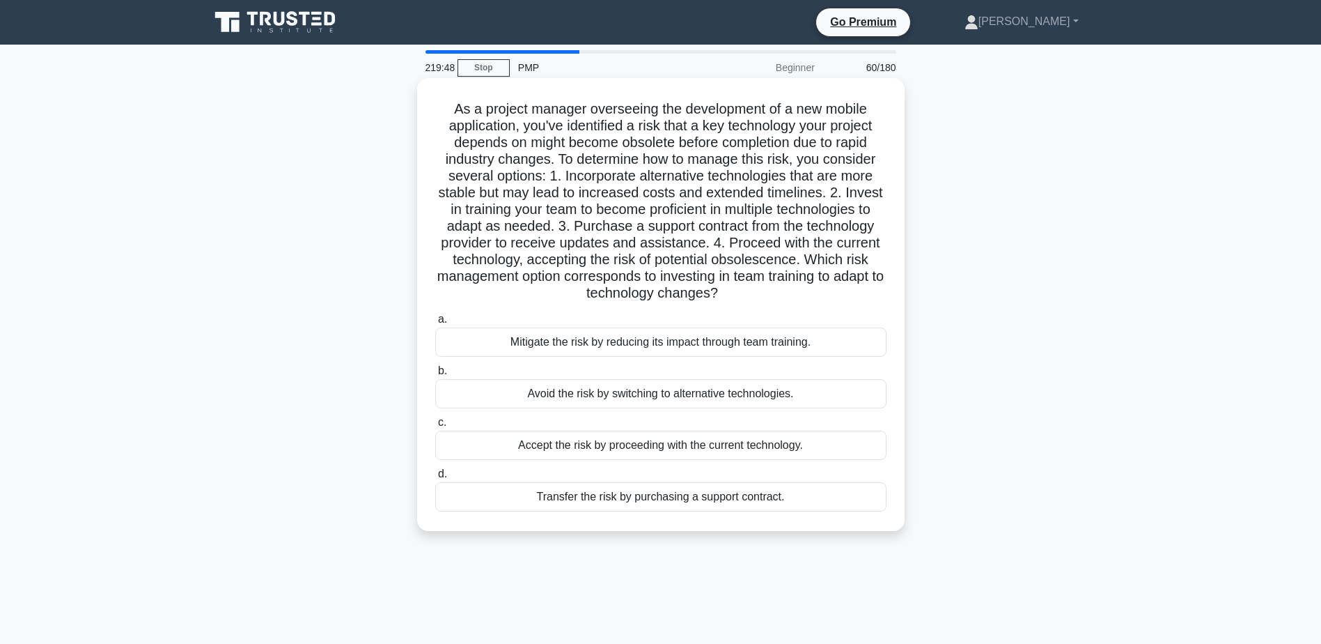
click at [736, 344] on div "Mitigate the risk by reducing its impact through team training." at bounding box center [660, 341] width 451 height 29
click at [435, 324] on input "a. Mitigate the risk by reducing its impact through team training." at bounding box center [435, 319] width 0 height 9
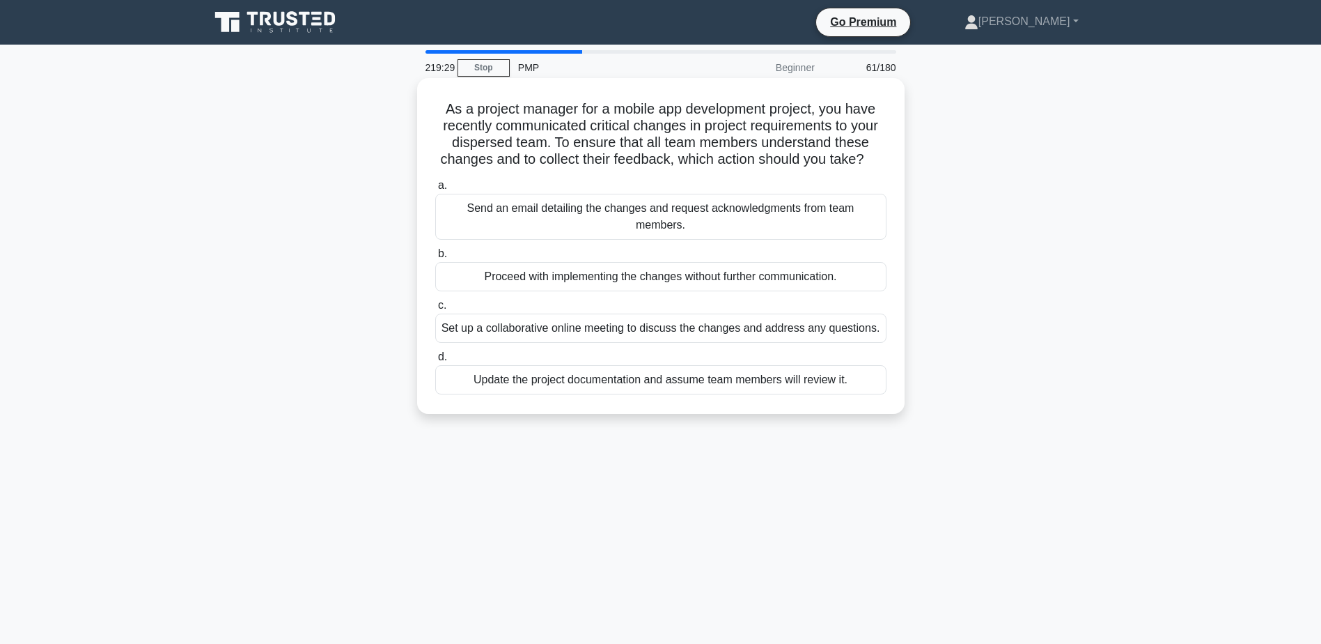
click at [630, 335] on div "Set up a collaborative online meeting to discuss the changes and address any qu…" at bounding box center [660, 327] width 451 height 29
click at [435, 310] on input "c. Set up a collaborative online meeting to discuss the changes and address any…" at bounding box center [435, 305] width 0 height 9
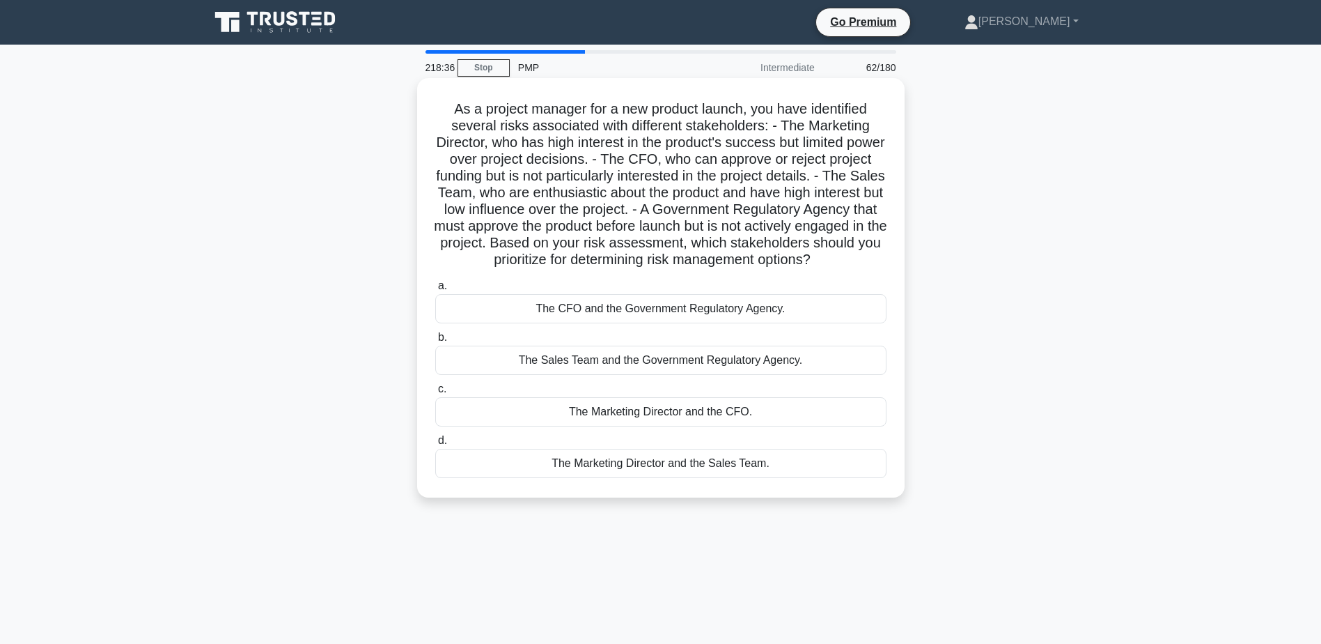
click at [644, 323] on div "The CFO and the Government Regulatory Agency." at bounding box center [660, 308] width 451 height 29
click at [435, 290] on input "a. The CFO and the Government Regulatory Agency." at bounding box center [435, 285] width 0 height 9
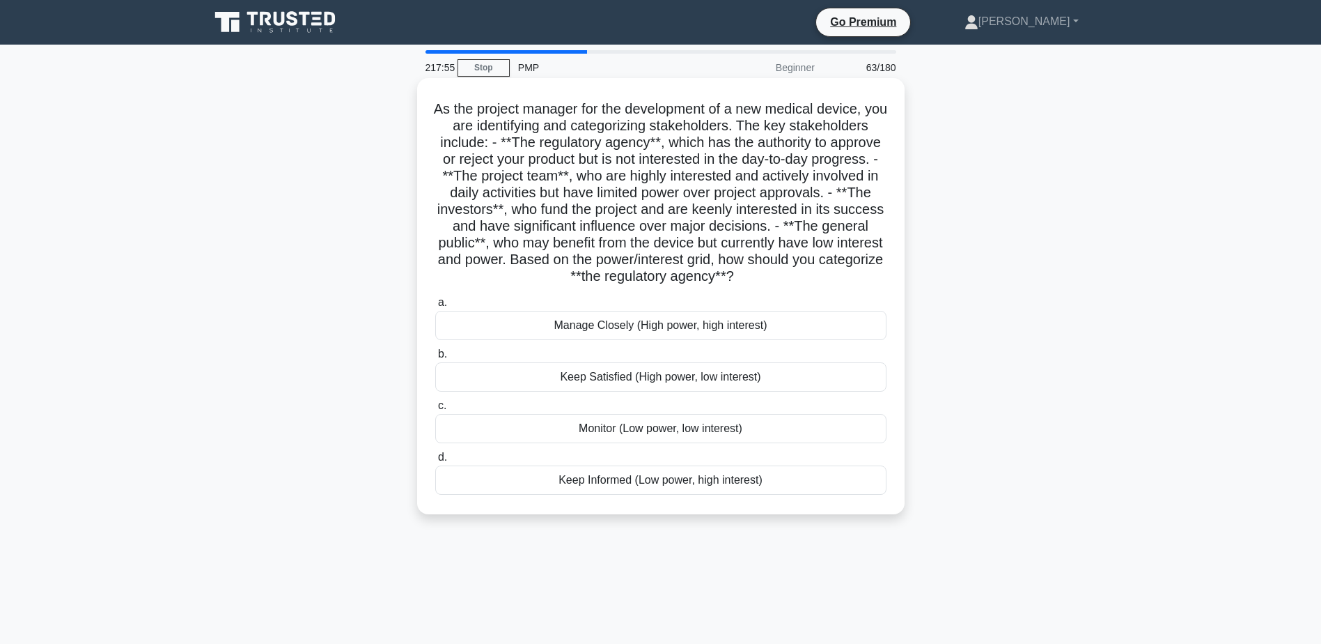
click at [606, 377] on div "Keep Satisfied (High power, low interest)" at bounding box center [660, 376] width 451 height 29
click at [435, 359] on input "b. Keep Satisfied (High power, low interest)" at bounding box center [435, 354] width 0 height 9
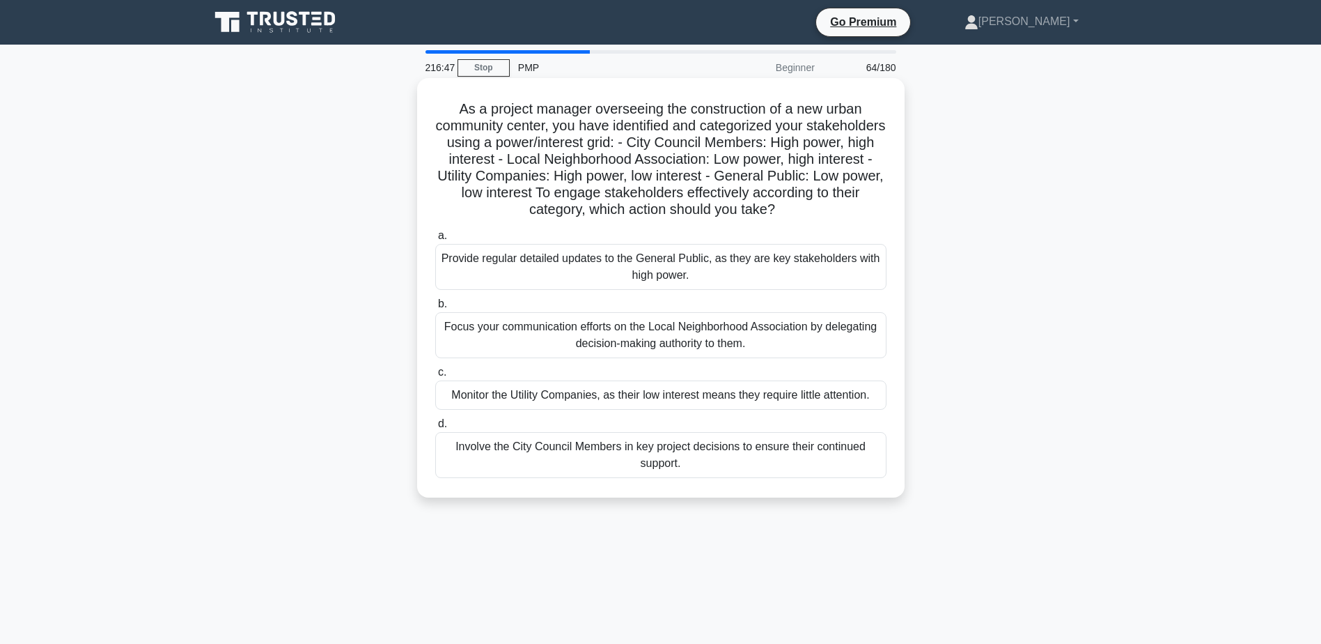
click at [635, 456] on div "Involve the City Council Members in key project decisions to ensure their conti…" at bounding box center [660, 455] width 451 height 46
click at [435, 428] on input "d. Involve the City Council Members in key project decisions to ensure their co…" at bounding box center [435, 423] width 0 height 9
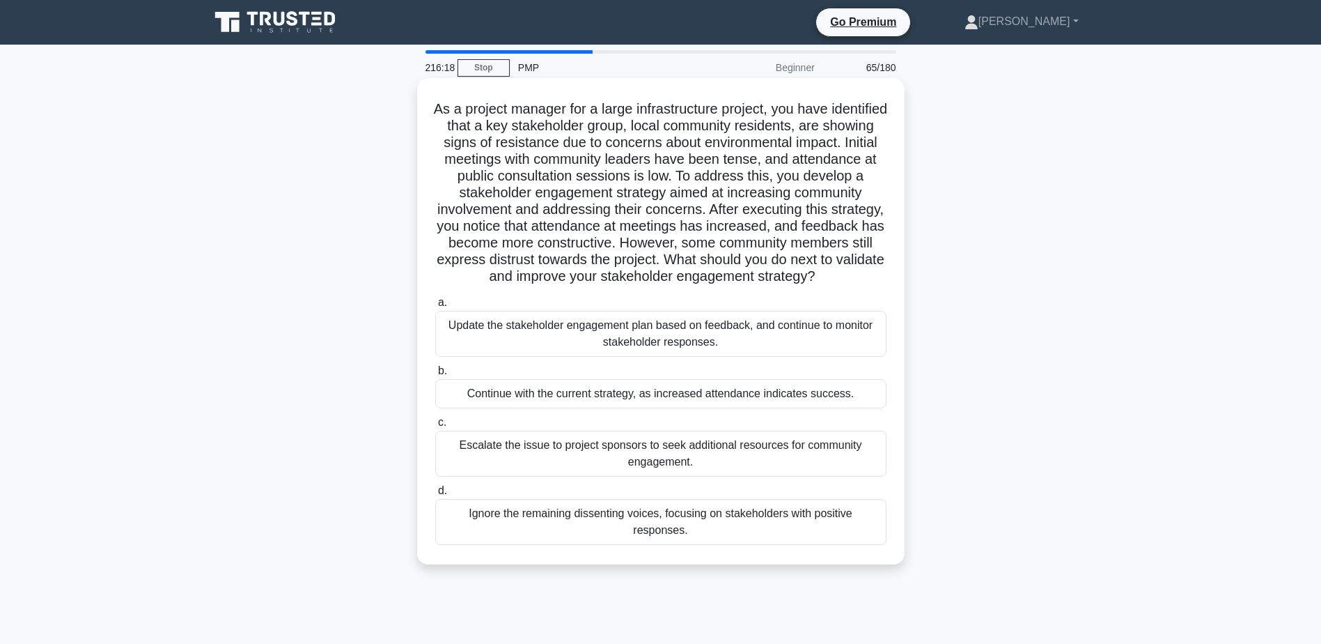
click at [711, 345] on div "Update the stakeholder engagement plan based on feedback, and continue to monit…" at bounding box center [660, 334] width 451 height 46
click at [435, 307] on input "a. Update the stakeholder engagement plan based on feedback, and continue to mo…" at bounding box center [435, 302] width 0 height 9
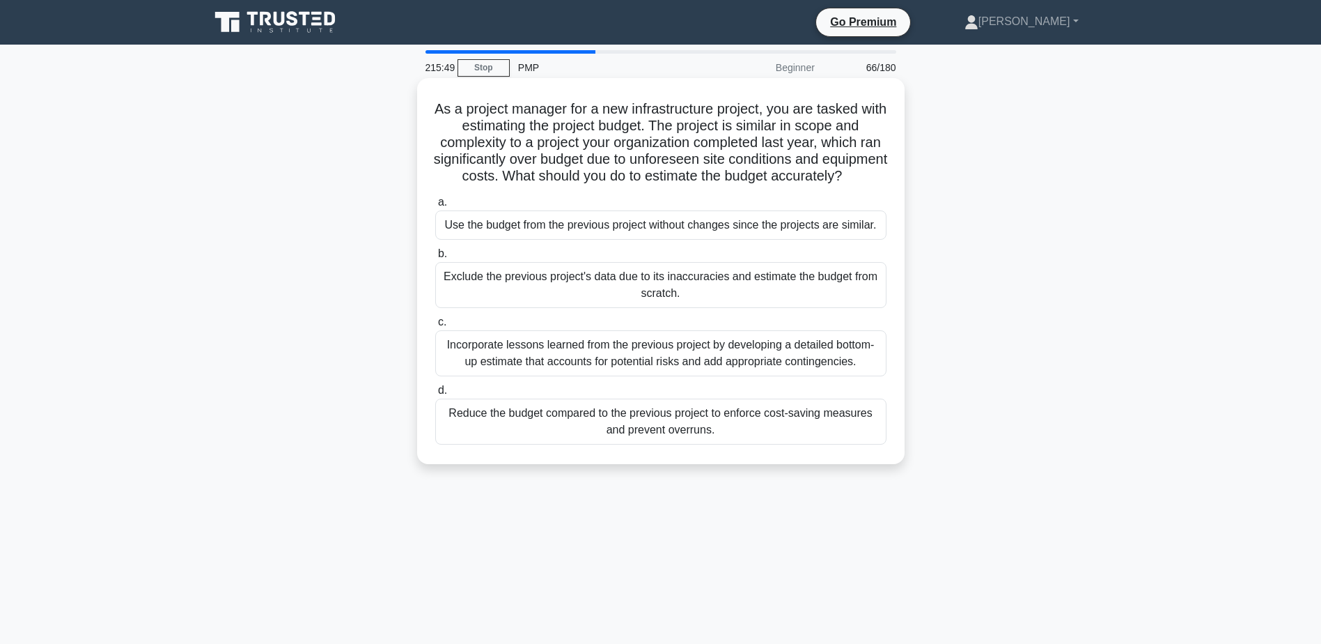
click at [761, 370] on div "Incorporate lessons learned from the previous project by developing a detailed …" at bounding box center [660, 353] width 451 height 46
click at [435, 327] on input "c. Incorporate lessons learned from the previous project by developing a detail…" at bounding box center [435, 322] width 0 height 9
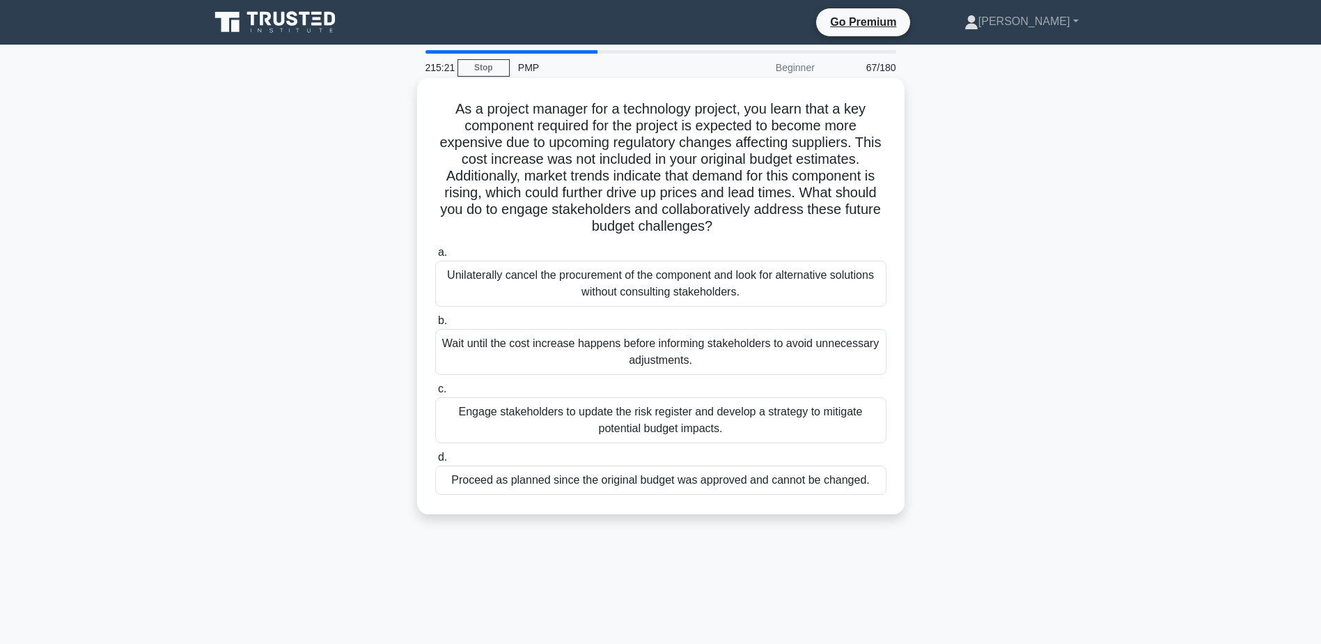
click at [708, 420] on div "Engage stakeholders to update the risk register and develop a strategy to mitig…" at bounding box center [660, 420] width 451 height 46
click at [435, 394] on input "c. Engage stakeholders to update the risk register and develop a strategy to mi…" at bounding box center [435, 389] width 0 height 9
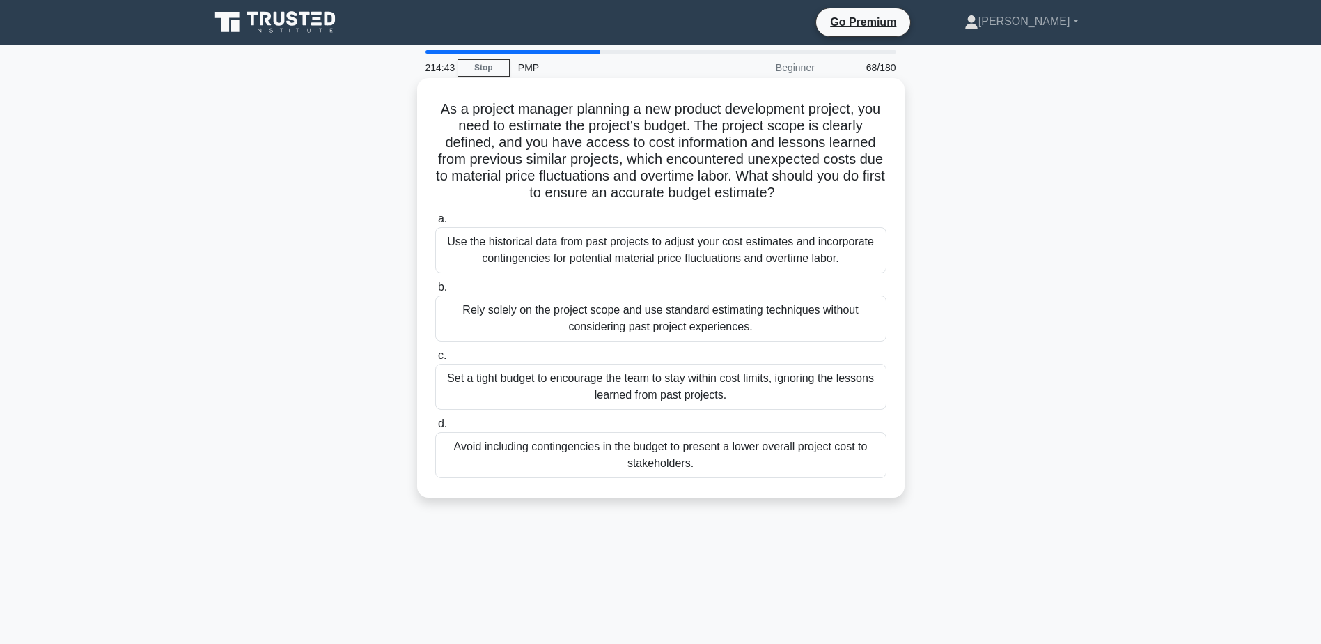
click at [495, 246] on div "Use the historical data from past projects to adjust your cost estimates and in…" at bounding box center [660, 250] width 451 height 46
click at [435, 224] on input "a. Use the historical data from past projects to adjust your cost estimates and…" at bounding box center [435, 219] width 0 height 9
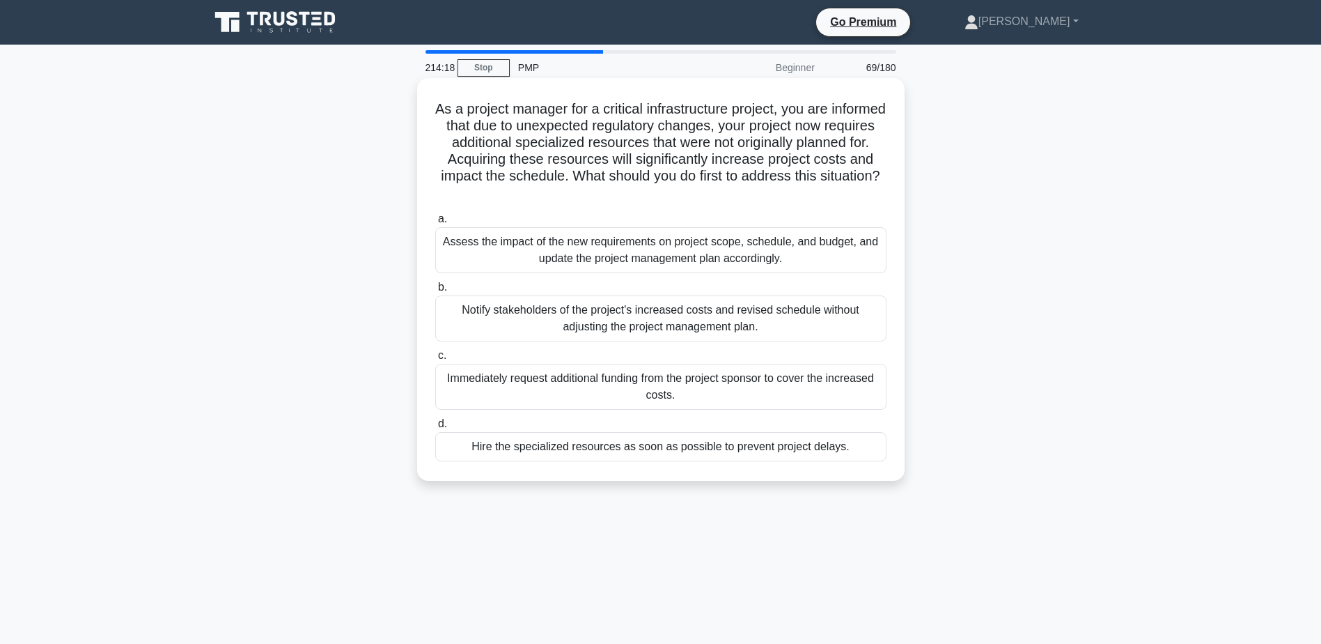
click at [575, 248] on div "Assess the impact of the new requirements on project scope, schedule, and budge…" at bounding box center [660, 250] width 451 height 46
click at [435, 224] on input "a. Assess the impact of the new requirements on project scope, schedule, and bu…" at bounding box center [435, 219] width 0 height 9
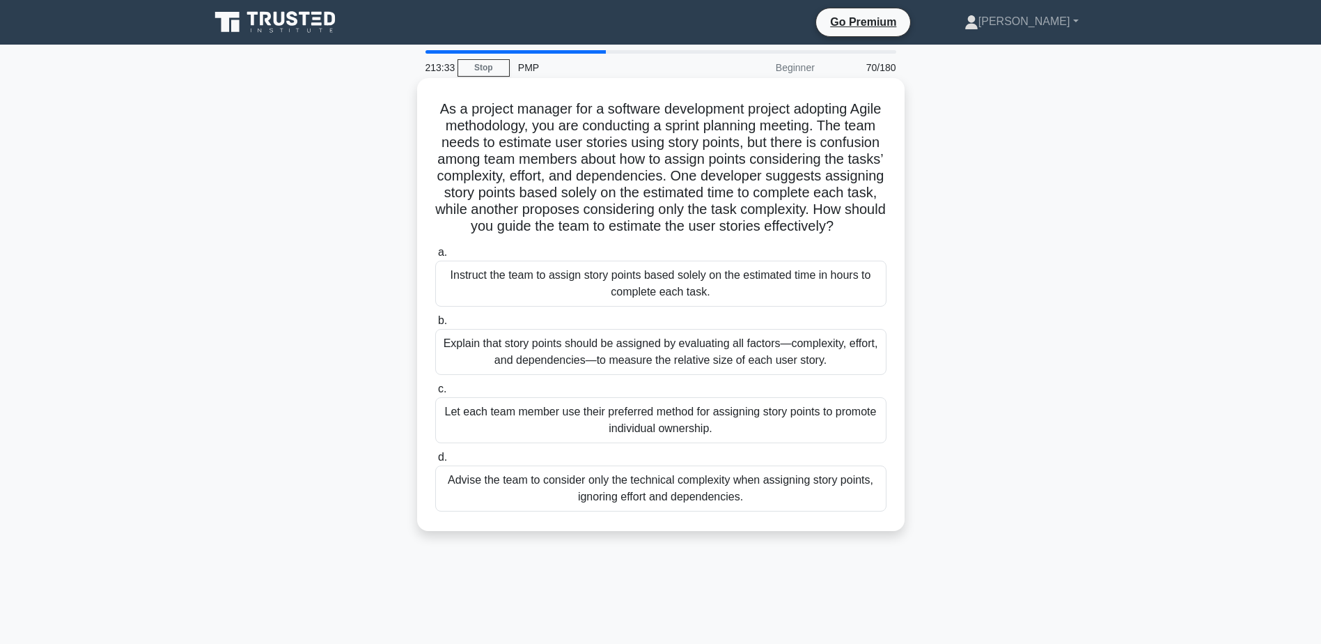
click at [591, 364] on div "Explain that story points should be assigned by evaluating all factors—complexi…" at bounding box center [660, 352] width 451 height 46
click at [435, 325] on input "b. Explain that story points should be assigned by evaluating all factors—compl…" at bounding box center [435, 320] width 0 height 9
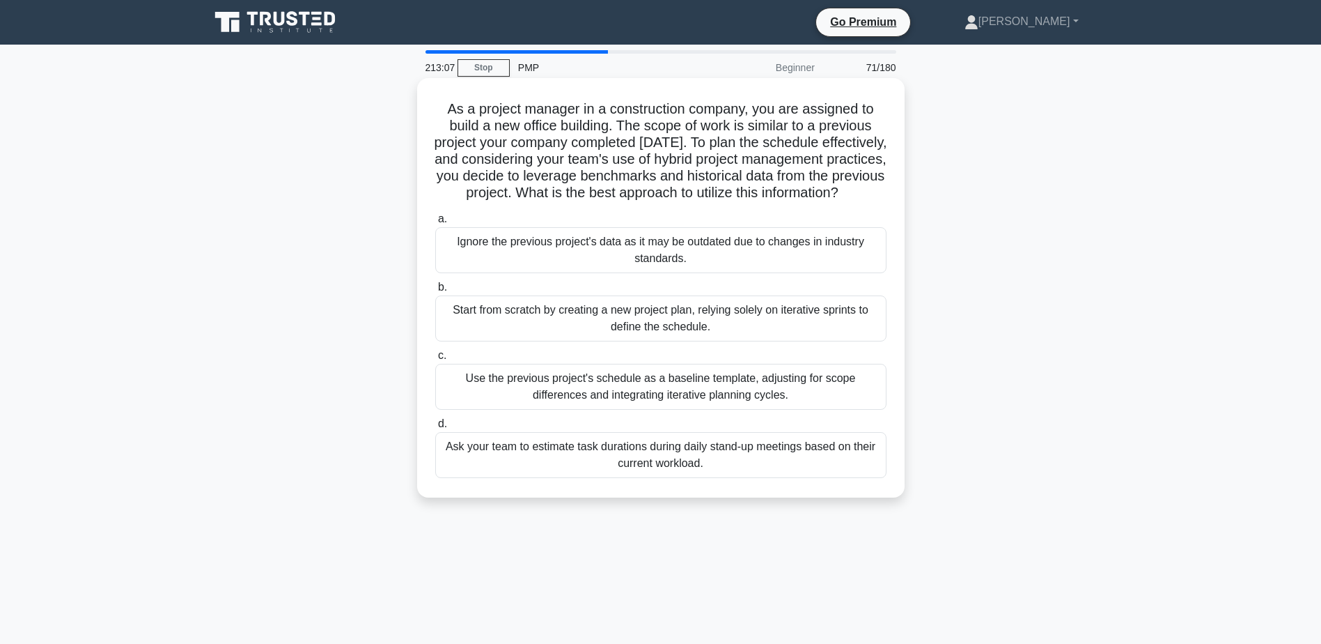
click at [638, 402] on div "Use the previous project's schedule as a baseline template, adjusting for scope…" at bounding box center [660, 387] width 451 height 46
click at [435, 360] on input "c. Use the previous project's schedule as a baseline template, adjusting for sc…" at bounding box center [435, 355] width 0 height 9
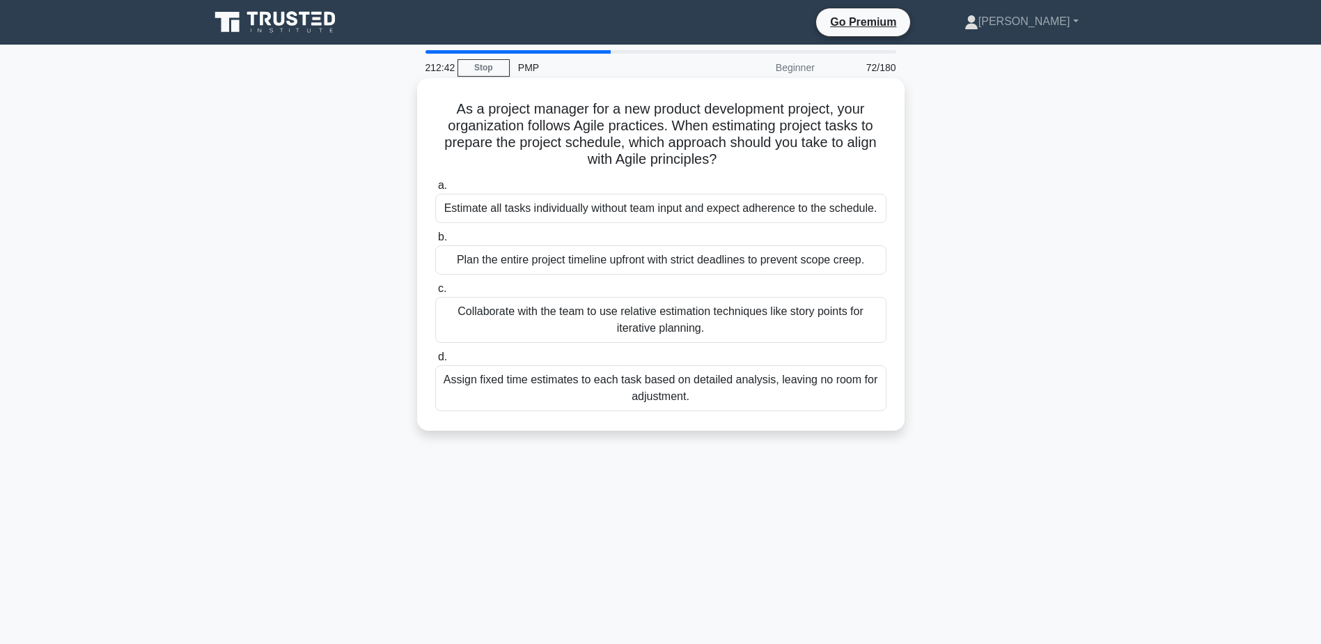
click at [639, 315] on div "Collaborate with the team to use relative estimation techniques like story poin…" at bounding box center [660, 320] width 451 height 46
click at [435, 293] on input "c. Collaborate with the team to use relative estimation techniques like story p…" at bounding box center [435, 288] width 0 height 9
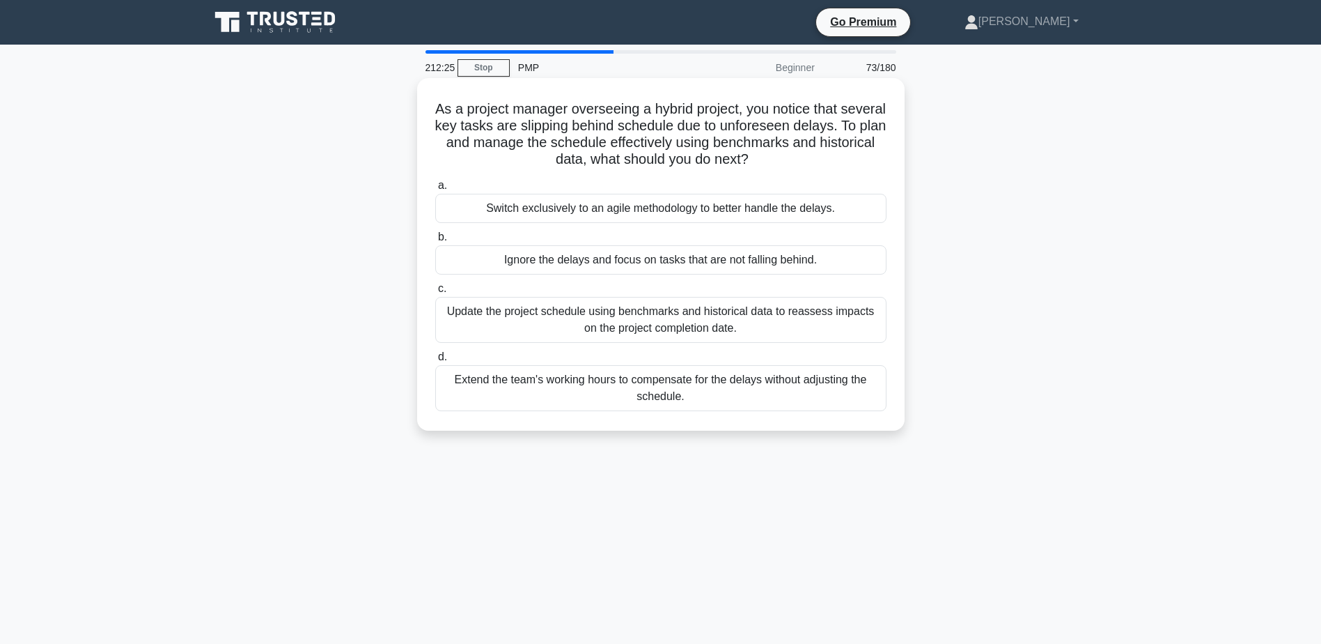
click at [614, 313] on div "Update the project schedule using benchmarks and historical data to reassess im…" at bounding box center [660, 320] width 451 height 46
click at [435, 293] on input "c. Update the project schedule using benchmarks and historical data to reassess…" at bounding box center [435, 288] width 0 height 9
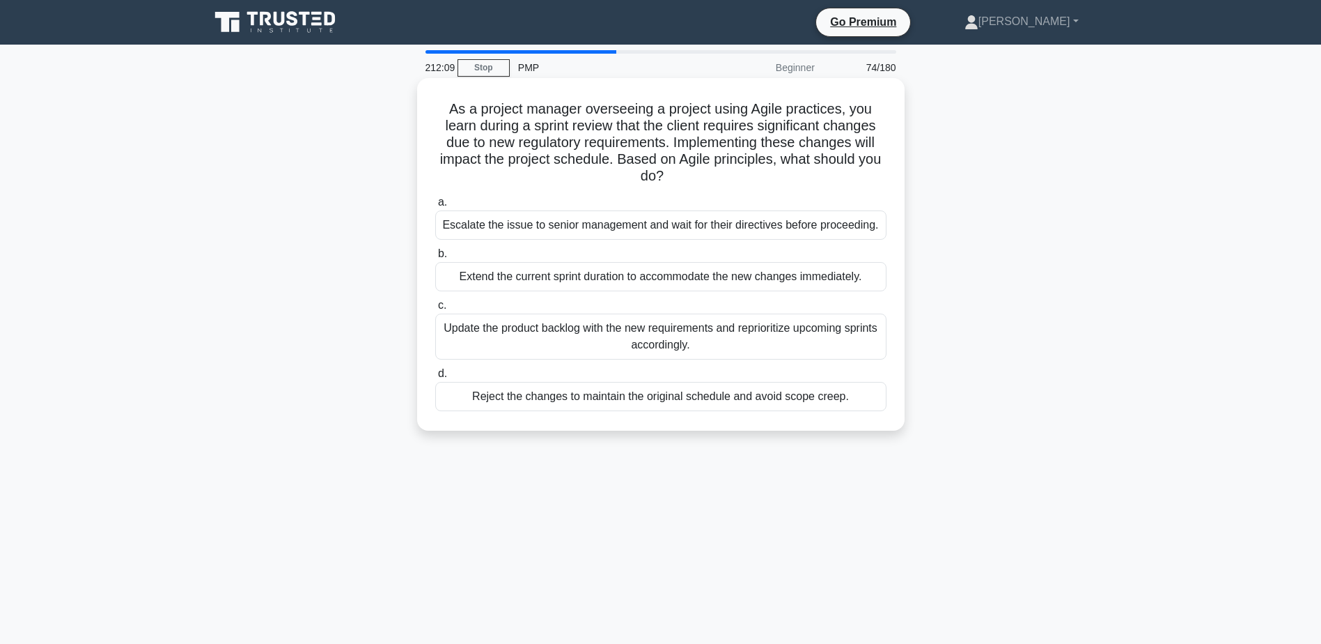
click at [460, 336] on div "Update the product backlog with the new requirements and reprioritize upcoming …" at bounding box center [660, 336] width 451 height 46
click at [435, 310] on input "c. Update the product backlog with the new requirements and reprioritize upcomi…" at bounding box center [435, 305] width 0 height 9
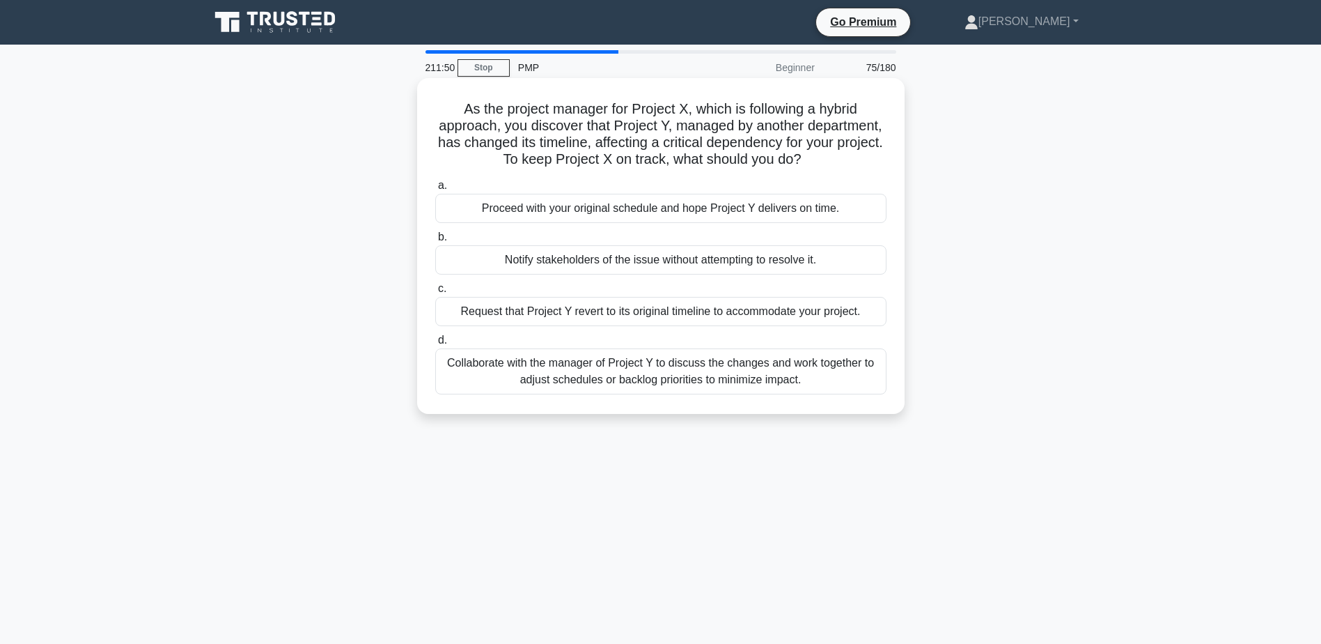
click at [683, 379] on div "Collaborate with the manager of Project Y to discuss the changes and work toget…" at bounding box center [660, 371] width 451 height 46
click at [435, 345] on input "d. Collaborate with the manager of Project Y to discuss the changes and work to…" at bounding box center [435, 340] width 0 height 9
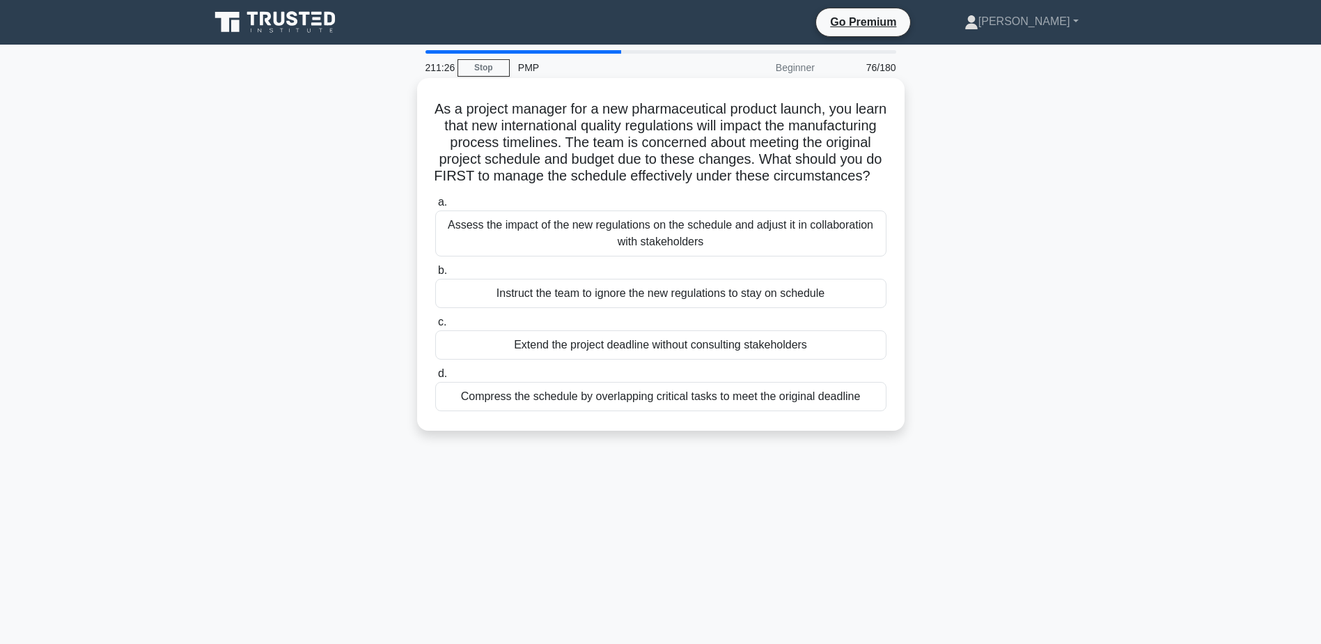
click at [775, 244] on div "Assess the impact of the new regulations on the schedule and adjust it in colla…" at bounding box center [660, 233] width 451 height 46
click at [435, 207] on input "a. Assess the impact of the new regulations on the schedule and adjust it in co…" at bounding box center [435, 202] width 0 height 9
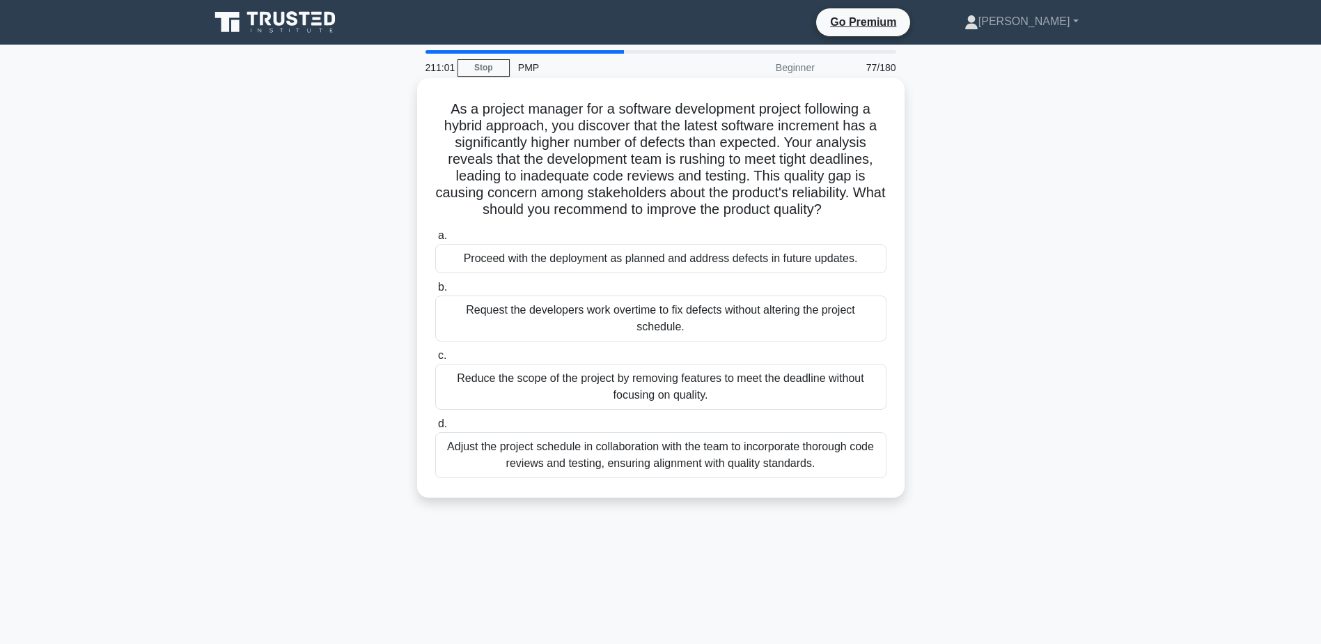
click at [649, 459] on div "Adjust the project schedule in collaboration with the team to incorporate thoro…" at bounding box center [660, 455] width 451 height 46
click at [435, 428] on input "d. Adjust the project schedule in collaboration with the team to incorporate th…" at bounding box center [435, 423] width 0 height 9
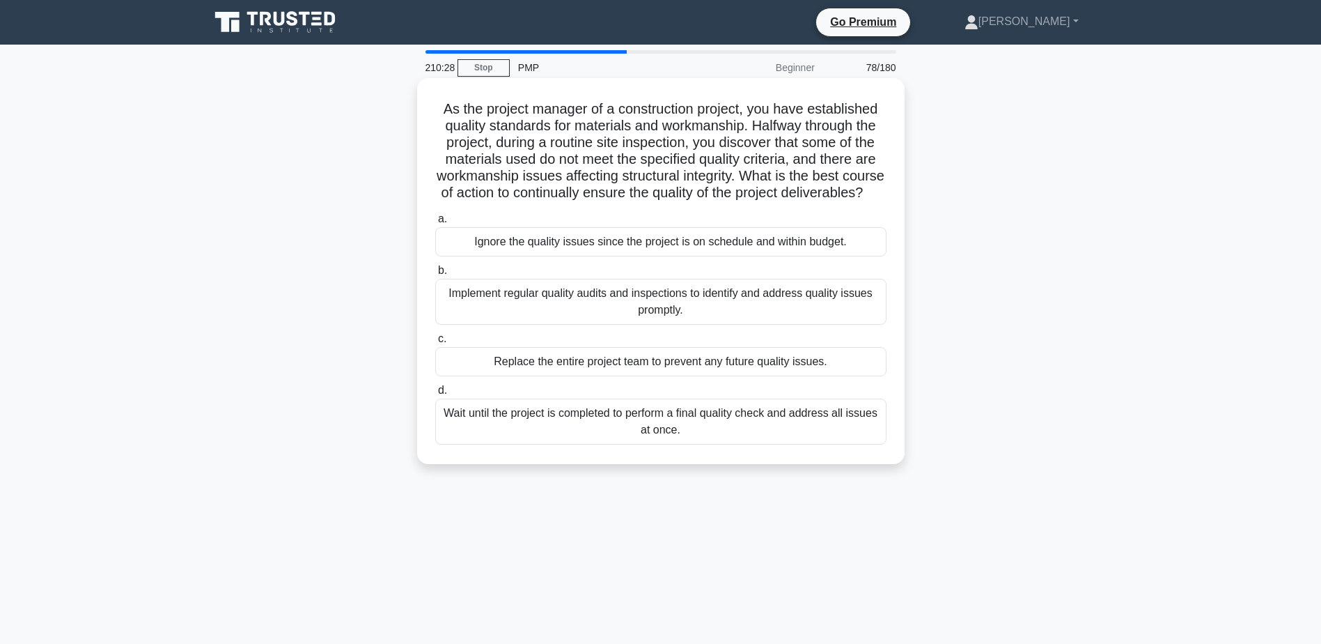
click at [731, 325] on div "Implement regular quality audits and inspections to identify and address qualit…" at bounding box center [660, 302] width 451 height 46
click at [435, 275] on input "b. Implement regular quality audits and inspections to identify and address qua…" at bounding box center [435, 270] width 0 height 9
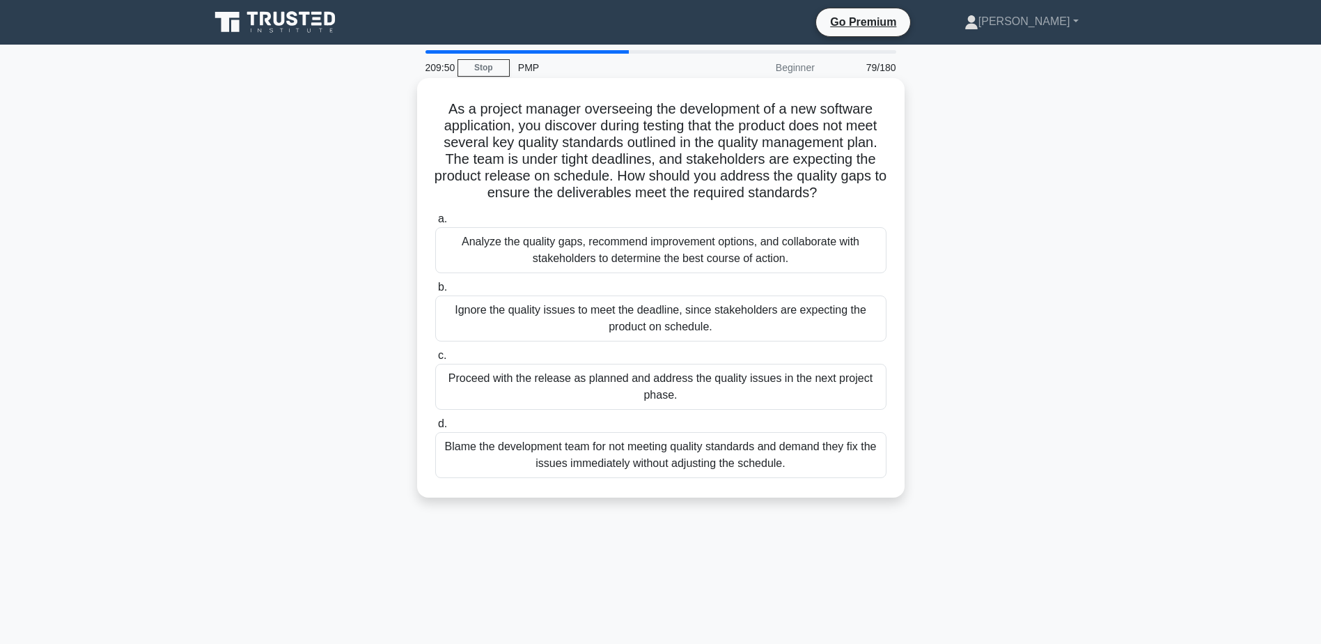
click at [525, 239] on div "Analyze the quality gaps, recommend improvement options, and collaborate with s…" at bounding box center [660, 250] width 451 height 46
click at [435, 224] on input "a. Analyze the quality gaps, recommend improvement options, and collaborate wit…" at bounding box center [435, 219] width 0 height 9
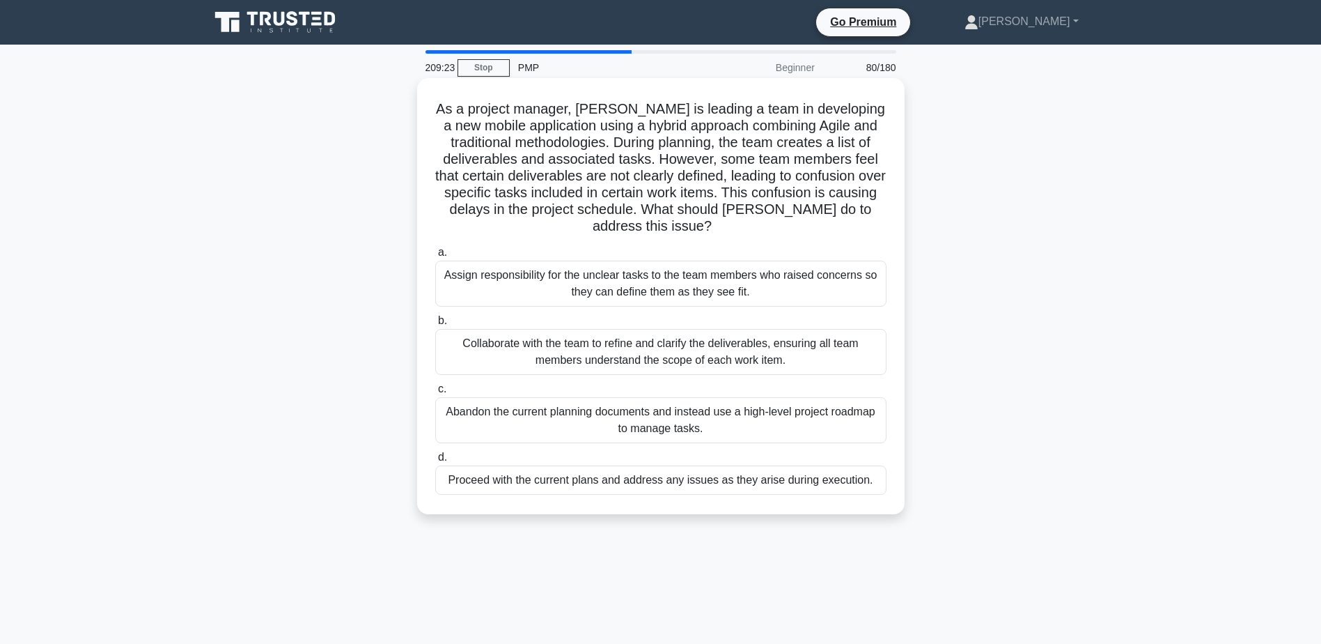
click at [809, 354] on div "Collaborate with the team to refine and clarify the deliverables, ensuring all …" at bounding box center [660, 352] width 451 height 46
click at [435, 325] on input "b. Collaborate with the team to refine and clarify the deliverables, ensuring a…" at bounding box center [435, 320] width 0 height 9
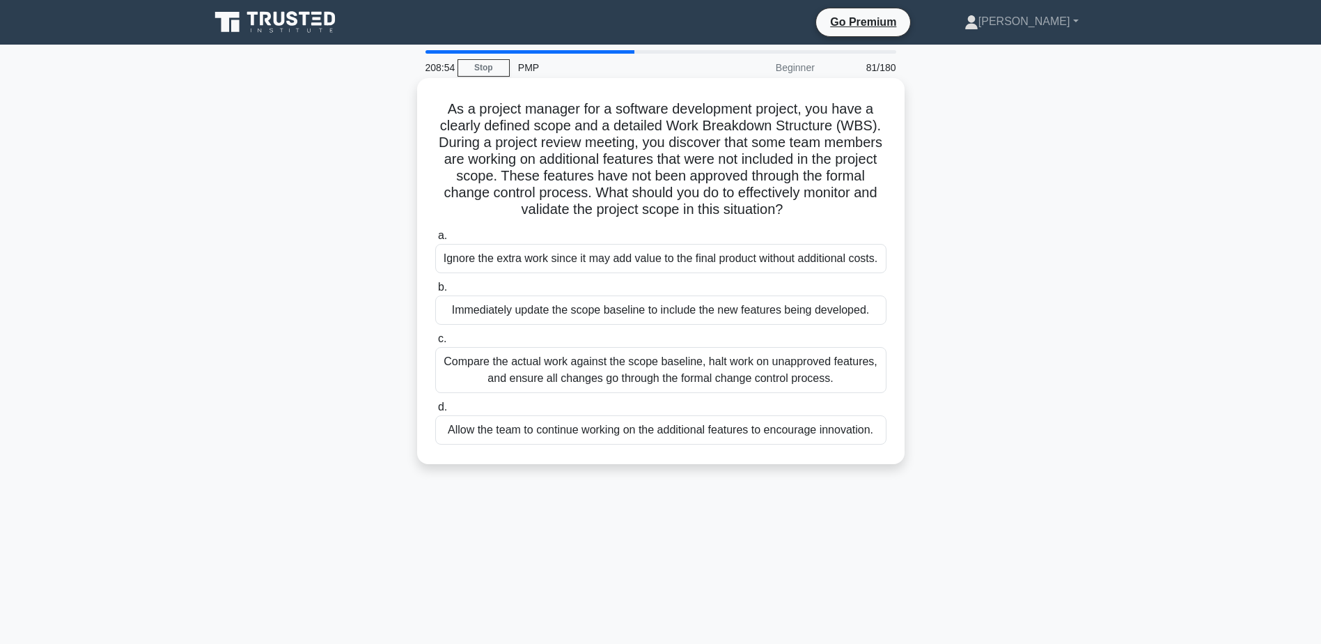
click at [558, 380] on div "Compare the actual work against the scope baseline, halt work on unapproved fea…" at bounding box center [660, 370] width 451 height 46
click at [435, 343] on input "c. Compare the actual work against the scope baseline, halt work on unapproved …" at bounding box center [435, 338] width 0 height 9
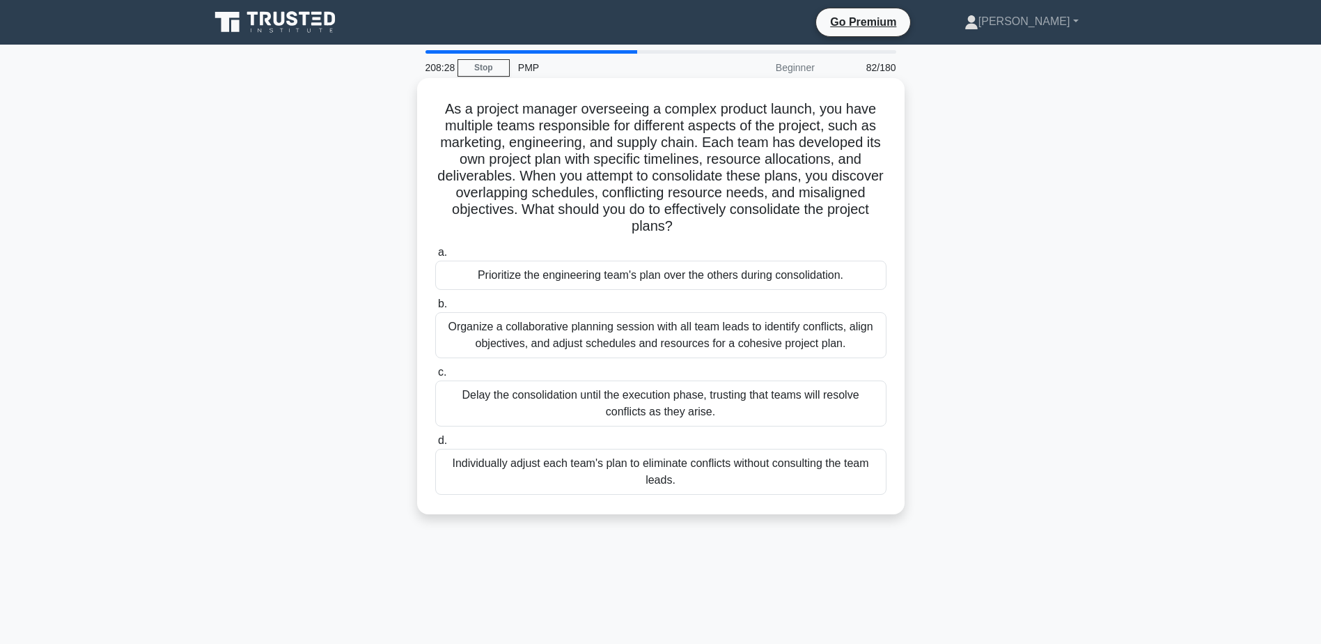
click at [528, 334] on div "Organize a collaborative planning session with all team leads to identify confl…" at bounding box center [660, 335] width 451 height 46
click at [435, 309] on input "b. Organize a collaborative planning session with all team leads to identify co…" at bounding box center [435, 304] width 0 height 9
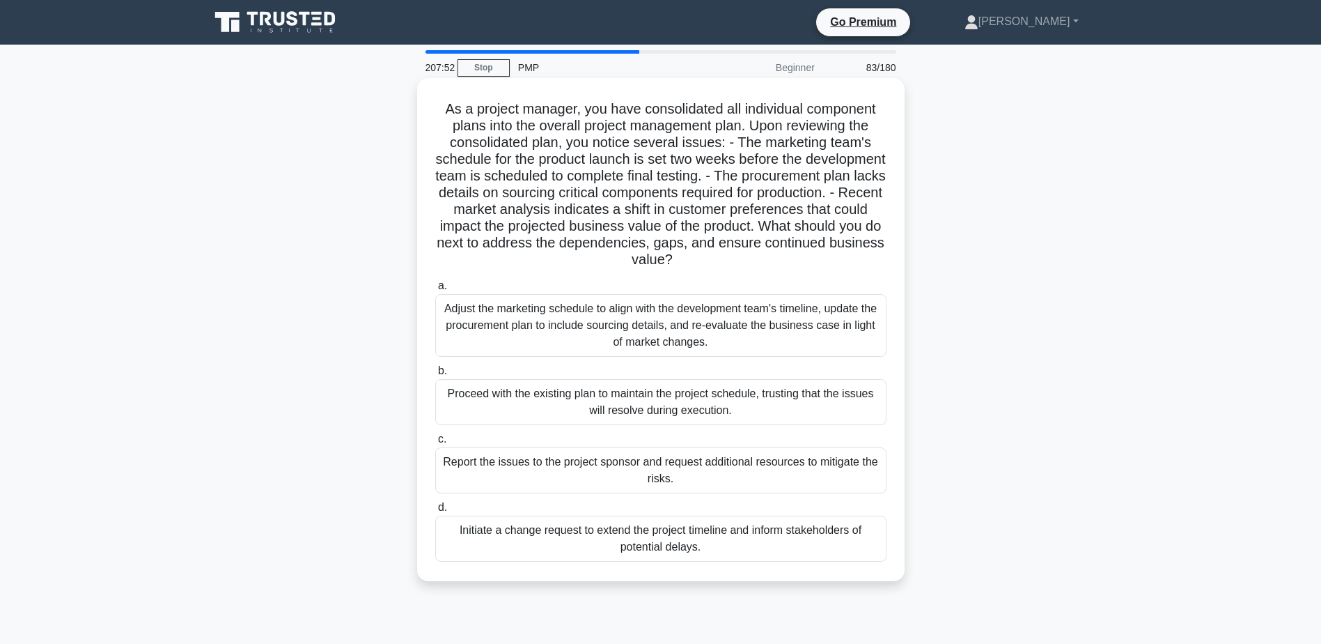
click at [521, 308] on div "Adjust the marketing schedule to align with the development team's timeline, up…" at bounding box center [660, 325] width 451 height 63
click at [435, 290] on input "a. Adjust the marketing schedule to align with the development team's timeline,…" at bounding box center [435, 285] width 0 height 9
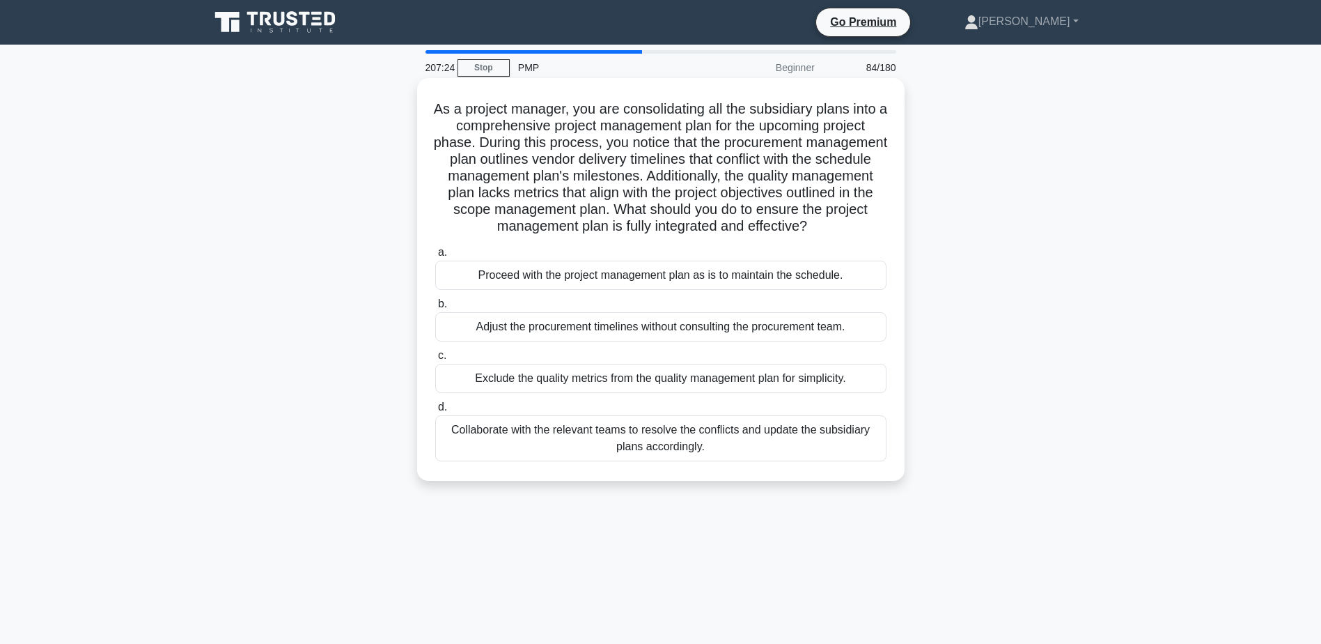
click at [561, 439] on div "Collaborate with the relevant teams to resolve the conflicts and update the sub…" at bounding box center [660, 438] width 451 height 46
click at [435, 412] on input "d. Collaborate with the relevant teams to resolve the conflicts and update the …" at bounding box center [435, 407] width 0 height 9
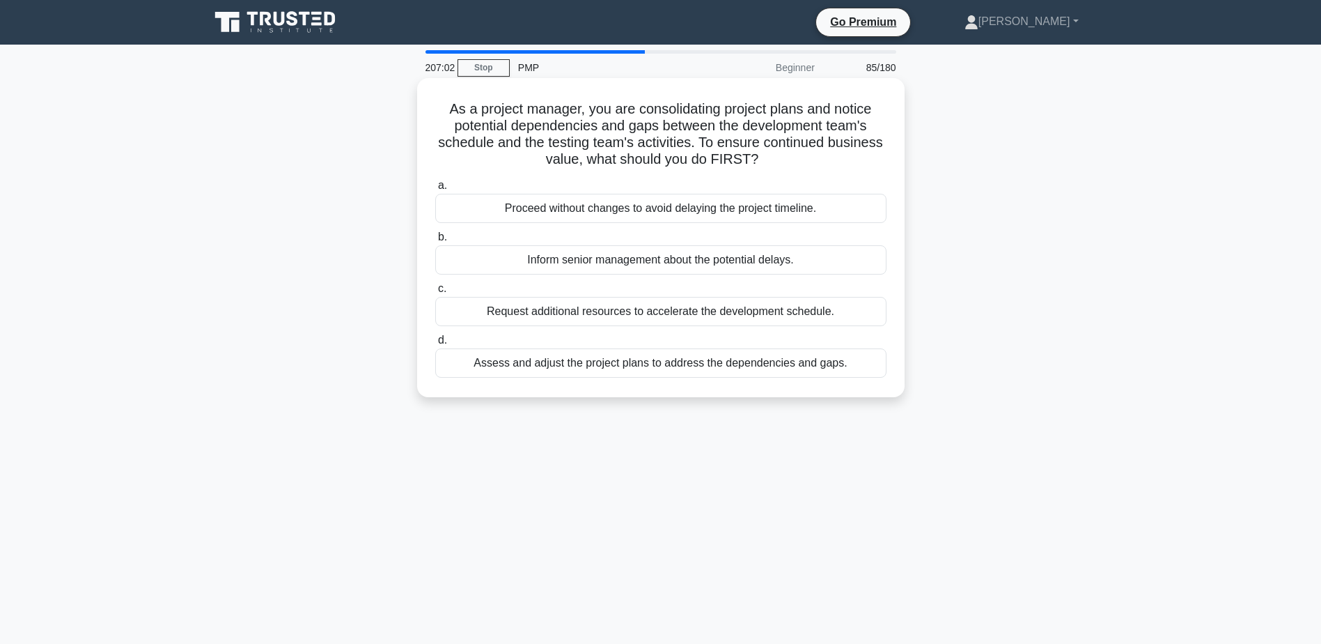
click at [647, 362] on div "Assess and adjust the project plans to address the dependencies and gaps." at bounding box center [660, 362] width 451 height 29
click at [435, 345] on input "d. Assess and adjust the project plans to address the dependencies and gaps." at bounding box center [435, 340] width 0 height 9
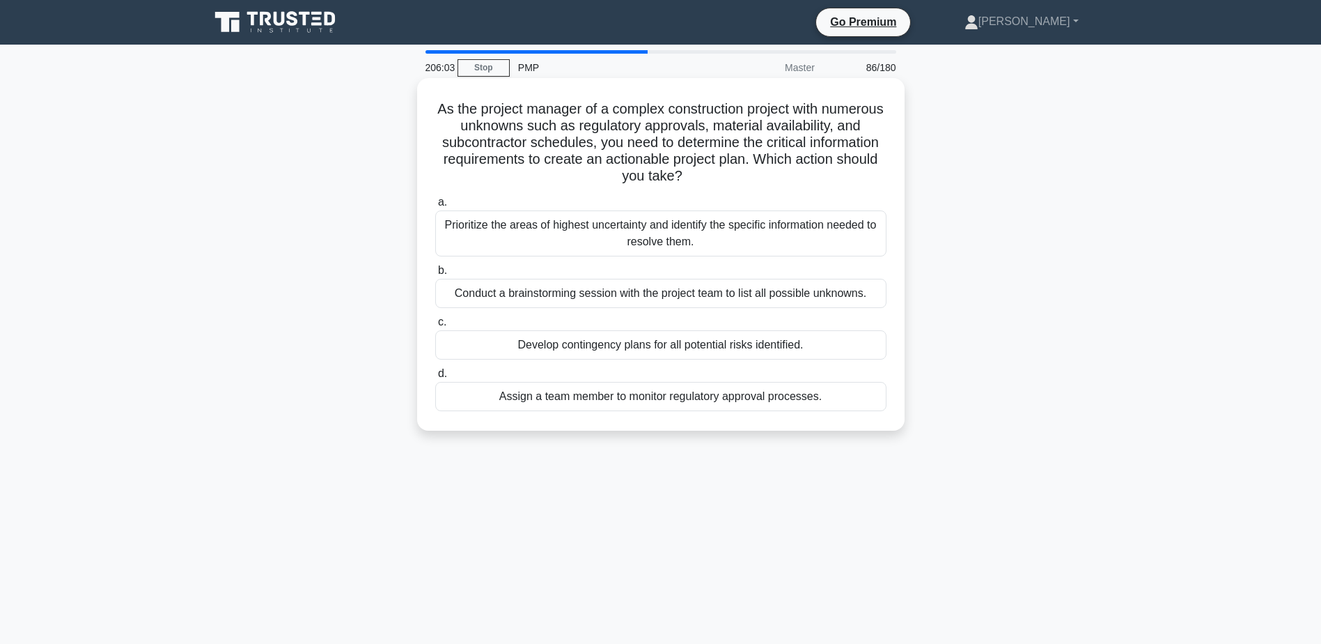
click at [573, 301] on div "Conduct a brainstorming session with the project team to list all possible unkn…" at bounding box center [660, 293] width 451 height 29
click at [435, 275] on input "b. Conduct a brainstorming session with the project team to list all possible u…" at bounding box center [435, 270] width 0 height 9
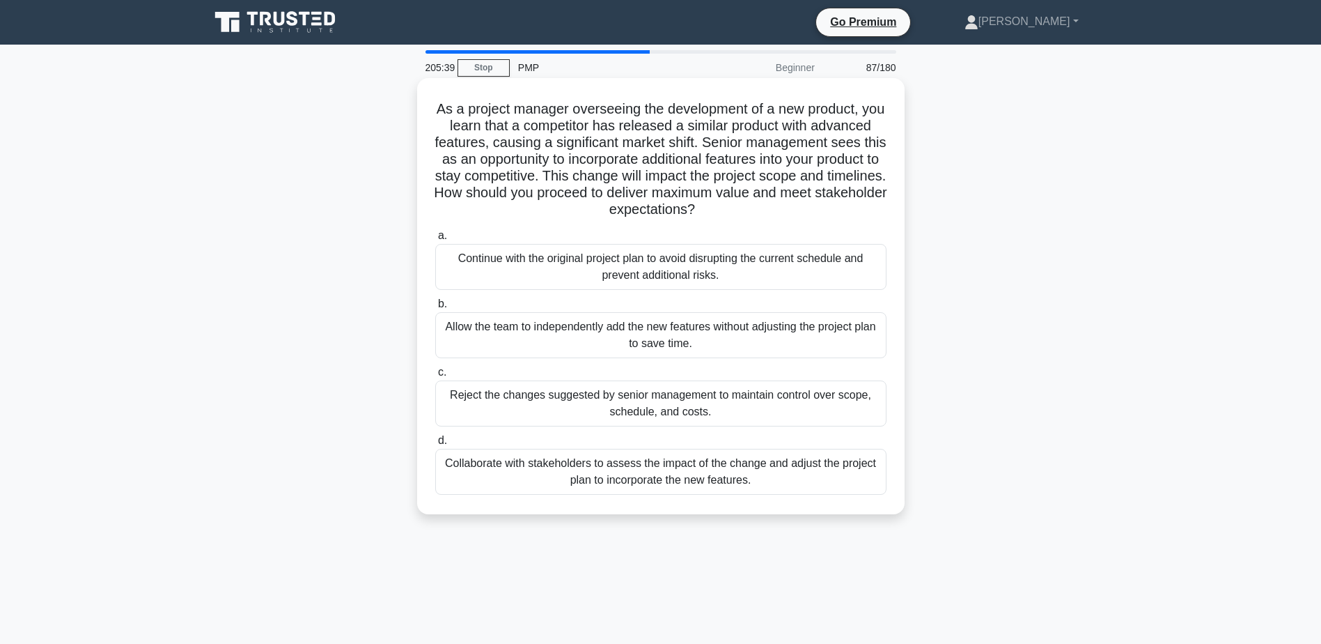
click at [610, 476] on div "Collaborate with stakeholders to assess the impact of the change and adjust the…" at bounding box center [660, 472] width 451 height 46
click at [435, 445] on input "d. Collaborate with stakeholders to assess the impact of the change and adjust …" at bounding box center [435, 440] width 0 height 9
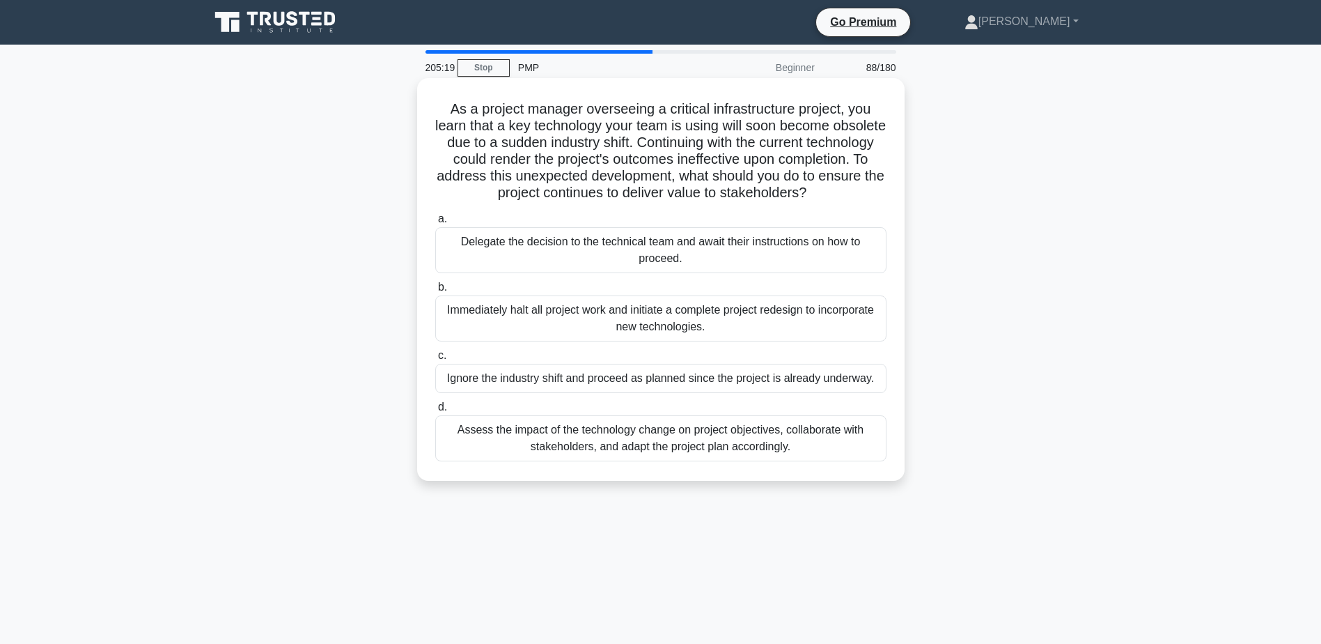
click at [534, 440] on div "Assess the impact of the technology change on project objectives, collaborate w…" at bounding box center [660, 438] width 451 height 46
click at [435, 412] on input "d. Assess the impact of the technology change on project objectives, collaborat…" at bounding box center [435, 407] width 0 height 9
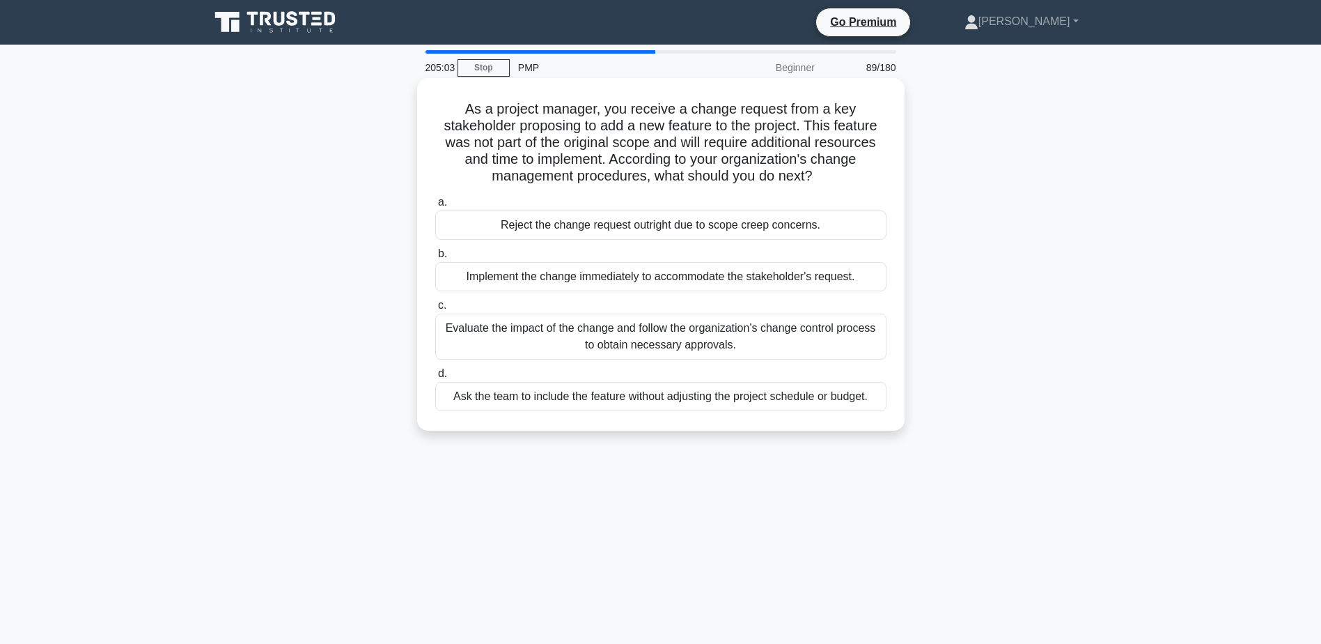
click at [708, 334] on div "Evaluate the impact of the change and follow the organization's change control …" at bounding box center [660, 336] width 451 height 46
click at [435, 310] on input "c. Evaluate the impact of the change and follow the organization's change contr…" at bounding box center [435, 305] width 0 height 9
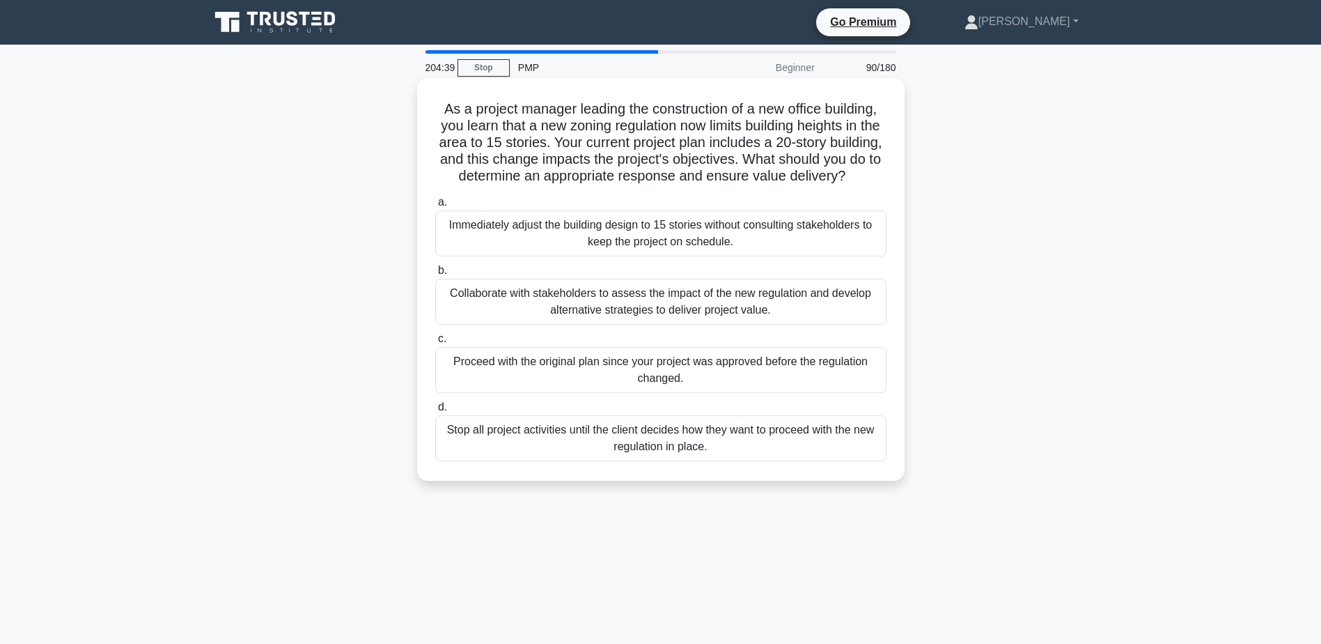
click at [520, 316] on div "Collaborate with stakeholders to assess the impact of the new regulation and de…" at bounding box center [660, 302] width 451 height 46
click at [435, 275] on input "b. Collaborate with stakeholders to assess the impact of the new regulation and…" at bounding box center [435, 270] width 0 height 9
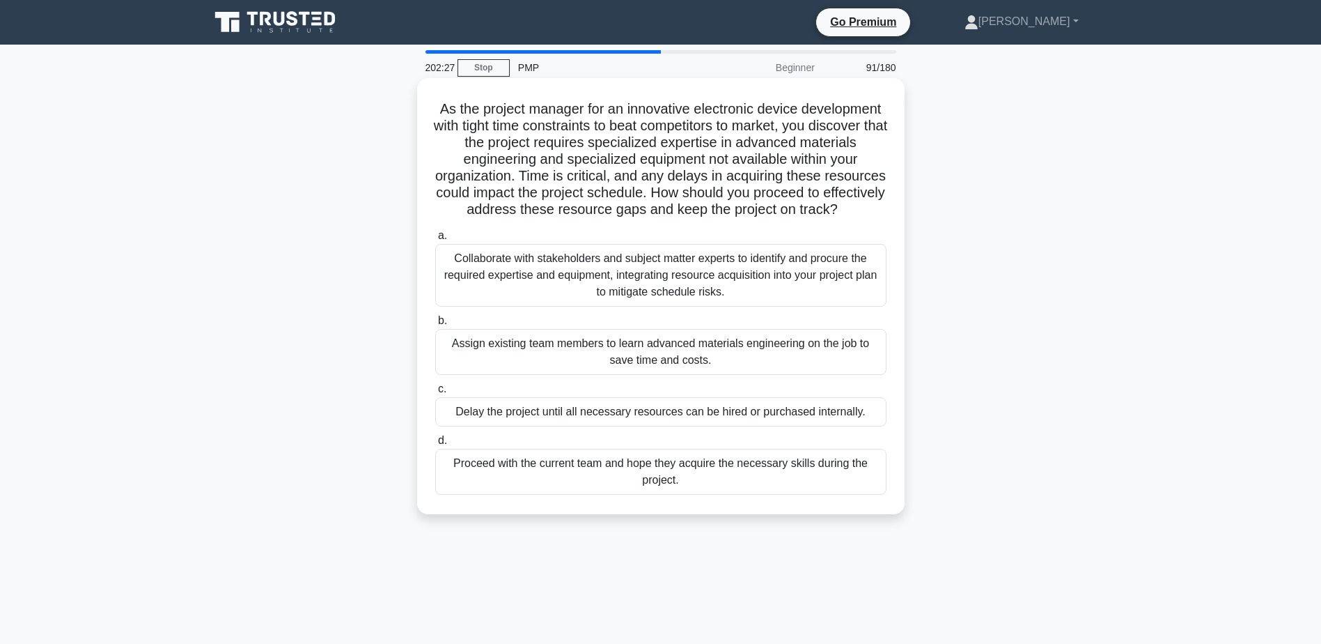
click at [561, 287] on div "Collaborate with stakeholders and subject matter experts to identify and procur…" at bounding box center [660, 275] width 451 height 63
click at [435, 240] on input "a. Collaborate with stakeholders and subject matter experts to identify and pro…" at bounding box center [435, 235] width 0 height 9
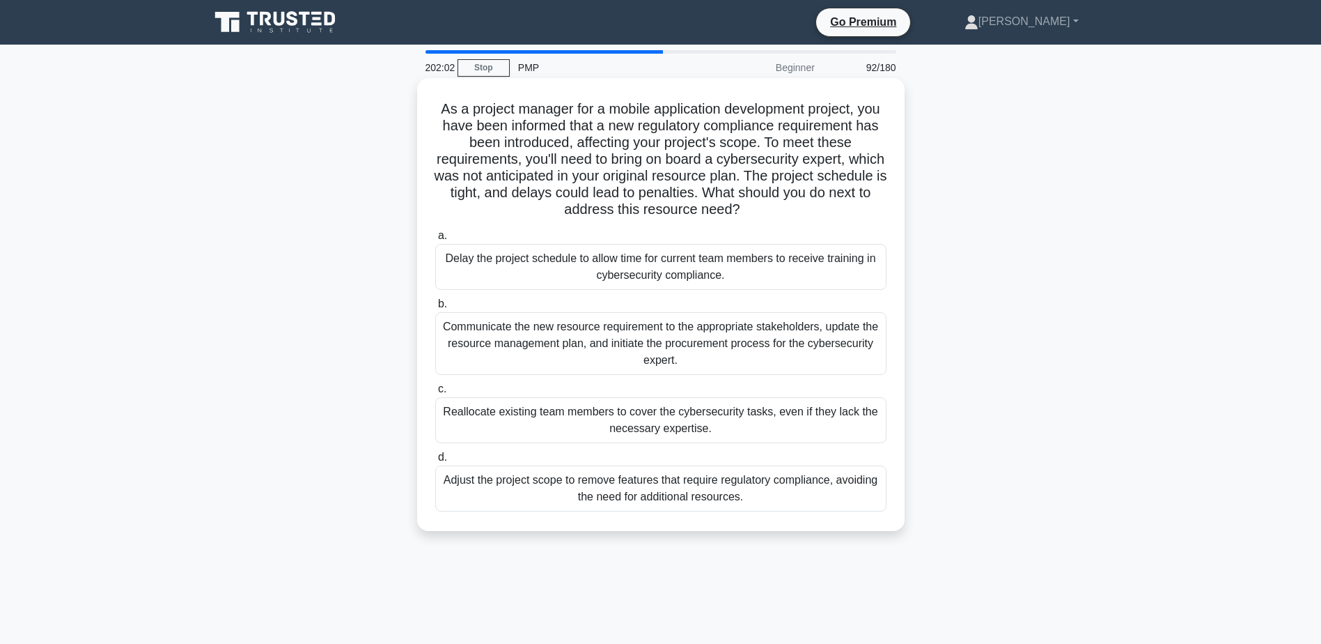
click at [750, 338] on div "Communicate the new resource requirement to the appropriate stakeholders, updat…" at bounding box center [660, 343] width 451 height 63
click at [435, 309] on input "b. Communicate the new resource requirement to the appropriate stakeholders, up…" at bounding box center [435, 304] width 0 height 9
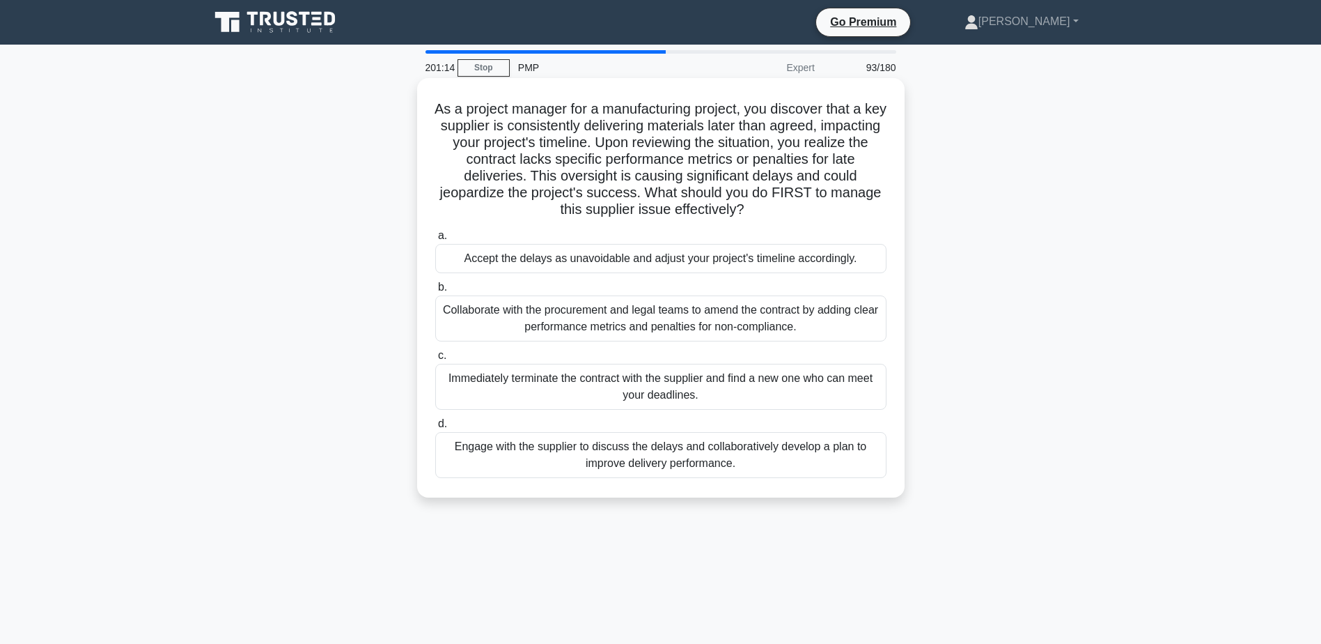
click at [647, 456] on div "Engage with the supplier to discuss the delays and collaboratively develop a pl…" at bounding box center [660, 455] width 451 height 46
click at [435, 428] on input "d. Engage with the supplier to discuss the delays and collaboratively develop a…" at bounding box center [435, 423] width 0 height 9
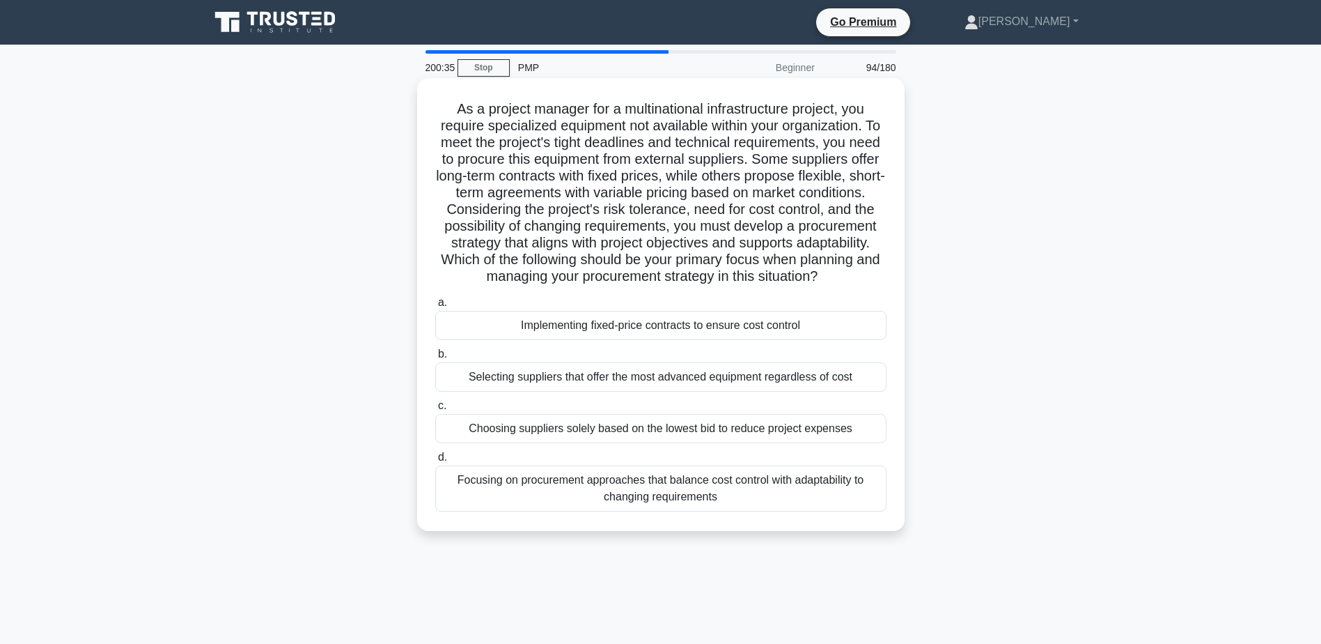
click at [542, 508] on div "Focusing on procurement approaches that balance cost control with adaptability …" at bounding box center [660, 488] width 451 height 46
click at [435, 462] on input "d. Focusing on procurement approaches that balance cost control with adaptabili…" at bounding box center [435, 457] width 0 height 9
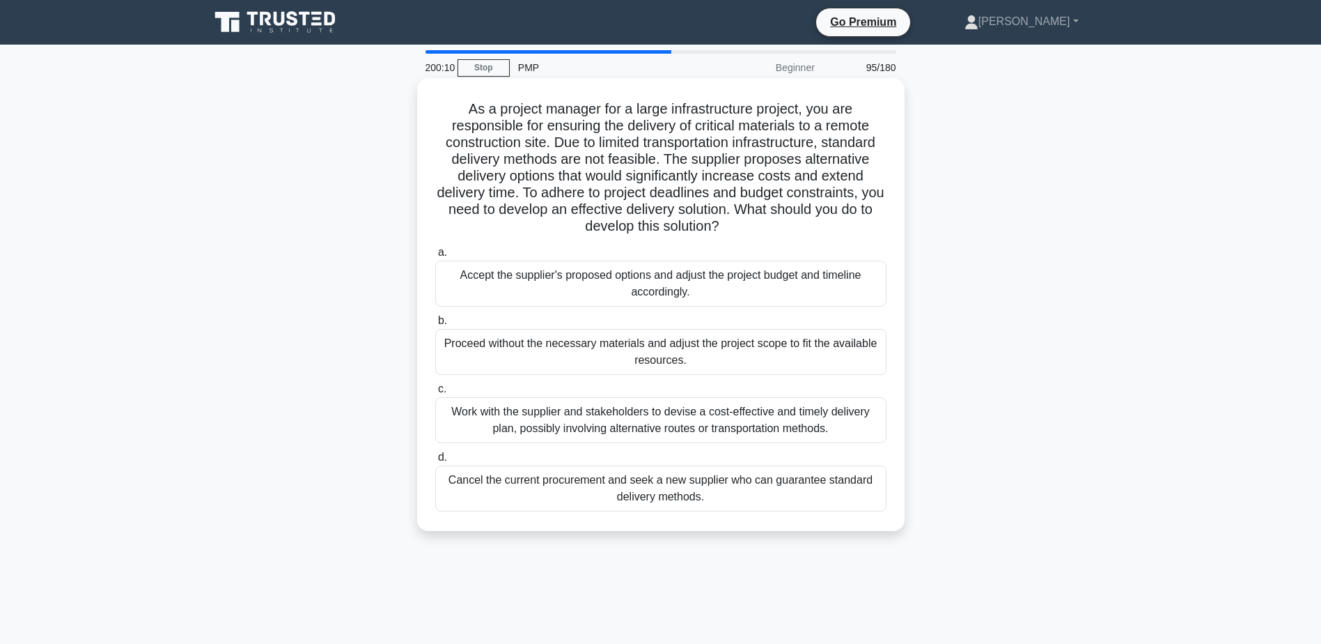
click at [603, 414] on div "Work with the supplier and stakeholders to devise a cost-effective and timely d…" at bounding box center [660, 420] width 451 height 46
click at [435, 394] on input "c. Work with the supplier and stakeholders to devise a cost-effective and timel…" at bounding box center [435, 389] width 0 height 9
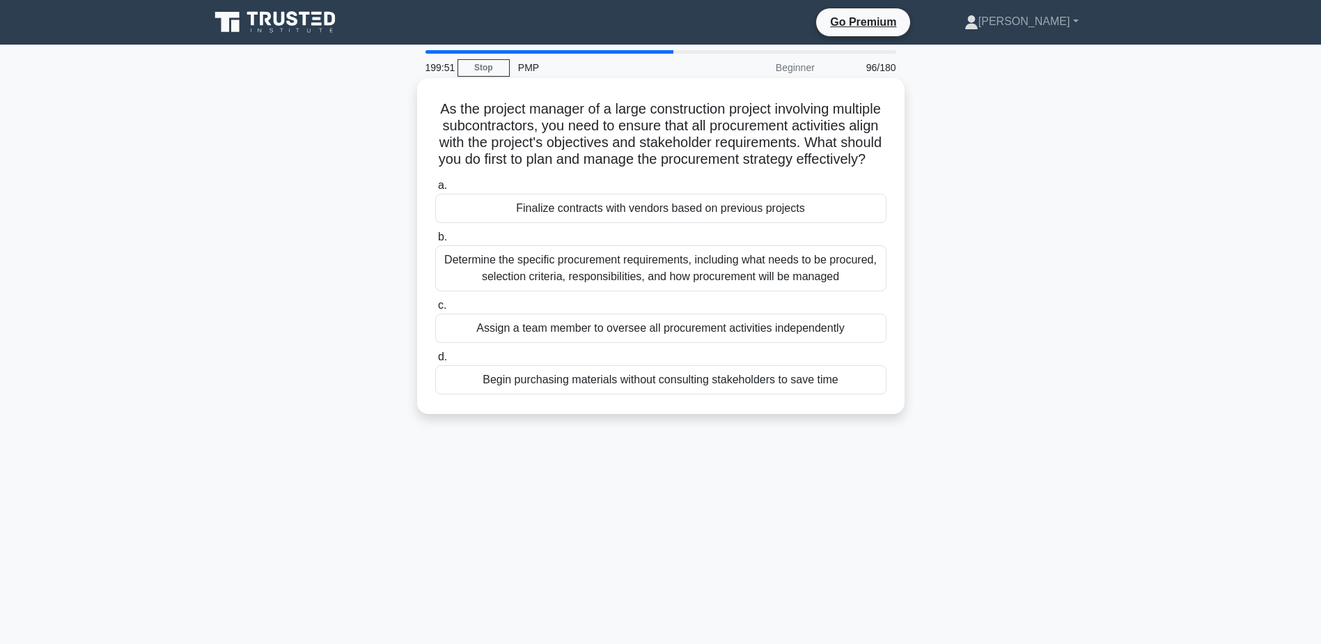
click at [561, 288] on div "Determine the specific procurement requirements, including what needs to be pro…" at bounding box center [660, 268] width 451 height 46
click at [435, 242] on input "b. Determine the specific procurement requirements, including what needs to be …" at bounding box center [435, 237] width 0 height 9
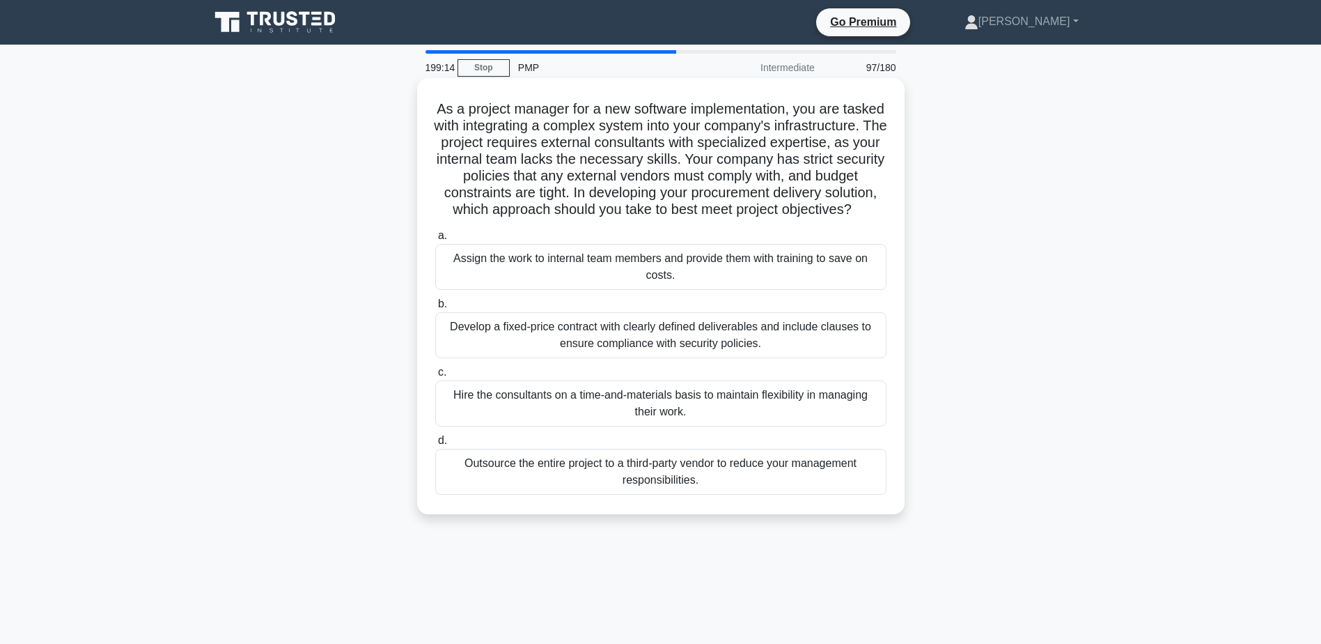
click at [600, 350] on div "Develop a fixed-price contract with clearly defined deliverables and include cl…" at bounding box center [660, 335] width 451 height 46
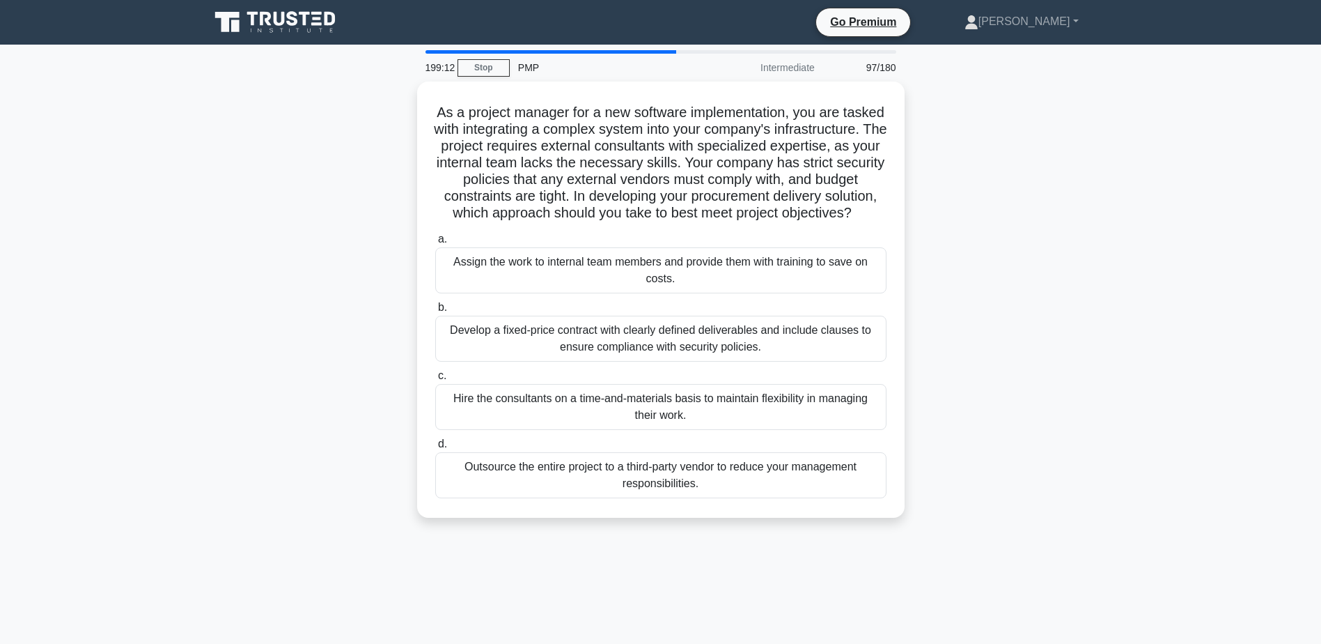
click at [1037, 325] on div "As a project manager for a new software implementation, you are tasked with int…" at bounding box center [661, 308] width 920 height 453
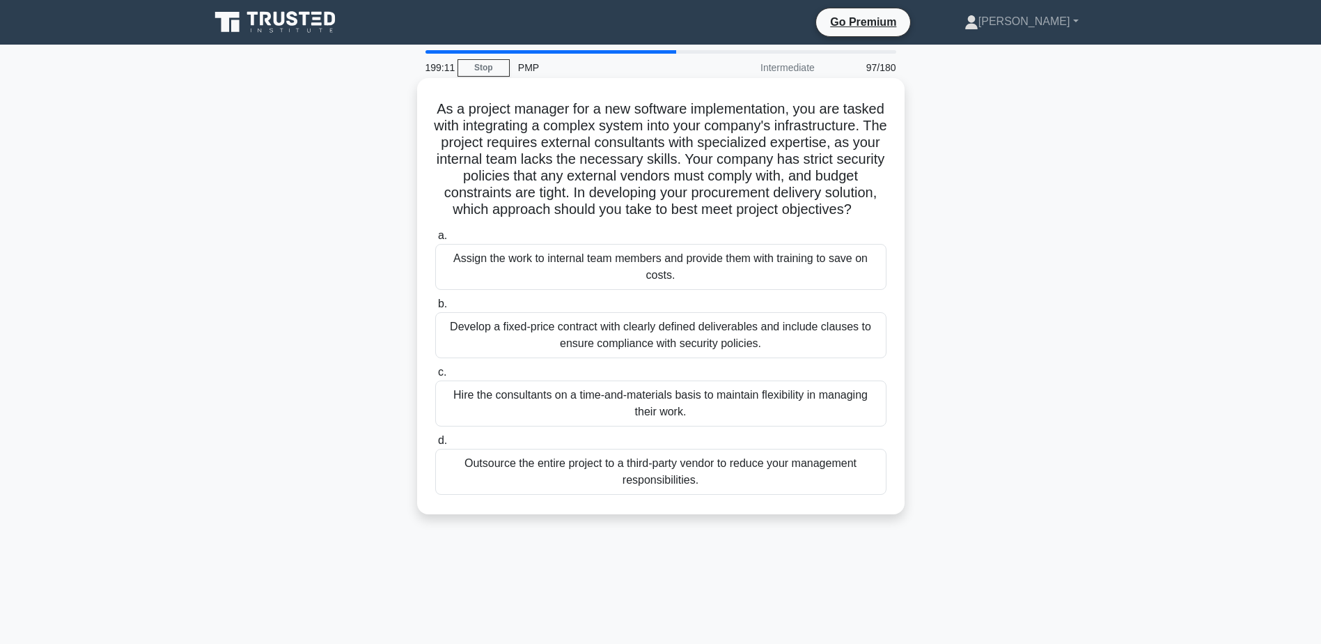
click at [805, 352] on div "Develop a fixed-price contract with clearly defined deliverables and include cl…" at bounding box center [660, 335] width 451 height 46
click at [435, 309] on input "b. Develop a fixed-price contract with clearly defined deliverables and include…" at bounding box center [435, 304] width 0 height 9
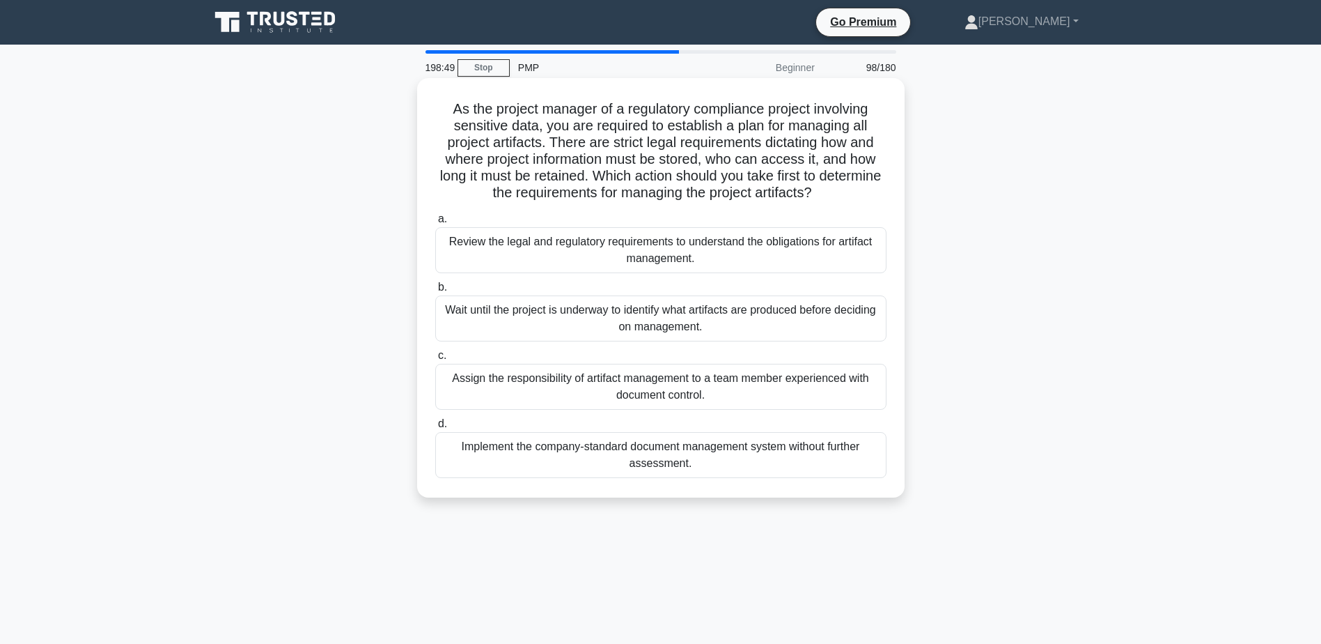
click at [511, 254] on div "Review the legal and regulatory requirements to understand the obligations for …" at bounding box center [660, 250] width 451 height 46
click at [435, 224] on input "a. Review the legal and regulatory requirements to understand the obligations f…" at bounding box center [435, 219] width 0 height 9
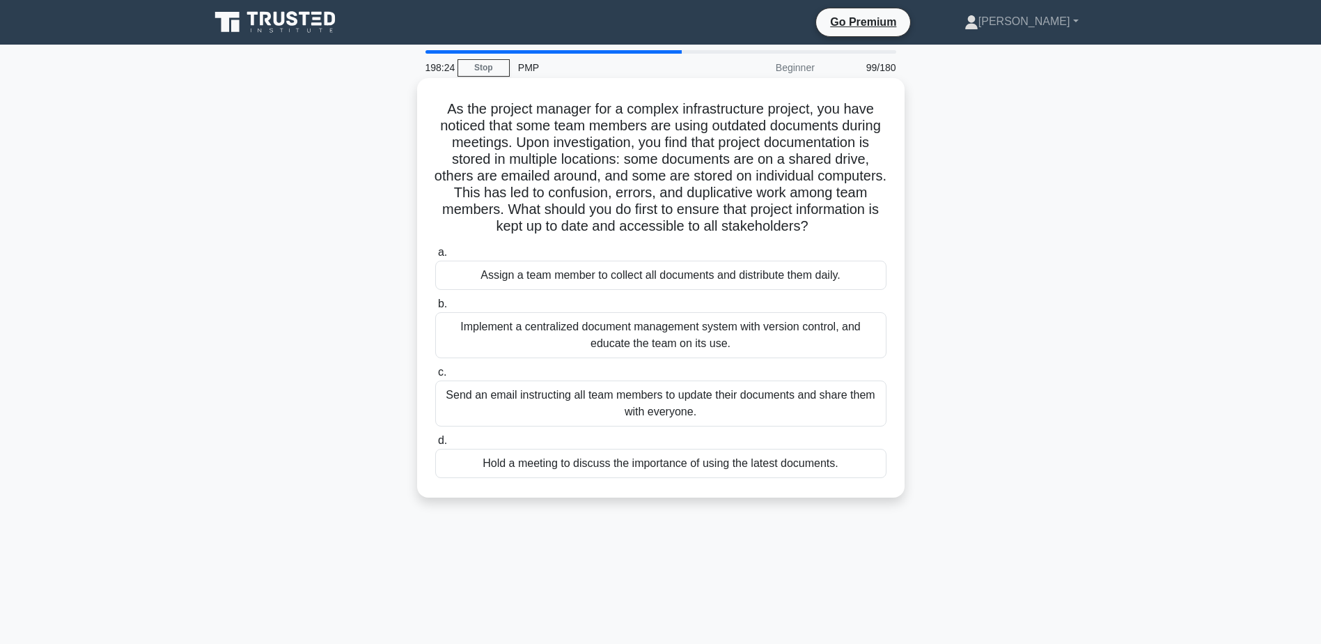
click at [482, 358] on div "Implement a centralized document management system with version control, and ed…" at bounding box center [660, 335] width 451 height 46
click at [435, 309] on input "b. Implement a centralized document management system with version control, and…" at bounding box center [435, 304] width 0 height 9
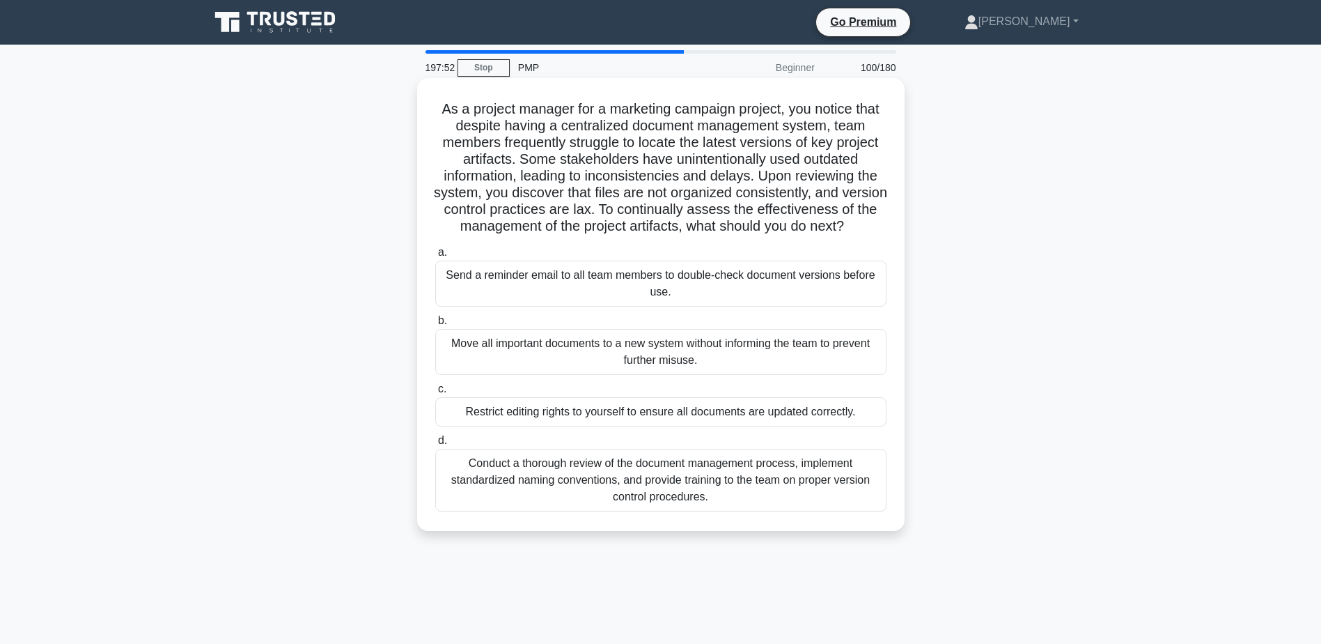
click at [748, 511] on div "Conduct a thorough review of the document management process, implement standar…" at bounding box center [660, 480] width 451 height 63
click at [435, 445] on input "d. Conduct a thorough review of the document management process, implement stan…" at bounding box center [435, 440] width 0 height 9
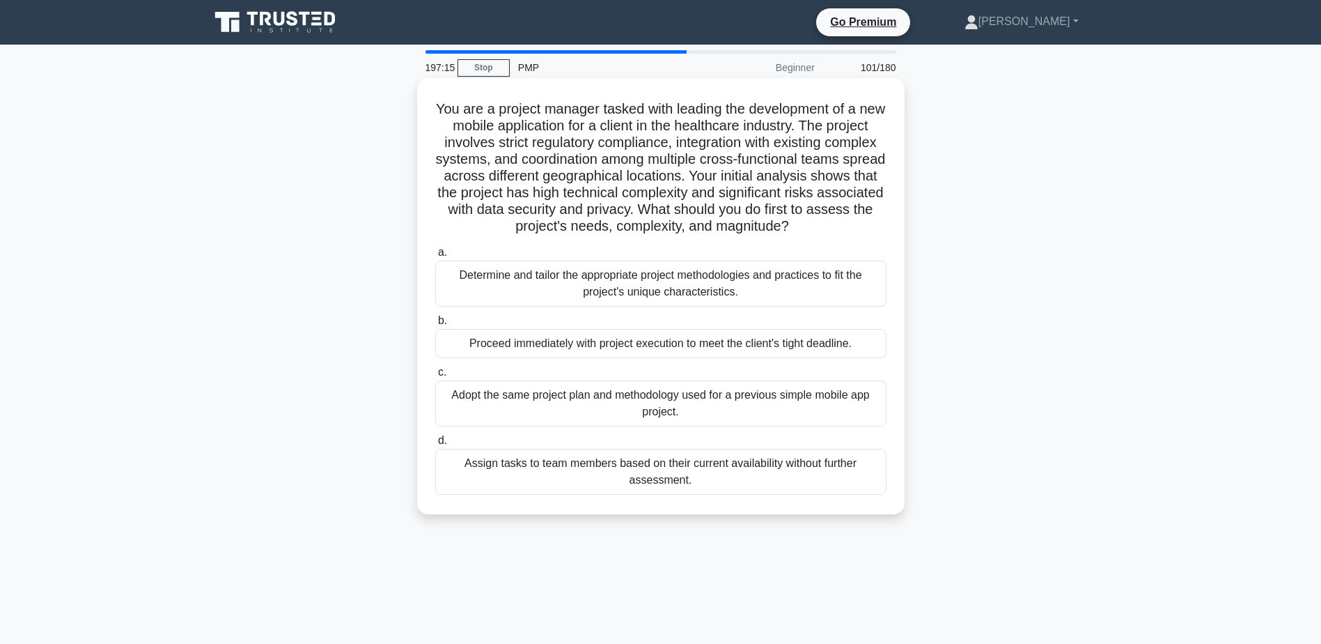
click at [616, 293] on div "Determine and tailor the appropriate project methodologies and practices to fit…" at bounding box center [660, 284] width 451 height 46
click at [435, 257] on input "a. Determine and tailor the appropriate project methodologies and practices to …" at bounding box center [435, 252] width 0 height 9
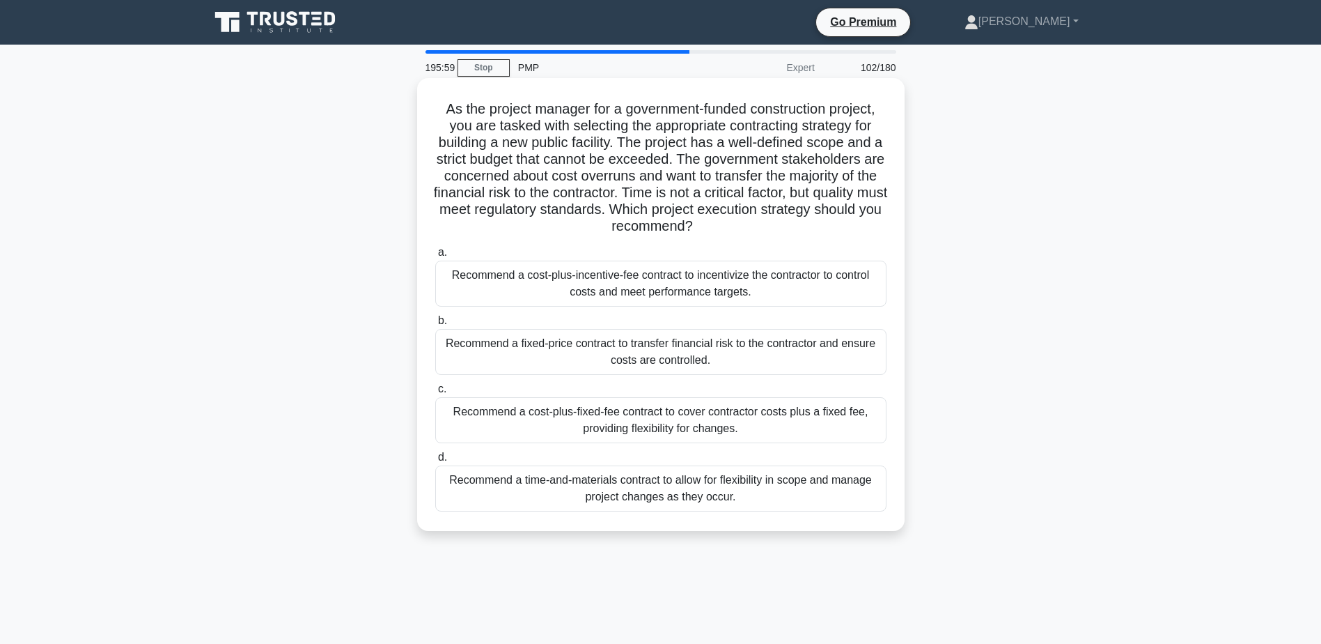
click at [636, 346] on div "Recommend a fixed-price contract to transfer financial risk to the contractor a…" at bounding box center [660, 352] width 451 height 46
click at [435, 325] on input "b. Recommend a fixed-price contract to transfer financial risk to the contracto…" at bounding box center [435, 320] width 0 height 9
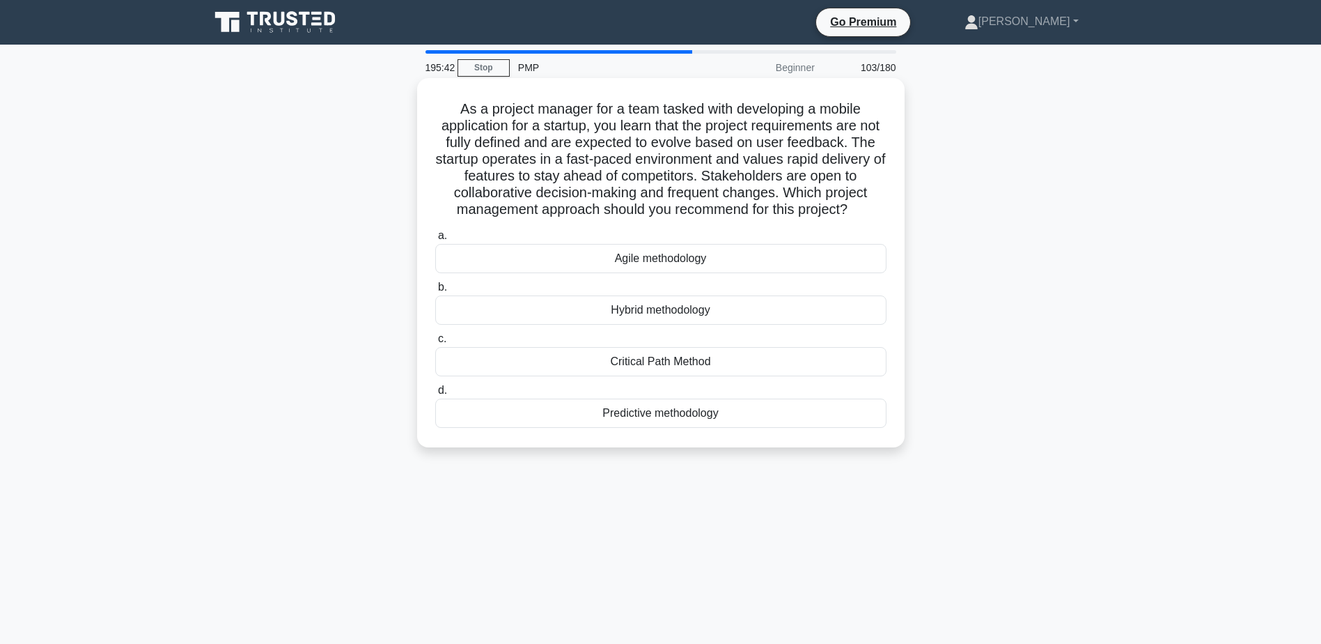
click at [684, 273] on div "Agile methodology" at bounding box center [660, 258] width 451 height 29
click at [435, 240] on input "a. Agile methodology" at bounding box center [435, 235] width 0 height 9
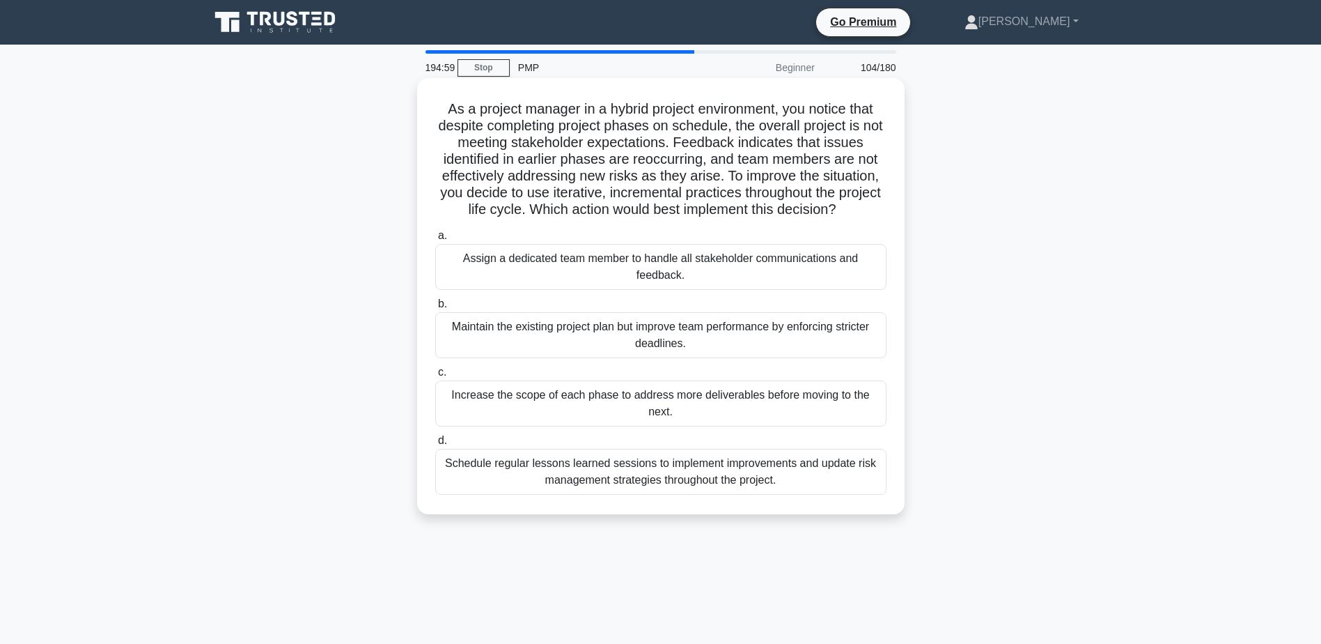
click at [714, 479] on div "Schedule regular lessons learned sessions to implement improvements and update …" at bounding box center [660, 472] width 451 height 46
click at [435, 445] on input "d. Schedule regular lessons learned sessions to implement improvements and upda…" at bounding box center [435, 440] width 0 height 9
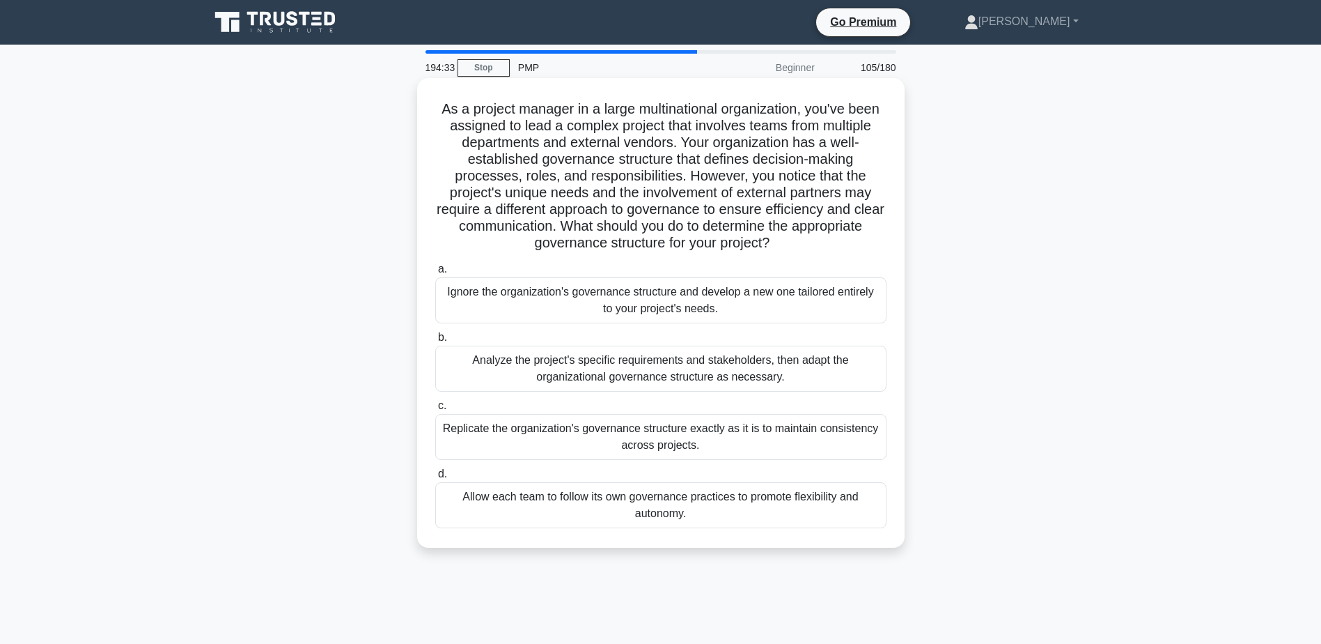
click at [489, 364] on div "Analyze the project's specific requirements and stakeholders, then adapt the or…" at bounding box center [660, 369] width 451 height 46
click at [435, 342] on input "b. Analyze the project's specific requirements and stakeholders, then adapt the…" at bounding box center [435, 337] width 0 height 9
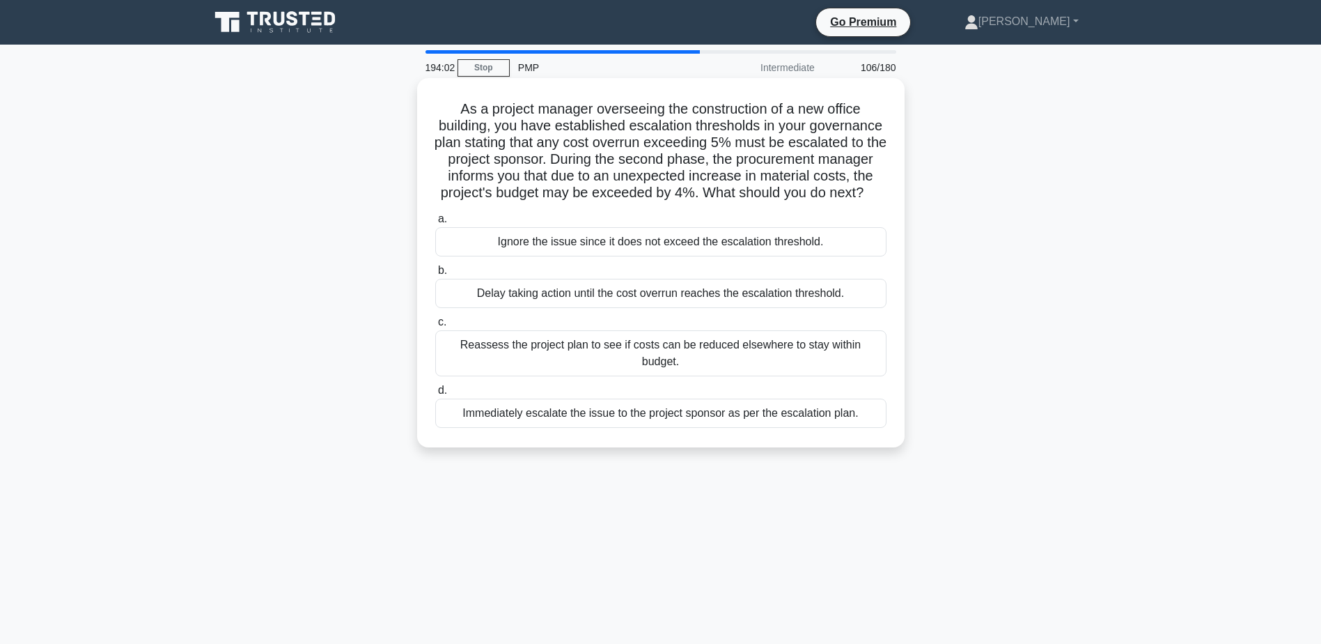
click at [532, 364] on div "Reassess the project plan to see if costs can be reduced elsewhere to stay with…" at bounding box center [660, 353] width 451 height 46
click at [435, 327] on input "c. Reassess the project plan to see if costs can be reduced elsewhere to stay w…" at bounding box center [435, 322] width 0 height 9
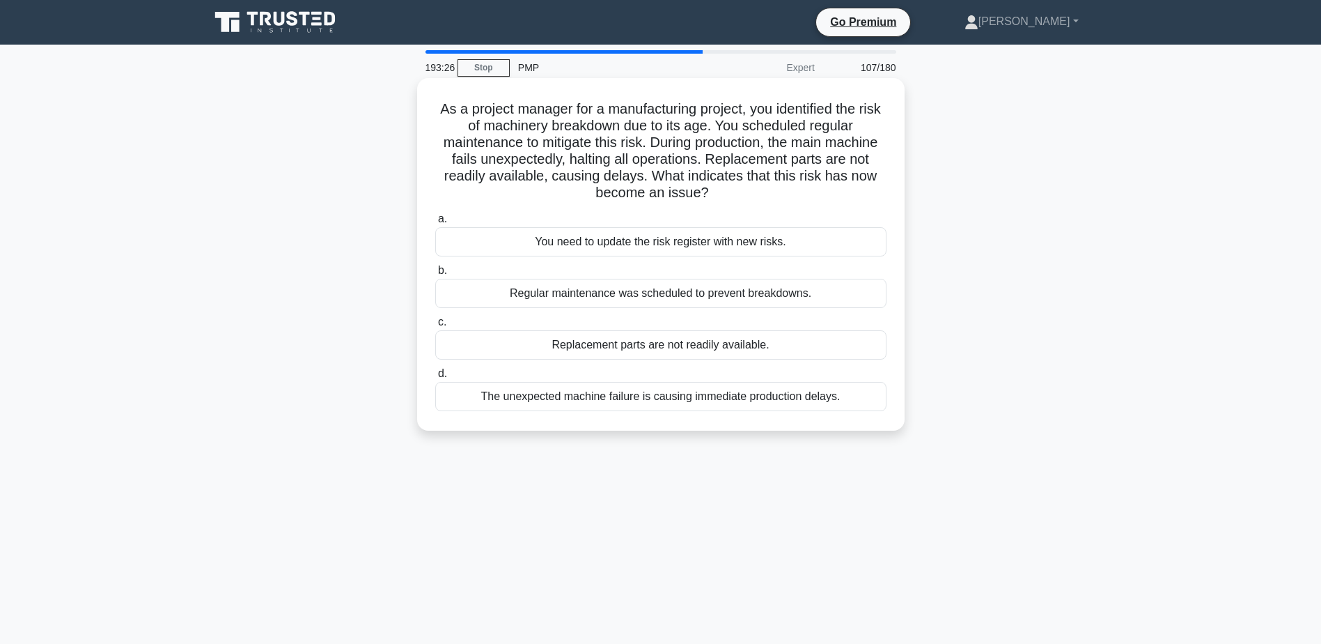
click at [626, 399] on div "The unexpected machine failure is causing immediate production delays." at bounding box center [660, 396] width 451 height 29
click at [435, 378] on input "d. The unexpected machine failure is causing immediate production delays." at bounding box center [435, 373] width 0 height 9
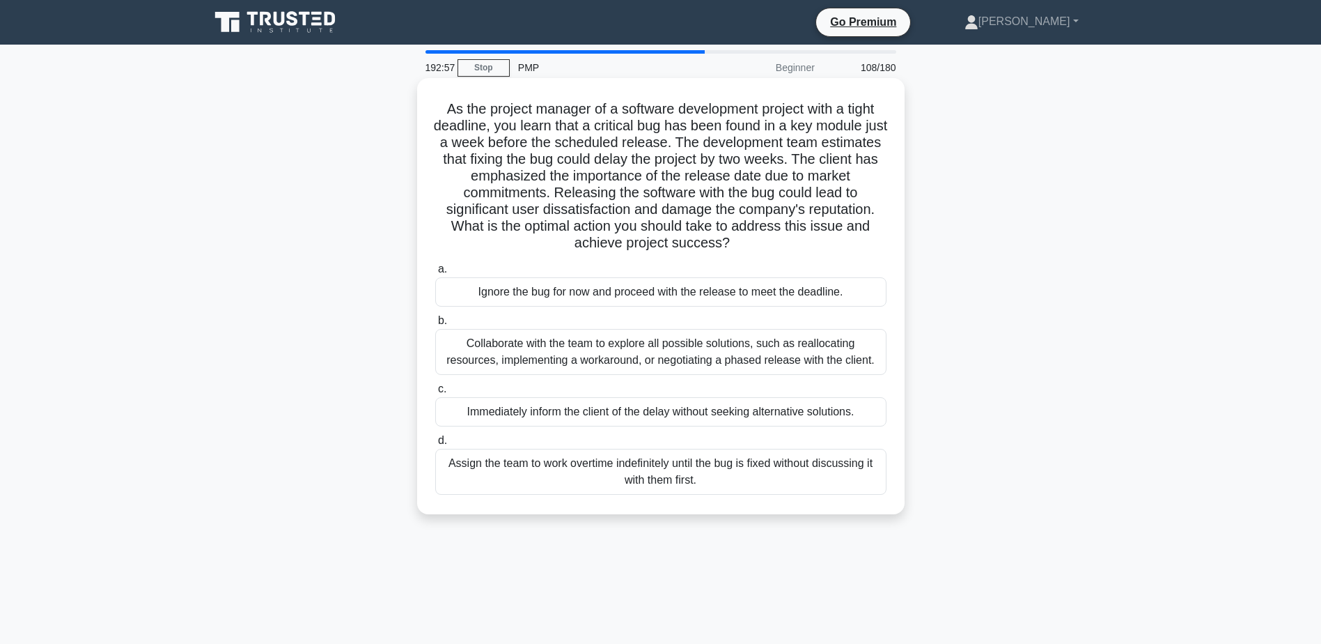
click at [560, 352] on div "Collaborate with the team to explore all possible solutions, such as reallocati…" at bounding box center [660, 352] width 451 height 46
click at [435, 325] on input "b. Collaborate with the team to explore all possible solutions, such as realloc…" at bounding box center [435, 320] width 0 height 9
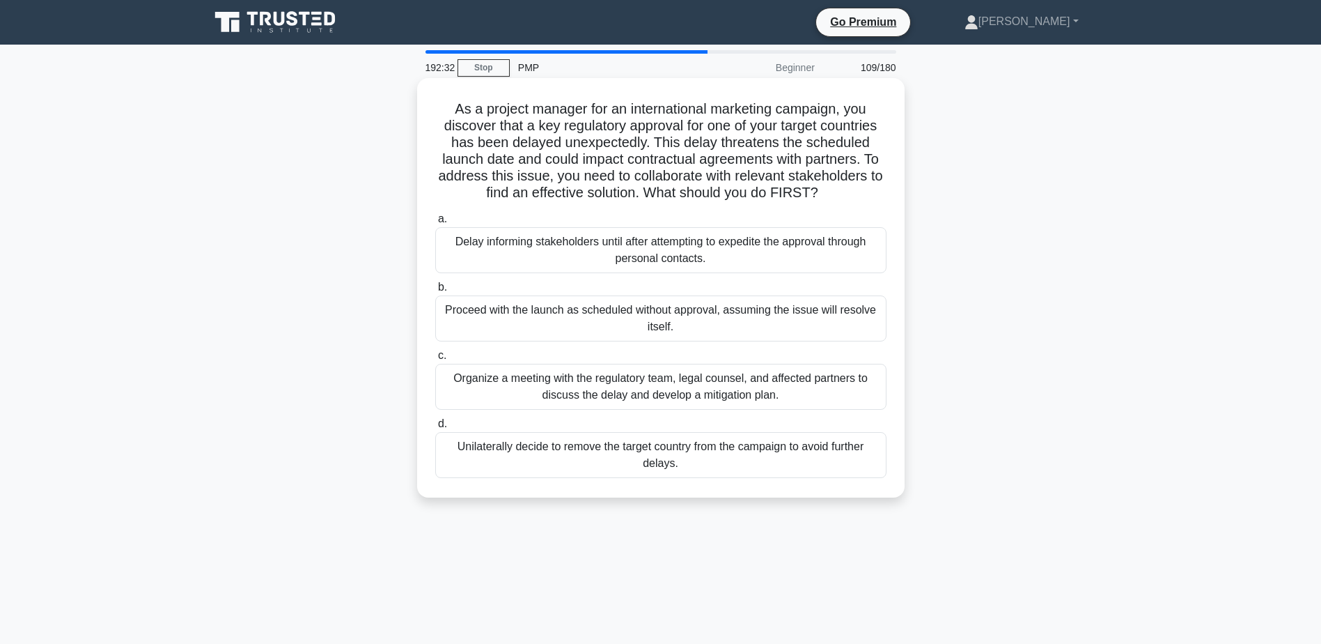
click at [700, 387] on div "Organize a meeting with the regulatory team, legal counsel, and affected partne…" at bounding box center [660, 387] width 451 height 46
click at [435, 360] on input "c. Organize a meeting with the regulatory team, legal counsel, and affected par…" at bounding box center [435, 355] width 0 height 9
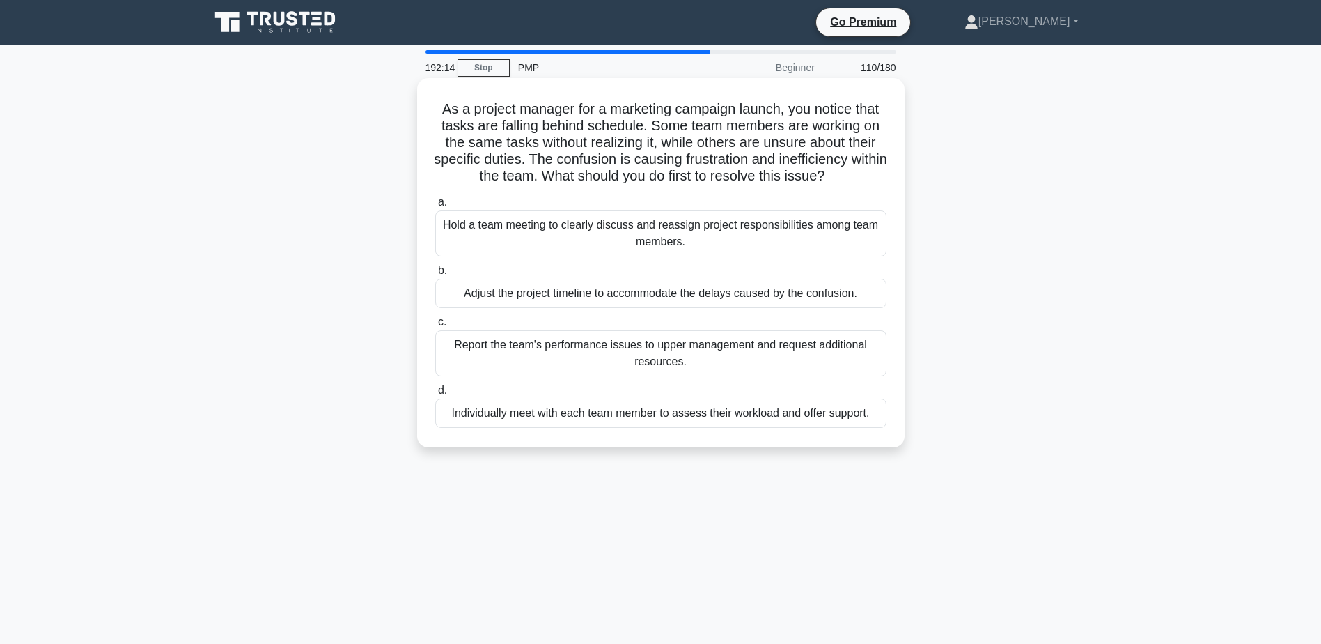
click at [481, 230] on div "Hold a team meeting to clearly discuss and reassign project responsibilities am…" at bounding box center [660, 233] width 451 height 46
click at [435, 207] on input "a. Hold a team meeting to clearly discuss and reassign project responsibilities…" at bounding box center [435, 202] width 0 height 9
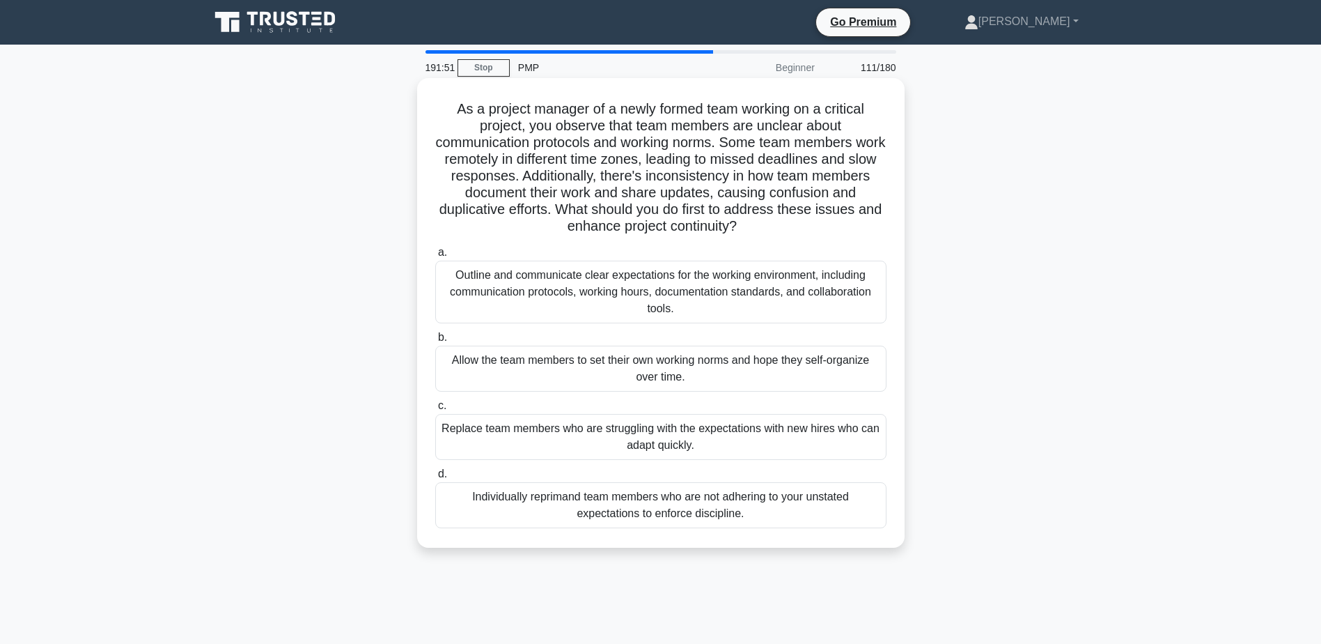
click at [488, 295] on div "Outline and communicate clear expectations for the working environment, includi…" at bounding box center [660, 292] width 451 height 63
click at [435, 257] on input "a. Outline and communicate clear expectations for the working environment, incl…" at bounding box center [435, 252] width 0 height 9
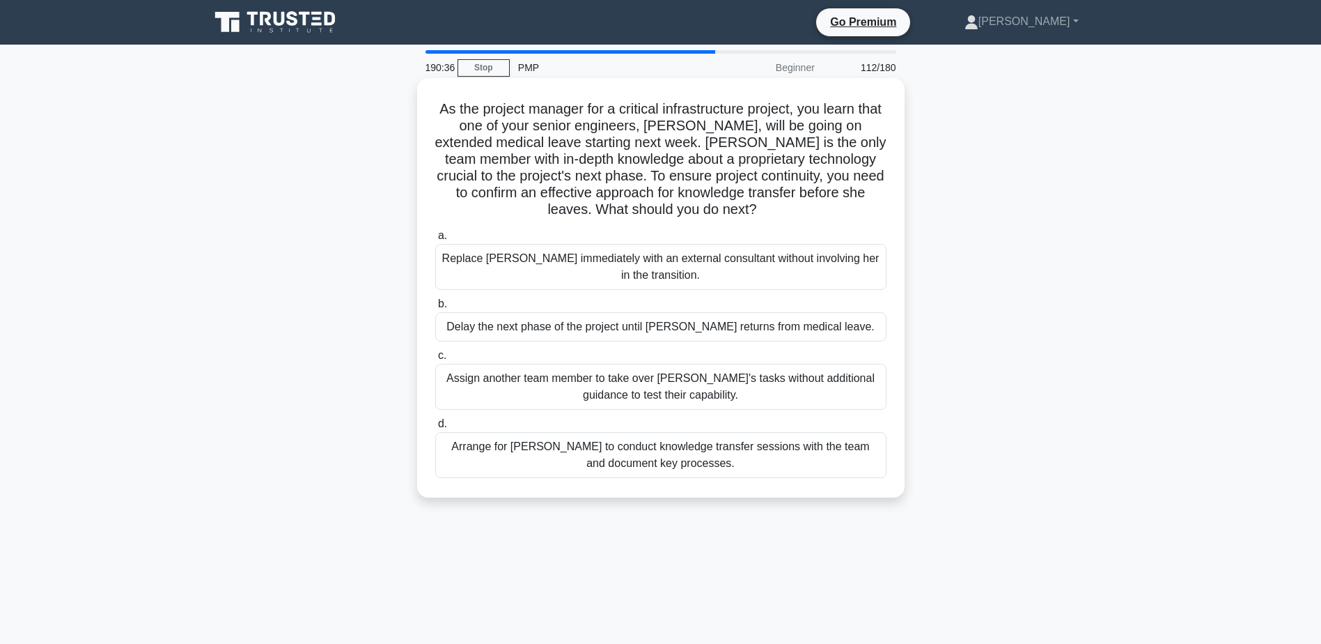
click at [577, 471] on div "Arrange for [PERSON_NAME] to conduct knowledge transfer sessions with the team …" at bounding box center [660, 455] width 451 height 46
click at [435, 428] on input "d. Arrange for [PERSON_NAME] to conduct knowledge transfer sessions with the te…" at bounding box center [435, 423] width 0 height 9
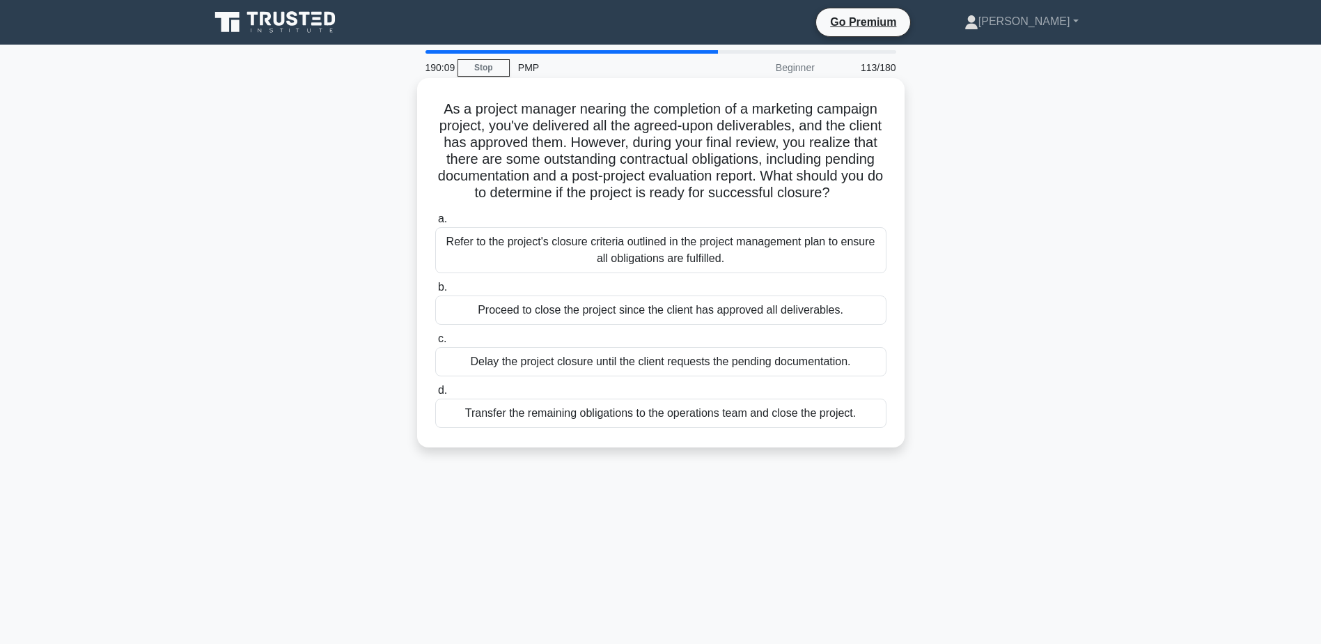
click at [544, 255] on div "Refer to the project's closure criteria outlined in the project management plan…" at bounding box center [660, 250] width 451 height 46
click at [435, 224] on input "a. Refer to the project's closure criteria outlined in the project management p…" at bounding box center [435, 219] width 0 height 9
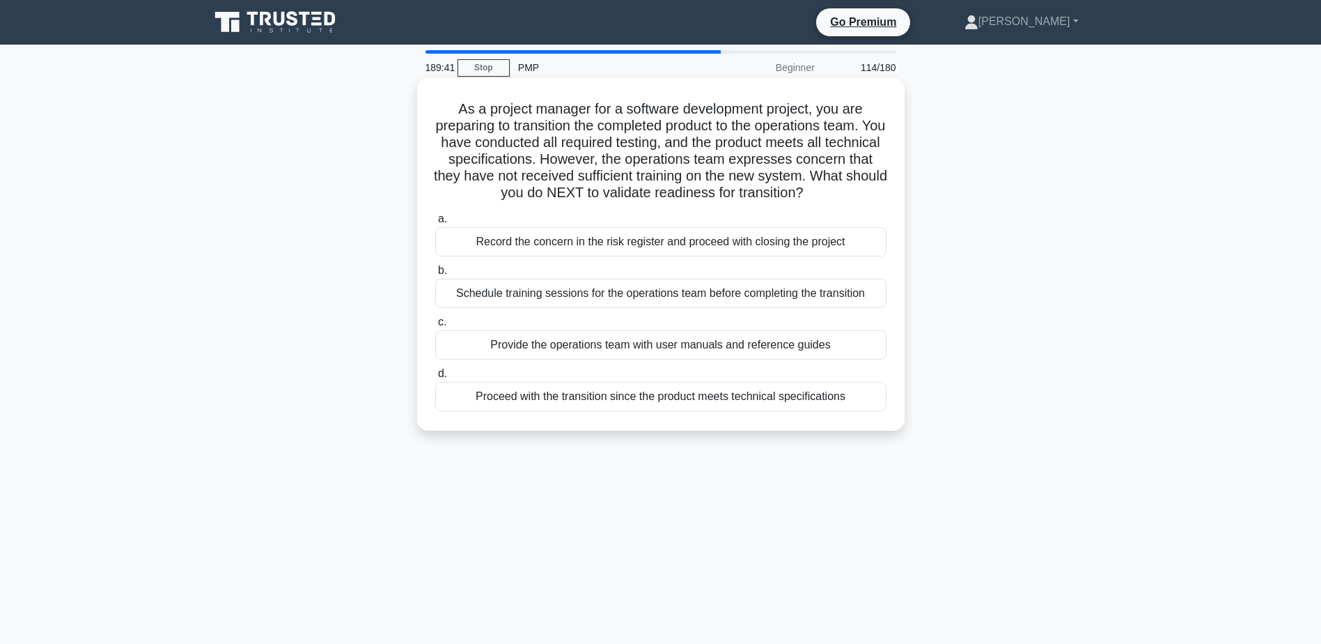
click at [817, 308] on div "Schedule training sessions for the operations team before completing the transi…" at bounding box center [660, 293] width 451 height 29
click at [435, 275] on input "b. Schedule training sessions for the operations team before completing the tra…" at bounding box center [435, 270] width 0 height 9
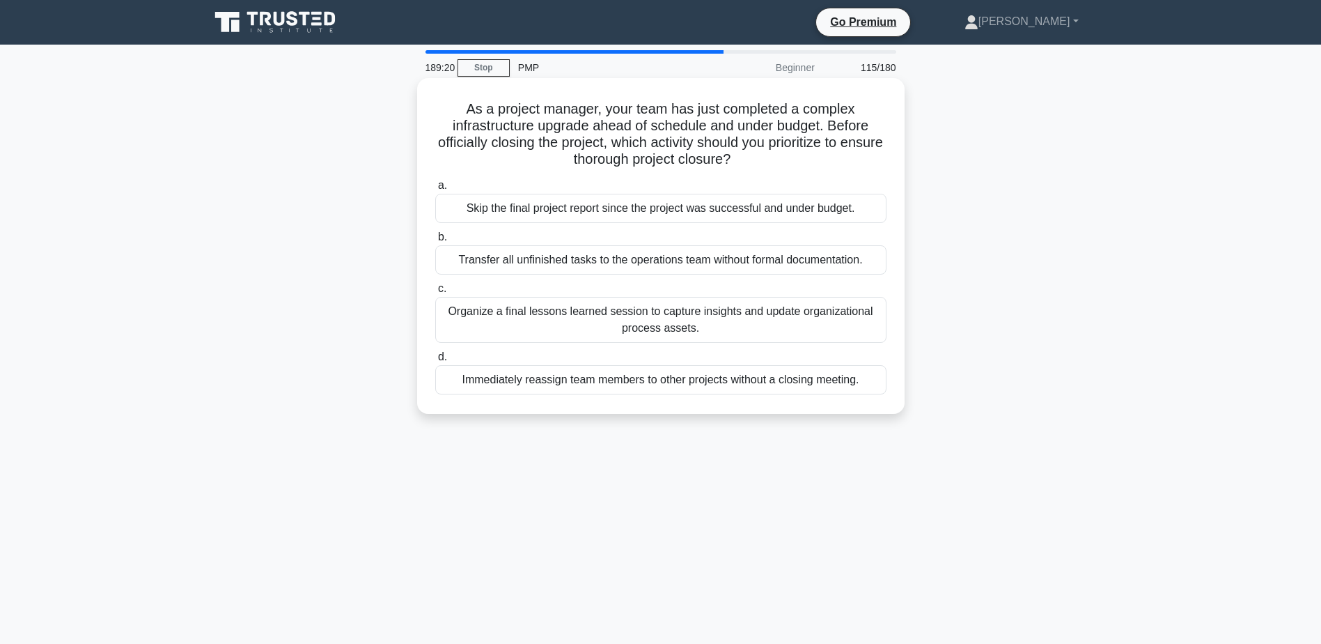
click at [601, 317] on div "Organize a final lessons learned session to capture insights and update organiz…" at bounding box center [660, 320] width 451 height 46
click at [435, 293] on input "c. Organize a final lessons learned session to capture insights and update orga…" at bounding box center [435, 288] width 0 height 9
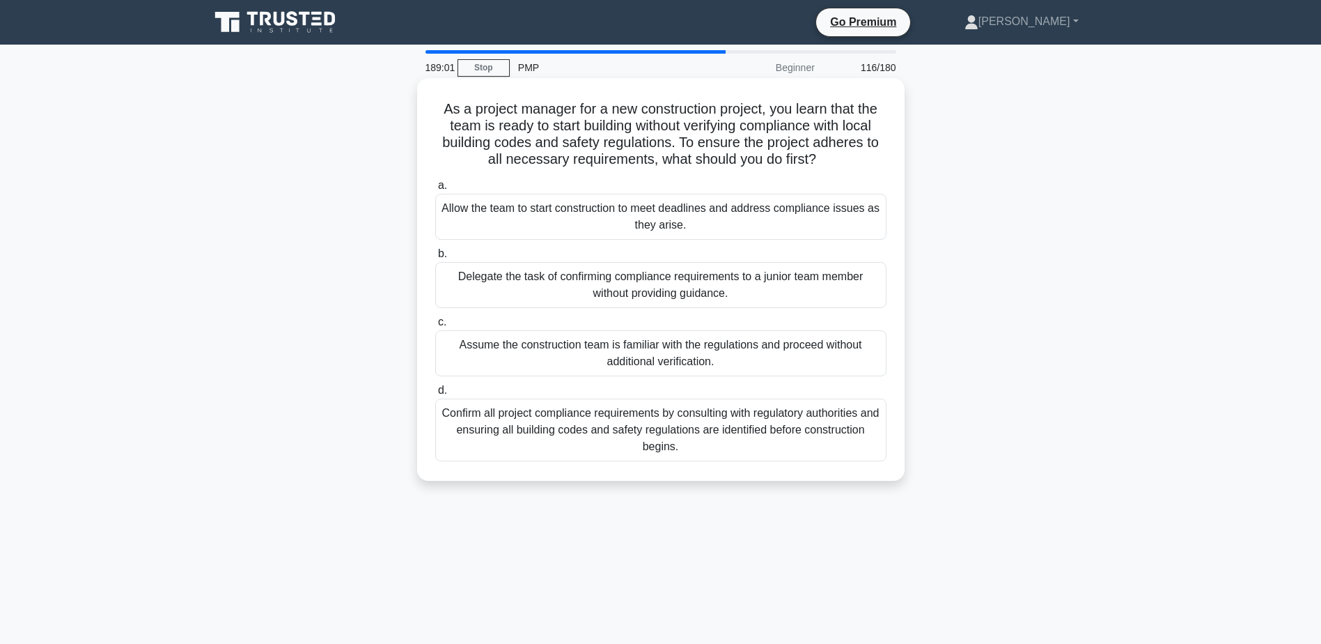
click at [605, 435] on div "Confirm all project compliance requirements by consulting with regulatory autho…" at bounding box center [660, 429] width 451 height 63
click at [435, 395] on input "d. Confirm all project compliance requirements by consulting with regulatory au…" at bounding box center [435, 390] width 0 height 9
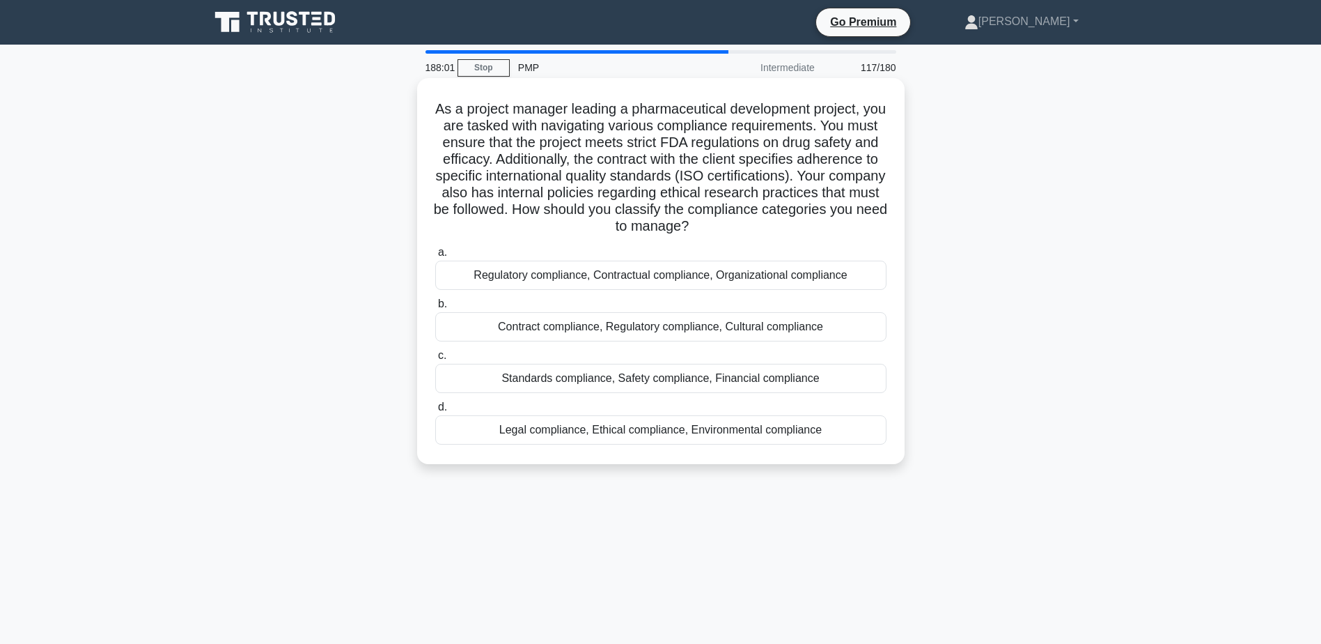
click at [568, 277] on div "Regulatory compliance, Contractual compliance, Organizational compliance" at bounding box center [660, 275] width 451 height 29
click at [435, 257] on input "a. Regulatory compliance, Contractual compliance, Organizational compliance" at bounding box center [435, 252] width 0 height 9
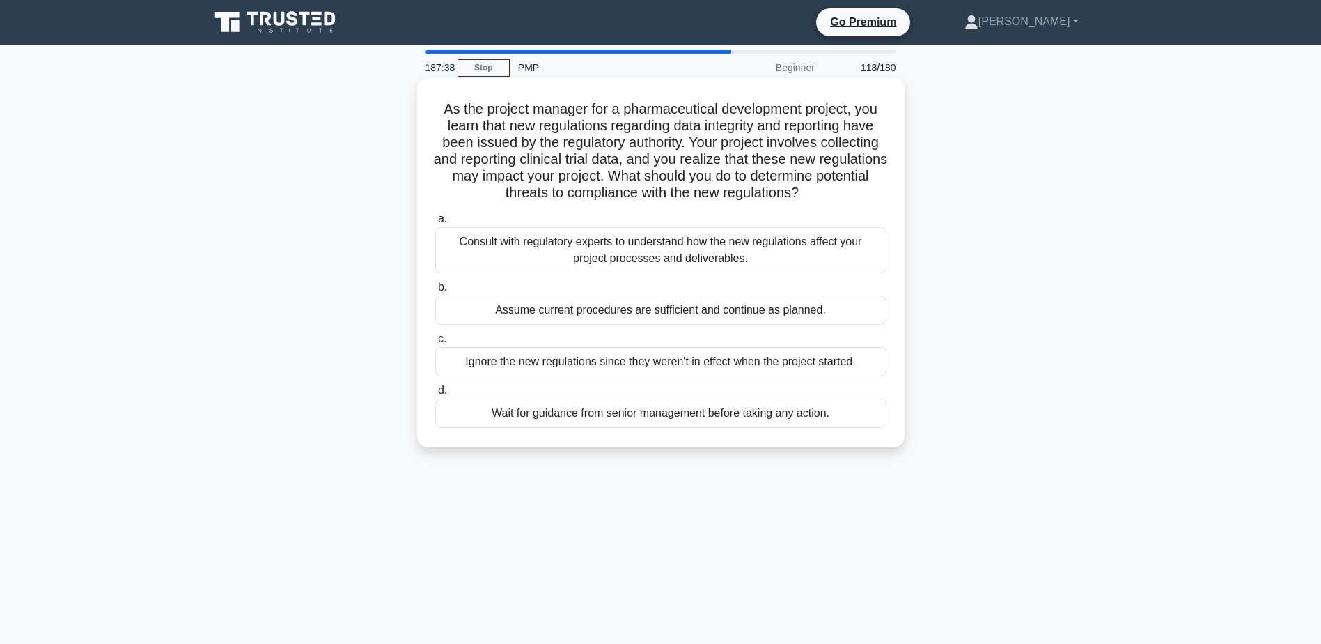
click at [479, 251] on div "Consult with regulatory experts to understand how the new regulations affect yo…" at bounding box center [660, 250] width 451 height 46
click at [435, 224] on input "a. Consult with regulatory experts to understand how the new regulations affect…" at bounding box center [435, 219] width 0 height 9
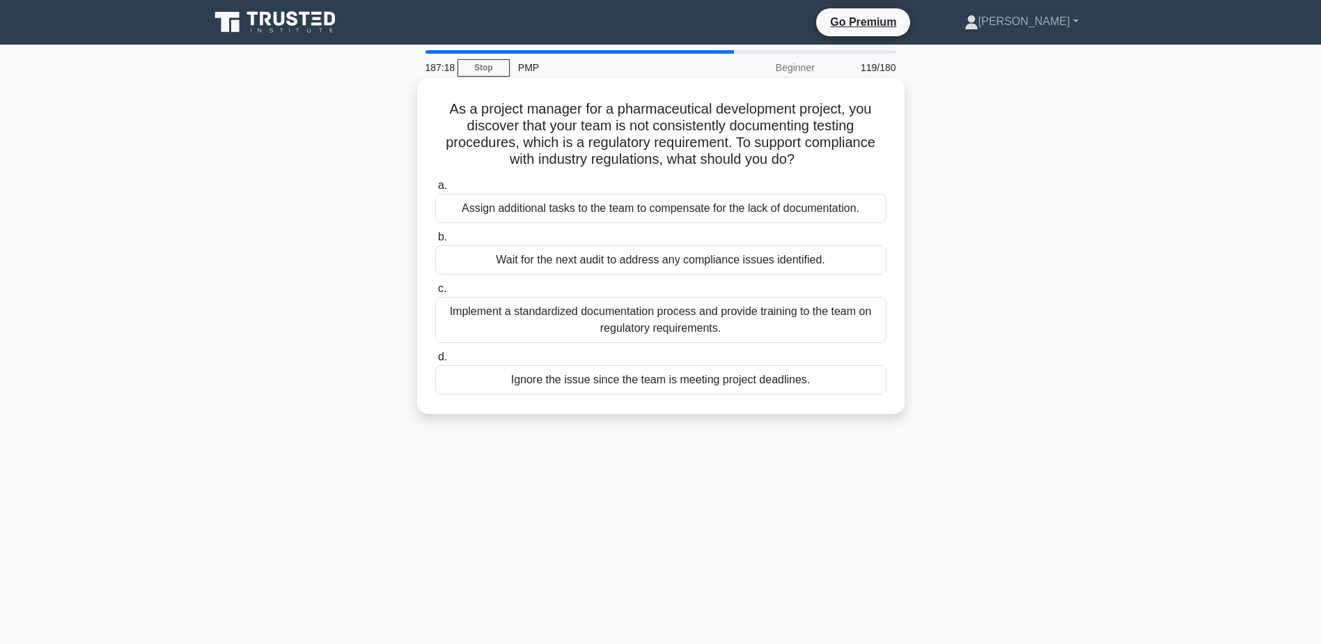
click at [756, 324] on div "Implement a standardized documentation process and provide training to the team…" at bounding box center [660, 320] width 451 height 46
click at [435, 293] on input "c. Implement a standardized documentation process and provide training to the t…" at bounding box center [435, 288] width 0 height 9
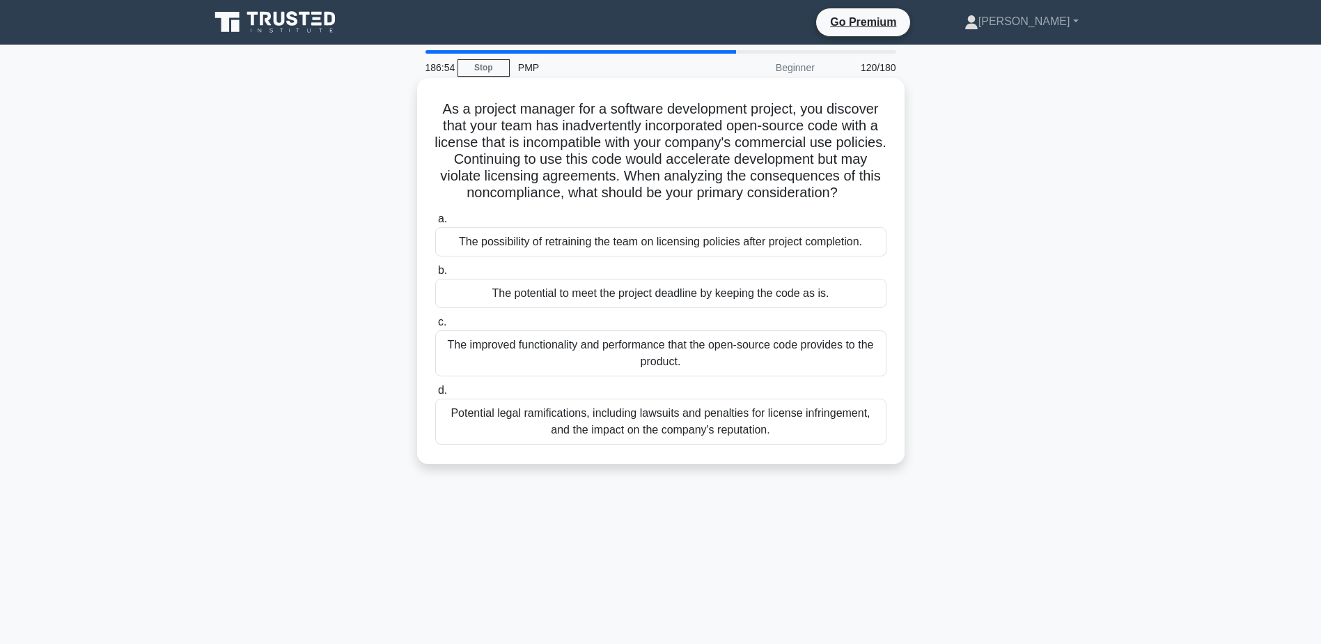
click at [668, 436] on div "Potential legal ramifications, including lawsuits and penalties for license inf…" at bounding box center [660, 421] width 451 height 46
click at [435, 395] on input "d. Potential legal ramifications, including lawsuits and penalties for license …" at bounding box center [435, 390] width 0 height 9
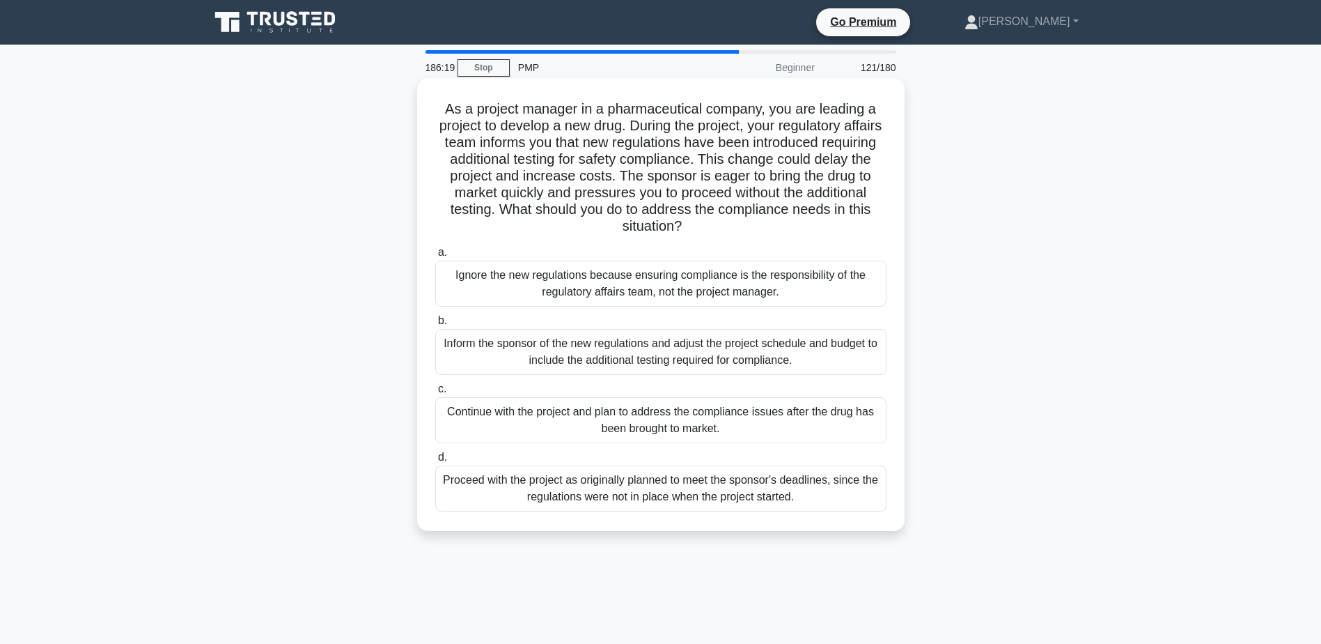
click at [569, 348] on div "Inform the sponsor of the new regulations and adjust the project schedule and b…" at bounding box center [660, 352] width 451 height 46
click at [435, 325] on input "b. Inform the sponsor of the new regulations and adjust the project schedule an…" at bounding box center [435, 320] width 0 height 9
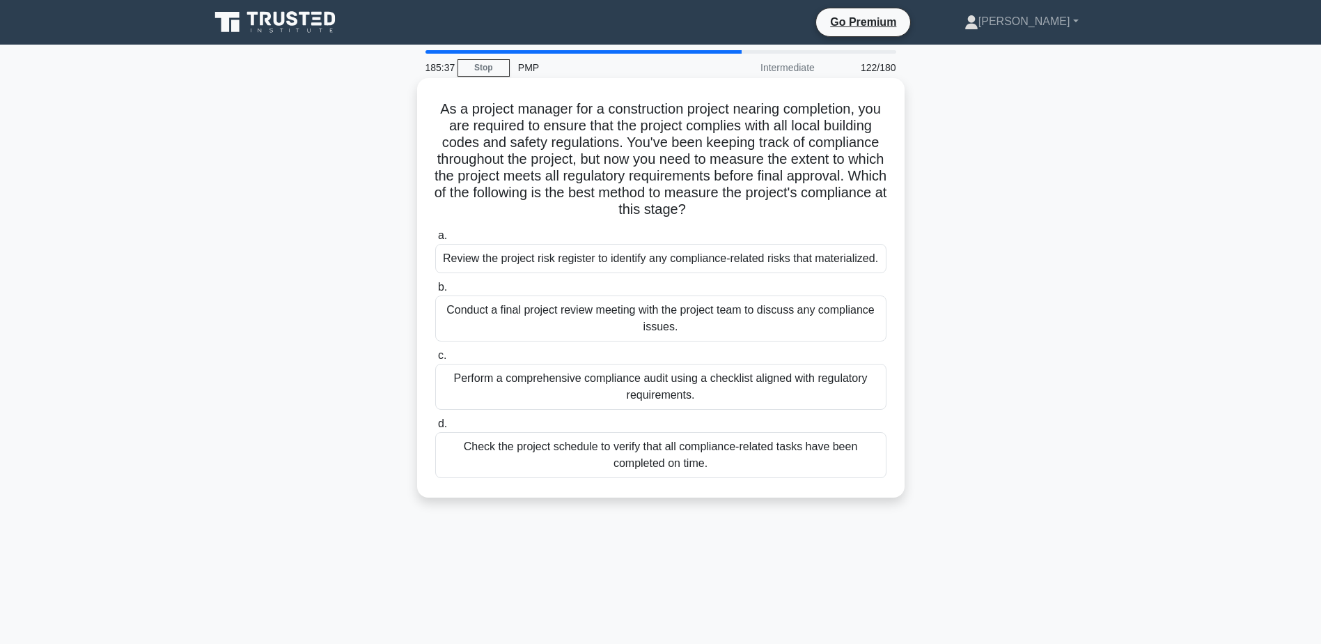
click at [662, 387] on div "Perform a comprehensive compliance audit using a checklist aligned with regulat…" at bounding box center [660, 387] width 451 height 46
click at [435, 360] on input "c. Perform a comprehensive compliance audit using a checklist aligned with regu…" at bounding box center [435, 355] width 0 height 9
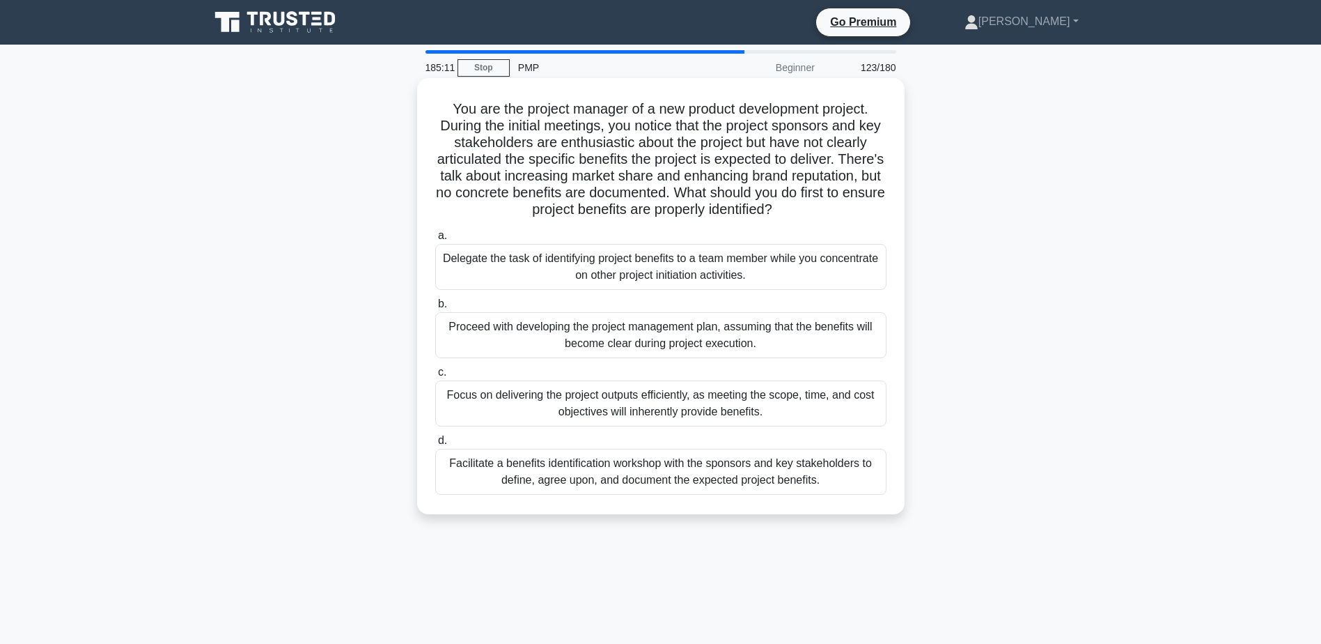
click at [759, 471] on div "Facilitate a benefits identification workshop with the sponsors and key stakeho…" at bounding box center [660, 472] width 451 height 46
click at [435, 445] on input "d. Facilitate a benefits identification workshop with the sponsors and key stak…" at bounding box center [435, 440] width 0 height 9
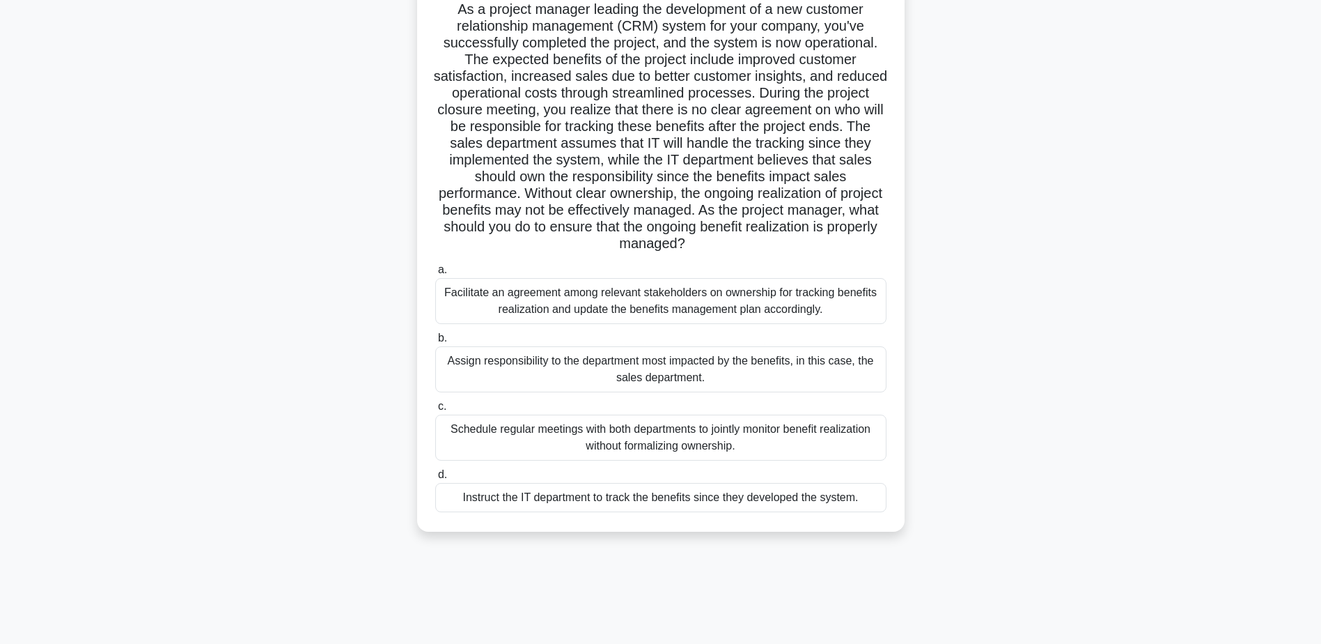
scroll to position [109, 0]
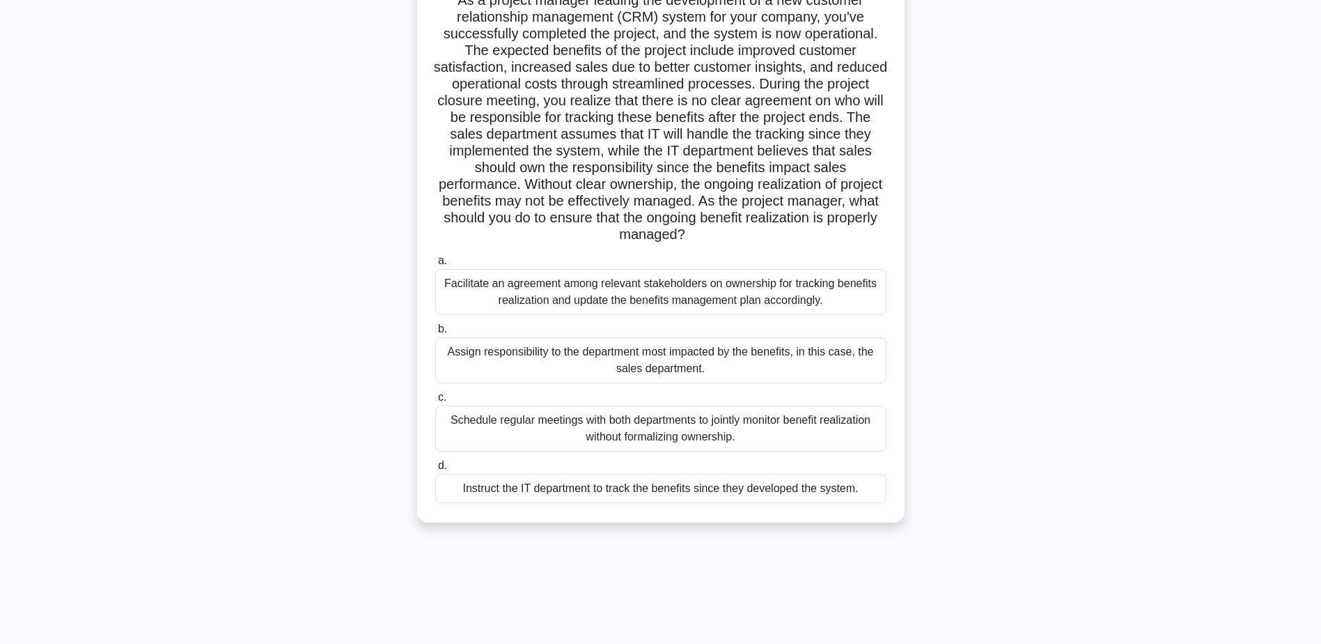
click at [684, 296] on div "Facilitate an agreement among relevant stakeholders on ownership for tracking b…" at bounding box center [660, 292] width 451 height 46
click at [435, 265] on input "a. Facilitate an agreement among relevant stakeholders on ownership for trackin…" at bounding box center [435, 260] width 0 height 9
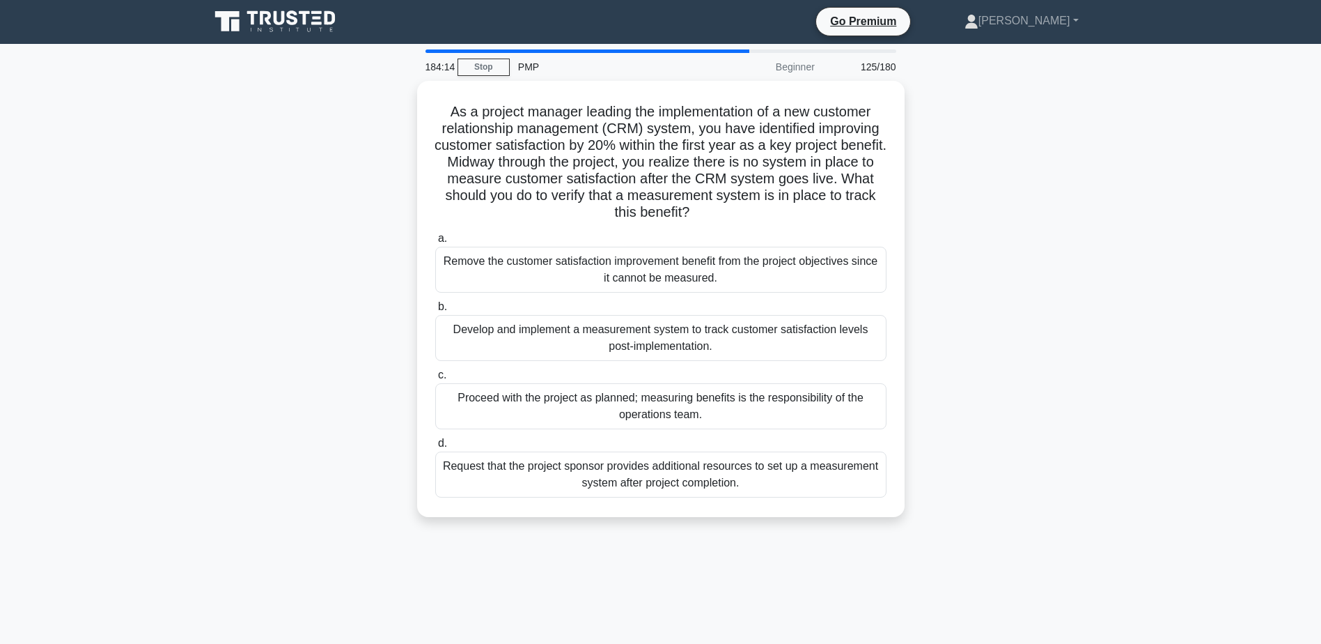
scroll to position [0, 0]
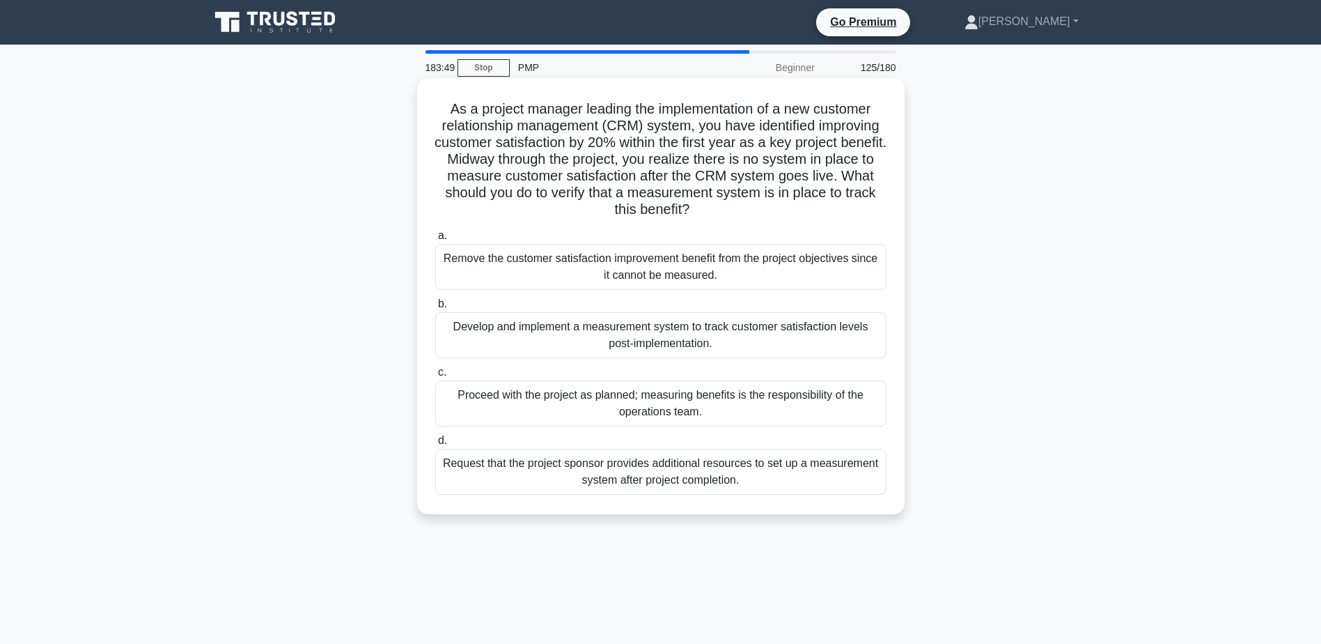
click at [706, 336] on div "Develop and implement a measurement system to track customer satisfaction level…" at bounding box center [660, 335] width 451 height 46
click at [435, 309] on input "b. Develop and implement a measurement system to track customer satisfaction le…" at bounding box center [435, 304] width 0 height 9
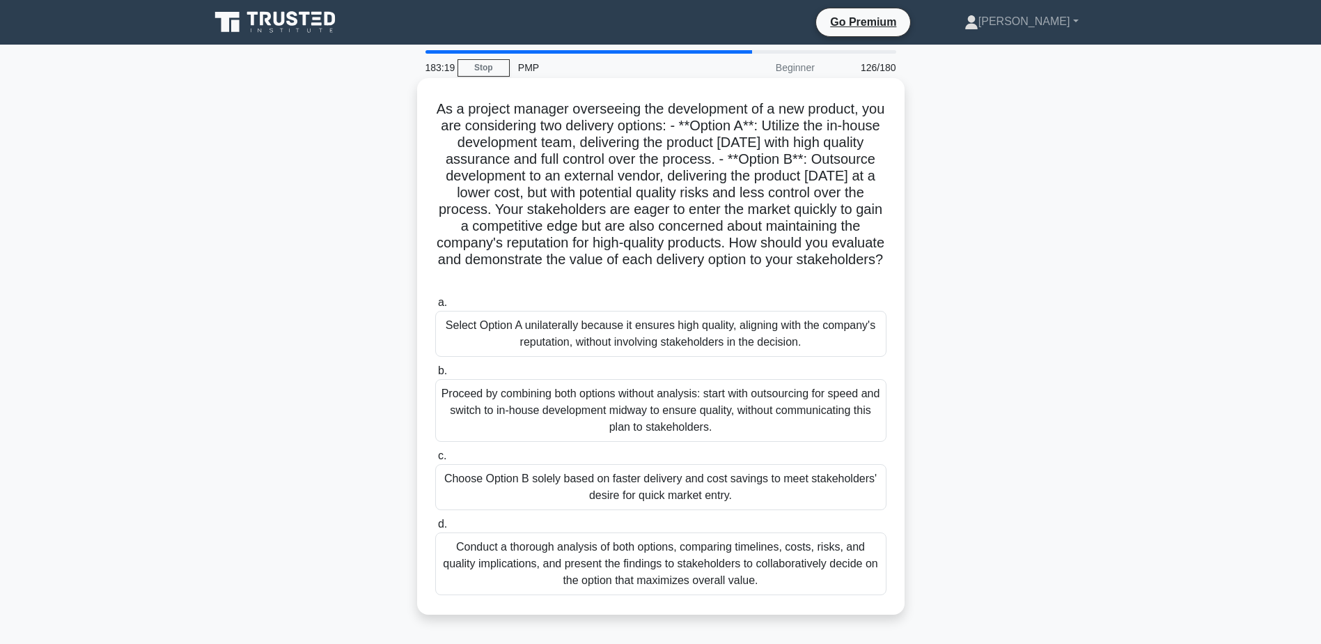
click at [513, 559] on div "Conduct a thorough analysis of both options, comparing timelines, costs, risks,…" at bounding box center [660, 563] width 451 height 63
click at [435, 529] on input "d. Conduct a thorough analysis of both options, comparing timelines, costs, ris…" at bounding box center [435, 524] width 0 height 9
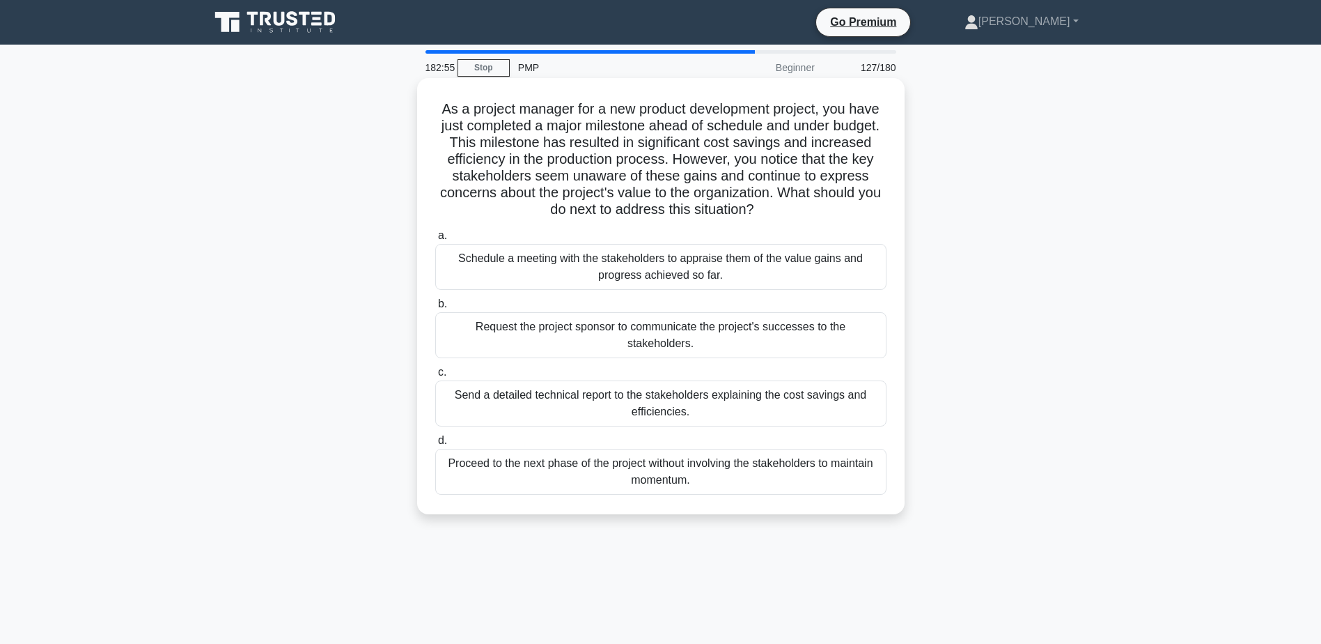
click at [602, 282] on div "Schedule a meeting with the stakeholders to appraise them of the value gains an…" at bounding box center [660, 267] width 451 height 46
click at [435, 240] on input "a. Schedule a meeting with the stakeholders to appraise them of the value gains…" at bounding box center [435, 235] width 0 height 9
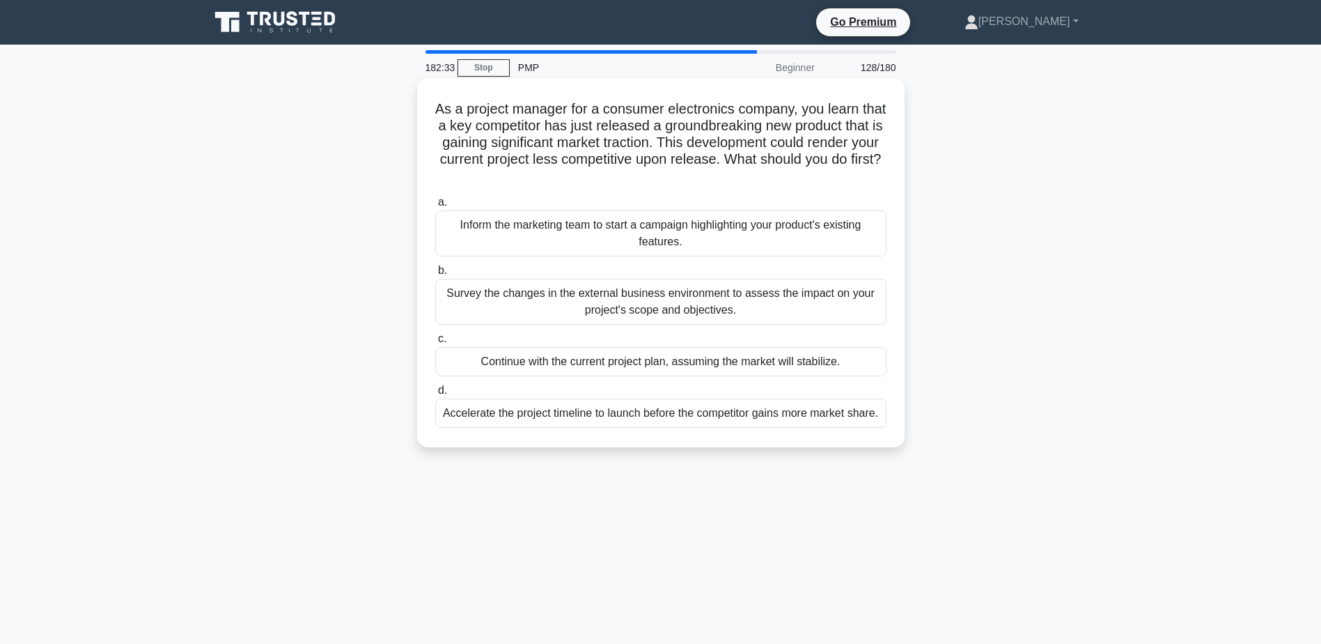
click at [489, 304] on div "Survey the changes in the external business environment to assess the impact on…" at bounding box center [660, 302] width 451 height 46
click at [435, 275] on input "b. Survey the changes in the external business environment to assess the impact…" at bounding box center [435, 270] width 0 height 9
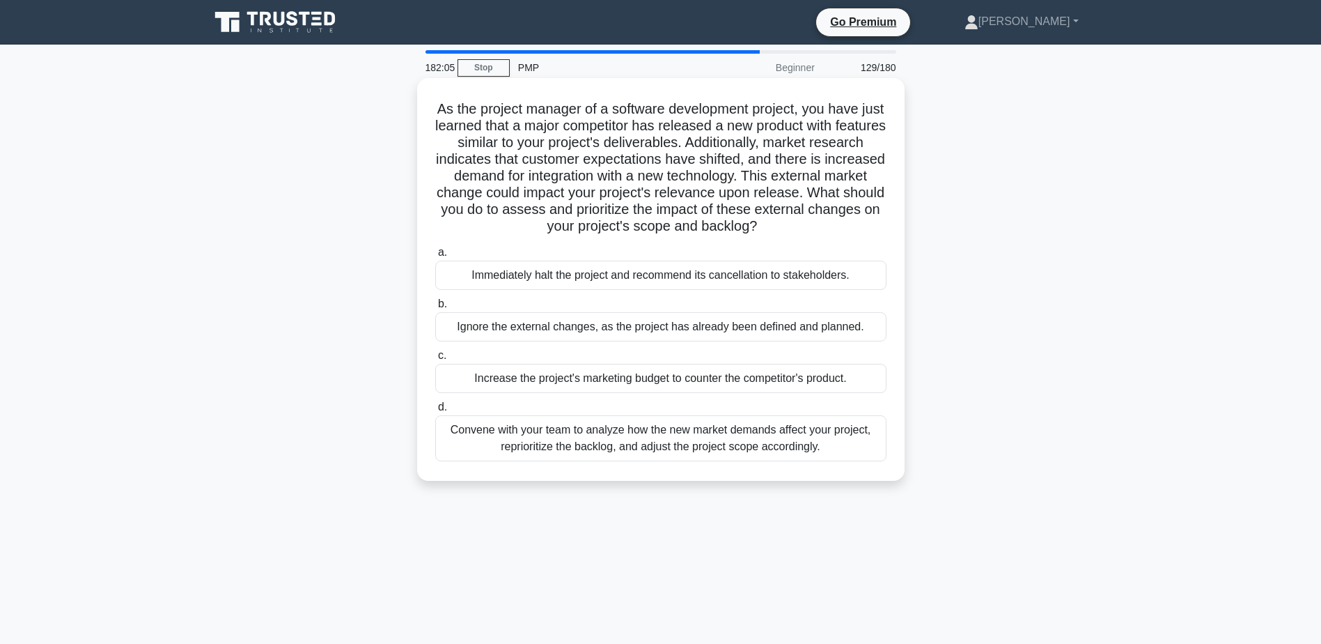
click at [707, 443] on div "Convene with your team to analyze how the new market demands affect your projec…" at bounding box center [660, 438] width 451 height 46
click at [435, 412] on input "d. Convene with your team to analyze how the new market demands affect your pro…" at bounding box center [435, 407] width 0 height 9
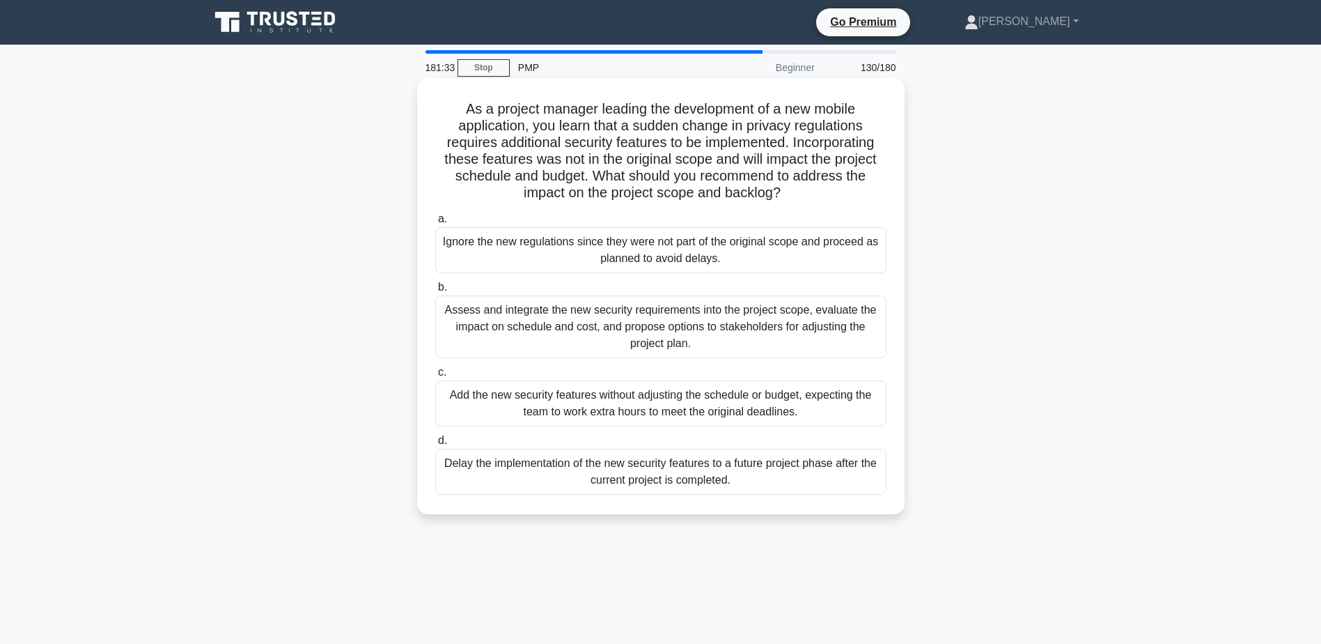
click at [586, 320] on div "Assess and integrate the new security requirements into the project scope, eval…" at bounding box center [660, 326] width 451 height 63
click at [435, 292] on input "b. Assess and integrate the new security requirements into the project scope, e…" at bounding box center [435, 287] width 0 height 9
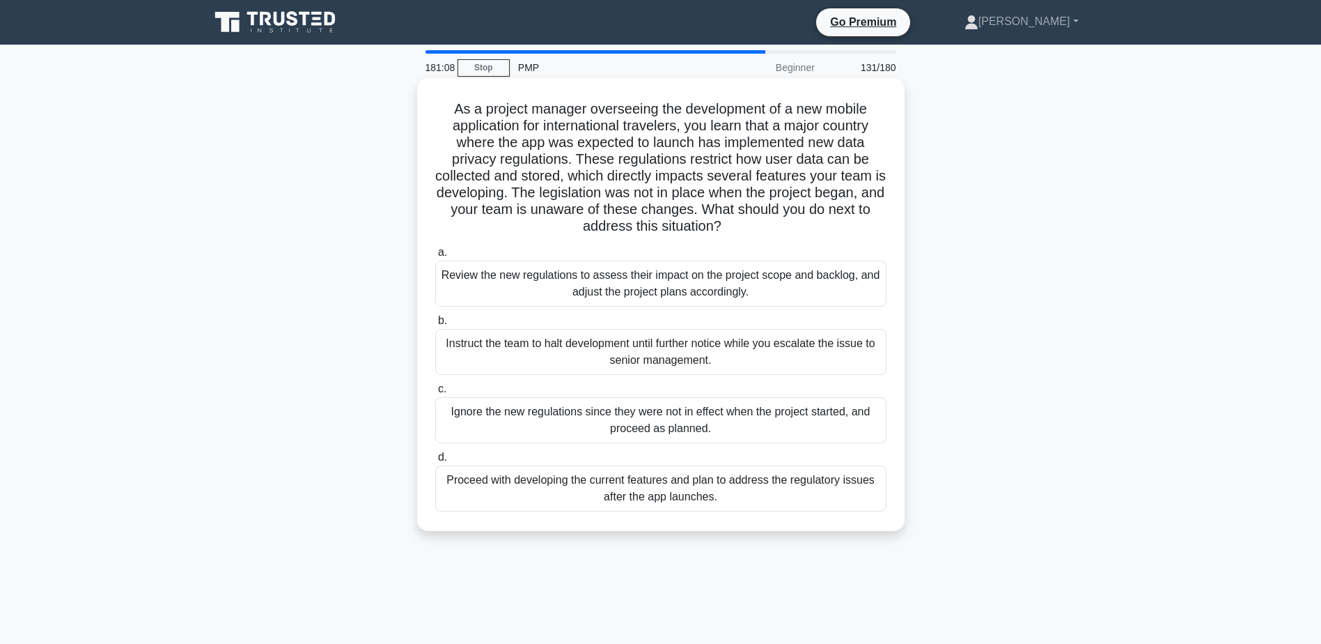
click at [538, 278] on div "Review the new regulations to assess their impact on the project scope and back…" at bounding box center [660, 284] width 451 height 46
click at [435, 257] on input "a. Review the new regulations to assess their impact on the project scope and b…" at bounding box center [435, 252] width 0 height 9
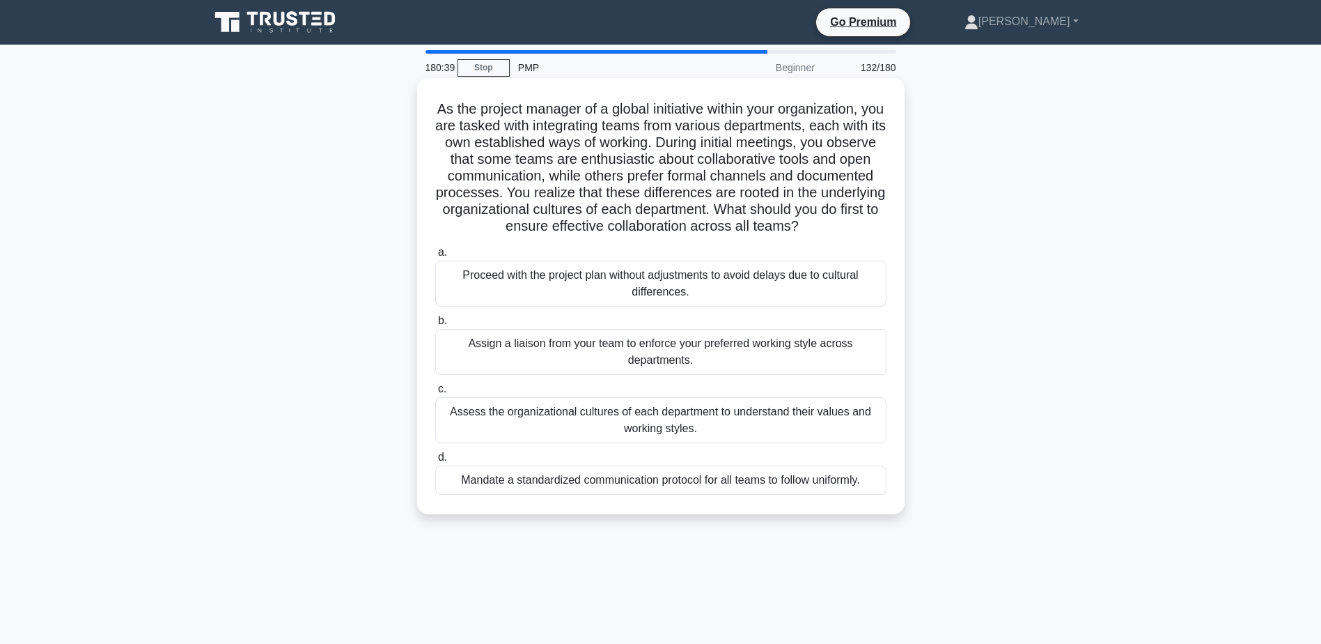
click at [591, 432] on div "Assess the organizational cultures of each department to understand their value…" at bounding box center [660, 420] width 451 height 46
click at [435, 394] on input "c. Assess the organizational cultures of each department to understand their va…" at bounding box center [435, 389] width 0 height 9
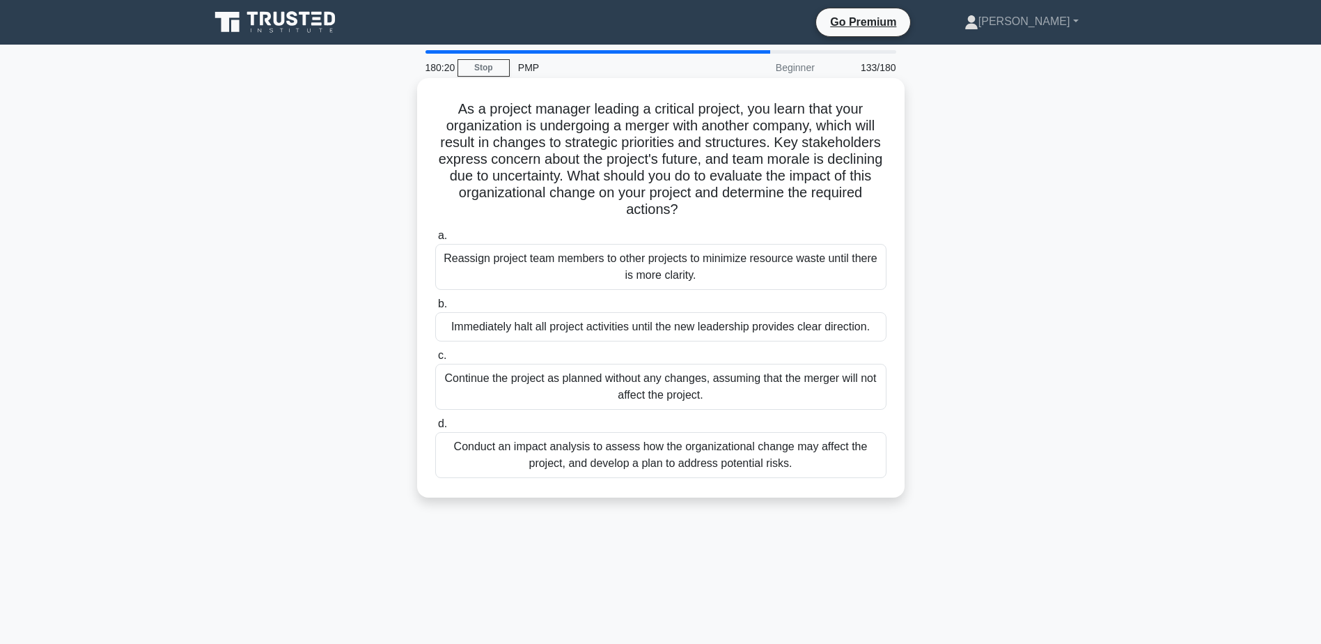
click at [619, 457] on div "Conduct an impact analysis to assess how the organizational change may affect t…" at bounding box center [660, 455] width 451 height 46
click at [435, 428] on input "d. Conduct an impact analysis to assess how the organizational change may affec…" at bounding box center [435, 423] width 0 height 9
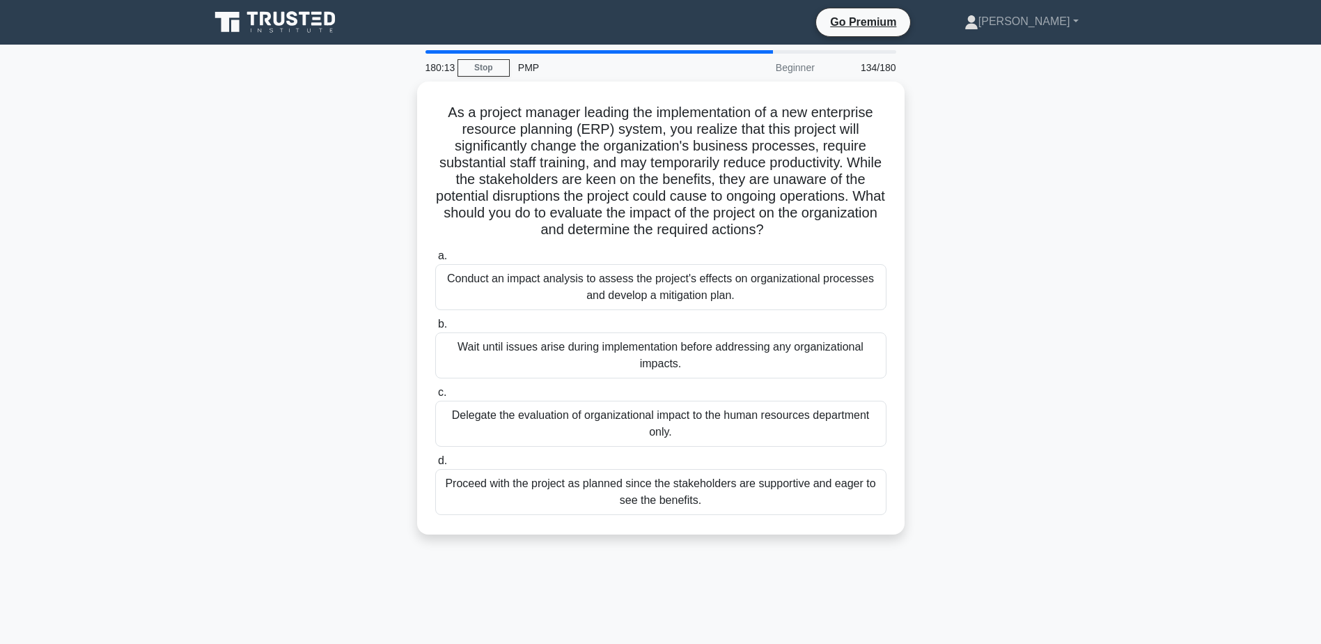
click at [1094, 133] on div "As a project manager leading the implementation of a new enterprise resource pl…" at bounding box center [661, 317] width 920 height 470
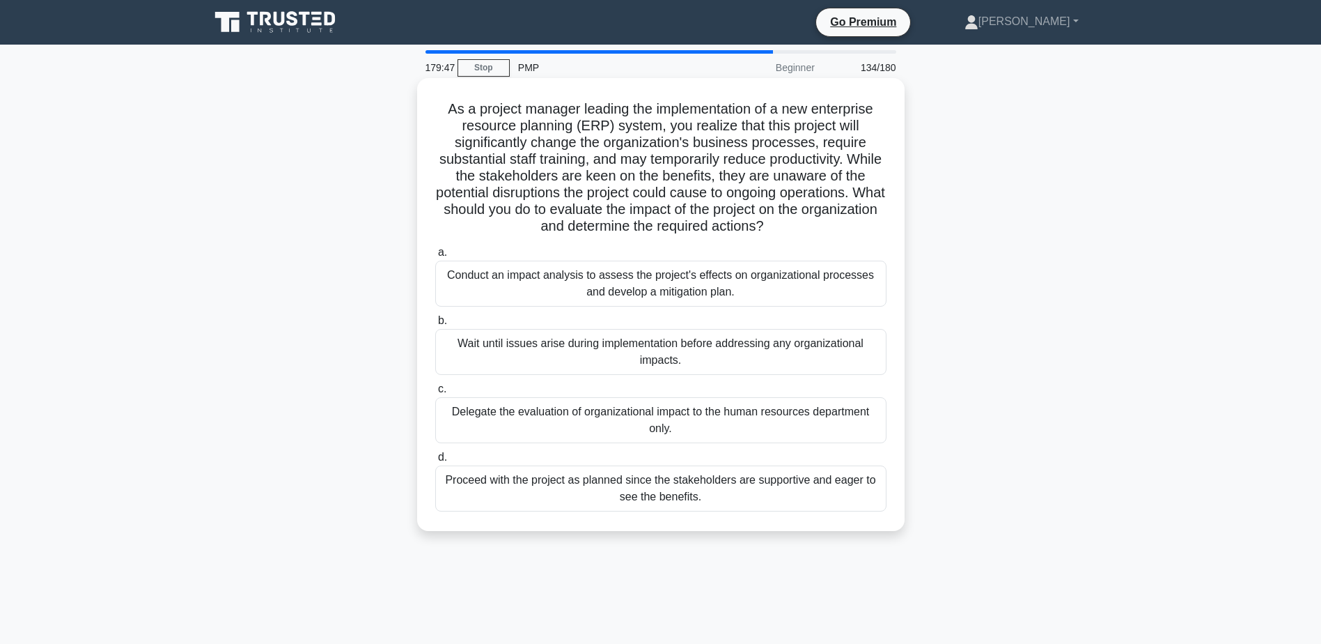
click at [736, 274] on div "Conduct an impact analysis to assess the project's effects on organizational pr…" at bounding box center [660, 284] width 451 height 46
click at [435, 257] on input "a. Conduct an impact analysis to assess the project's effects on organizational…" at bounding box center [435, 252] width 0 height 9
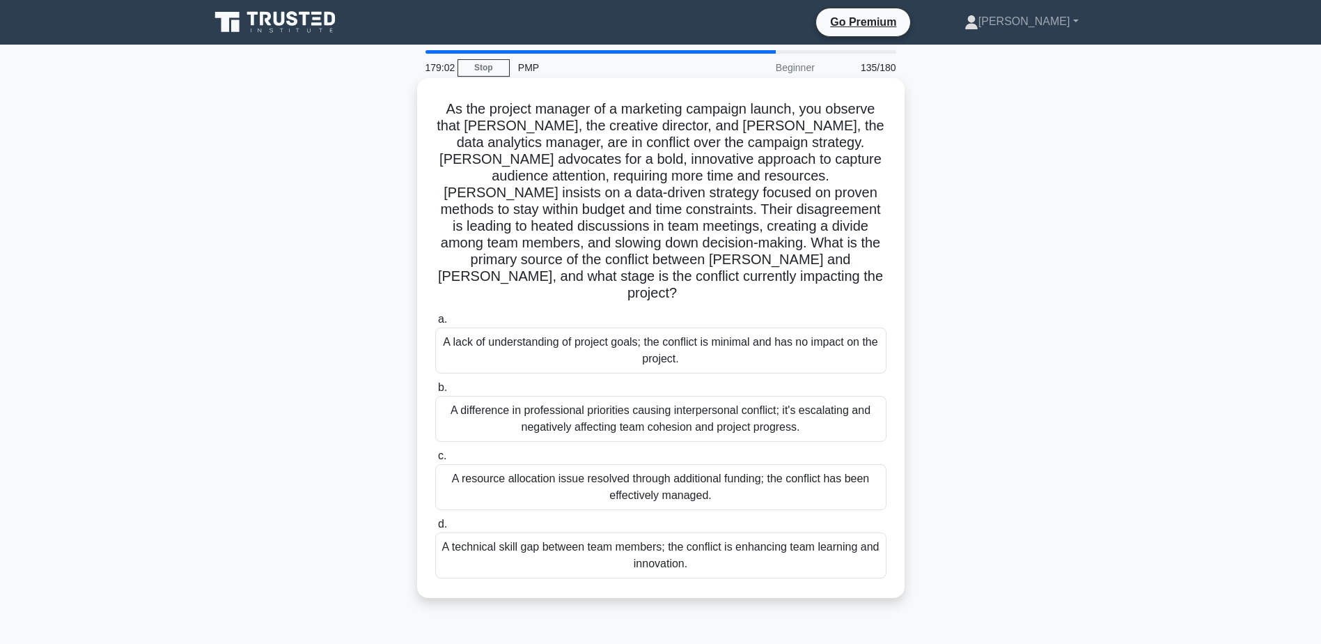
click at [557, 396] on div "A difference in professional priorities causing interpersonal conflict; it's es…" at bounding box center [660, 419] width 451 height 46
click at [435, 387] on input "b. A difference in professional priorities causing interpersonal conflict; it's…" at bounding box center [435, 387] width 0 height 9
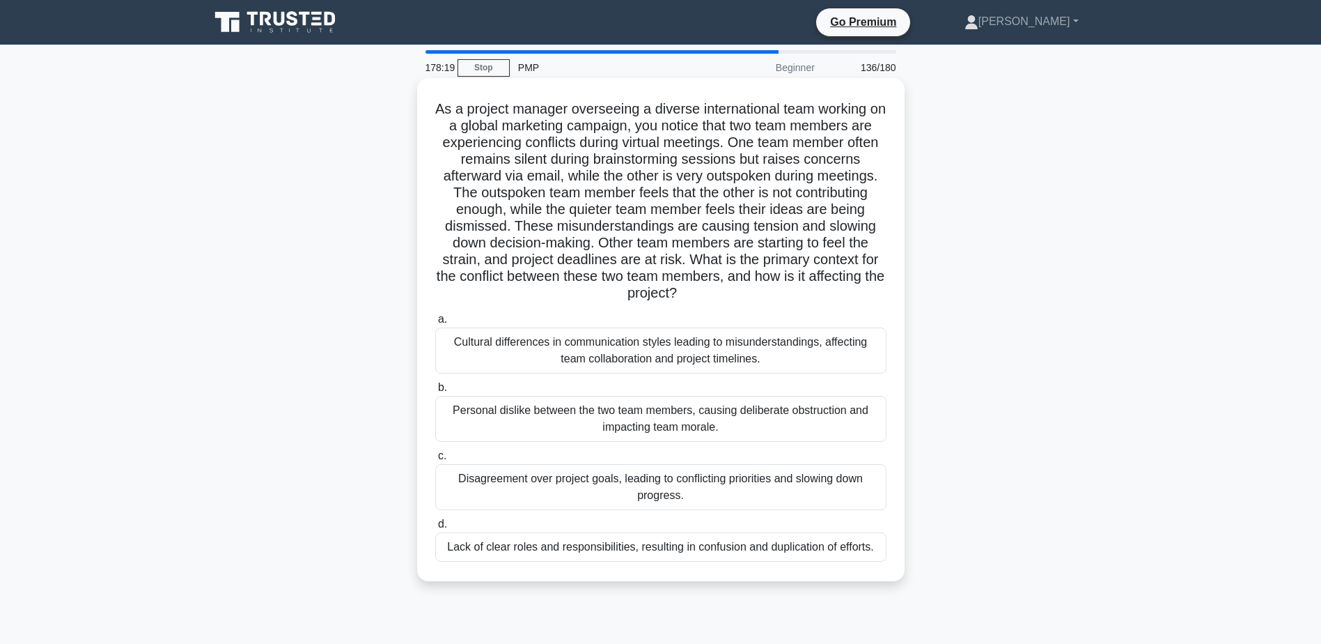
click at [565, 346] on div "Cultural differences in communication styles leading to misunderstandings, affe…" at bounding box center [660, 350] width 451 height 46
click at [435, 324] on input "a. Cultural differences in communication styles leading to misunderstandings, a…" at bounding box center [435, 319] width 0 height 9
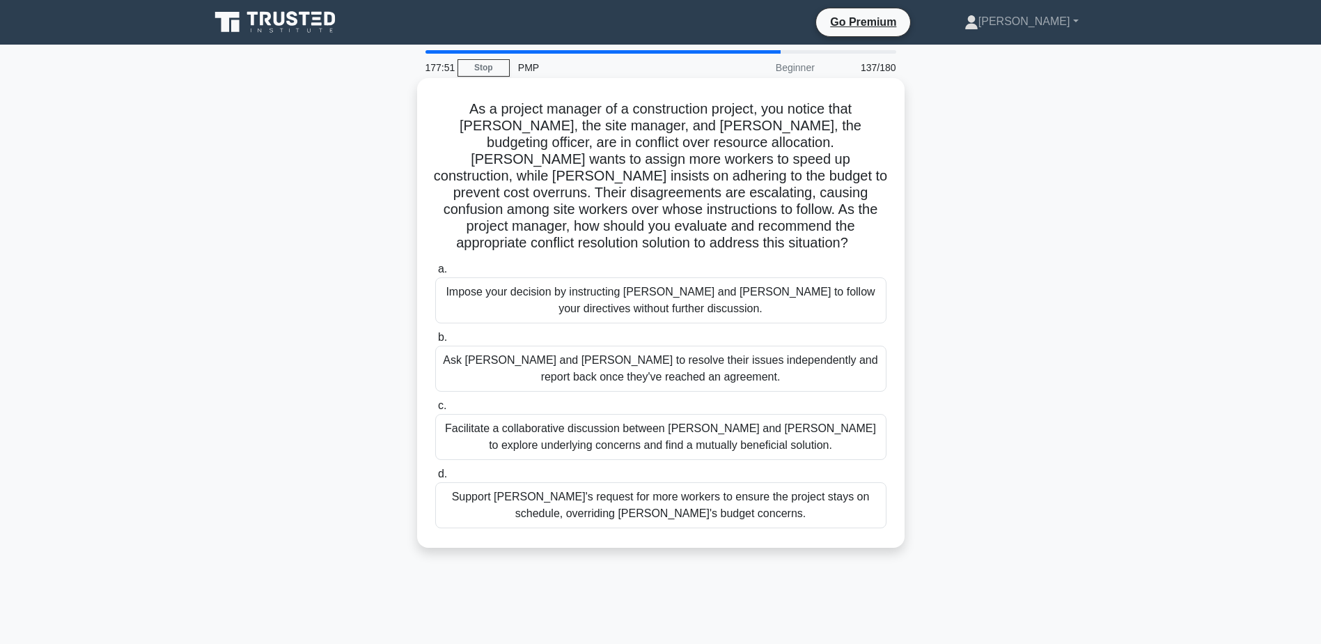
click at [681, 418] on div "Facilitate a collaborative discussion between [PERSON_NAME] and [PERSON_NAME] t…" at bounding box center [660, 437] width 451 height 46
click at [435, 410] on input "c. Facilitate a collaborative discussion between [PERSON_NAME] and [PERSON_NAME…" at bounding box center [435, 405] width 0 height 9
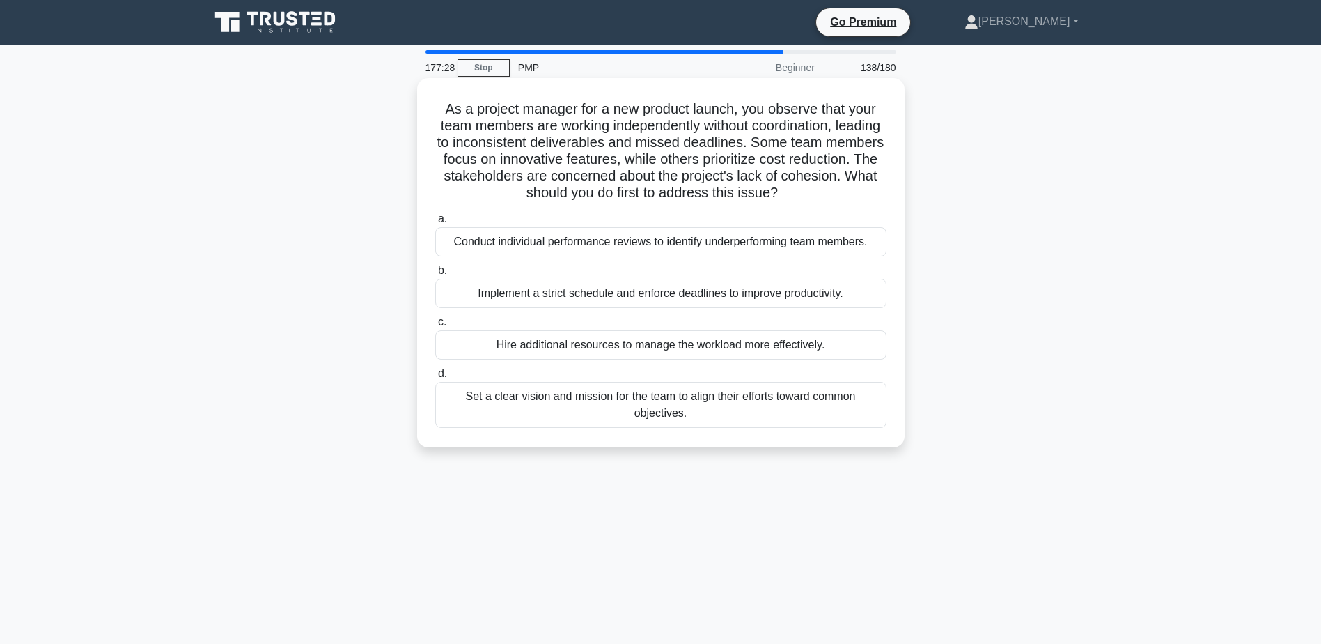
click at [676, 405] on div "Set a clear vision and mission for the team to align their efforts toward commo…" at bounding box center [660, 405] width 451 height 46
click at [435, 378] on input "d. Set a clear vision and mission for the team to align their efforts toward co…" at bounding box center [435, 373] width 0 height 9
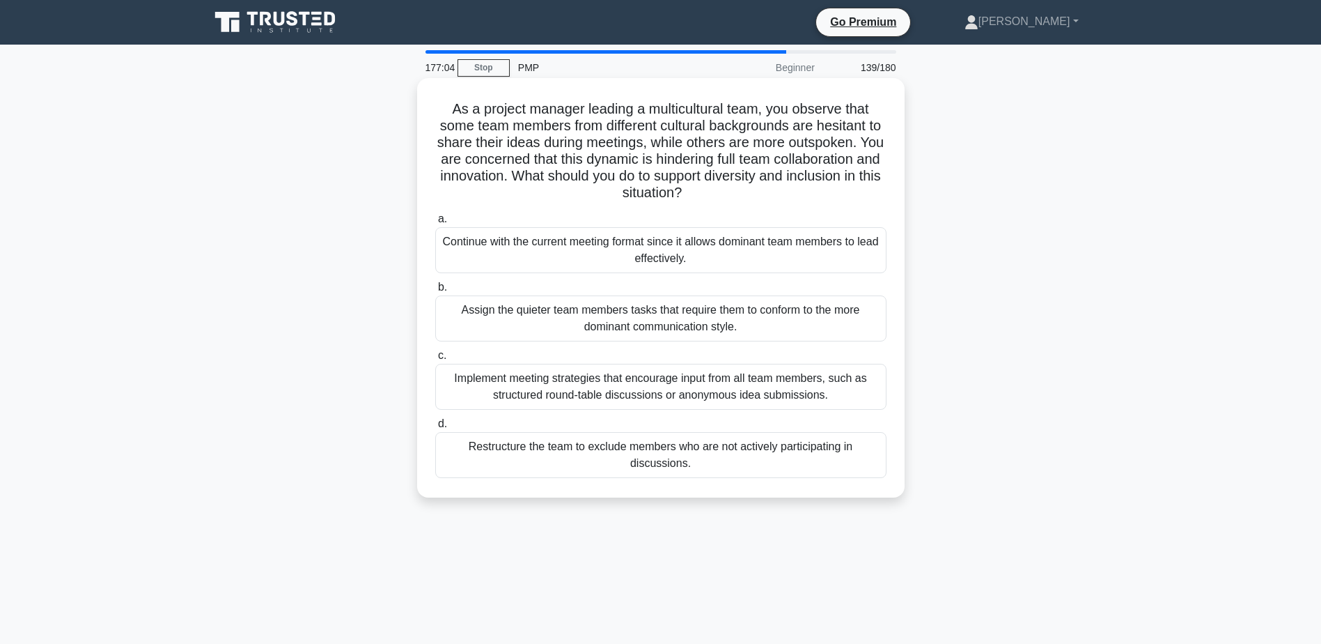
click at [505, 380] on div "Implement meeting strategies that encourage input from all team members, such a…" at bounding box center [660, 387] width 451 height 46
click at [435, 360] on input "c. Implement meeting strategies that encourage input from all team members, suc…" at bounding box center [435, 355] width 0 height 9
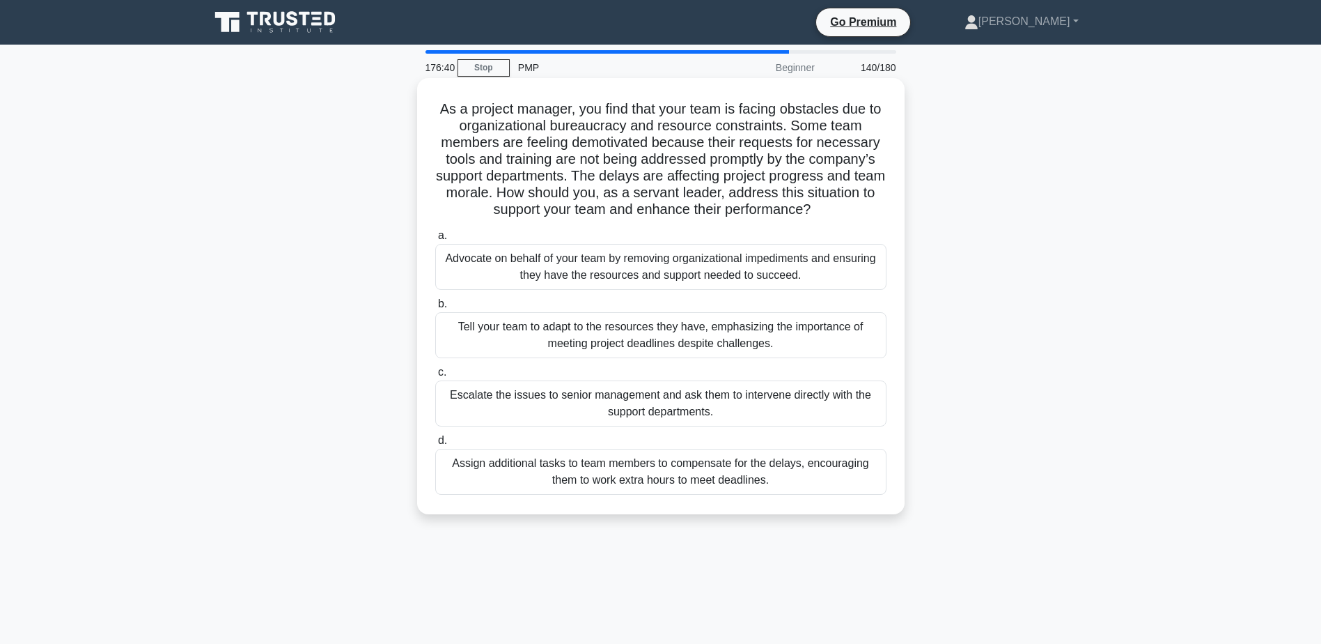
click at [513, 258] on div "Advocate on behalf of your team by removing organizational impediments and ensu…" at bounding box center [660, 267] width 451 height 46
click at [435, 240] on input "a. Advocate on behalf of your team by removing organizational impediments and e…" at bounding box center [435, 235] width 0 height 9
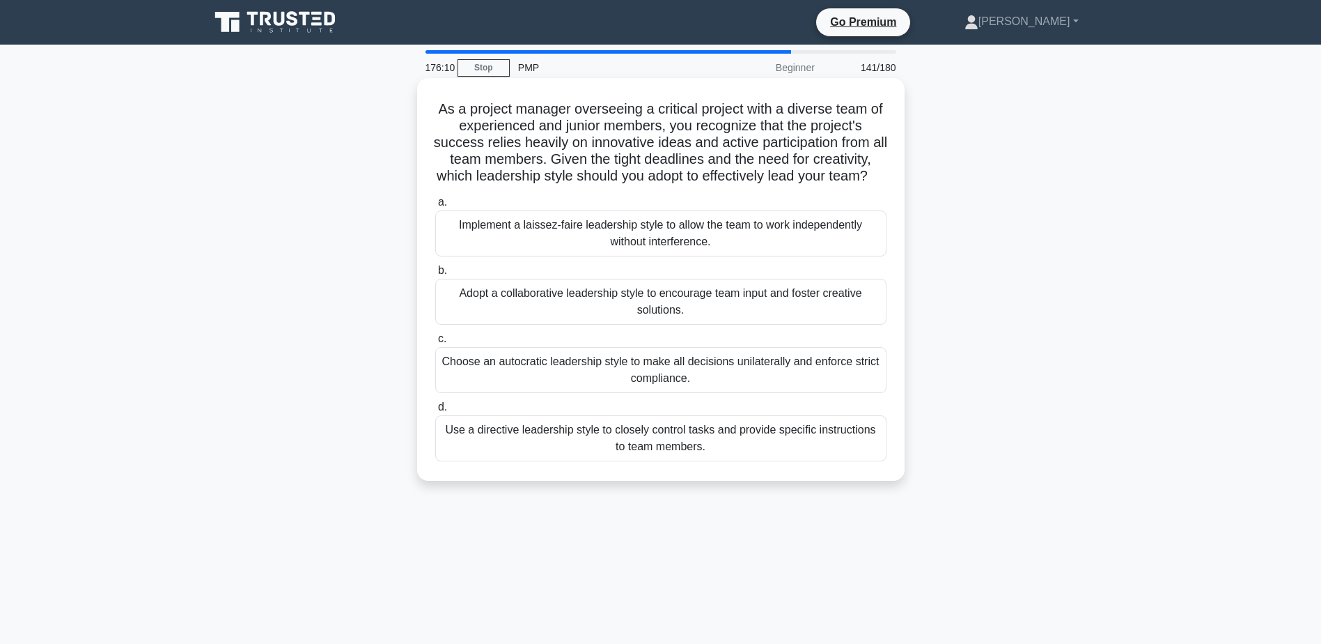
click at [514, 319] on div "Adopt a collaborative leadership style to encourage team input and foster creat…" at bounding box center [660, 302] width 451 height 46
click at [435, 275] on input "b. Adopt a collaborative leadership style to encourage team input and [PERSON_N…" at bounding box center [435, 270] width 0 height 9
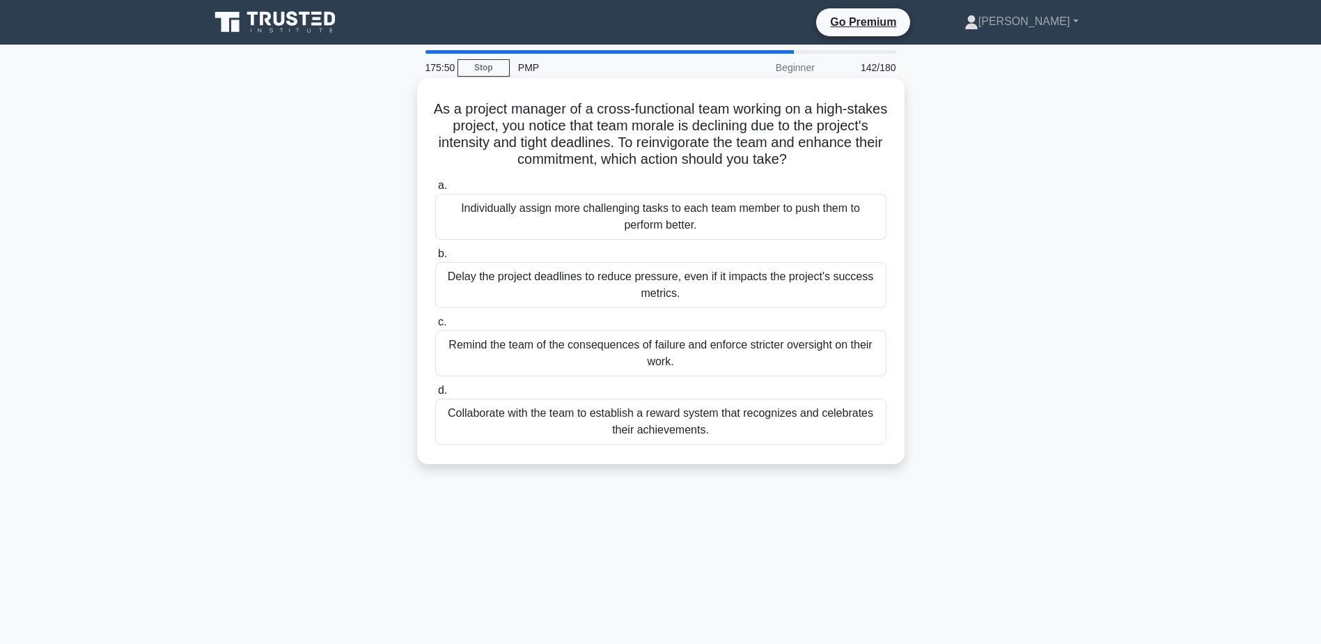
click at [679, 426] on div "Collaborate with the team to establish a reward system that recognizes and cele…" at bounding box center [660, 421] width 451 height 46
click at [435, 395] on input "d. Collaborate with the team to establish a reward system that recognizes and c…" at bounding box center [435, 390] width 0 height 9
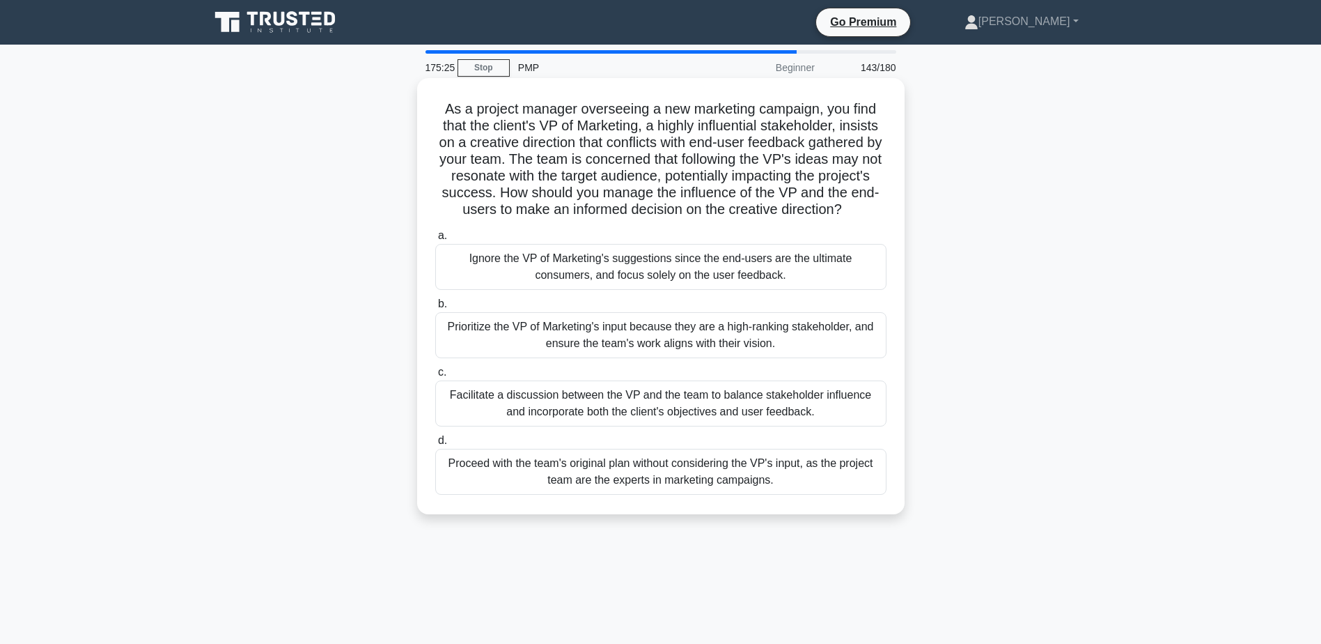
click at [558, 418] on div "Facilitate a discussion between the VP and the team to balance stakeholder infl…" at bounding box center [660, 403] width 451 height 46
click at [435, 377] on input "c. Facilitate a discussion between the VP and the team to balance stakeholder i…" at bounding box center [435, 372] width 0 height 9
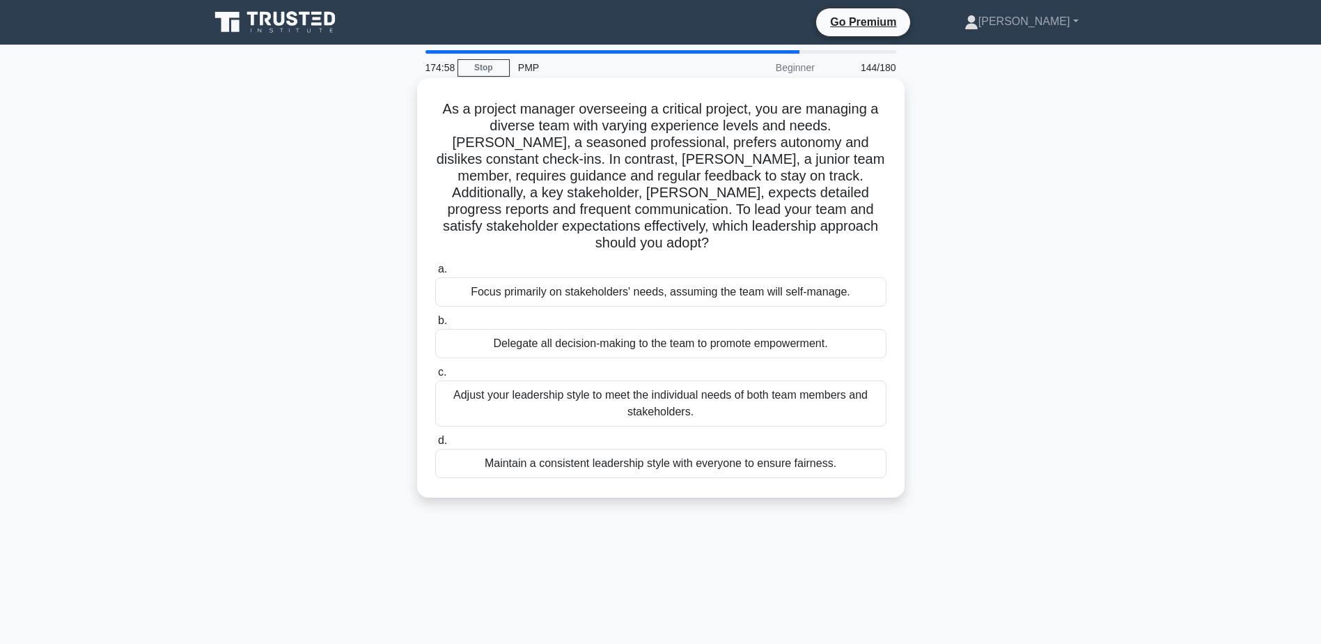
click at [543, 382] on div "Adjust your leadership style to meet the individual needs of both team members …" at bounding box center [660, 403] width 451 height 46
click at [435, 377] on input "c. Adjust your leadership style to meet the individual needs of both team membe…" at bounding box center [435, 372] width 0 height 9
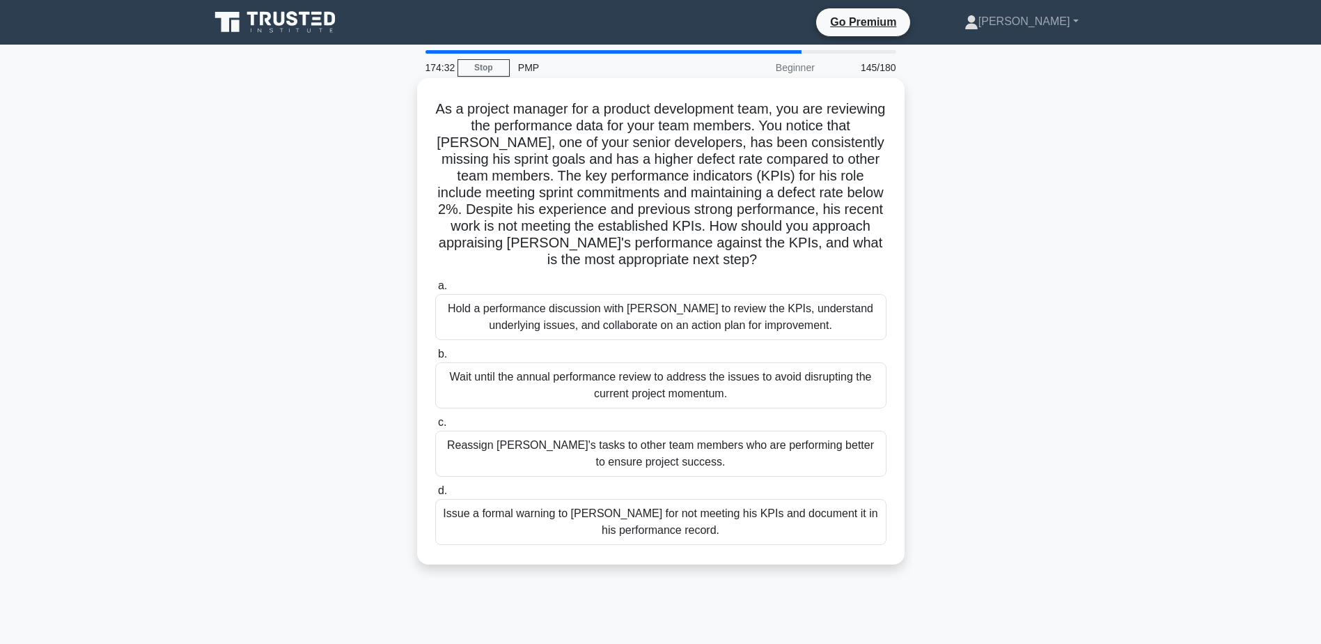
click at [708, 321] on div "Hold a performance discussion with [PERSON_NAME] to review the KPIs, understand…" at bounding box center [660, 317] width 451 height 46
click at [435, 290] on input "a. Hold a performance discussion with [PERSON_NAME] to review the KPIs, underst…" at bounding box center [435, 285] width 0 height 9
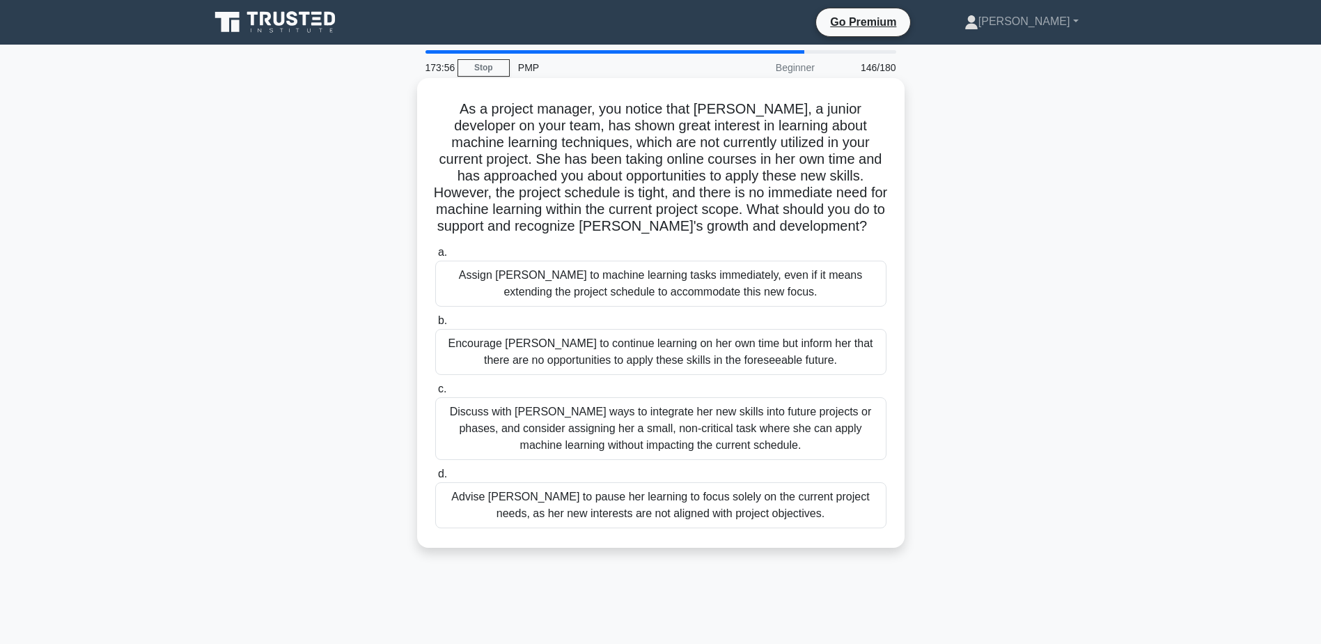
click at [559, 421] on div "Discuss with [PERSON_NAME] ways to integrate her new skills into future project…" at bounding box center [660, 428] width 451 height 63
click at [435, 394] on input "c. Discuss with [PERSON_NAME] ways to integrate her new skills into future proj…" at bounding box center [435, 389] width 0 height 9
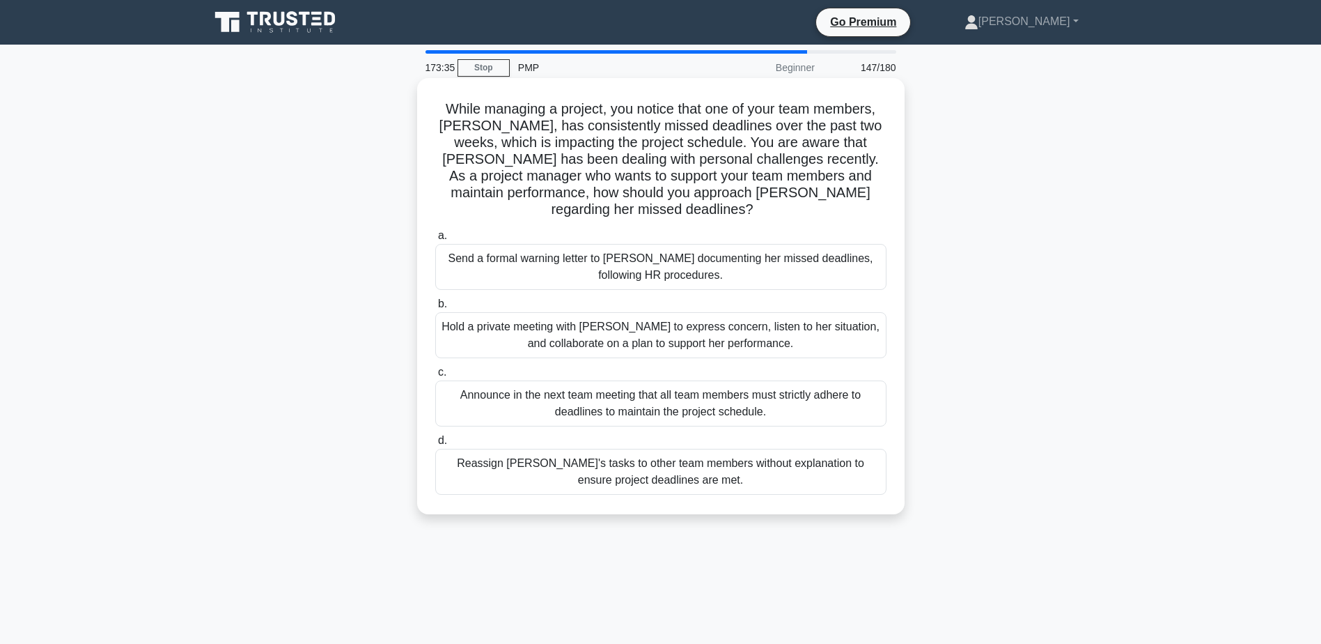
click at [568, 312] on div "Hold a private meeting with [PERSON_NAME] to express concern, listen to her sit…" at bounding box center [660, 335] width 451 height 46
click at [435, 309] on input "b. Hold a private meeting with [PERSON_NAME] to express concern, listen to her …" at bounding box center [435, 304] width 0 height 9
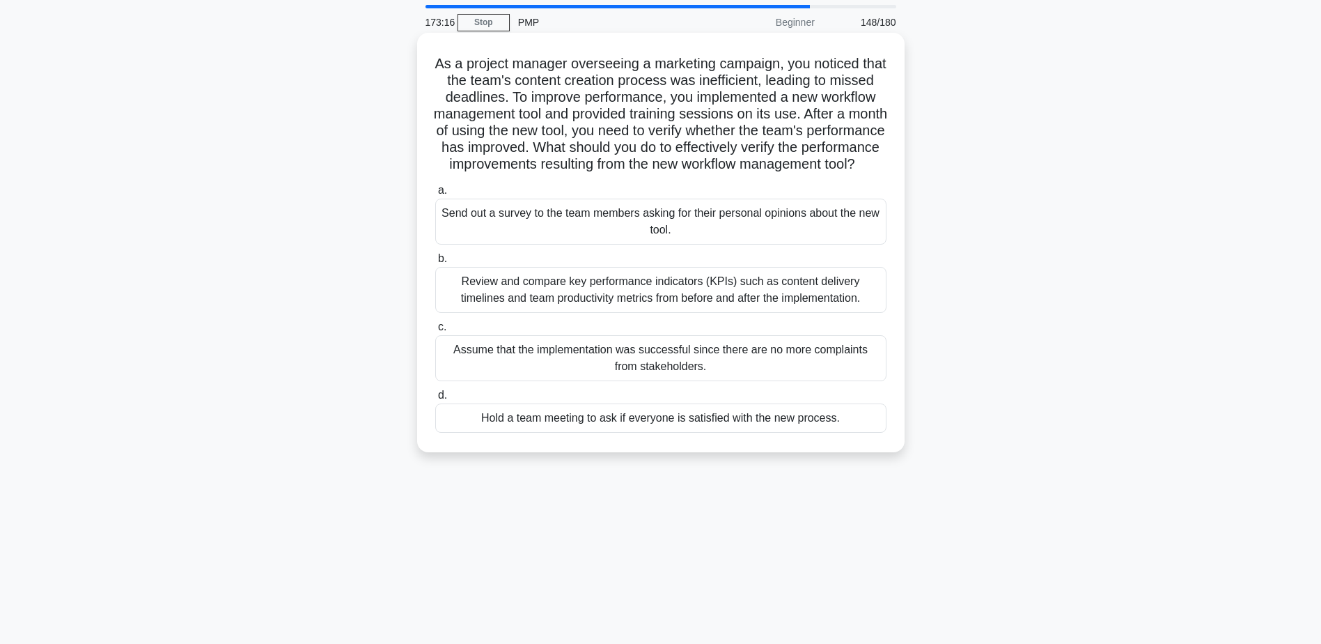
scroll to position [70, 0]
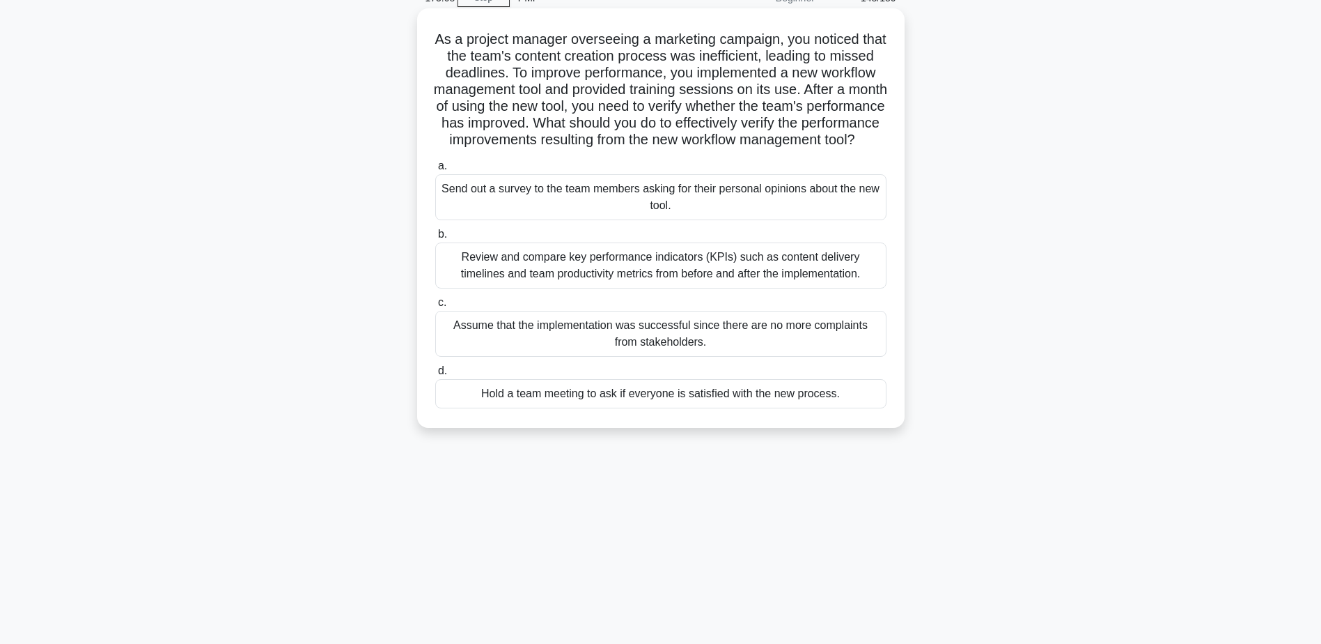
click at [508, 275] on div "Review and compare key performance indicators (KPIs) such as content delivery t…" at bounding box center [660, 265] width 451 height 46
click at [435, 239] on input "b. Review and compare key performance indicators (KPIs) such as content deliver…" at bounding box center [435, 234] width 0 height 9
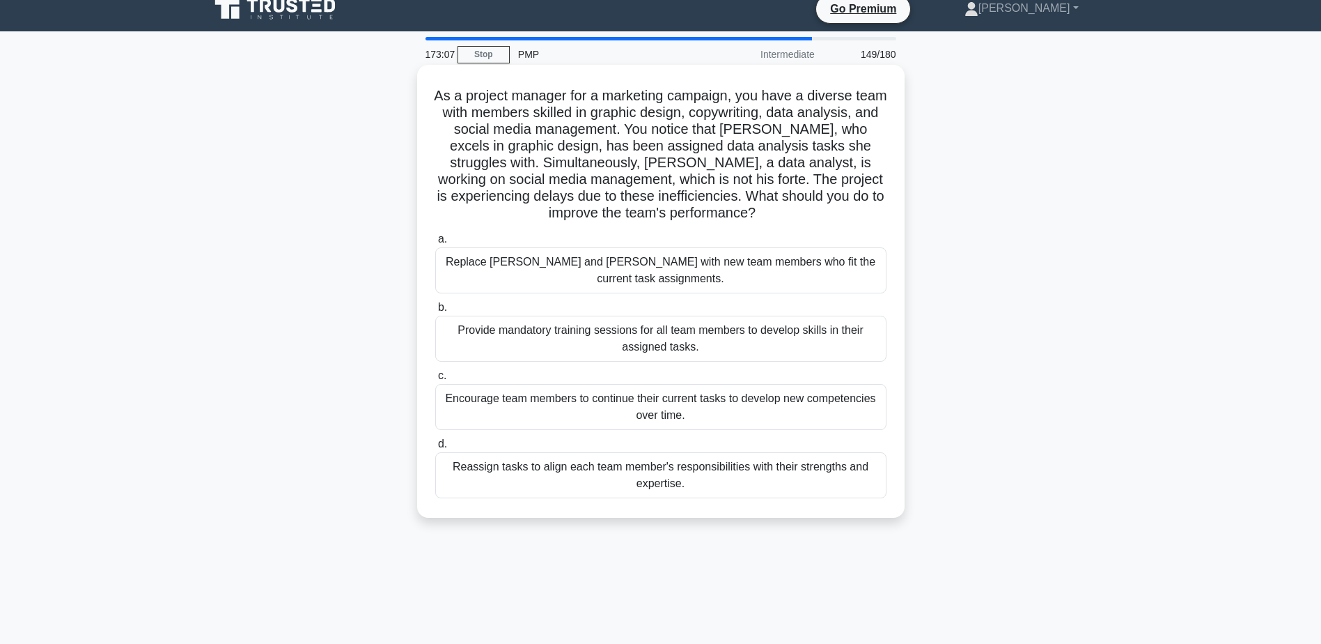
scroll to position [0, 0]
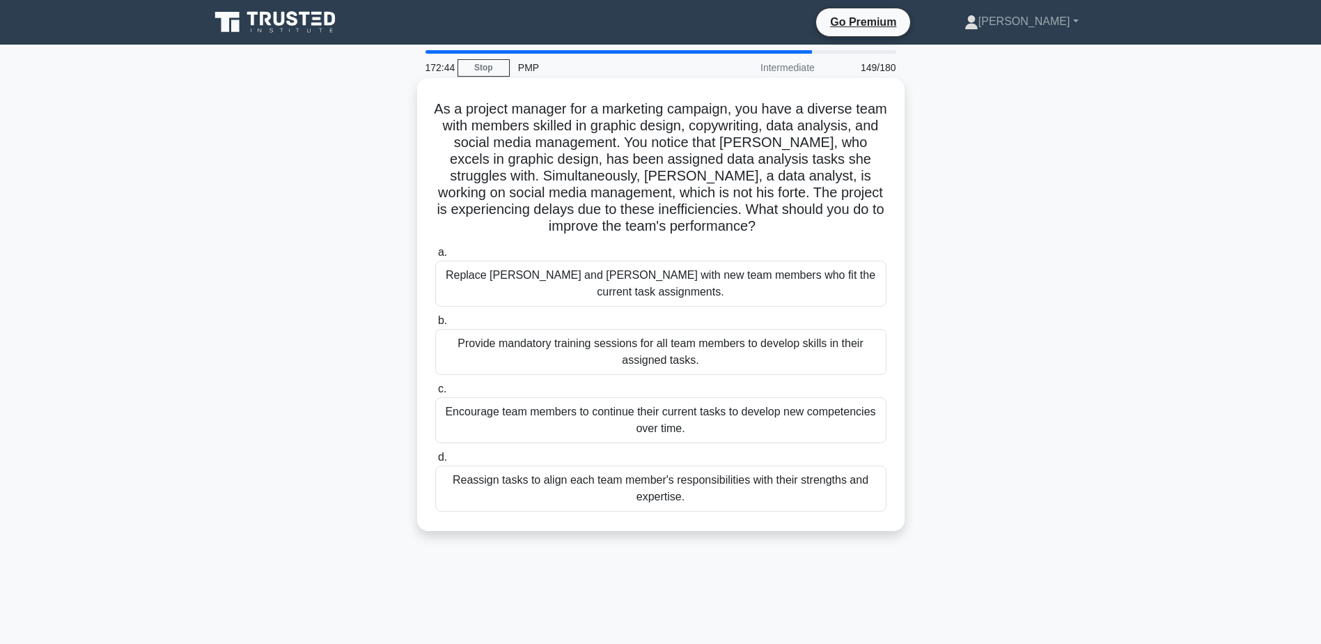
click at [595, 471] on div "Reassign tasks to align each team member's responsibilities with their strength…" at bounding box center [660, 488] width 451 height 46
click at [435, 462] on input "d. Reassign tasks to align each team member's responsibilities with their stren…" at bounding box center [435, 457] width 0 height 9
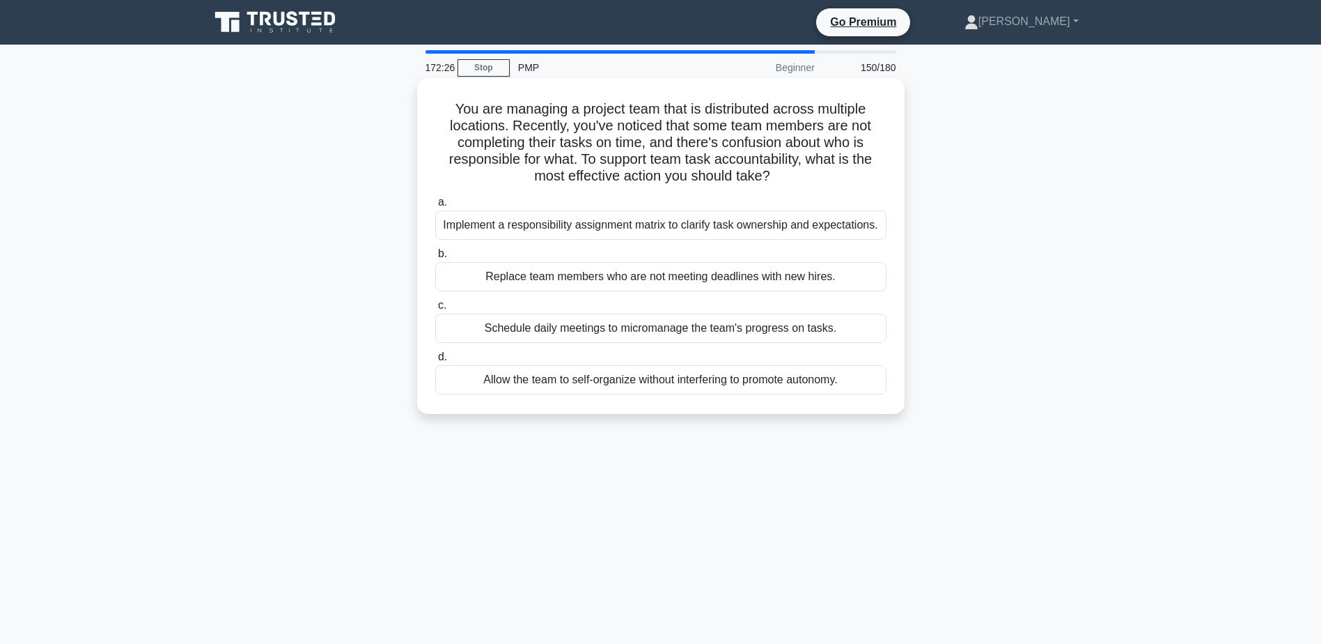
click at [658, 222] on div "Implement a responsibility assignment matrix to clarify task ownership and expe…" at bounding box center [660, 224] width 451 height 29
click at [435, 207] on input "a. Implement a responsibility assignment matrix to clarify task ownership and e…" at bounding box center [435, 202] width 0 height 9
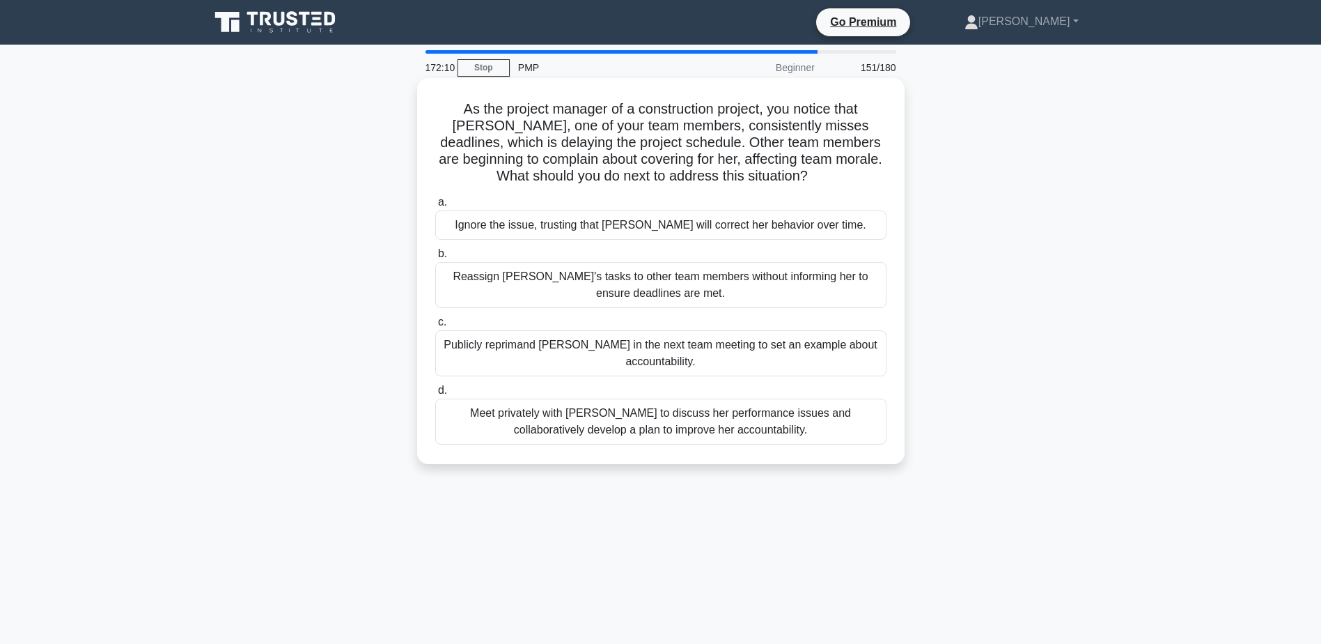
click at [564, 418] on div "Meet privately with [PERSON_NAME] to discuss her performance issues and collabo…" at bounding box center [660, 421] width 451 height 46
click at [435, 395] on input "d. Meet privately with [PERSON_NAME] to discuss her performance issues and coll…" at bounding box center [435, 390] width 0 height 9
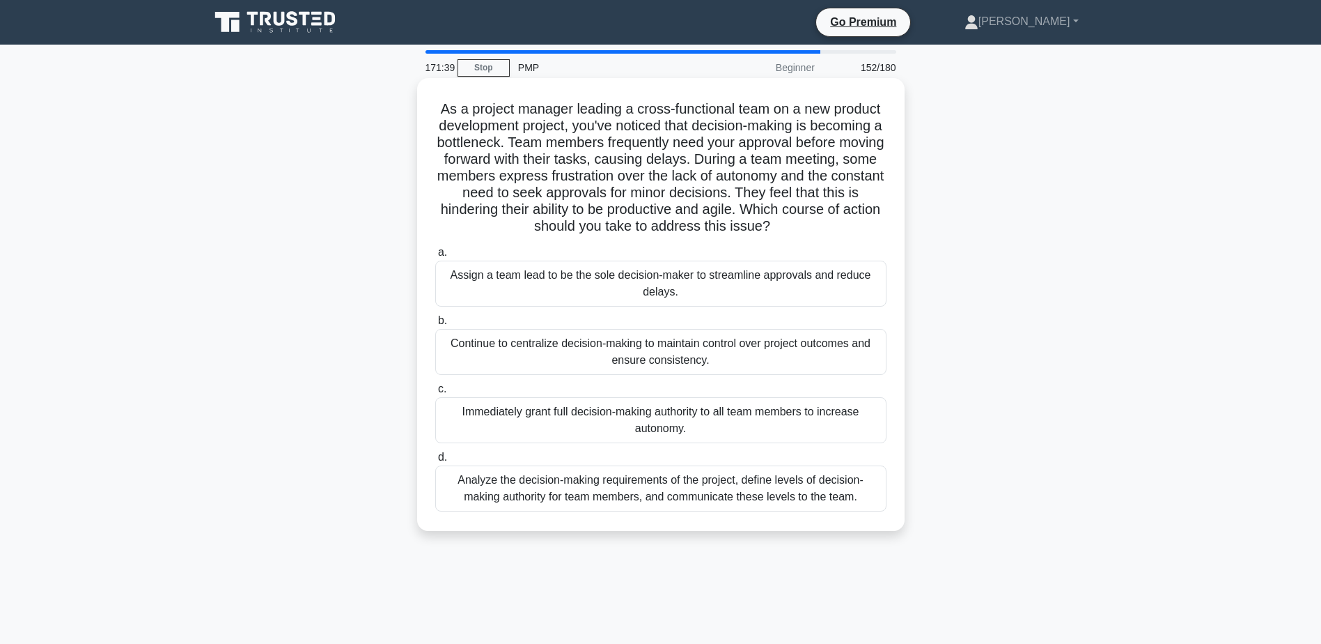
click at [507, 491] on div "Analyze the decision-making requirements of the project, define levels of decis…" at bounding box center [660, 488] width 451 height 46
click at [435, 462] on input "d. Analyze the decision-making requirements of the project, define levels of de…" at bounding box center [435, 457] width 0 height 9
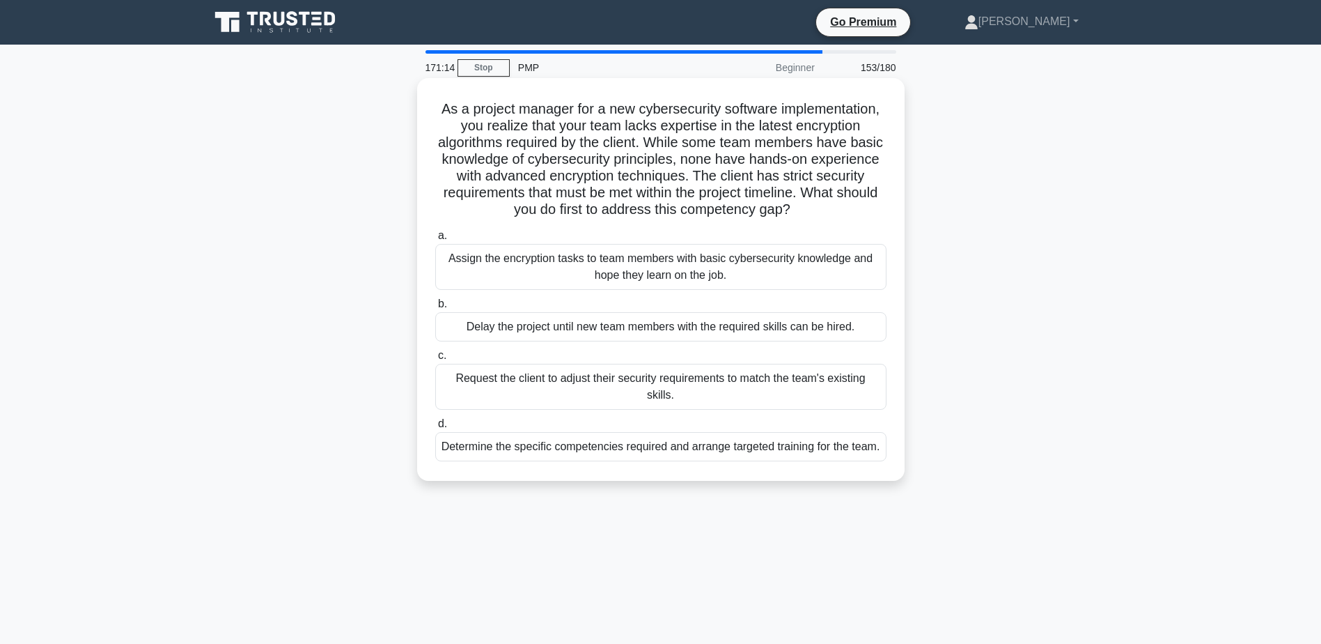
click at [600, 450] on div "Determine the specific competencies required and arrange targeted training for …" at bounding box center [660, 446] width 451 height 29
click at [435, 428] on input "d. Determine the specific competencies required and arrange targeted training f…" at bounding box center [435, 423] width 0 height 9
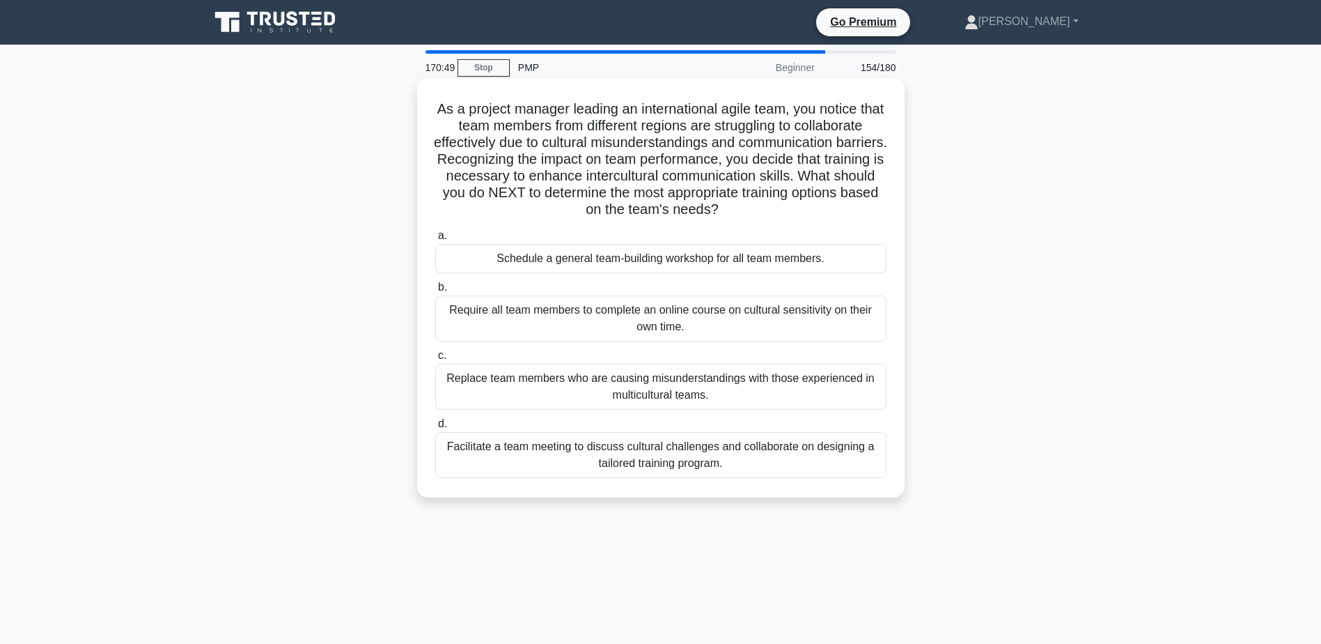
click at [543, 450] on div "Facilitate a team meeting to discuss cultural challenges and collaborate on des…" at bounding box center [660, 455] width 451 height 46
click at [435, 428] on input "d. Facilitate a team meeting to discuss cultural challenges and collaborate on …" at bounding box center [435, 423] width 0 height 9
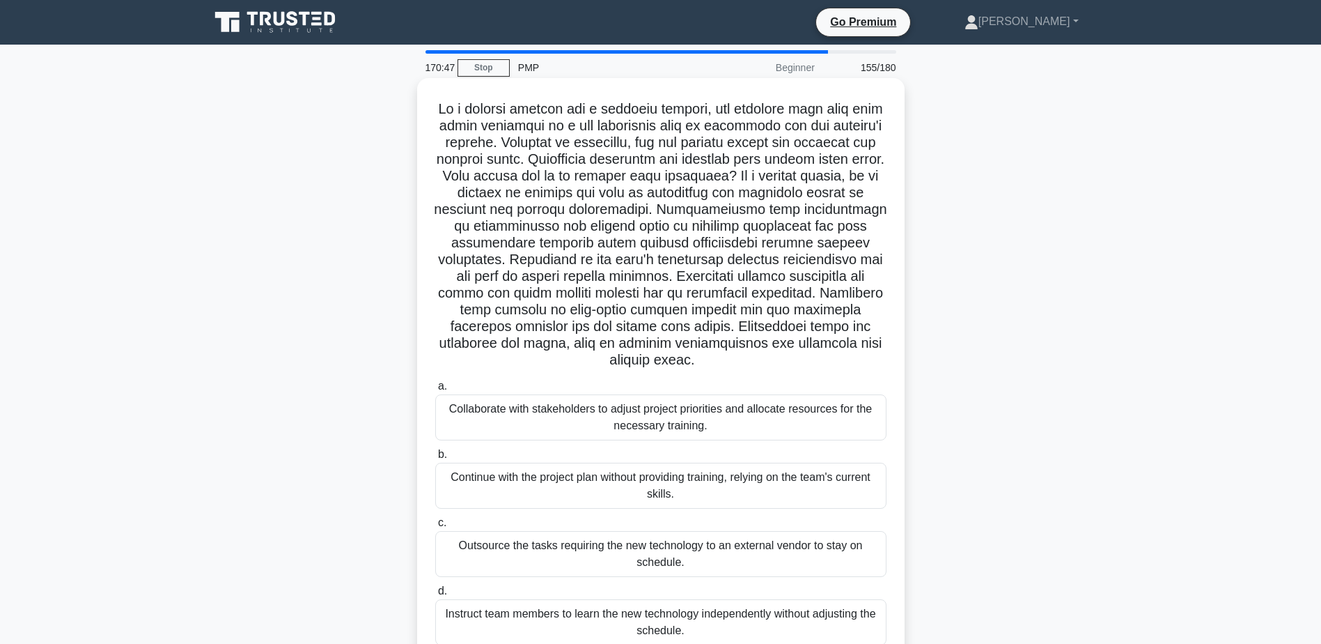
scroll to position [70, 0]
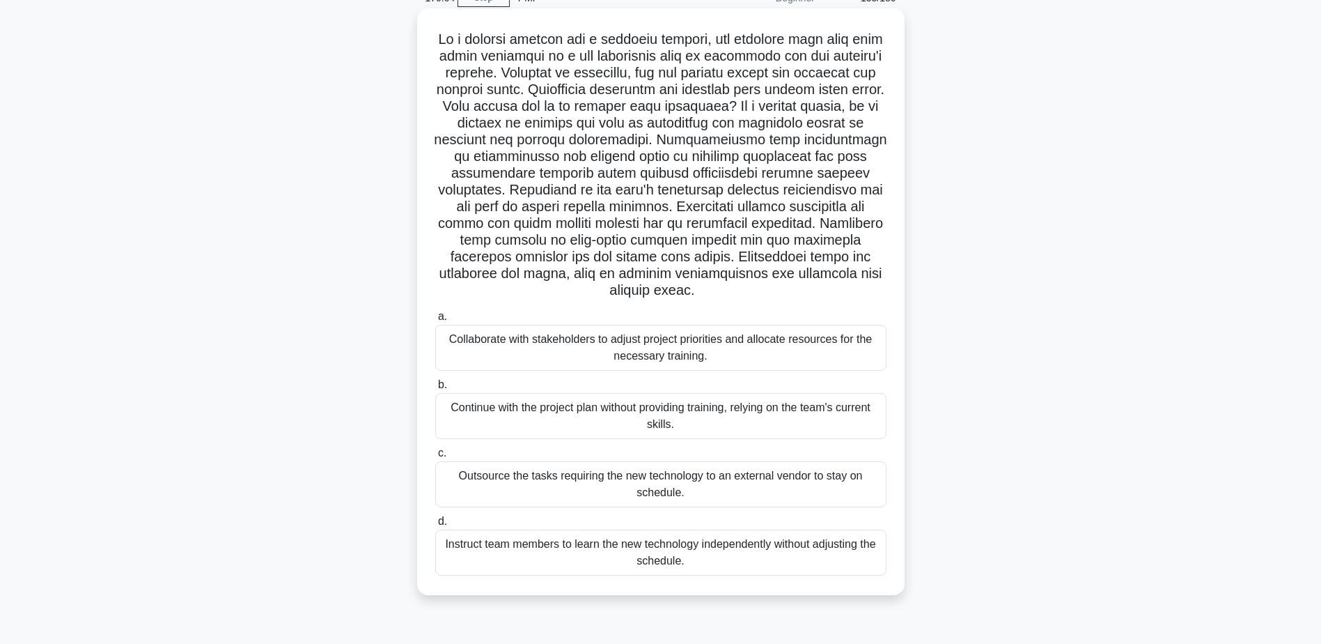
click at [676, 336] on div "Collaborate with stakeholders to adjust project priorities and allocate resourc…" at bounding box center [660, 348] width 451 height 46
click at [435, 321] on input "a. Collaborate with stakeholders to adjust project priorities and allocate reso…" at bounding box center [435, 316] width 0 height 9
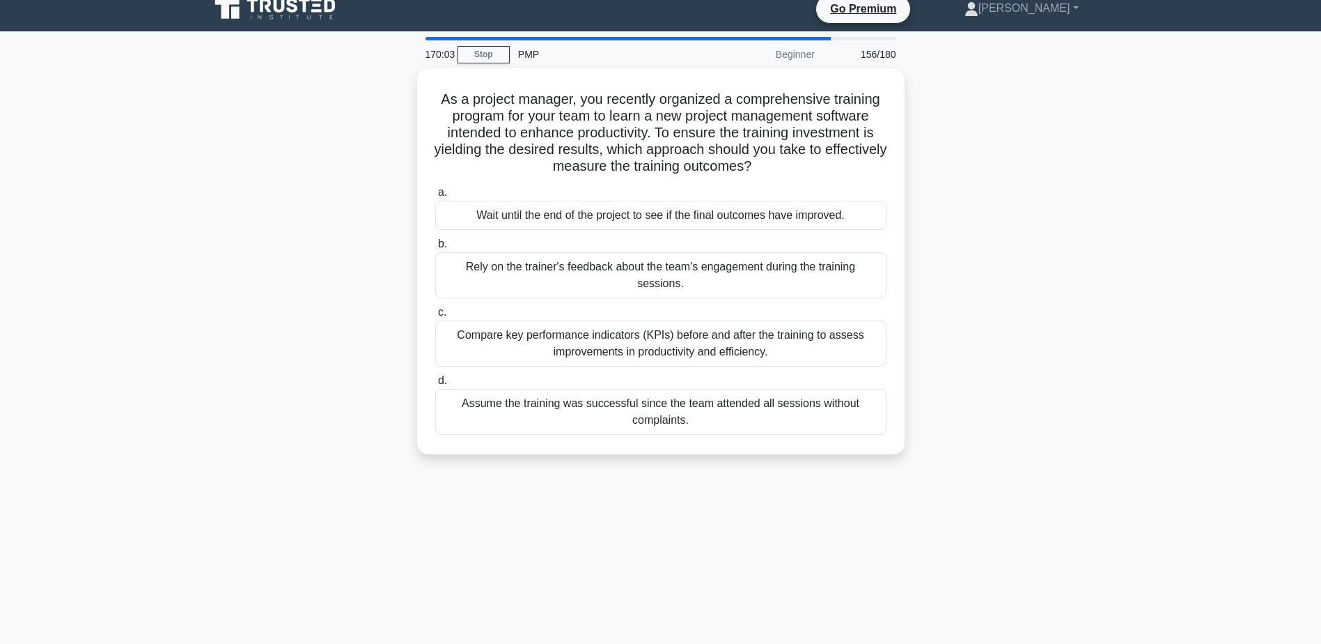
scroll to position [0, 0]
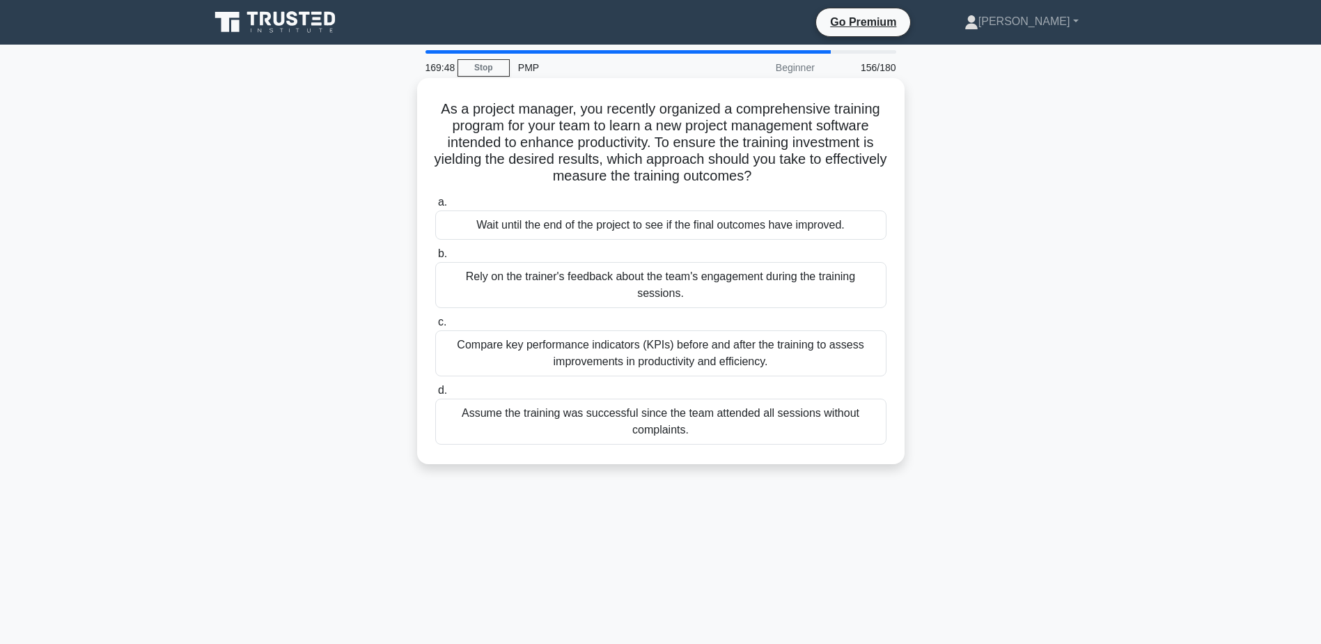
click at [754, 336] on div "Compare key performance indicators (KPIs) before and after the training to asse…" at bounding box center [660, 353] width 451 height 46
click at [435, 327] on input "c. Compare key performance indicators (KPIs) before and after the training to a…" at bounding box center [435, 322] width 0 height 9
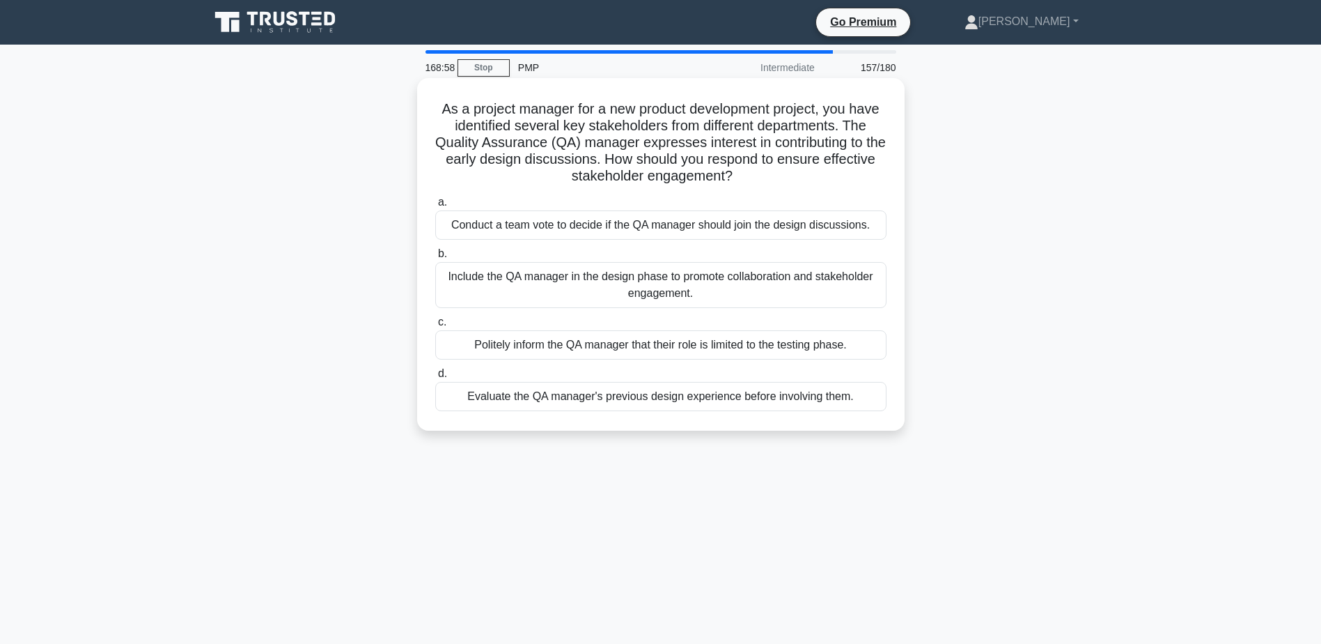
click at [671, 404] on div "Evaluate the QA manager's previous design experience before involving them." at bounding box center [660, 396] width 451 height 29
click at [435, 378] on input "d. Evaluate the QA manager's previous design experience before involving them." at bounding box center [435, 373] width 0 height 9
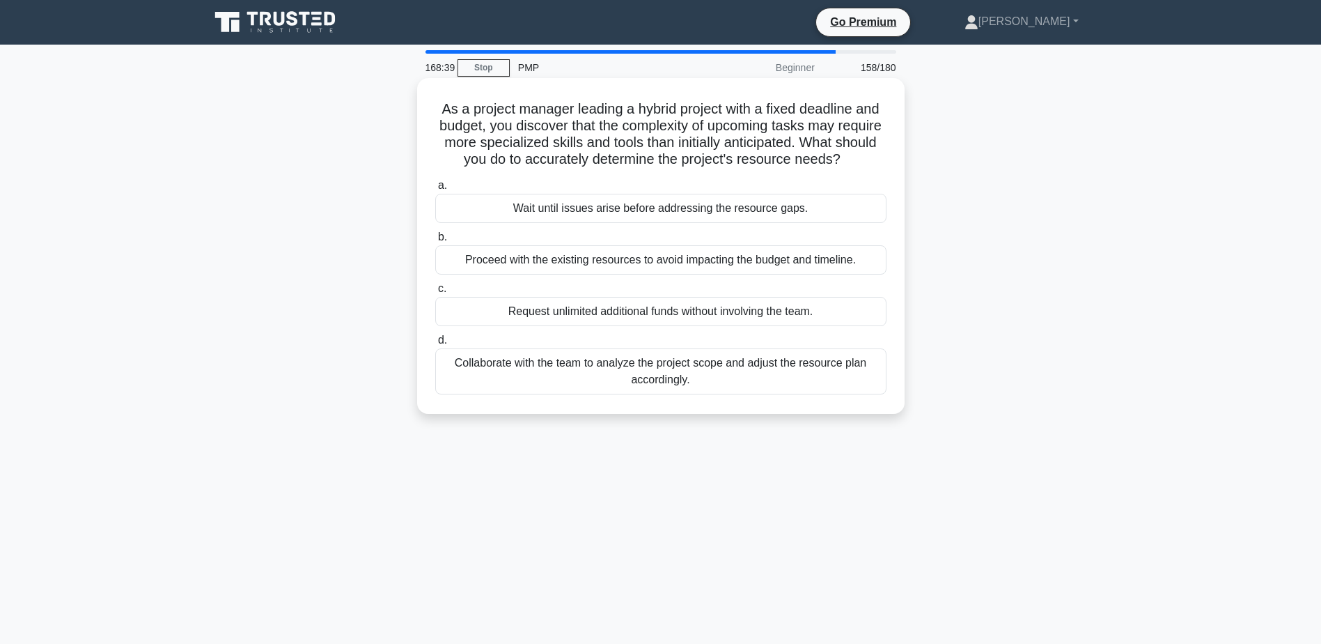
click at [722, 375] on div "Collaborate with the team to analyze the project scope and adjust the resource …" at bounding box center [660, 371] width 451 height 46
click at [435, 345] on input "d. Collaborate with the team to analyze the project scope and adjust the resour…" at bounding box center [435, 340] width 0 height 9
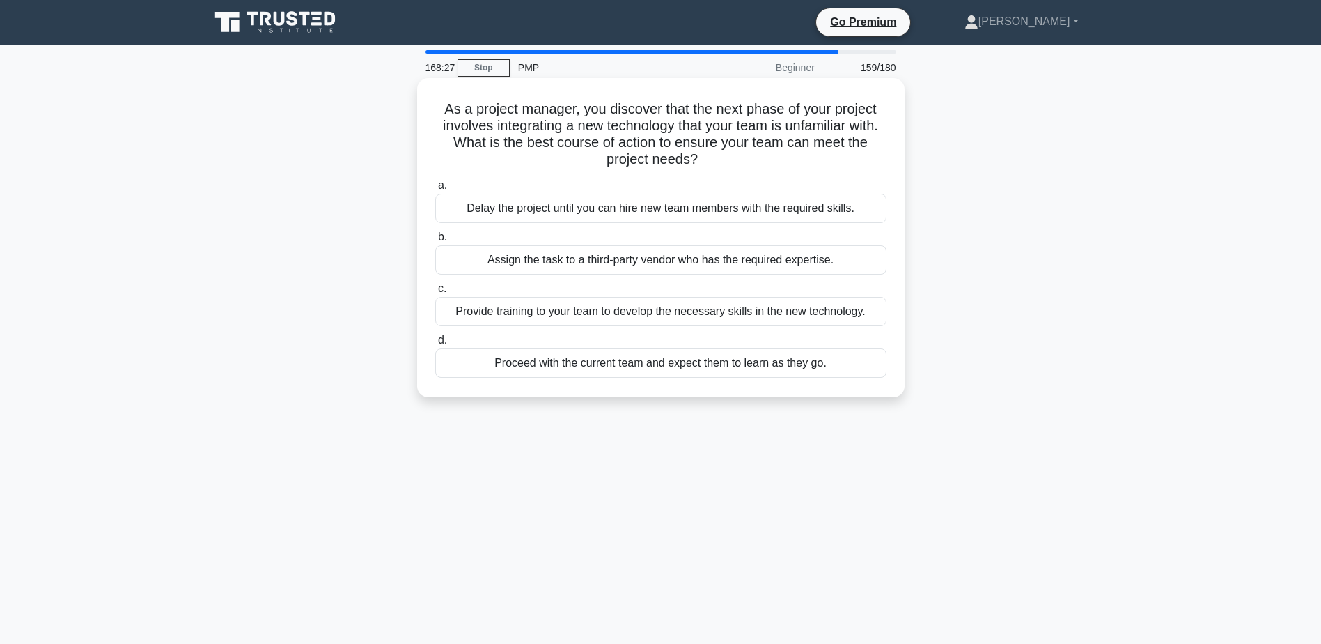
click at [646, 317] on div "Provide training to your team to develop the necessary skills in the new techno…" at bounding box center [660, 311] width 451 height 29
click at [435, 293] on input "c. Provide training to your team to develop the necessary skills in the new tec…" at bounding box center [435, 288] width 0 height 9
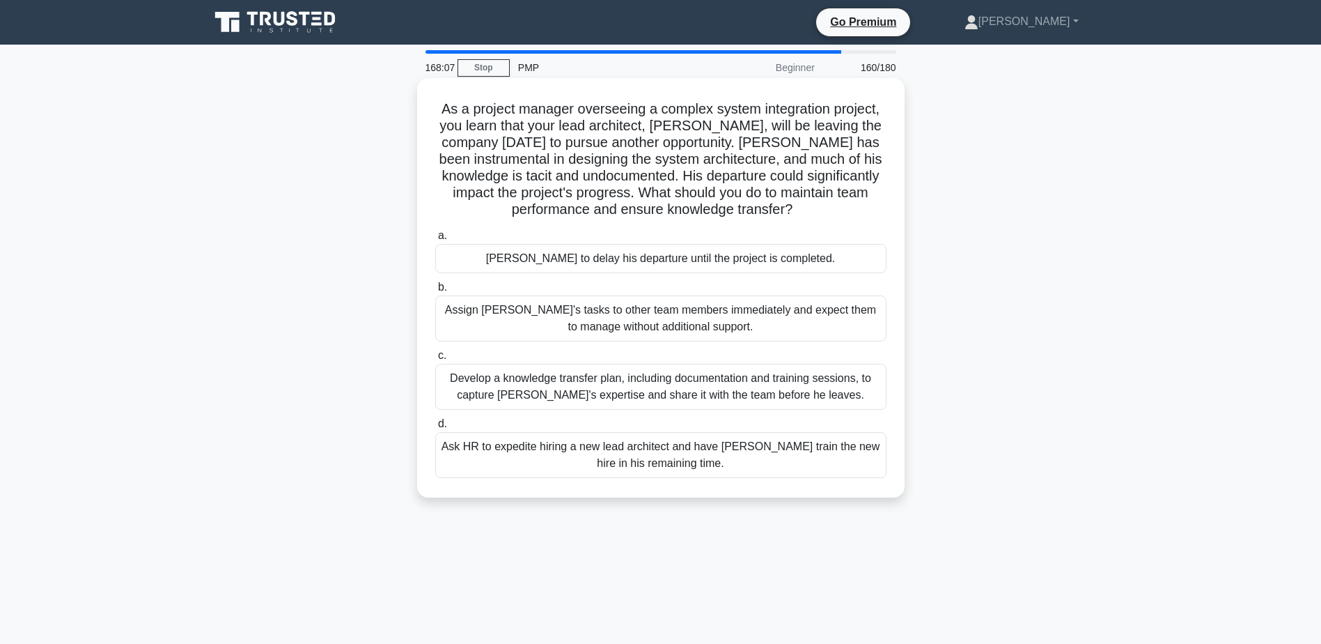
click at [622, 384] on div "Develop a knowledge transfer plan, including documentation and training session…" at bounding box center [660, 387] width 451 height 46
click at [435, 360] on input "c. Develop a knowledge transfer plan, including documentation and training sess…" at bounding box center [435, 355] width 0 height 9
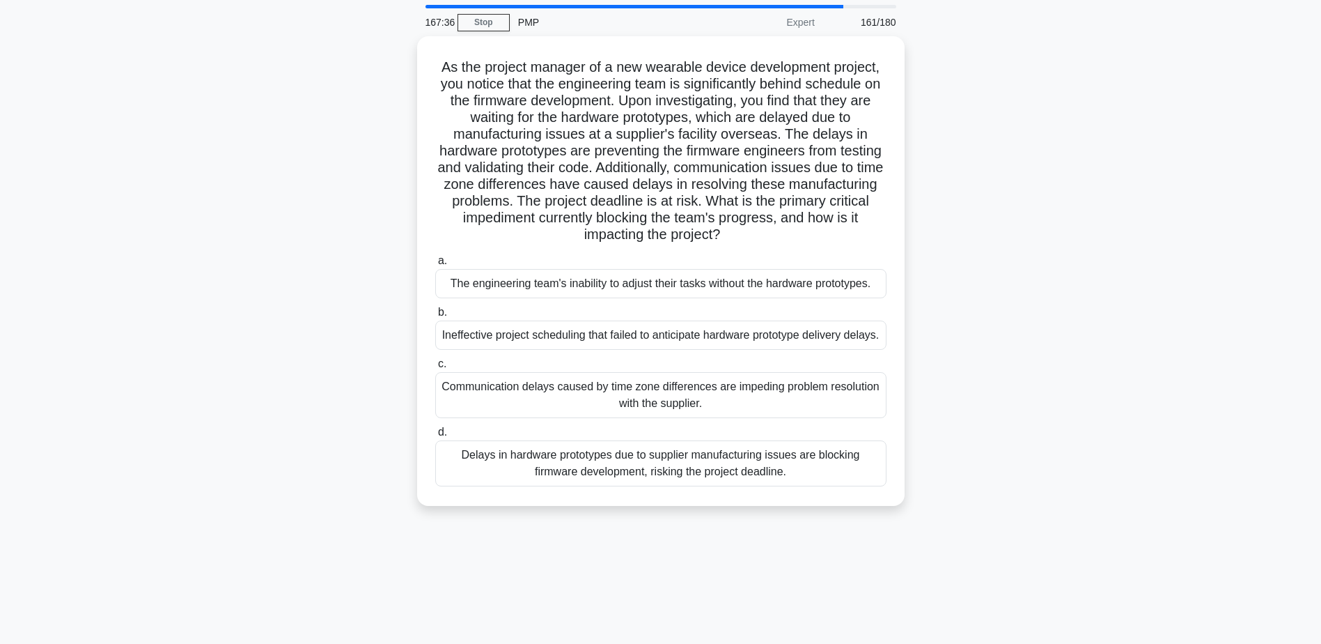
scroll to position [70, 0]
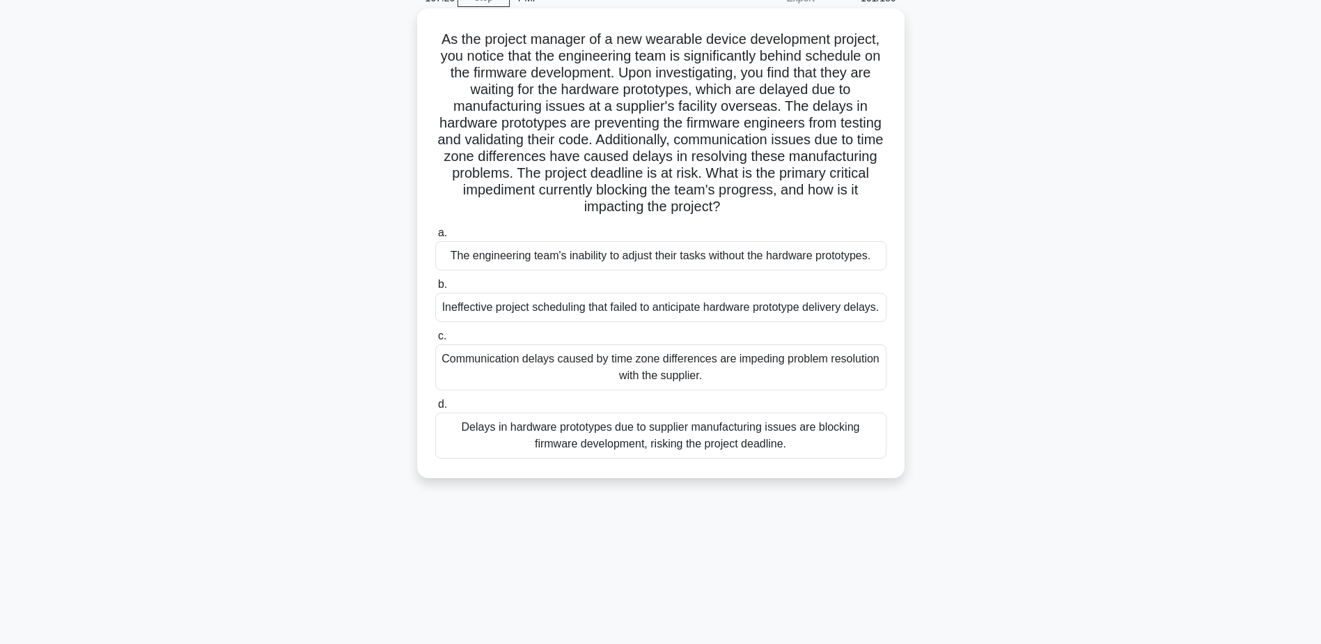
click at [574, 456] on div "Delays in hardware prototypes due to supplier manufacturing issues are blocking…" at bounding box center [660, 435] width 451 height 46
click at [435, 409] on input "d. Delays in hardware prototypes due to supplier manufacturing issues are block…" at bounding box center [435, 404] width 0 height 9
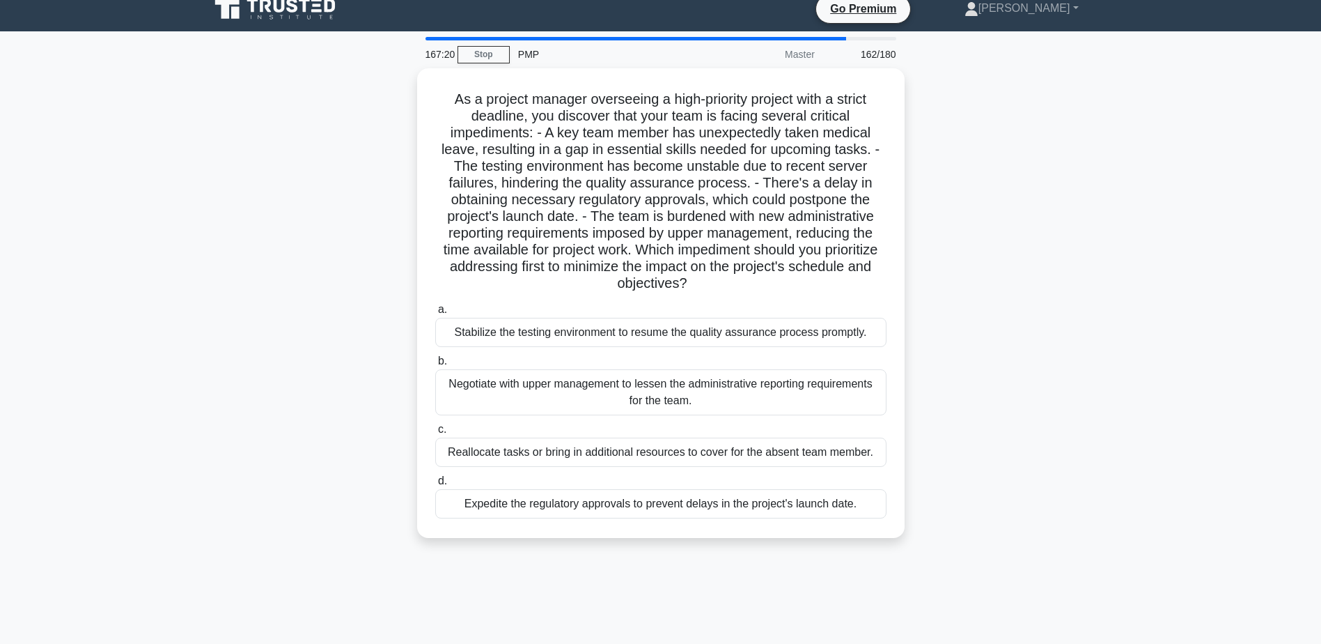
scroll to position [0, 0]
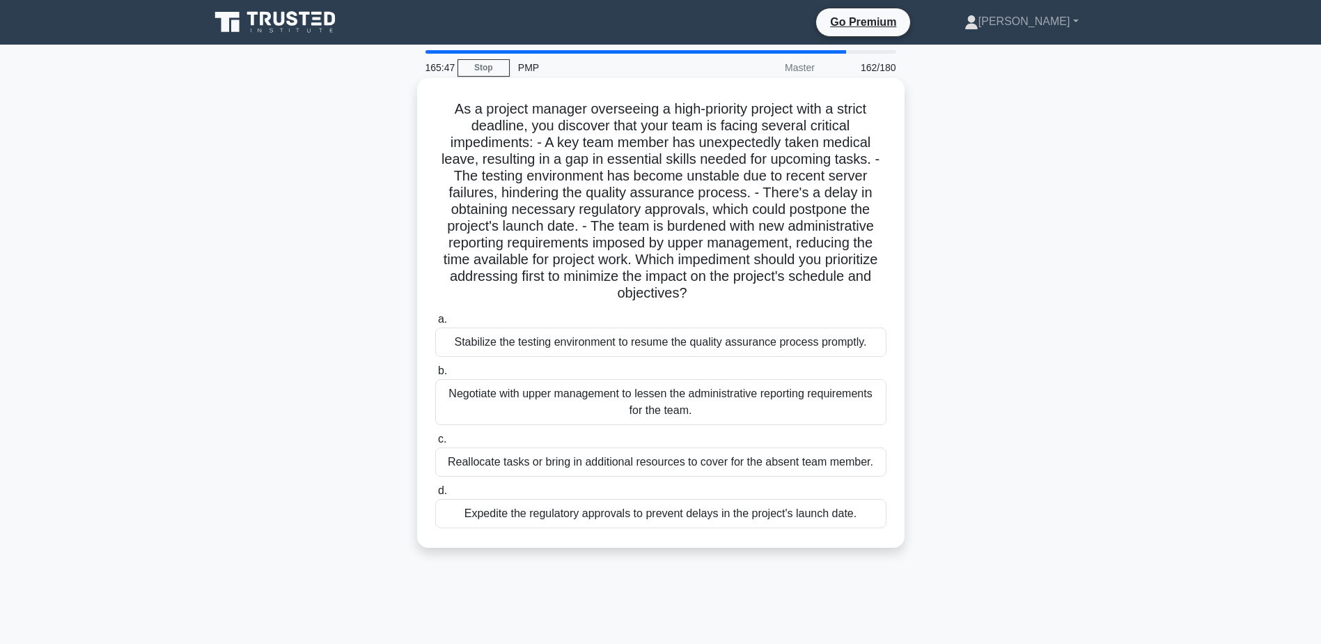
click at [539, 403] on div "Negotiate with upper management to lessen the administrative reporting requirem…" at bounding box center [660, 402] width 451 height 46
click at [435, 375] on input "b. Negotiate with upper management to lessen the administrative reporting requi…" at bounding box center [435, 370] width 0 height 9
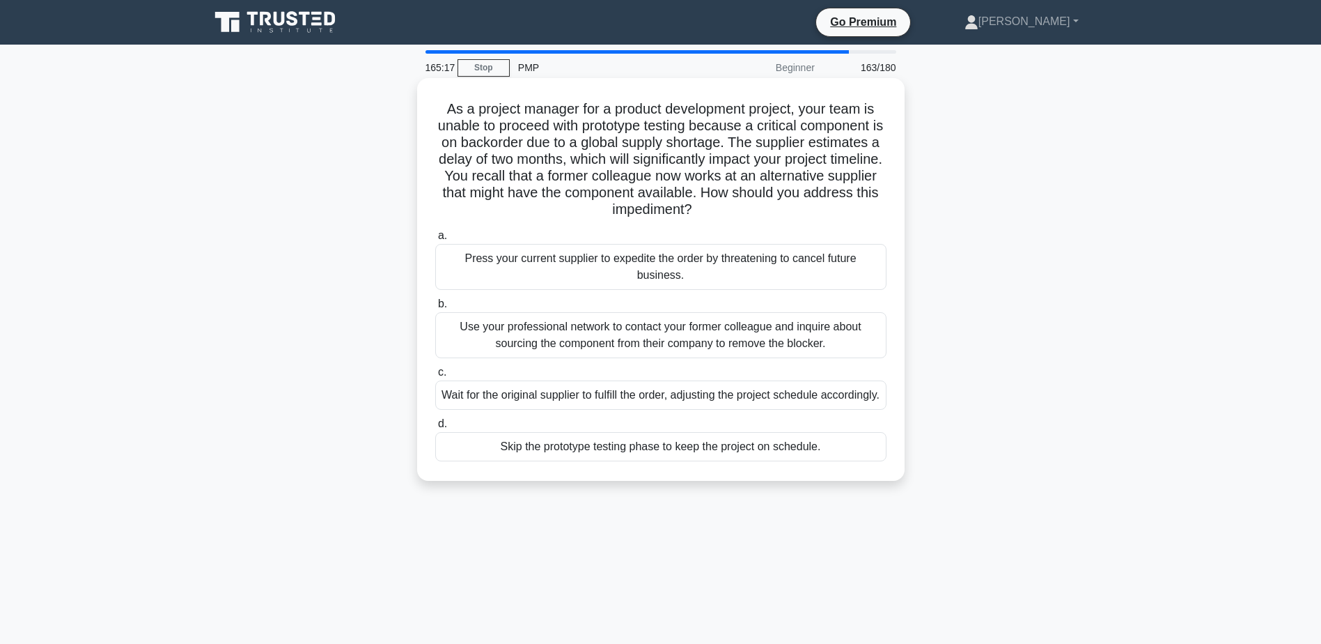
click at [550, 325] on div "Use your professional network to contact your former colleague and inquire abou…" at bounding box center [660, 335] width 451 height 46
click at [435, 309] on input "b. Use your professional network to contact your former colleague and inquire a…" at bounding box center [435, 304] width 0 height 9
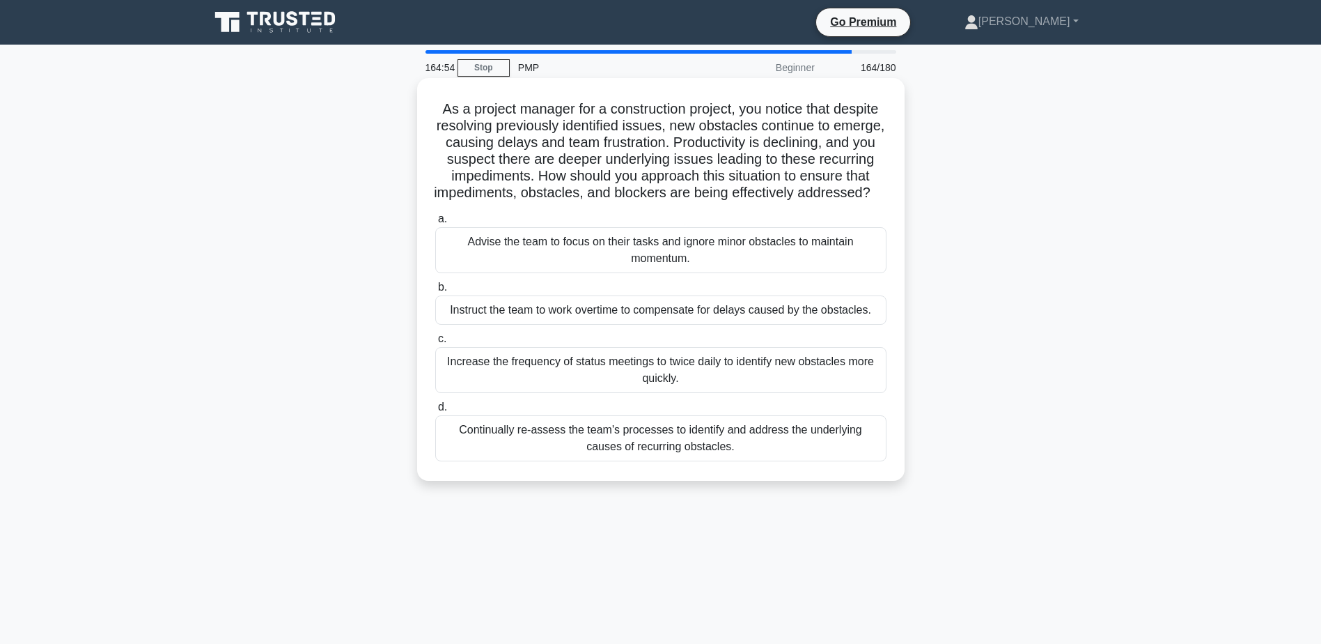
click at [509, 460] on div "Continually re-assess the team's processes to identify and address the underlyi…" at bounding box center [660, 438] width 451 height 46
click at [435, 412] on input "d. Continually re-assess the team's processes to identify and address the under…" at bounding box center [435, 407] width 0 height 9
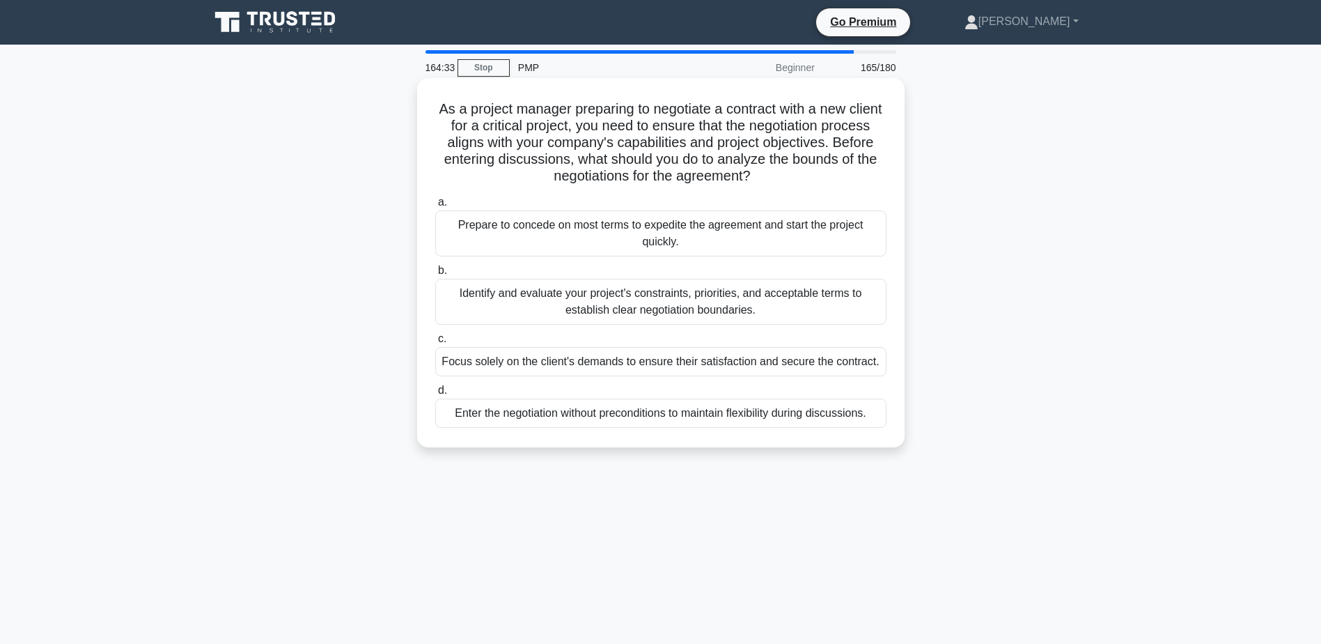
click at [500, 294] on div "Identify and evaluate your project's constraints, priorities, and acceptable te…" at bounding box center [660, 302] width 451 height 46
click at [435, 275] on input "b. Identify and evaluate your project's constraints, priorities, and acceptable…" at bounding box center [435, 270] width 0 height 9
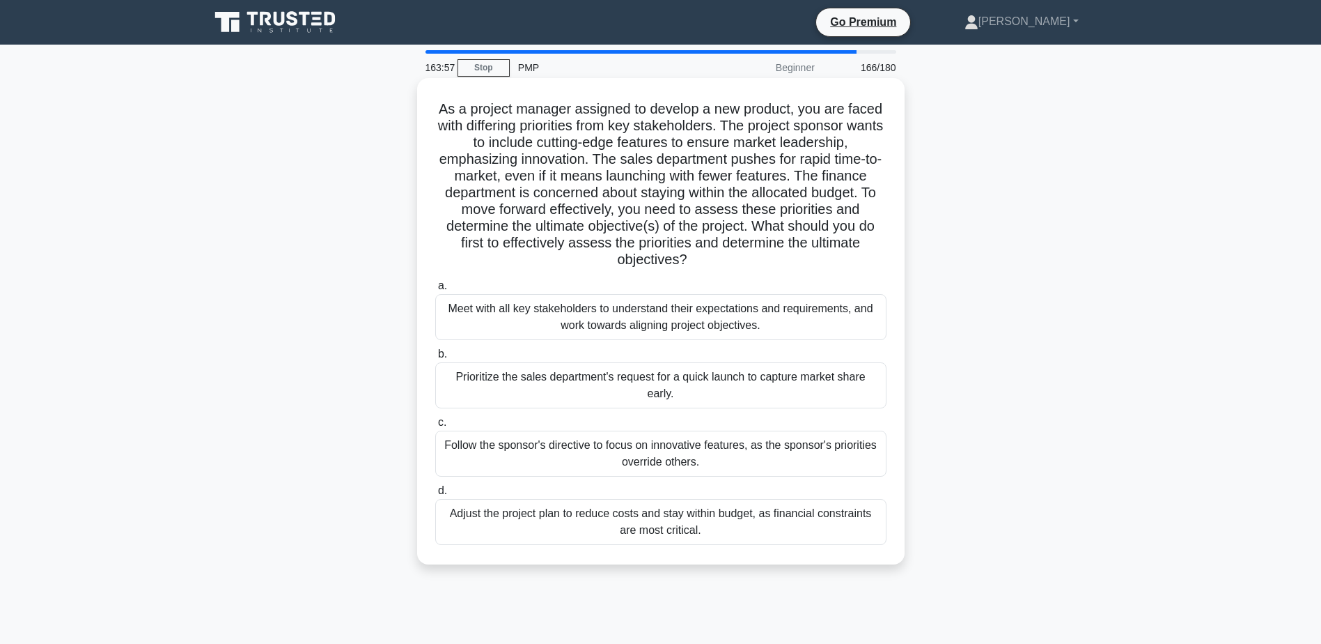
click at [484, 315] on div "Meet with all key stakeholders to understand their expectations and requirement…" at bounding box center [660, 317] width 451 height 46
click at [435, 290] on input "a. Meet with all key stakeholders to understand their expectations and requirem…" at bounding box center [435, 285] width 0 height 9
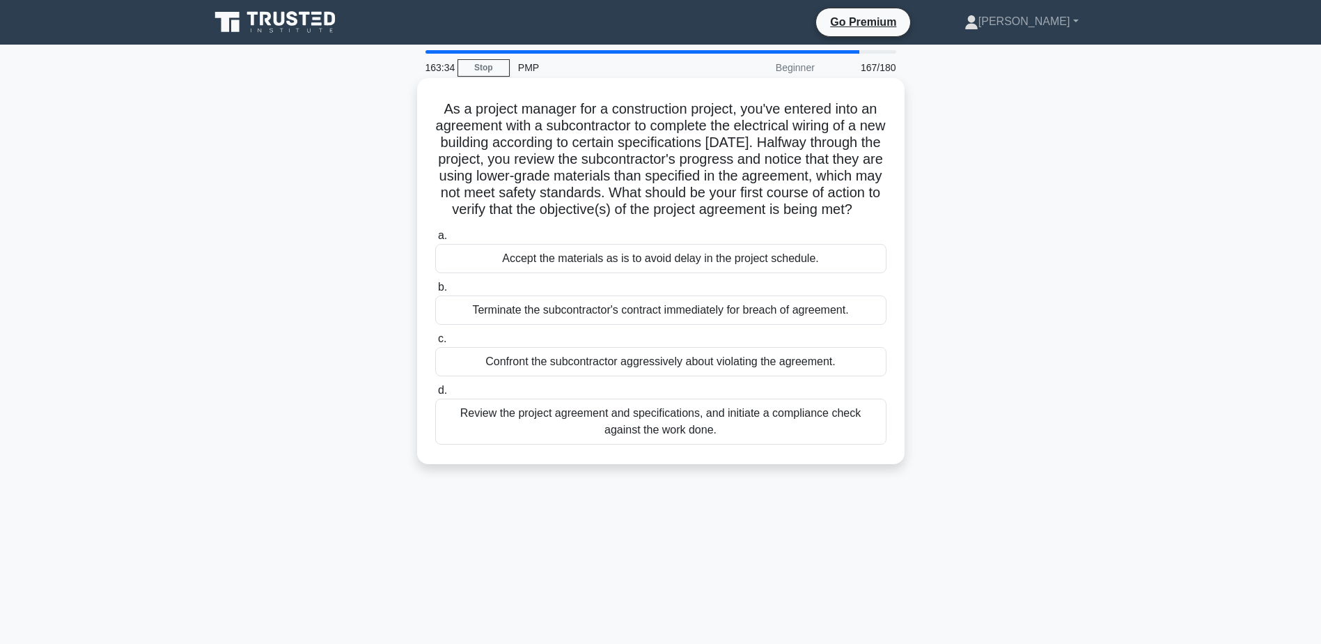
click at [652, 437] on div "Review the project agreement and specifications, and initiate a compliance chec…" at bounding box center [660, 421] width 451 height 46
click at [435, 395] on input "d. Review the project agreement and specifications, and initiate a compliance c…" at bounding box center [435, 390] width 0 height 9
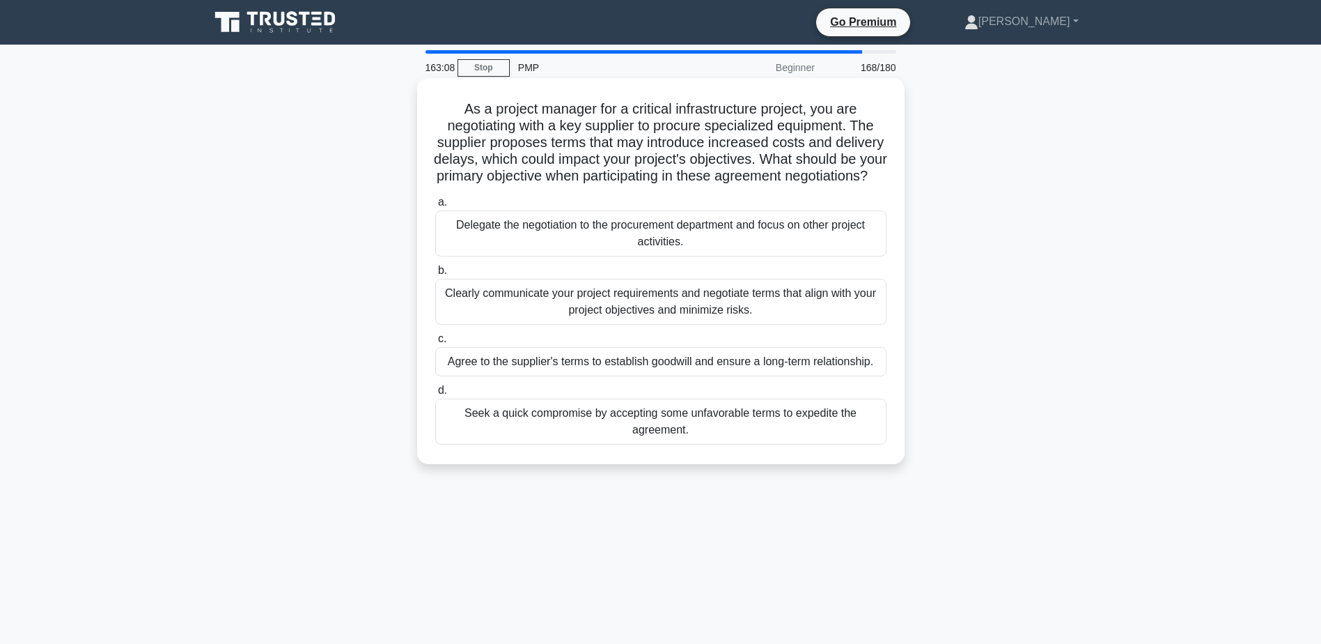
click at [807, 320] on div "Clearly communicate your project requirements and negotiate terms that align wi…" at bounding box center [660, 302] width 451 height 46
click at [435, 275] on input "b. Clearly communicate your project requirements and negotiate terms that align…" at bounding box center [435, 270] width 0 height 9
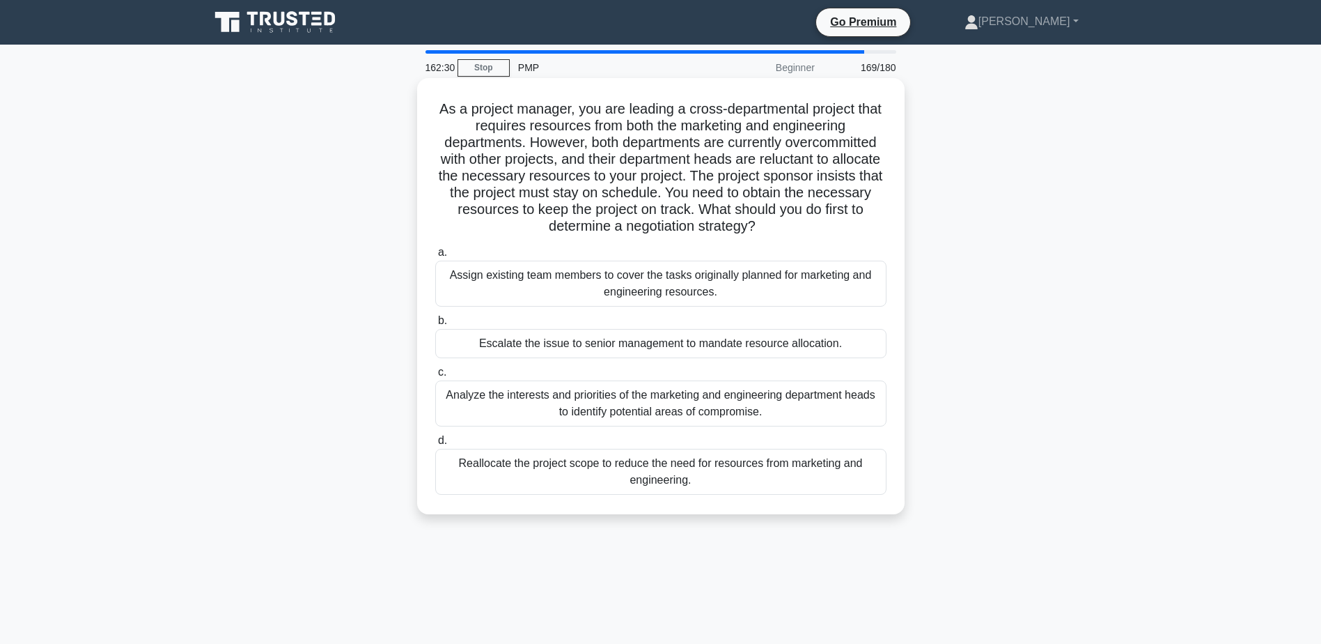
click at [522, 398] on div "Analyze the interests and priorities of the marketing and engineering departmen…" at bounding box center [660, 403] width 451 height 46
click at [435, 377] on input "c. Analyze the interests and priorities of the marketing and engineering depart…" at bounding box center [435, 372] width 0 height 9
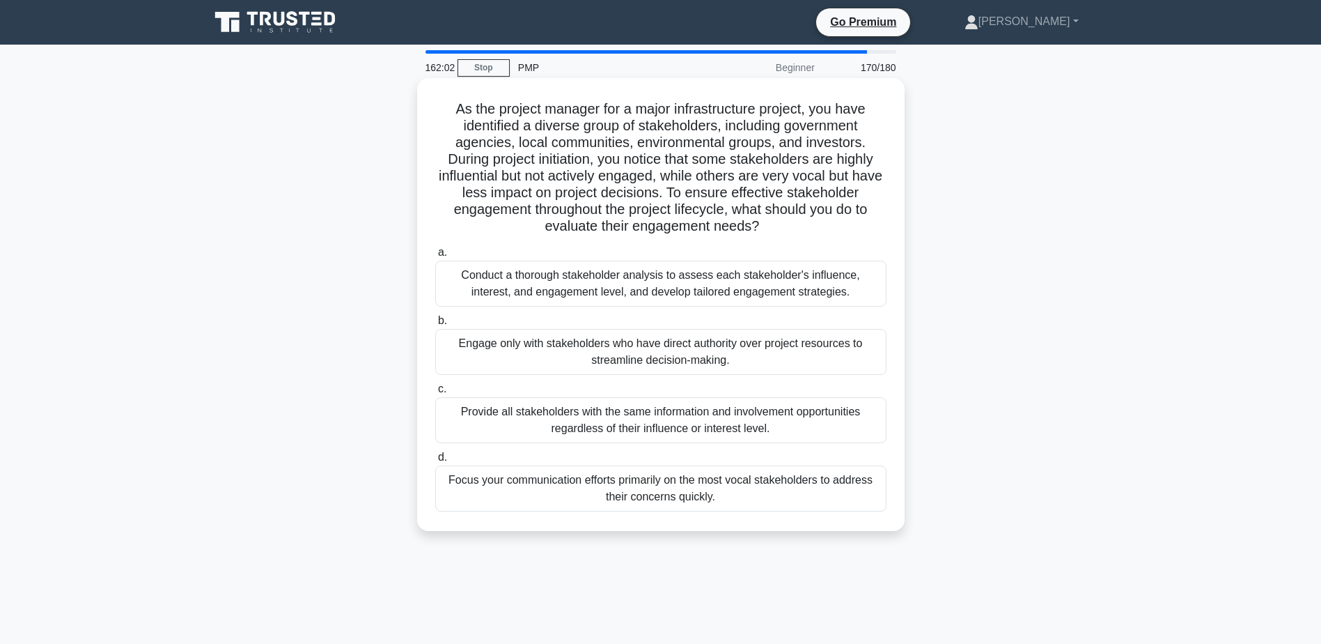
click at [485, 281] on div "Conduct a thorough stakeholder analysis to assess each stakeholder's influence,…" at bounding box center [660, 284] width 451 height 46
click at [435, 257] on input "a. Conduct a thorough stakeholder analysis to assess each stakeholder's influen…" at bounding box center [435, 252] width 0 height 9
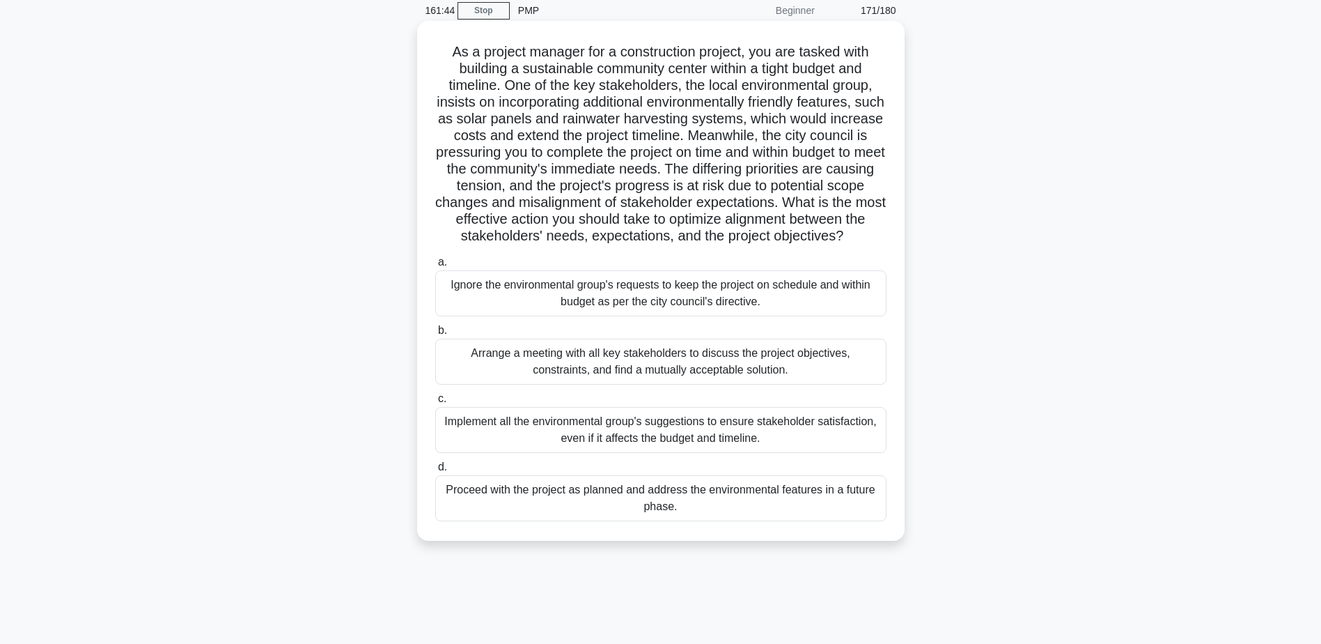
scroll to position [109, 0]
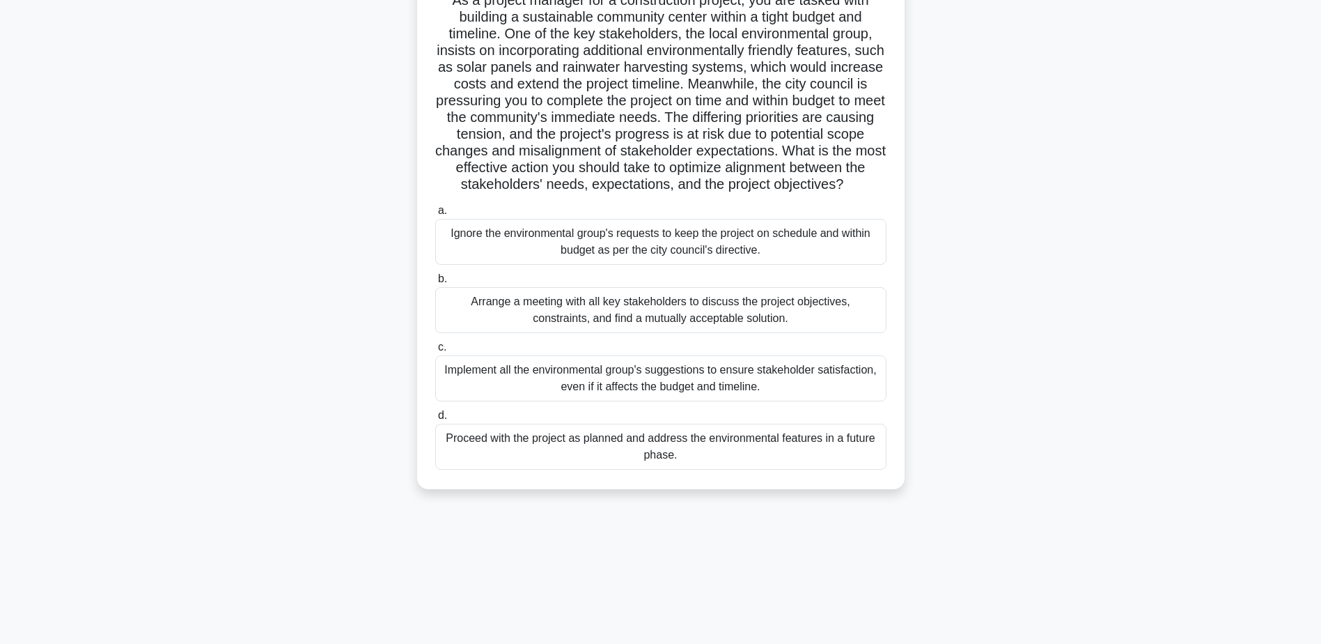
click at [669, 318] on div "Arrange a meeting with all key stakeholders to discuss the project objectives, …" at bounding box center [660, 310] width 451 height 46
click at [435, 284] on input "b. Arrange a meeting with all key stakeholders to discuss the project objective…" at bounding box center [435, 278] width 0 height 9
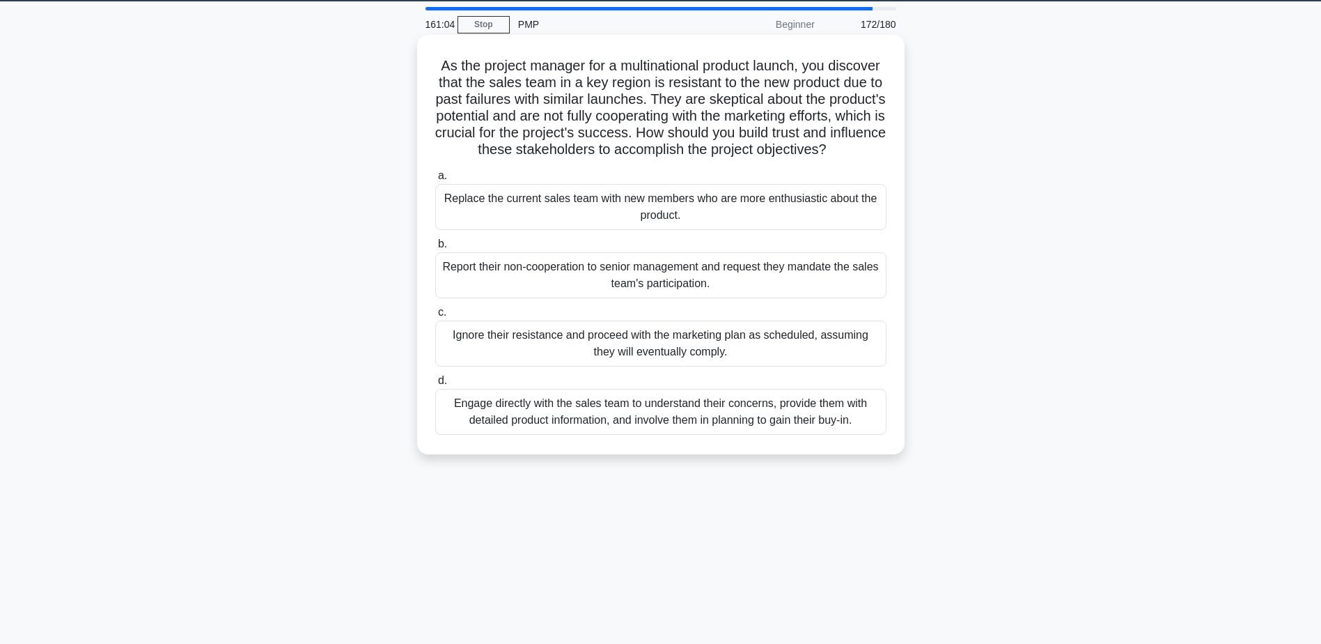
scroll to position [0, 0]
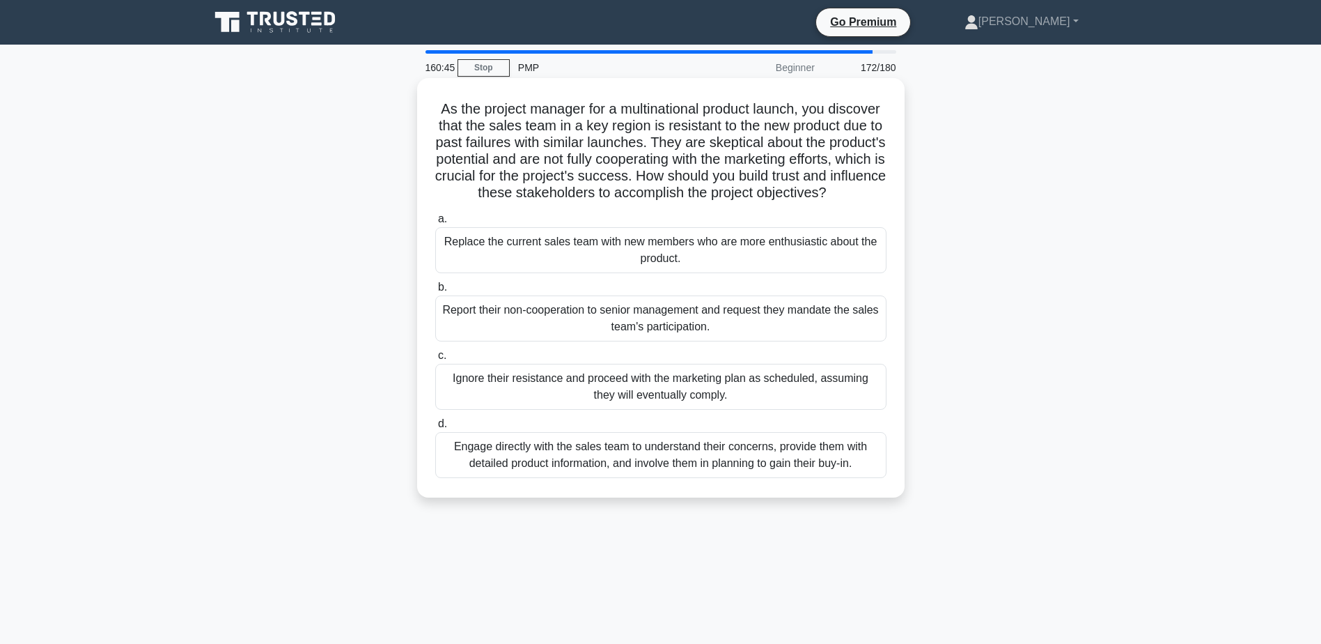
click at [590, 476] on div "Engage directly with the sales team to understand their concerns, provide them …" at bounding box center [660, 455] width 451 height 46
click at [435, 428] on input "d. Engage directly with the sales team to understand their concerns, provide th…" at bounding box center [435, 423] width 0 height 9
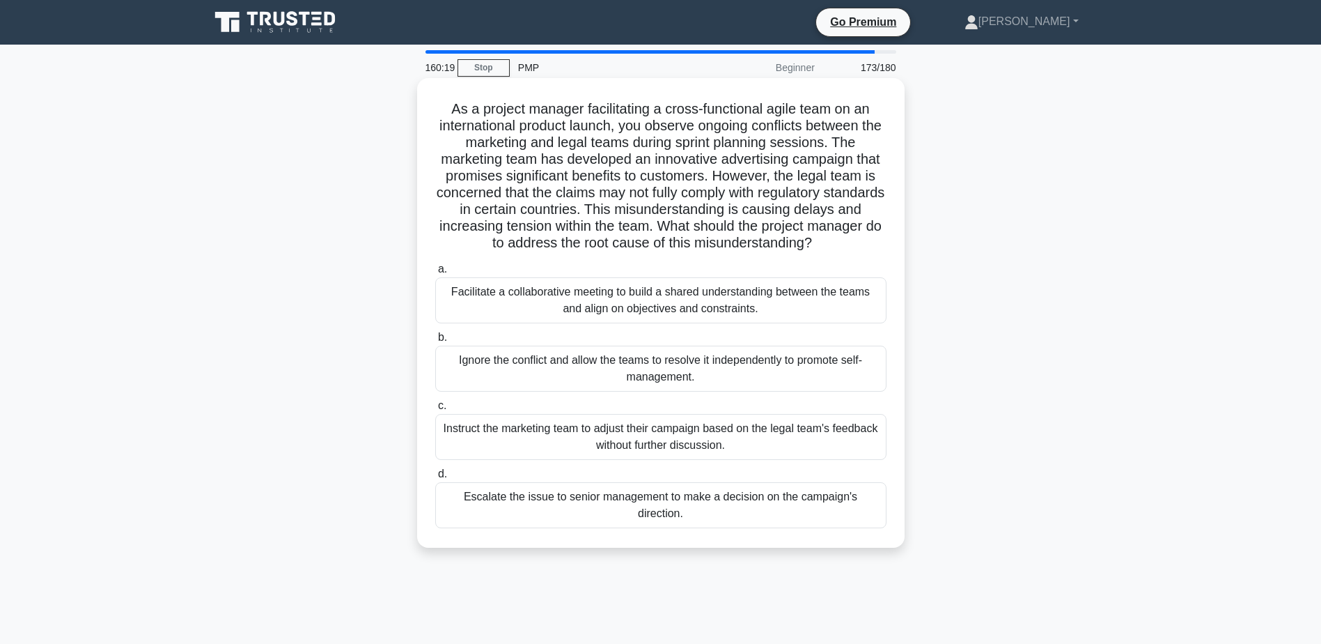
click at [514, 304] on div "Facilitate a collaborative meeting to build a shared understanding between the …" at bounding box center [660, 300] width 451 height 46
click at [435, 274] on input "a. Facilitate a collaborative meeting to build a shared understanding between t…" at bounding box center [435, 269] width 0 height 9
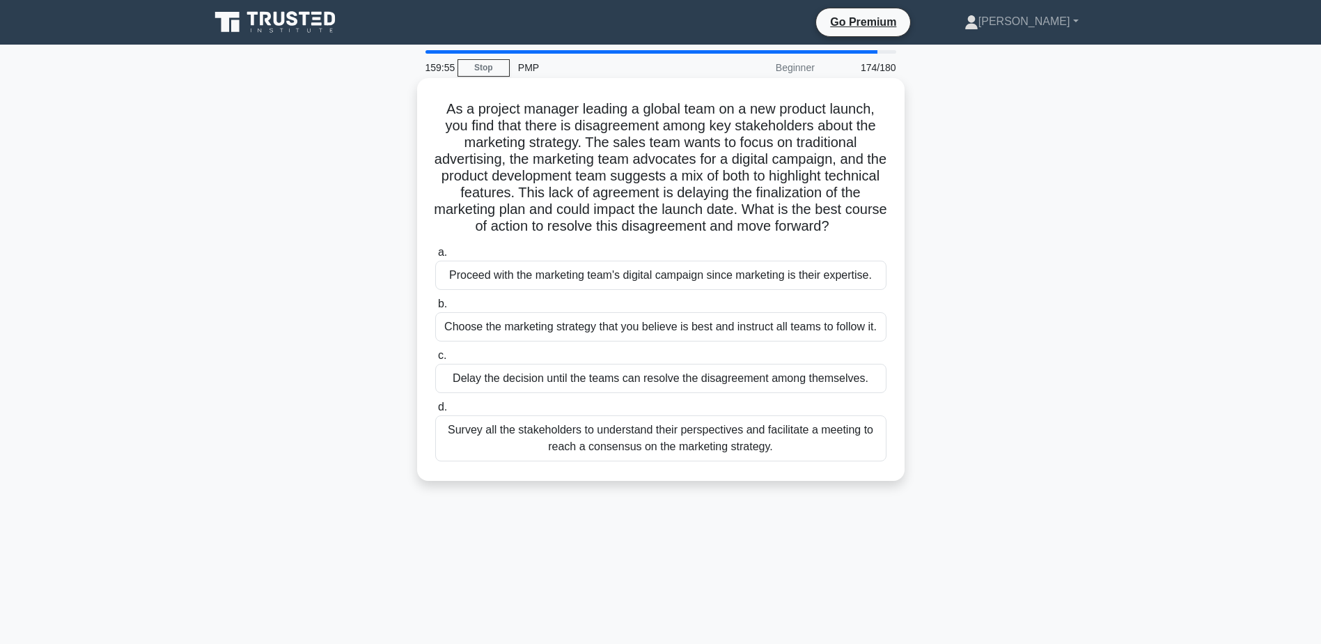
click at [592, 435] on div "Survey all the stakeholders to understand their perspectives and facilitate a m…" at bounding box center [660, 438] width 451 height 46
click at [435, 412] on input "d. Survey all the stakeholders to understand their perspectives and facilitate …" at bounding box center [435, 407] width 0 height 9
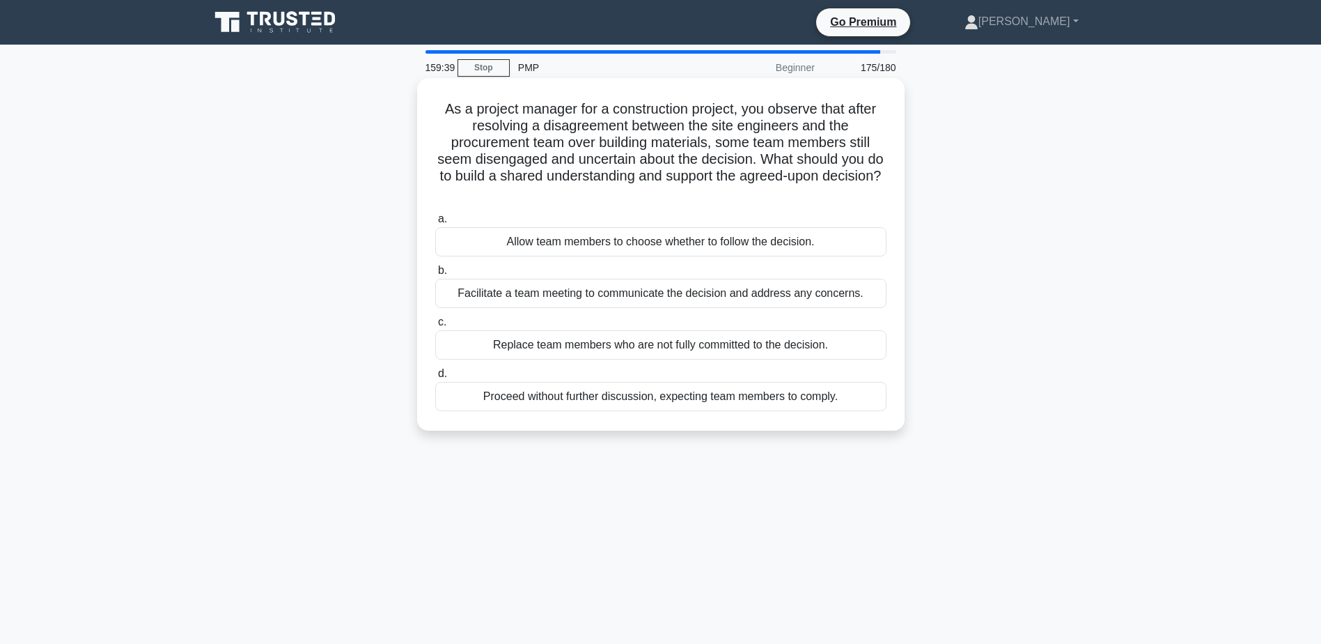
click at [594, 297] on div "Facilitate a team meeting to communicate the decision and address any concerns." at bounding box center [660, 293] width 451 height 29
click at [435, 275] on input "b. Facilitate a team meeting to communicate the decision and address any concer…" at bounding box center [435, 270] width 0 height 9
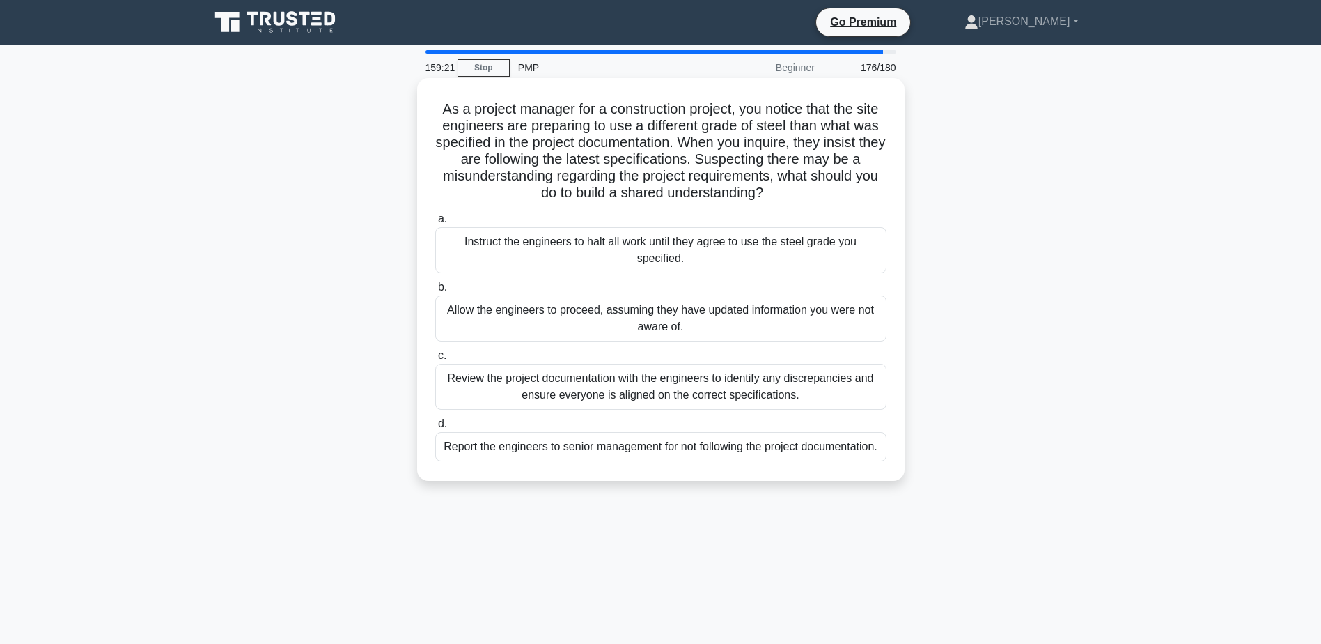
click at [722, 385] on div "Review the project documentation with the engineers to identify any discrepanci…" at bounding box center [660, 387] width 451 height 46
click at [435, 360] on input "c. Review the project documentation with the engineers to identify any discrepa…" at bounding box center [435, 355] width 0 height 9
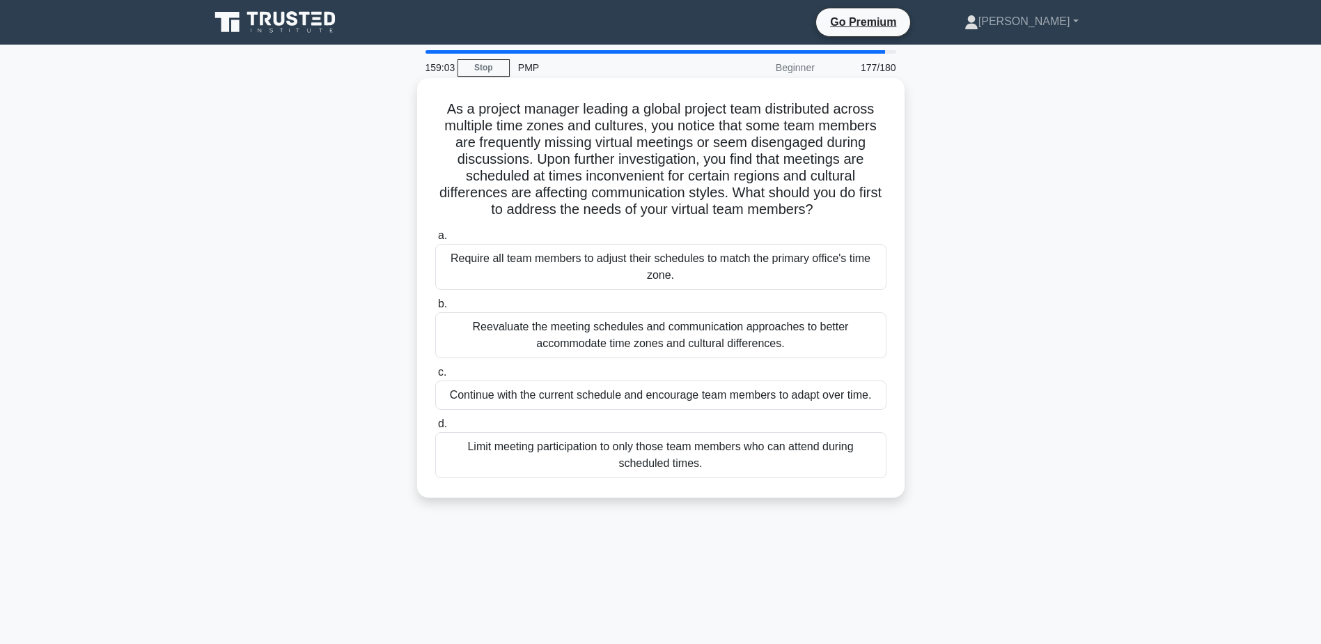
click at [778, 329] on div "Reevaluate the meeting schedules and communication approaches to better accommo…" at bounding box center [660, 335] width 451 height 46
click at [435, 309] on input "b. Reevaluate the meeting schedules and communication approaches to better acco…" at bounding box center [435, 304] width 0 height 9
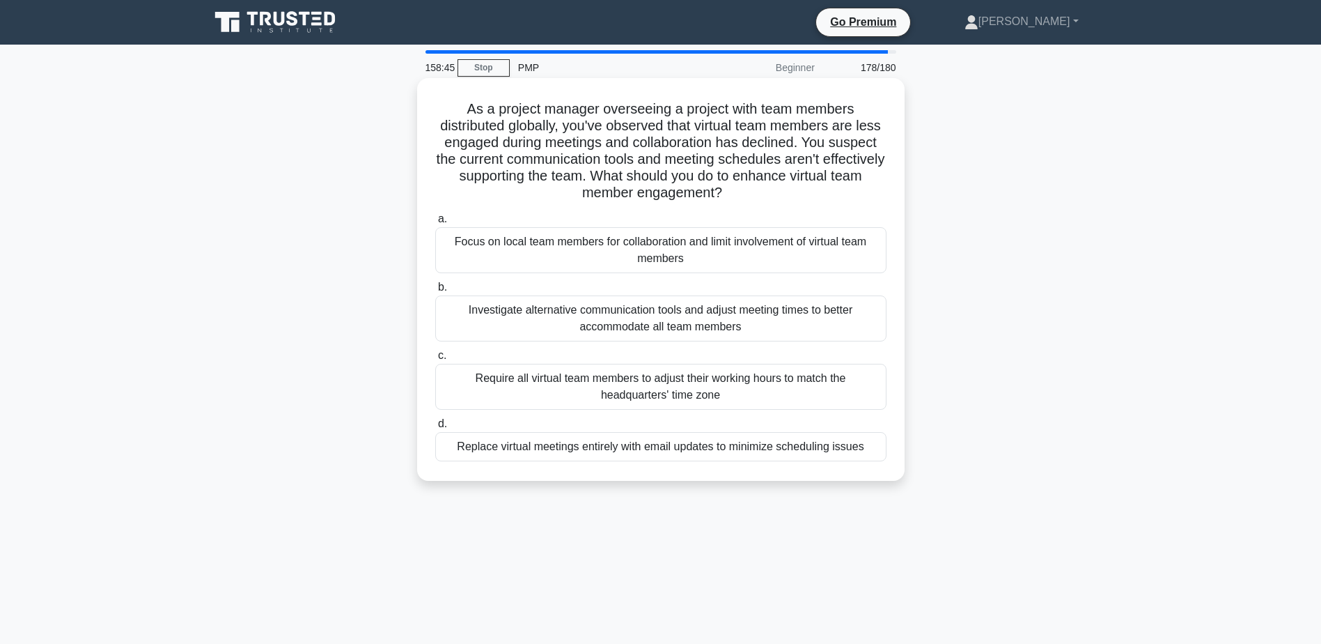
click at [750, 313] on div "Investigate alternative communication tools and adjust meeting times to better …" at bounding box center [660, 318] width 451 height 46
click at [435, 292] on input "b. Investigate alternative communication tools and adjust meeting times to bett…" at bounding box center [435, 287] width 0 height 9
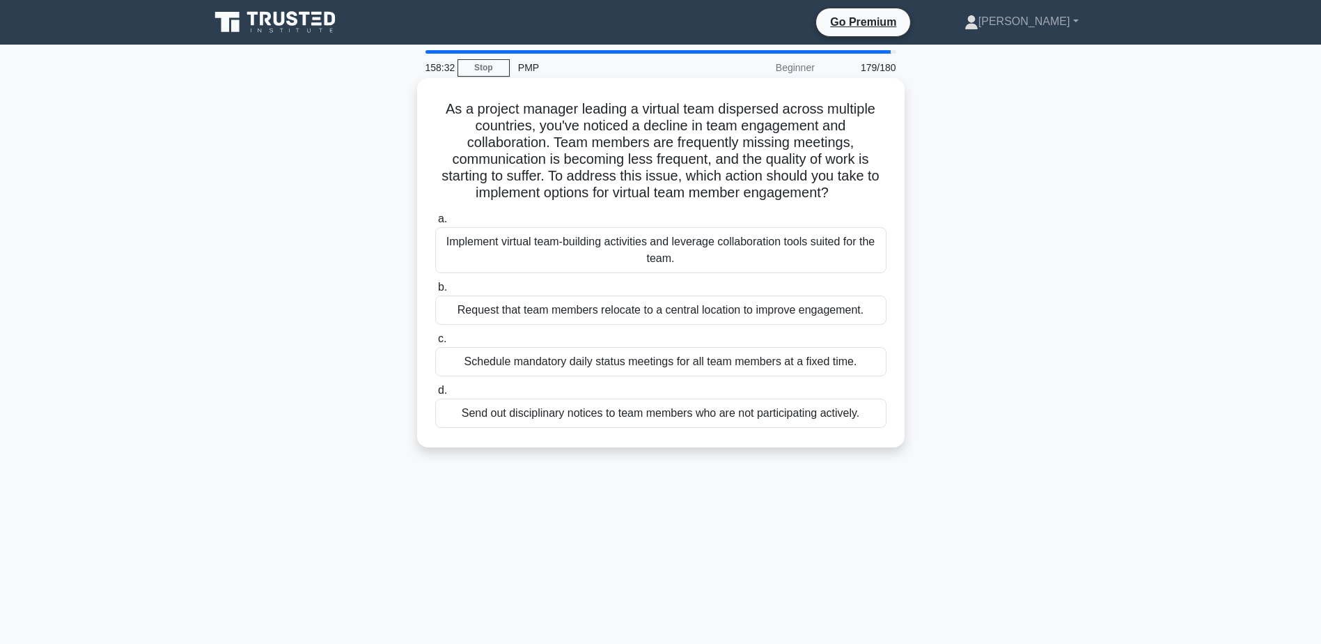
click at [538, 242] on div "Implement virtual team-building activities and leverage collaboration tools sui…" at bounding box center [660, 250] width 451 height 46
click at [435, 224] on input "a. Implement virtual team-building activities and leverage collaboration tools …" at bounding box center [435, 219] width 0 height 9
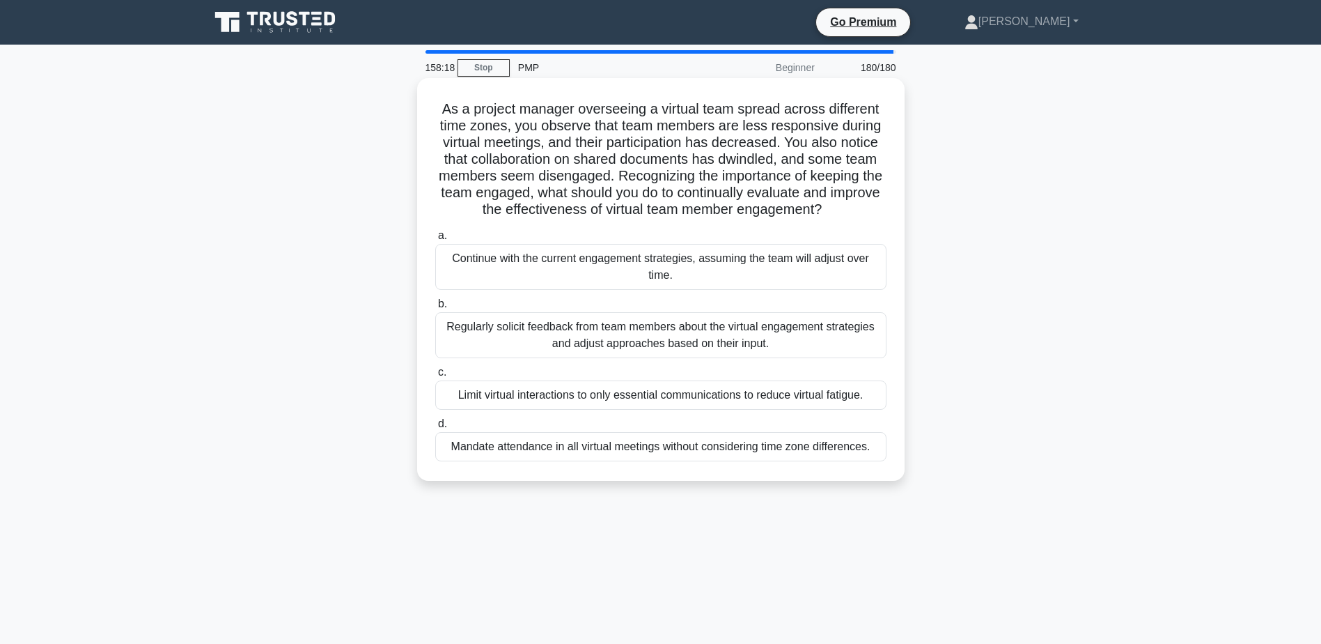
click at [750, 332] on div "Regularly solicit feedback from team members about the virtual engagement strat…" at bounding box center [660, 335] width 451 height 46
click at [435, 309] on input "b. Regularly solicit feedback from team members about the virtual engagement st…" at bounding box center [435, 304] width 0 height 9
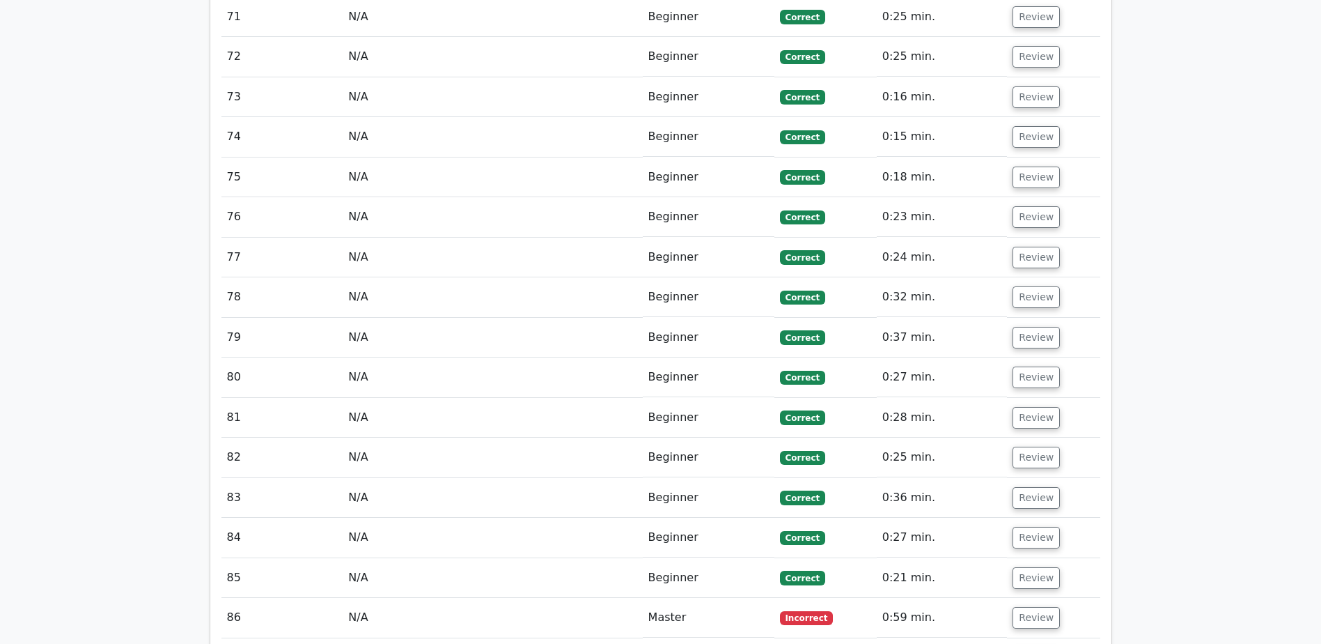
scroll to position [4807, 0]
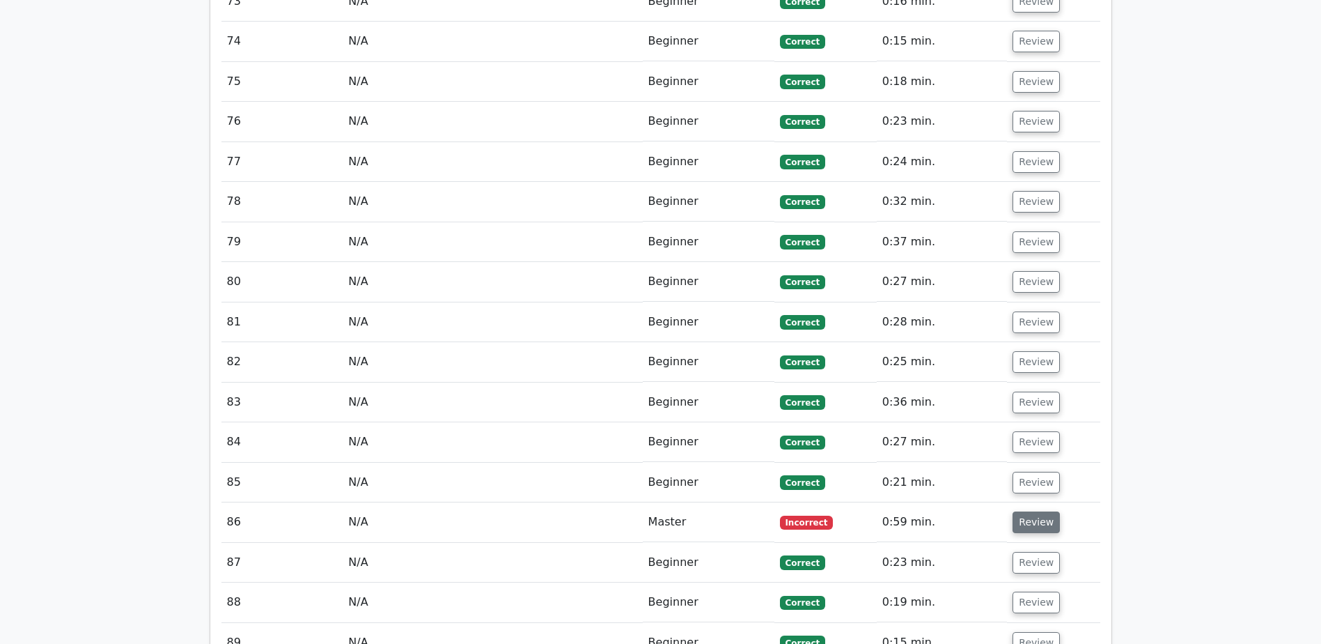
click at [1037, 511] on button "Review" at bounding box center [1036, 522] width 47 height 22
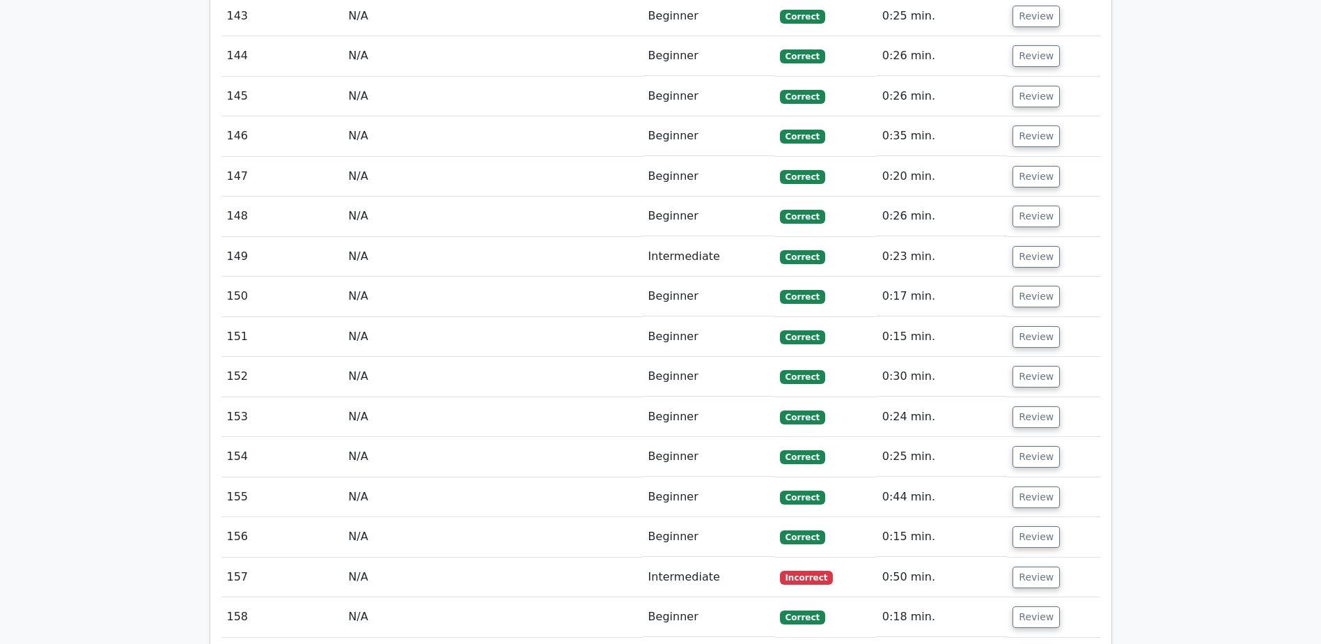
scroll to position [8220, 0]
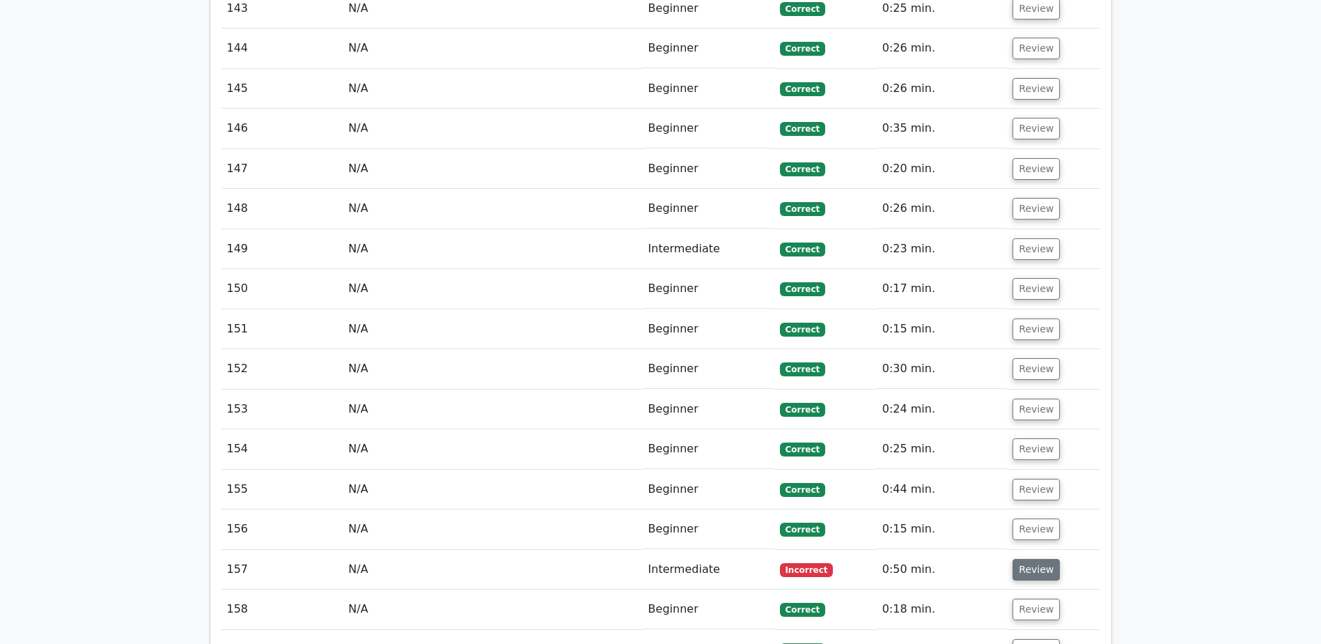
click at [1031, 559] on button "Review" at bounding box center [1036, 570] width 47 height 22
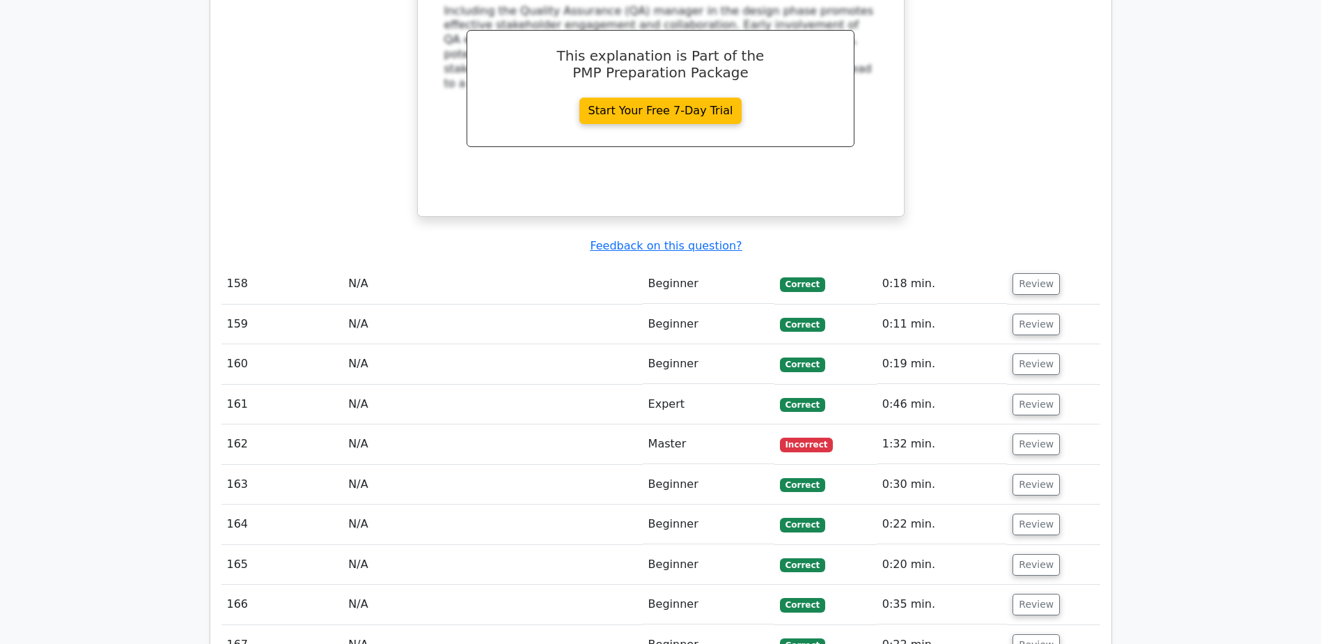
scroll to position [9265, 0]
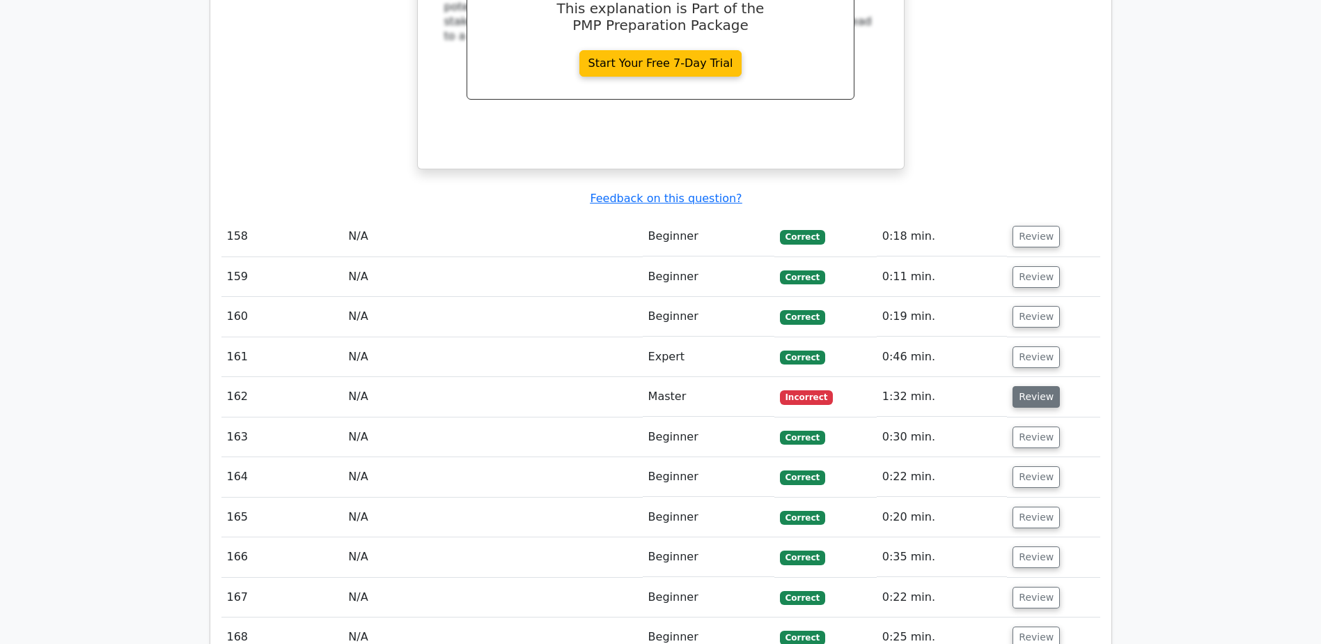
click at [1038, 386] on button "Review" at bounding box center [1036, 397] width 47 height 22
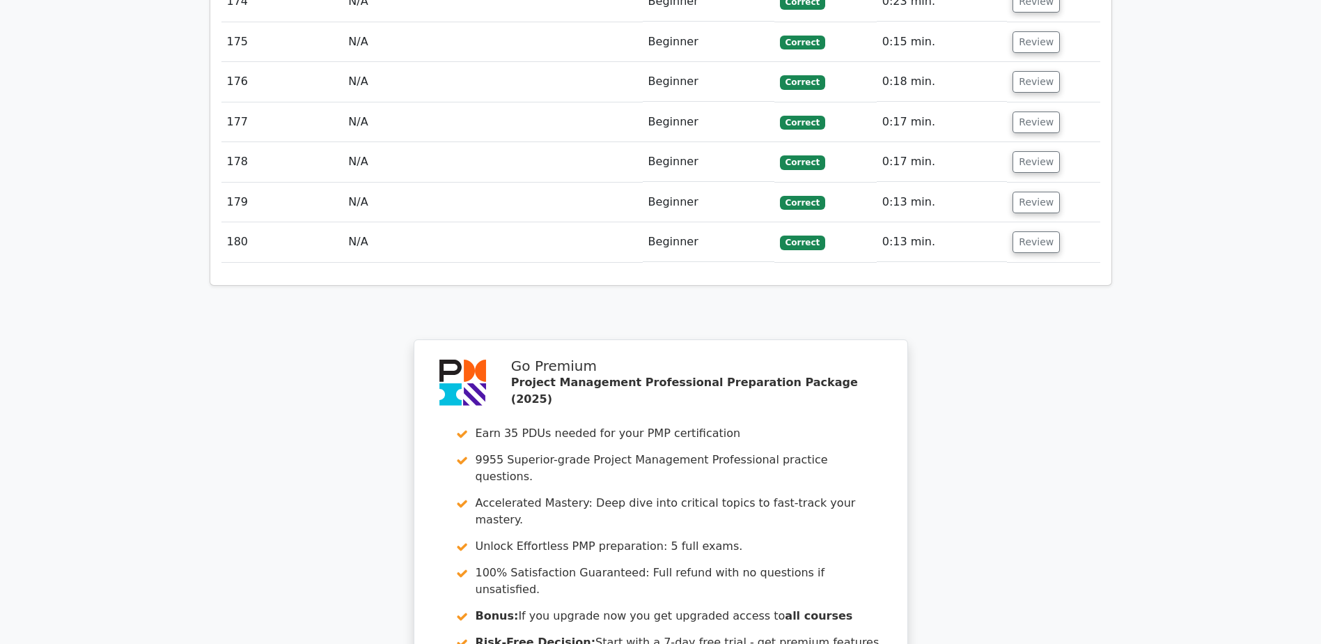
scroll to position [10982, 0]
